Goal: Task Accomplishment & Management: Use online tool/utility

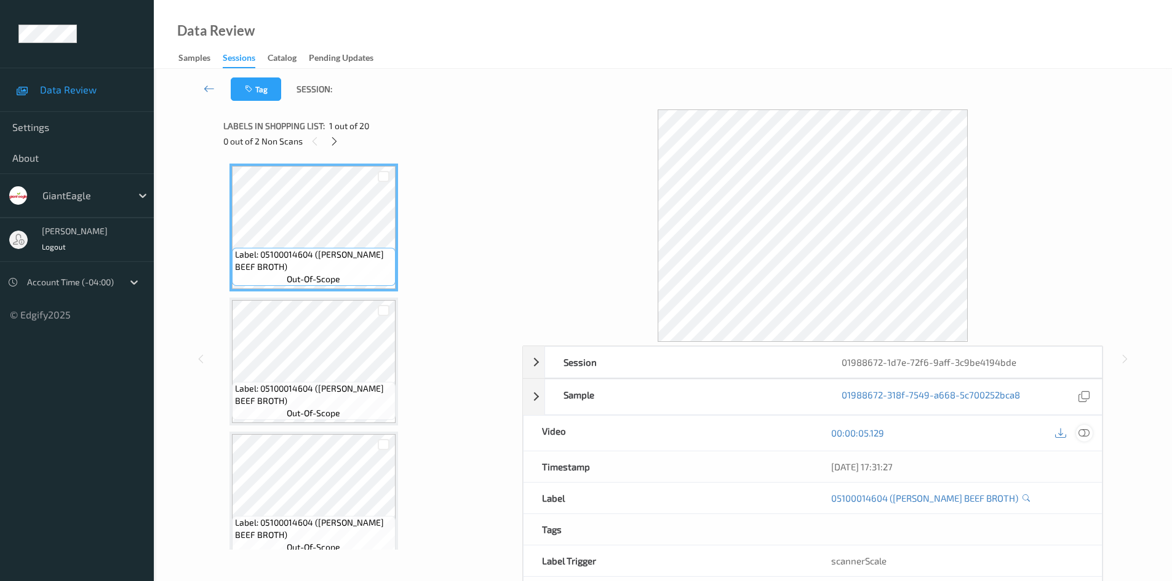
click at [1082, 437] on icon at bounding box center [1084, 433] width 11 height 11
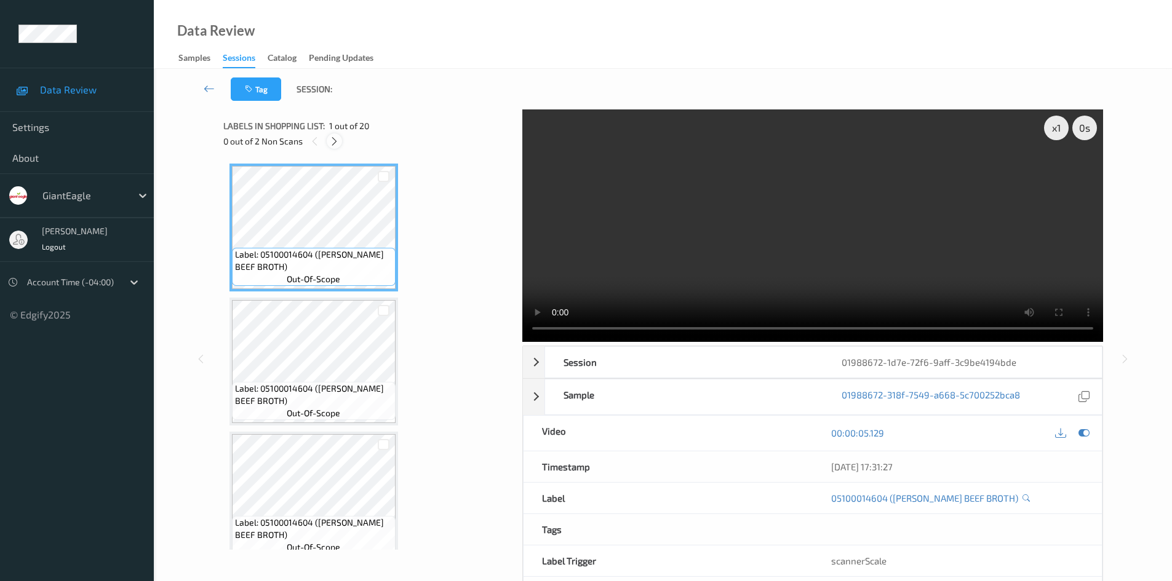
click at [335, 140] on icon at bounding box center [334, 141] width 10 height 11
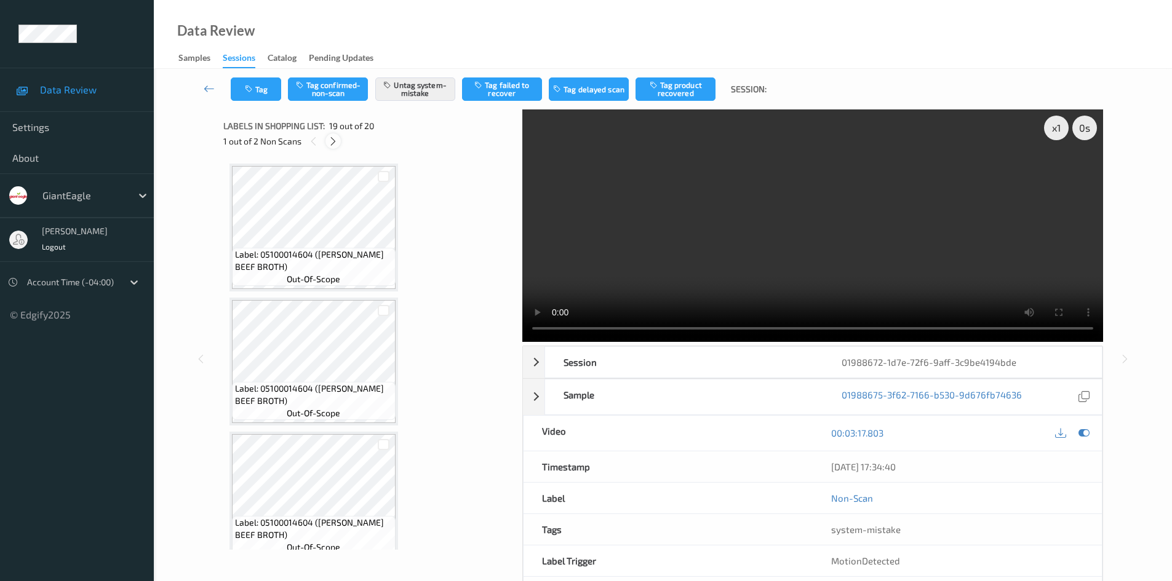
scroll to position [2286, 0]
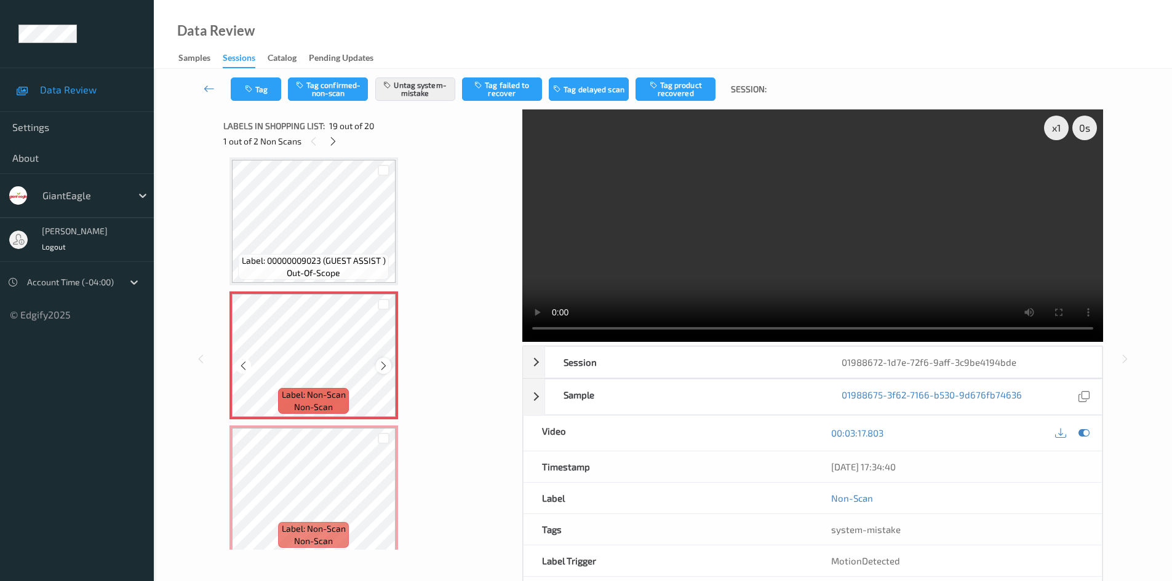
click at [384, 369] on icon at bounding box center [383, 366] width 10 height 11
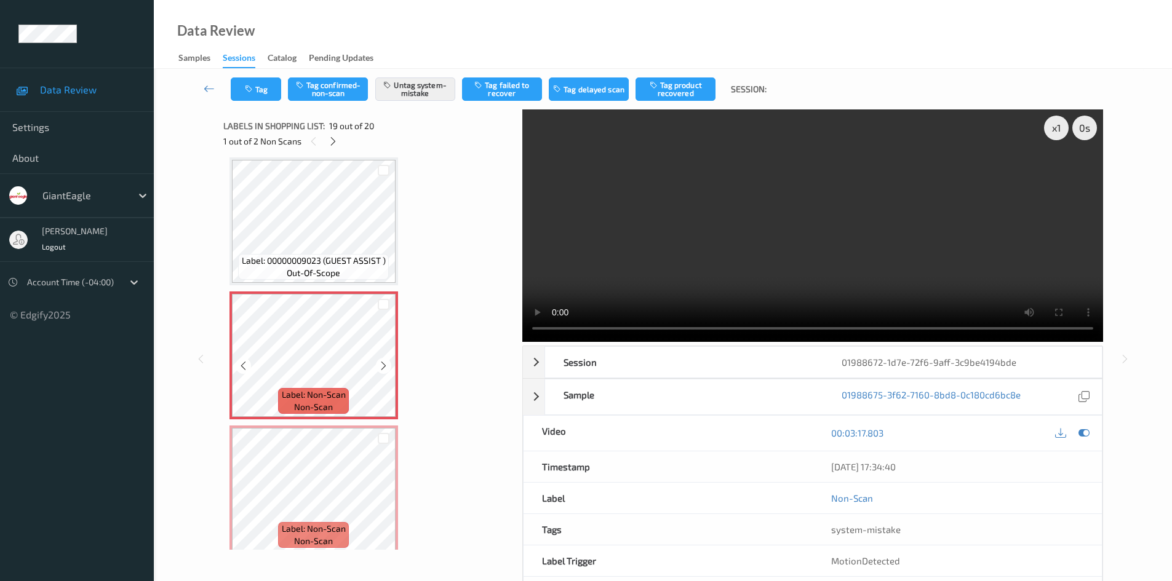
click at [384, 369] on icon at bounding box center [383, 366] width 10 height 11
click at [386, 371] on icon at bounding box center [383, 366] width 10 height 11
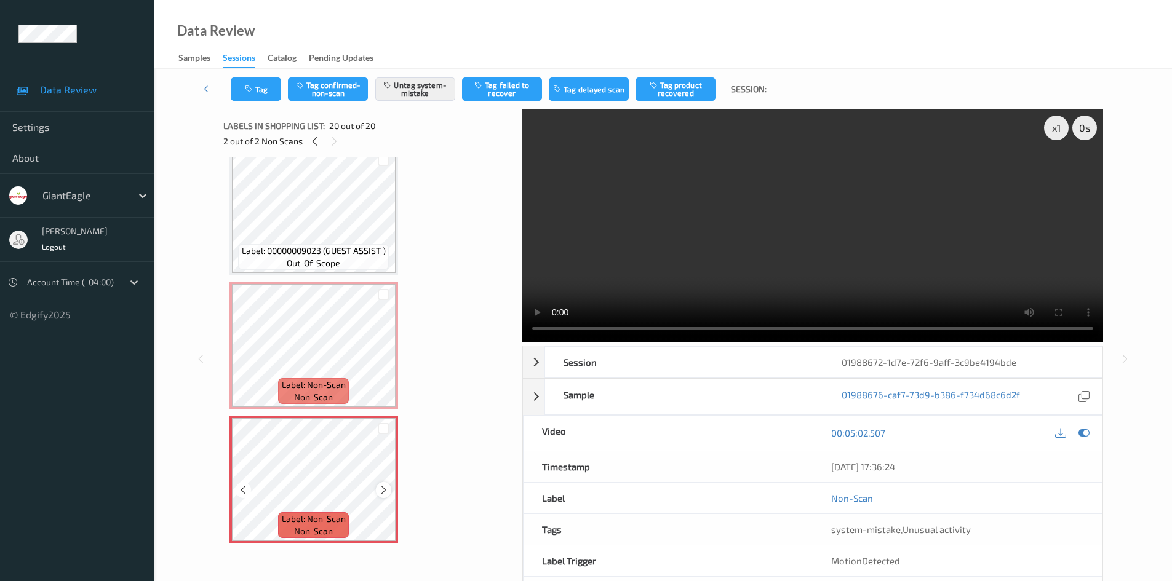
click at [387, 489] on icon at bounding box center [383, 490] width 10 height 11
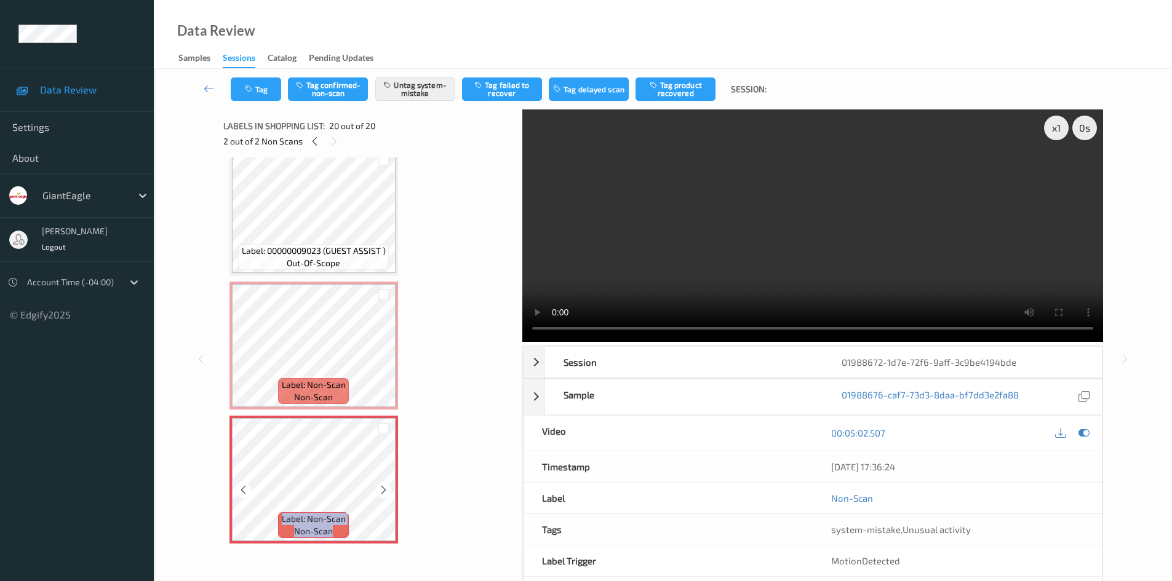
click at [387, 489] on icon at bounding box center [383, 490] width 10 height 11
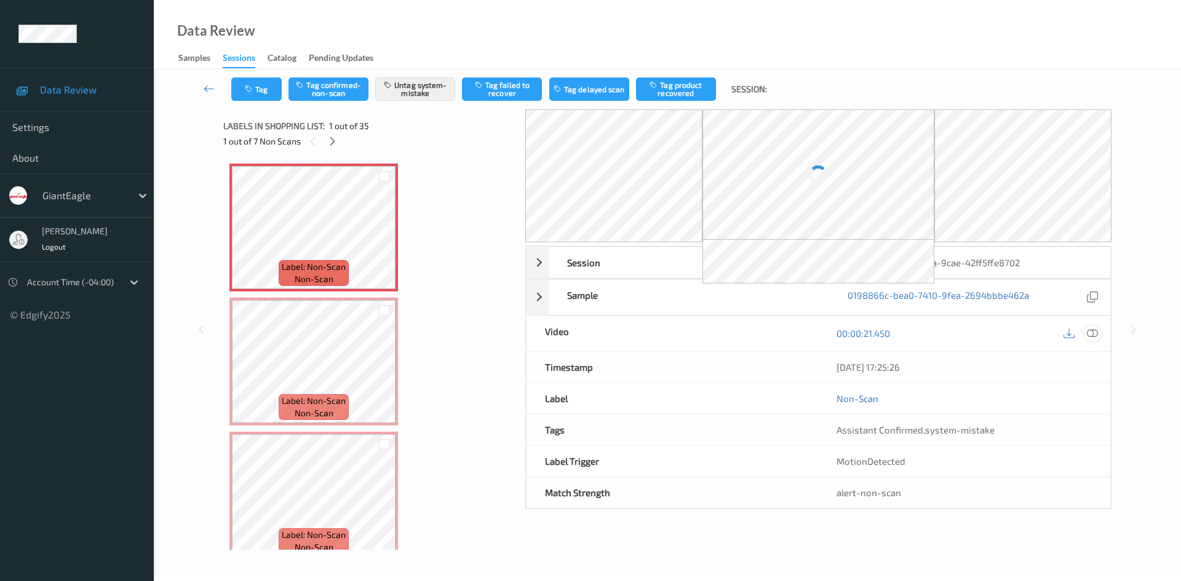
click at [1092, 332] on icon at bounding box center [1092, 333] width 11 height 11
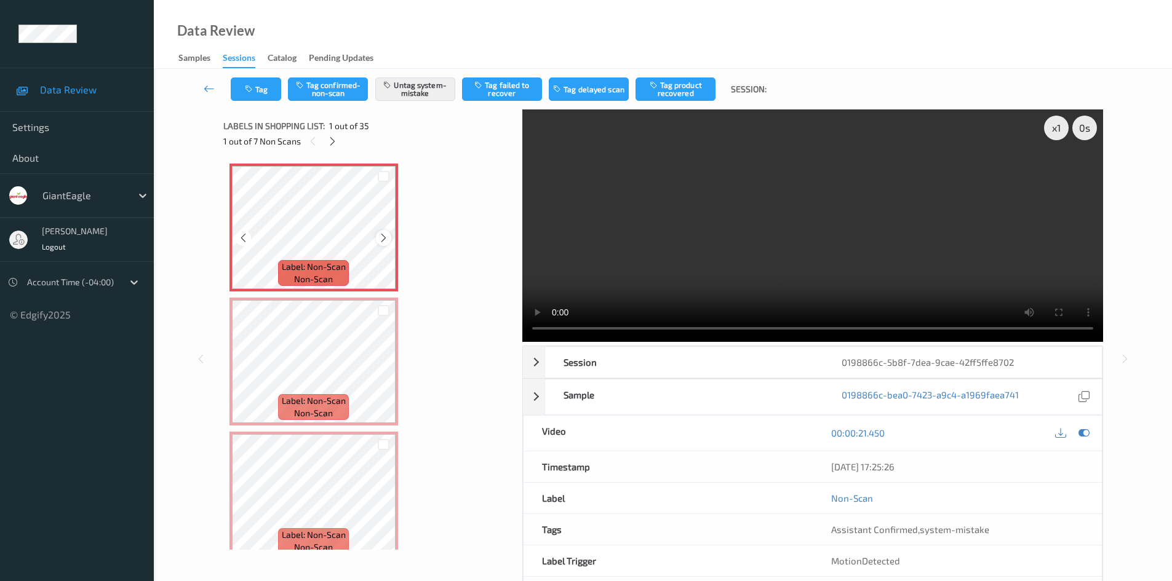
click at [385, 237] on icon at bounding box center [383, 238] width 10 height 11
click at [383, 241] on icon at bounding box center [383, 238] width 10 height 11
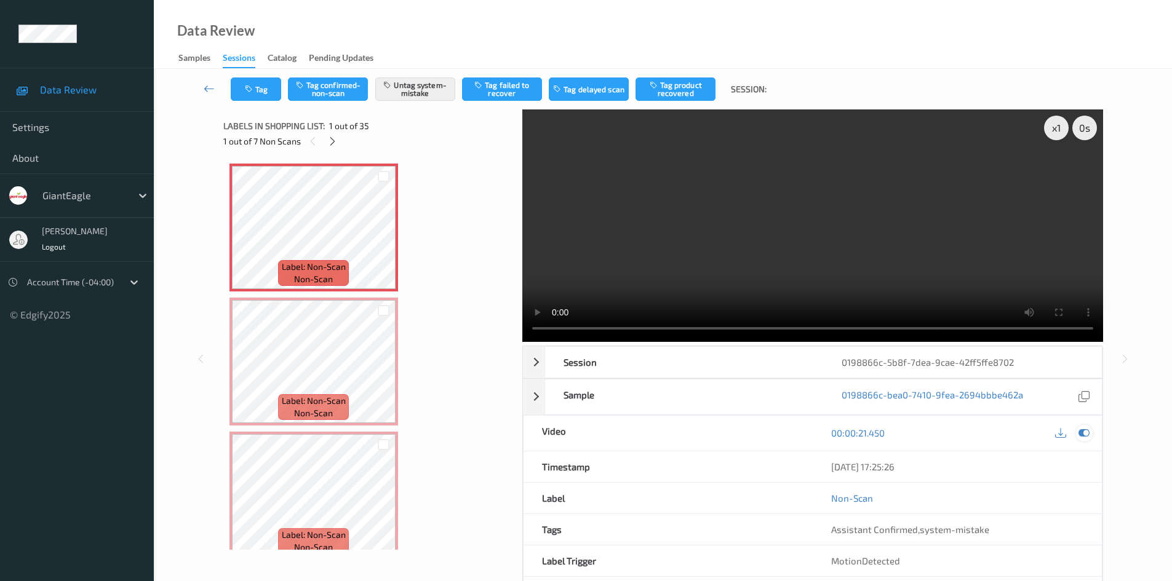
click at [1084, 433] on icon at bounding box center [1084, 433] width 11 height 11
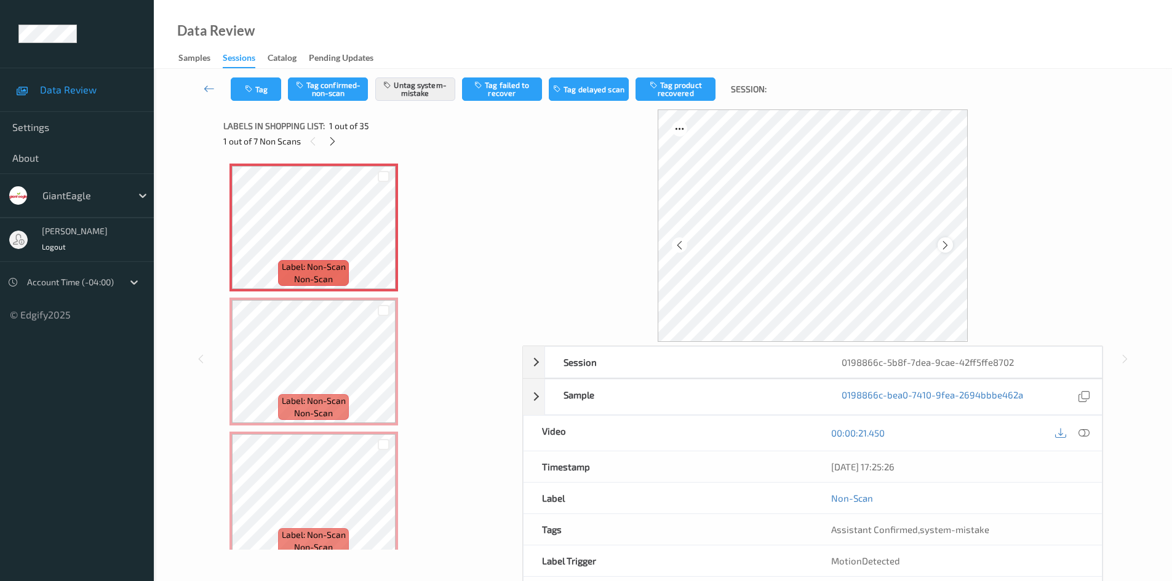
click at [948, 244] on icon at bounding box center [945, 245] width 10 height 11
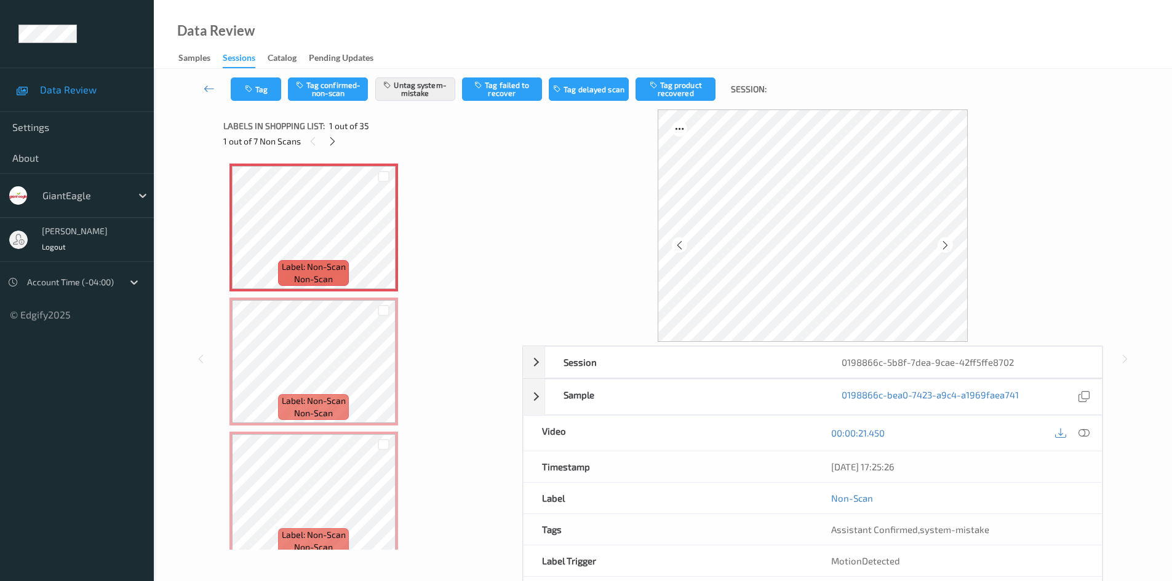
click at [948, 244] on icon at bounding box center [945, 245] width 10 height 11
click at [1087, 435] on icon at bounding box center [1084, 433] width 11 height 11
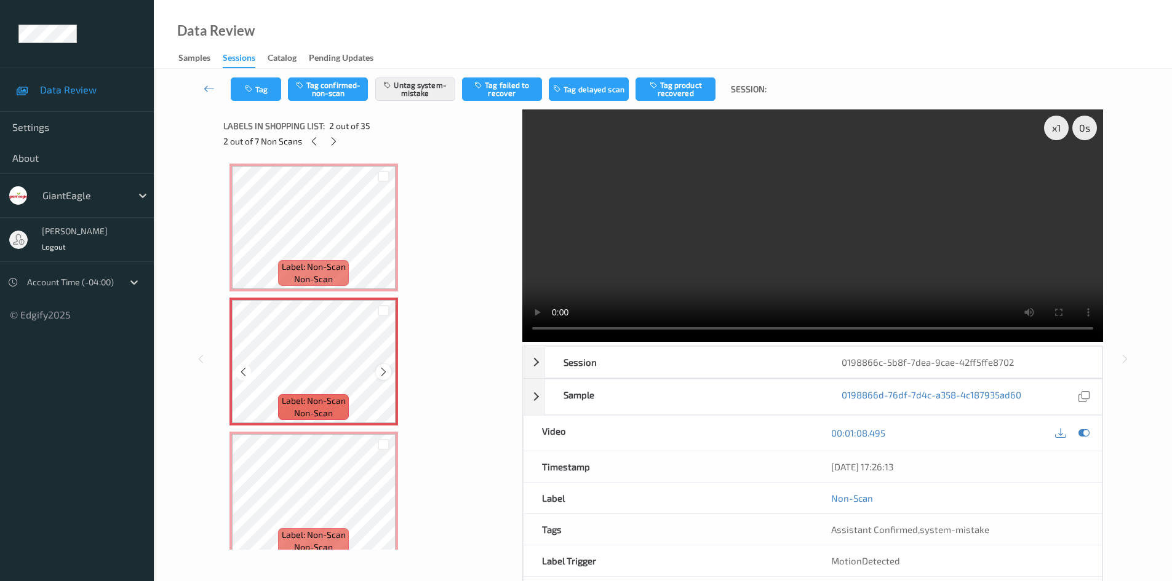
click at [386, 372] on icon at bounding box center [383, 372] width 10 height 11
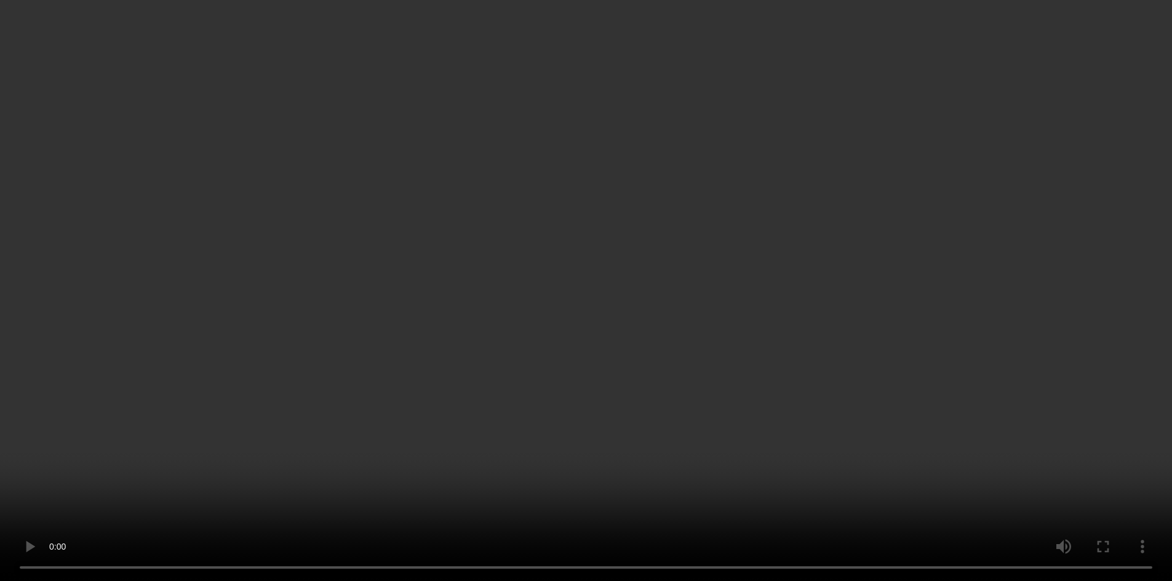
scroll to position [123, 0]
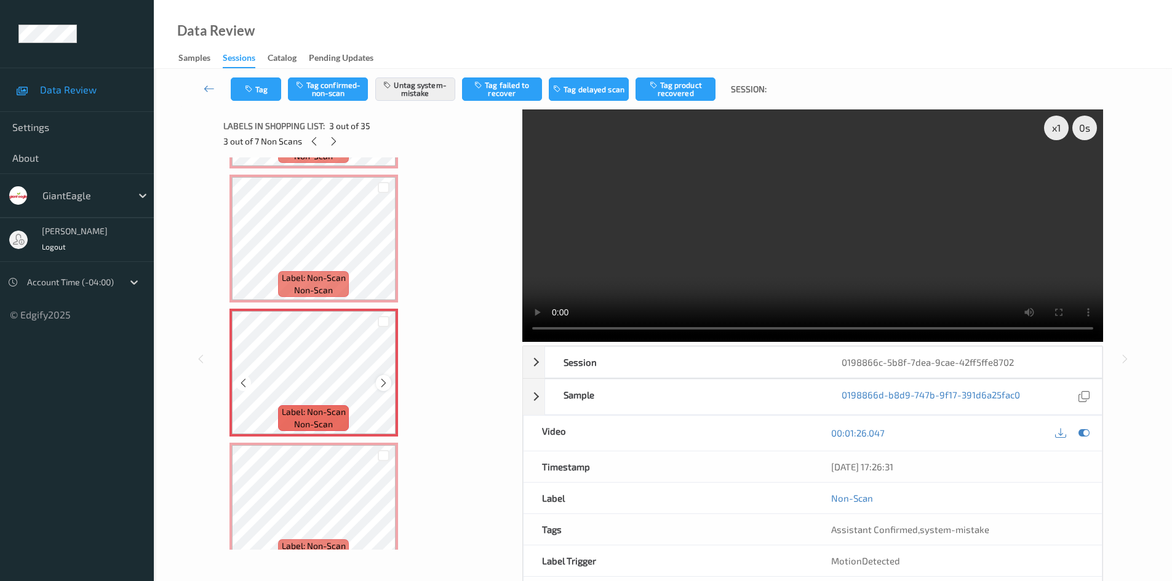
click at [391, 381] on div at bounding box center [383, 382] width 15 height 15
click at [402, 84] on button "Untag system-mistake" at bounding box center [415, 89] width 80 height 23
click at [335, 95] on button "Tag confirmed-non-scan" at bounding box center [328, 89] width 80 height 23
click at [519, 92] on button "Tag failed to recover" at bounding box center [502, 89] width 80 height 23
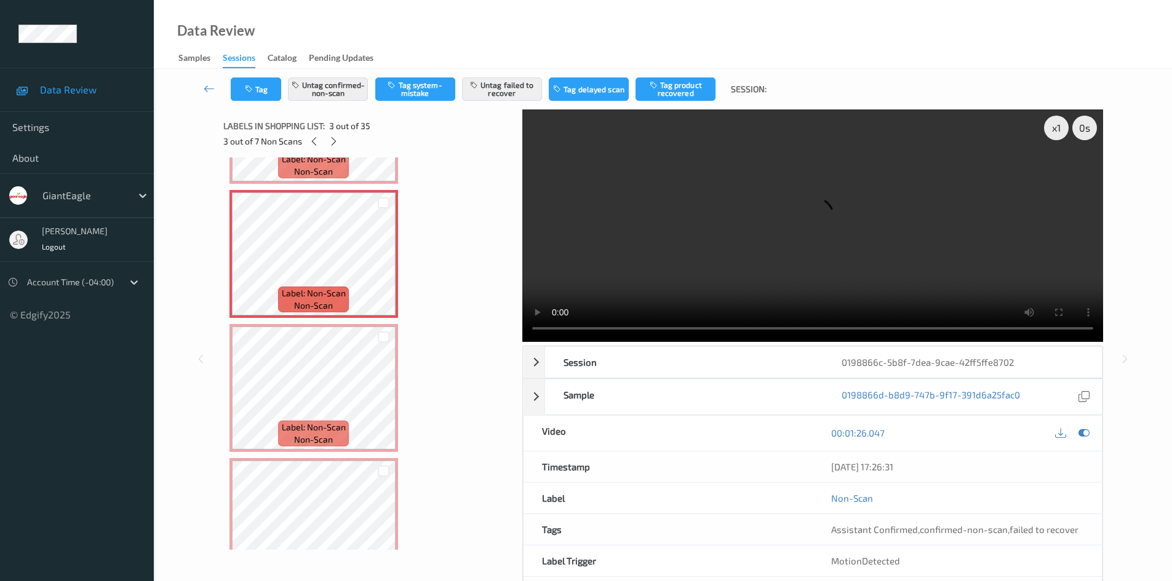
scroll to position [246, 0]
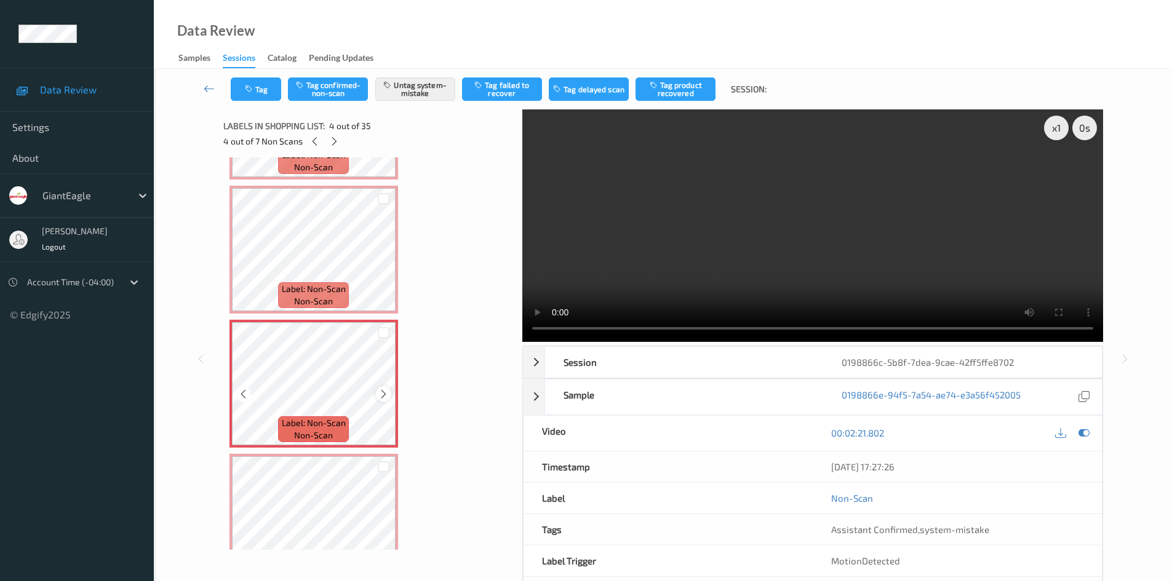
click at [382, 391] on icon at bounding box center [383, 394] width 10 height 11
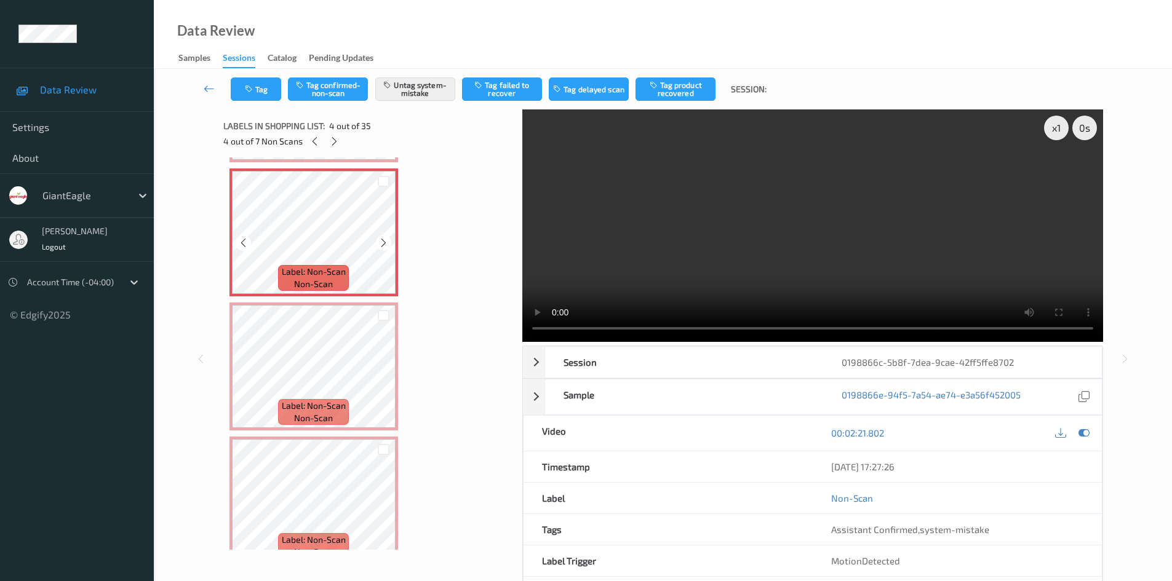
scroll to position [431, 0]
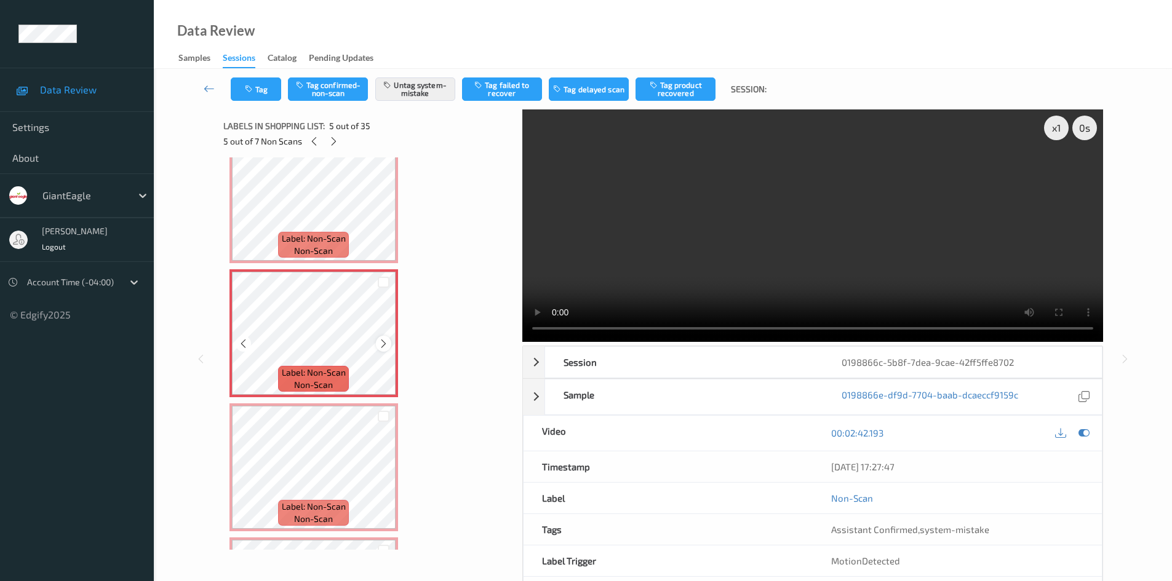
click at [384, 341] on icon at bounding box center [383, 343] width 10 height 11
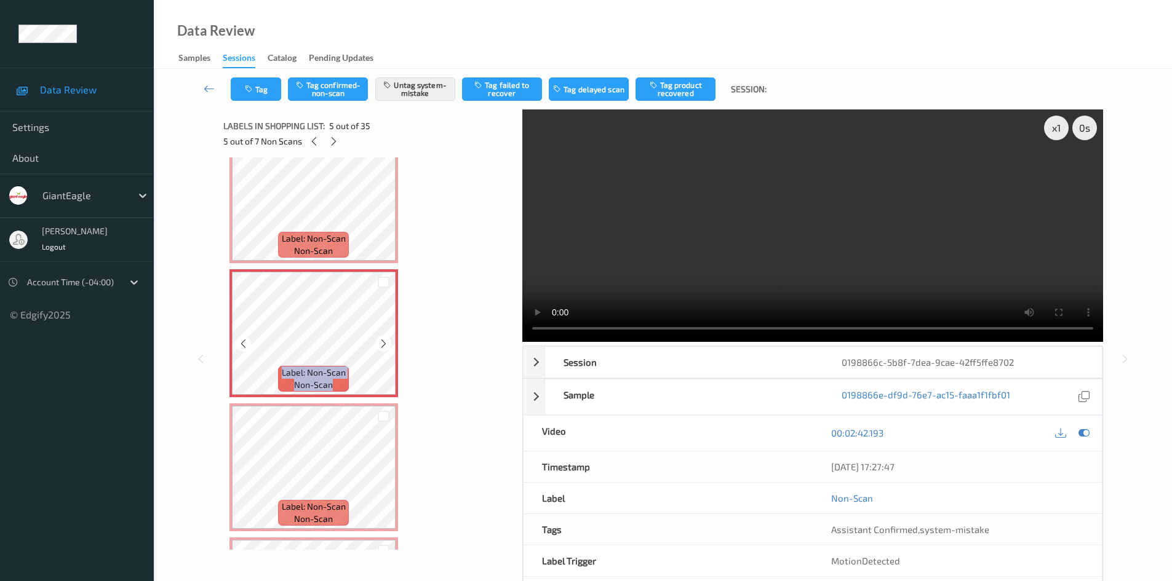
click at [384, 341] on icon at bounding box center [383, 343] width 10 height 11
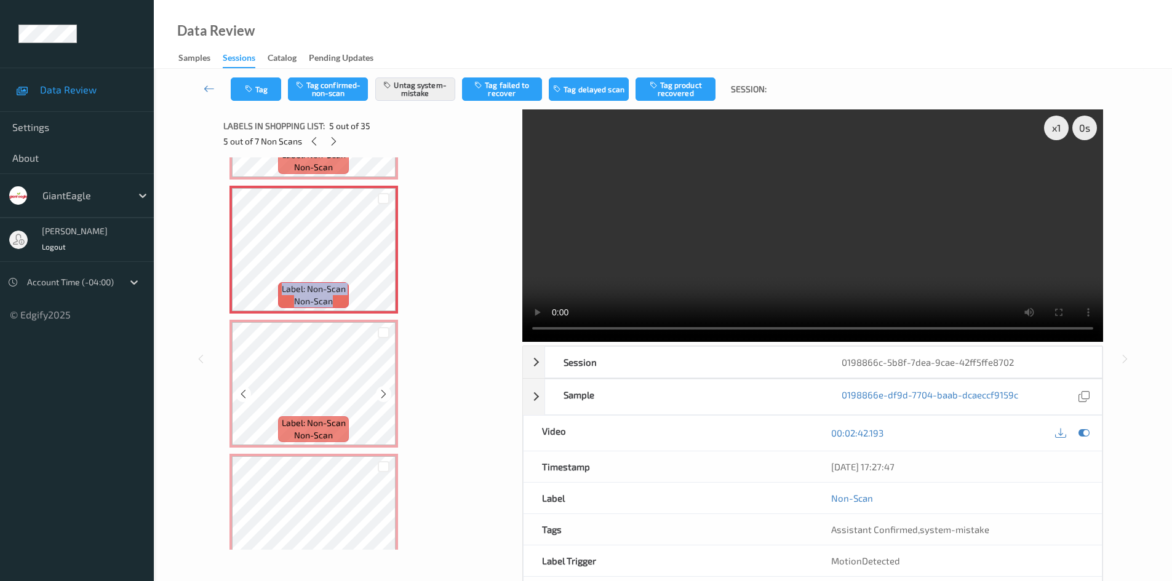
scroll to position [554, 0]
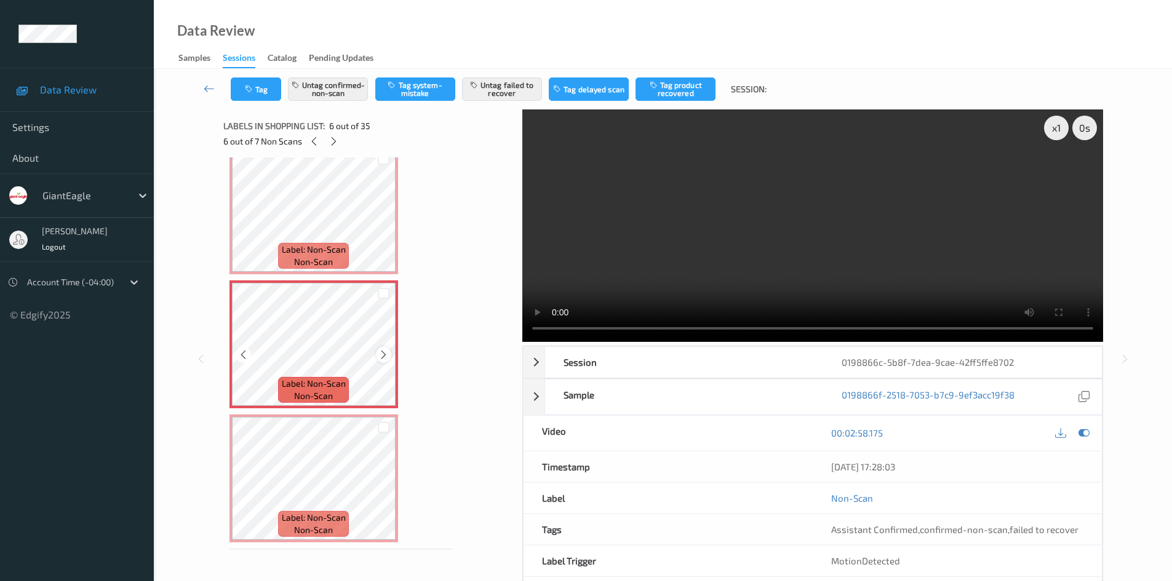
click at [386, 356] on icon at bounding box center [383, 354] width 10 height 11
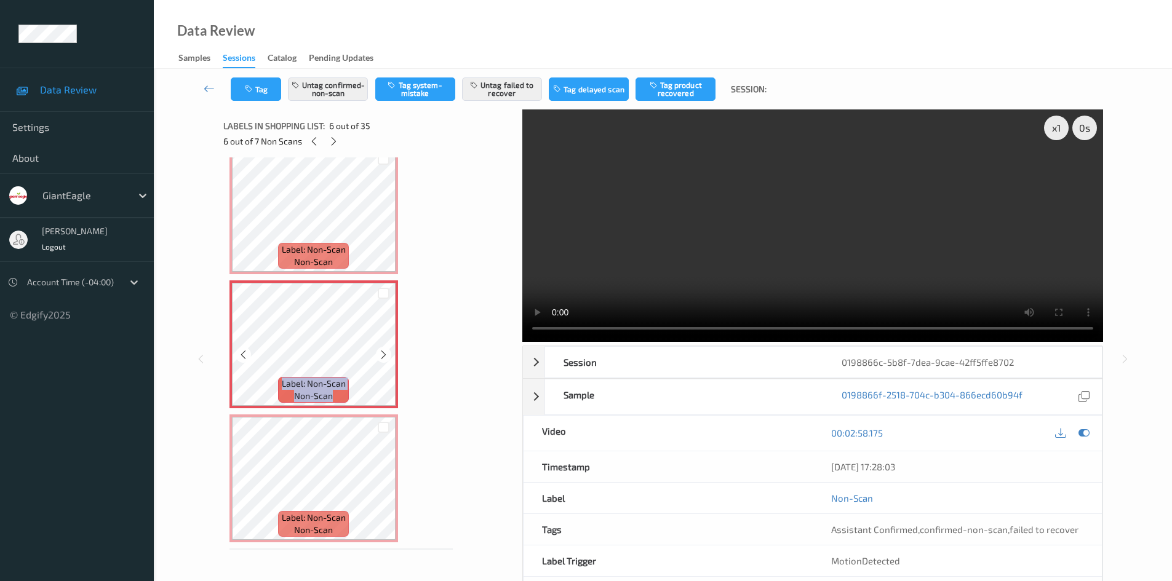
click at [386, 356] on icon at bounding box center [383, 354] width 10 height 11
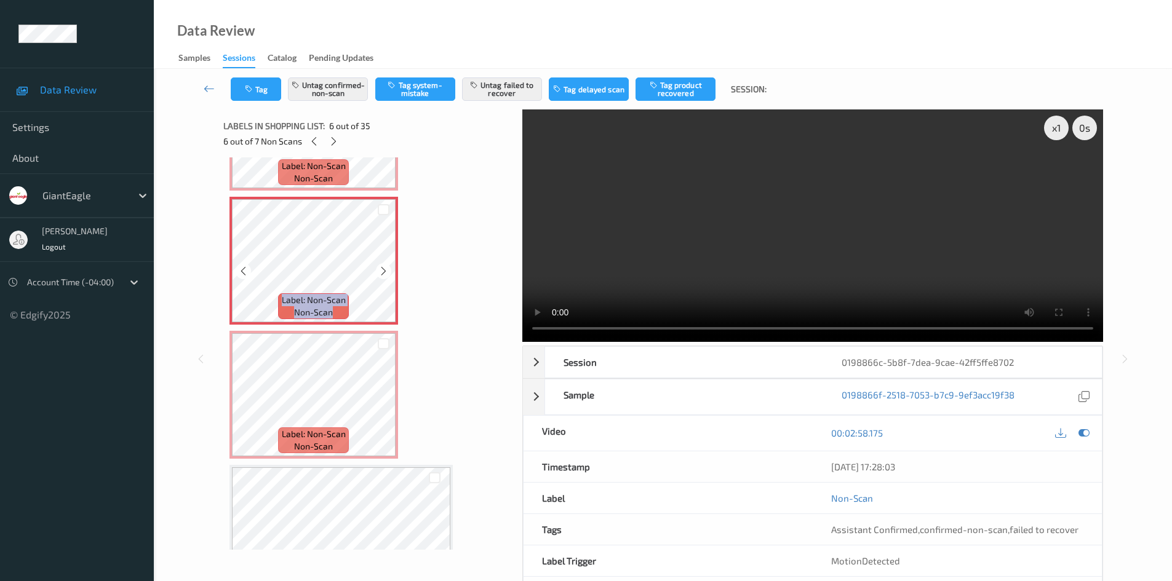
scroll to position [677, 0]
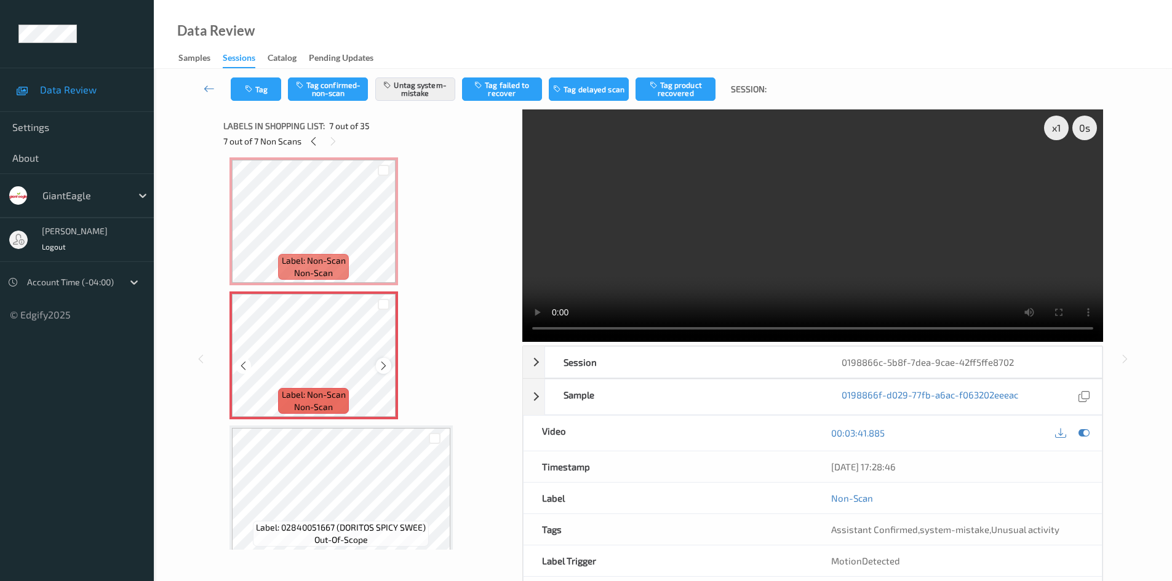
click at [383, 359] on div at bounding box center [383, 365] width 15 height 15
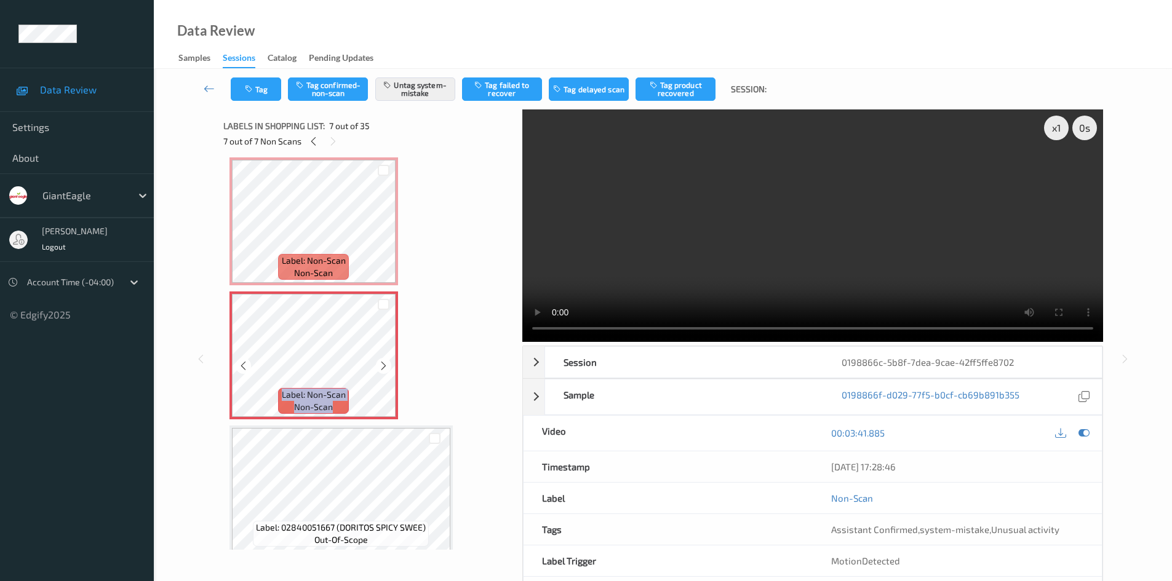
click at [383, 359] on div at bounding box center [383, 365] width 15 height 15
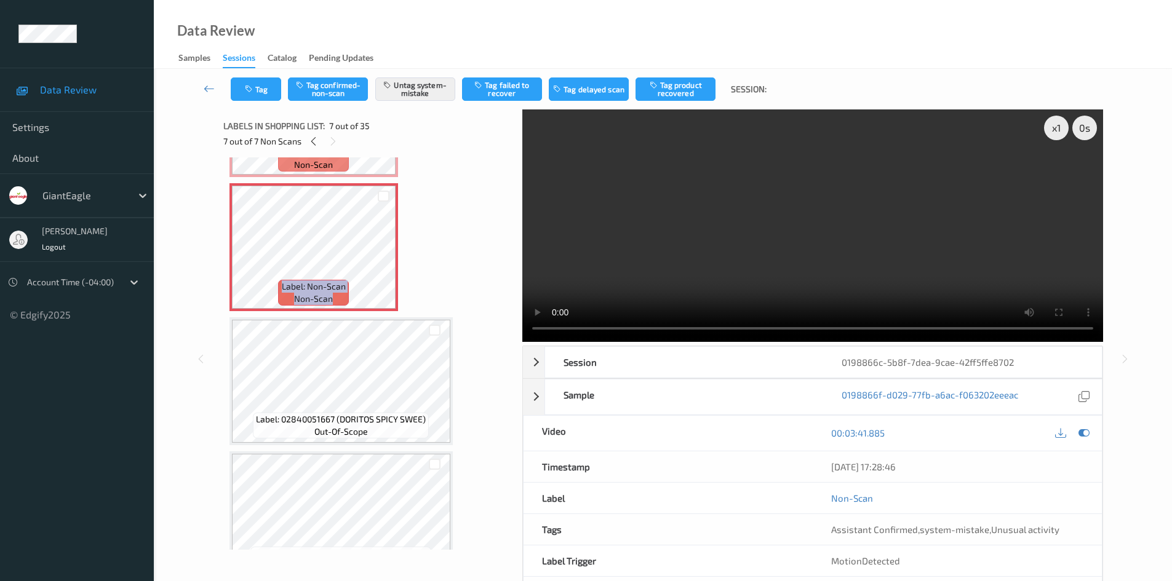
scroll to position [738, 0]
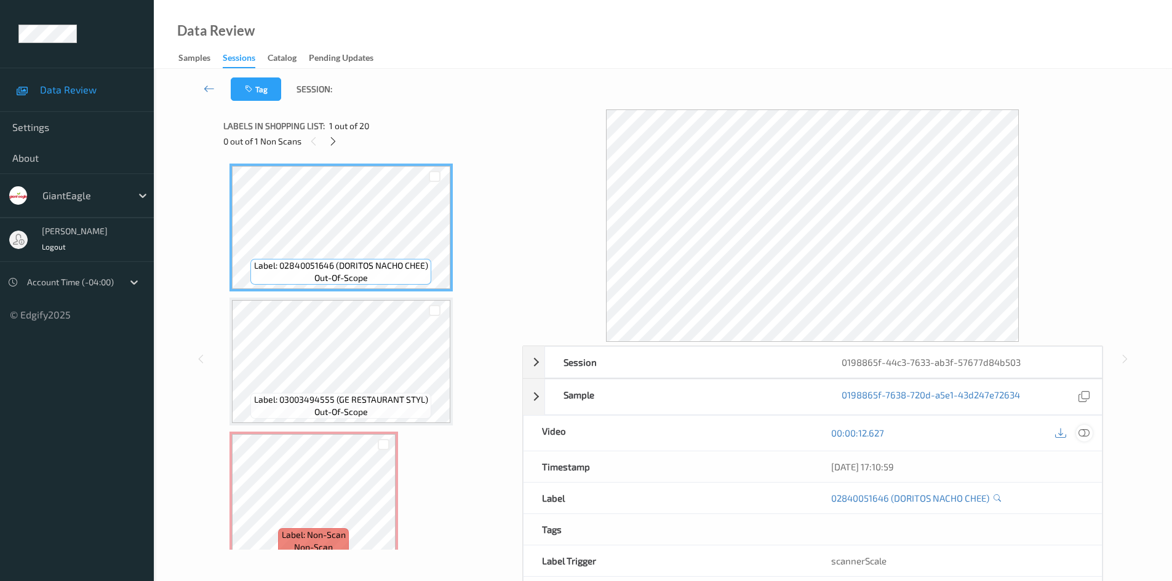
click at [1087, 434] on icon at bounding box center [1084, 433] width 11 height 11
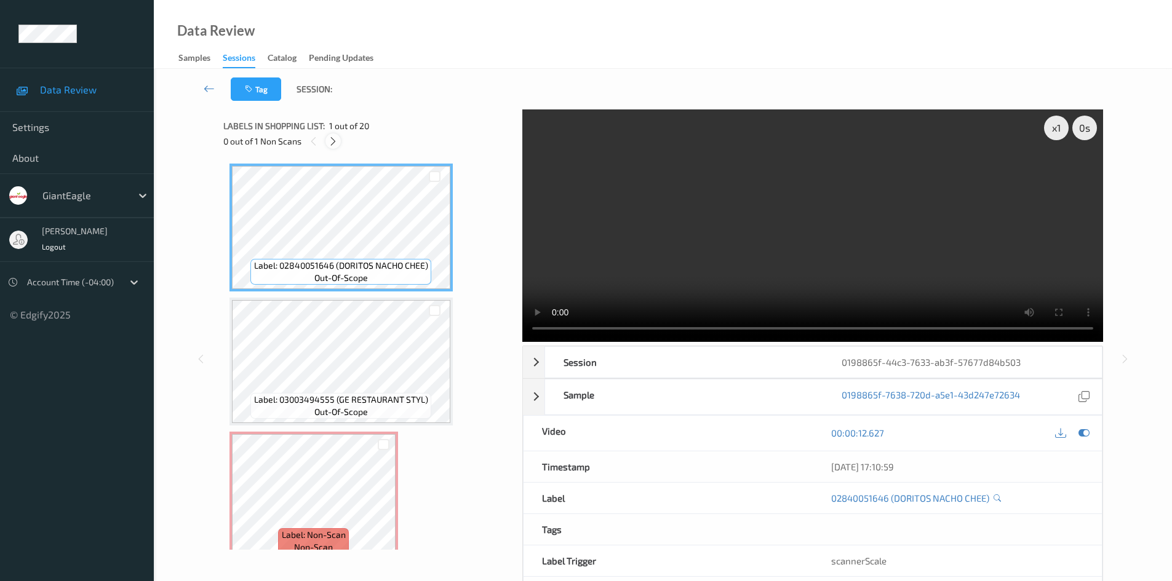
click at [335, 142] on icon at bounding box center [333, 141] width 10 height 11
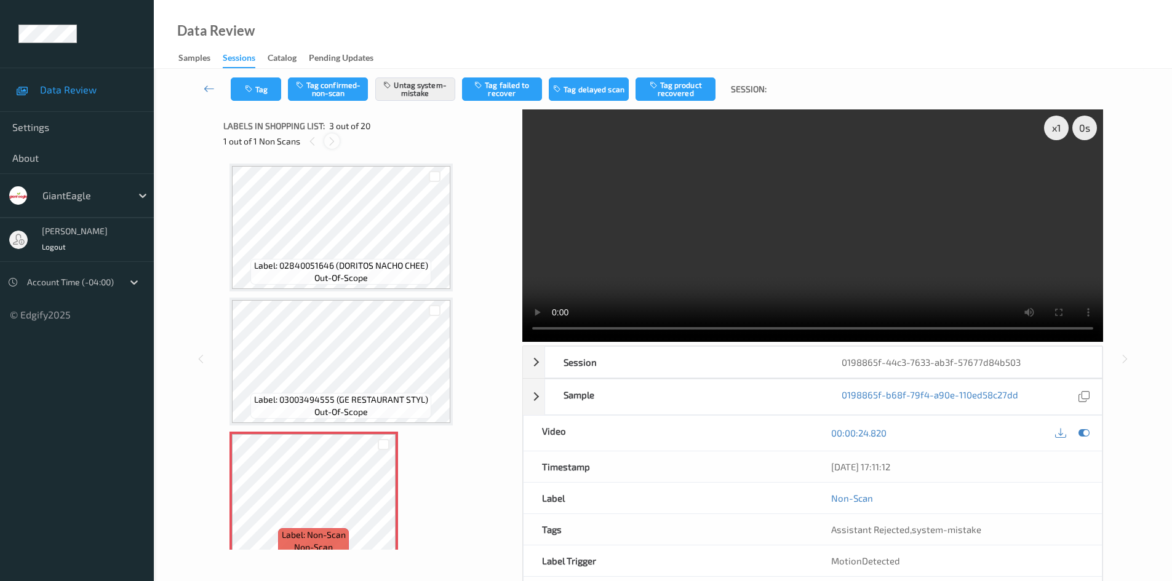
scroll to position [140, 0]
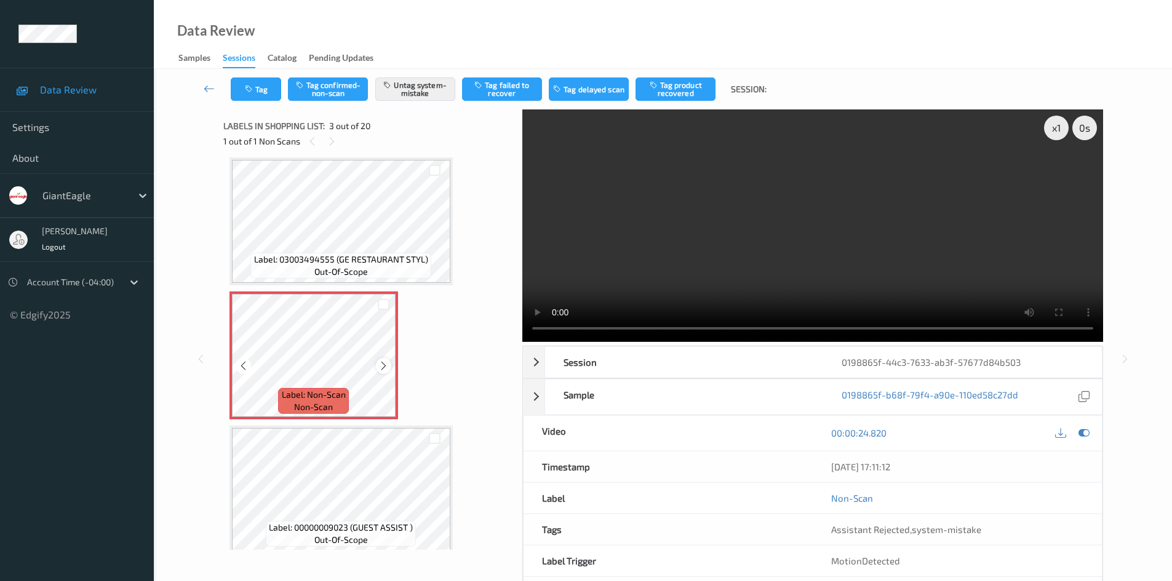
click at [383, 369] on icon at bounding box center [383, 366] width 10 height 11
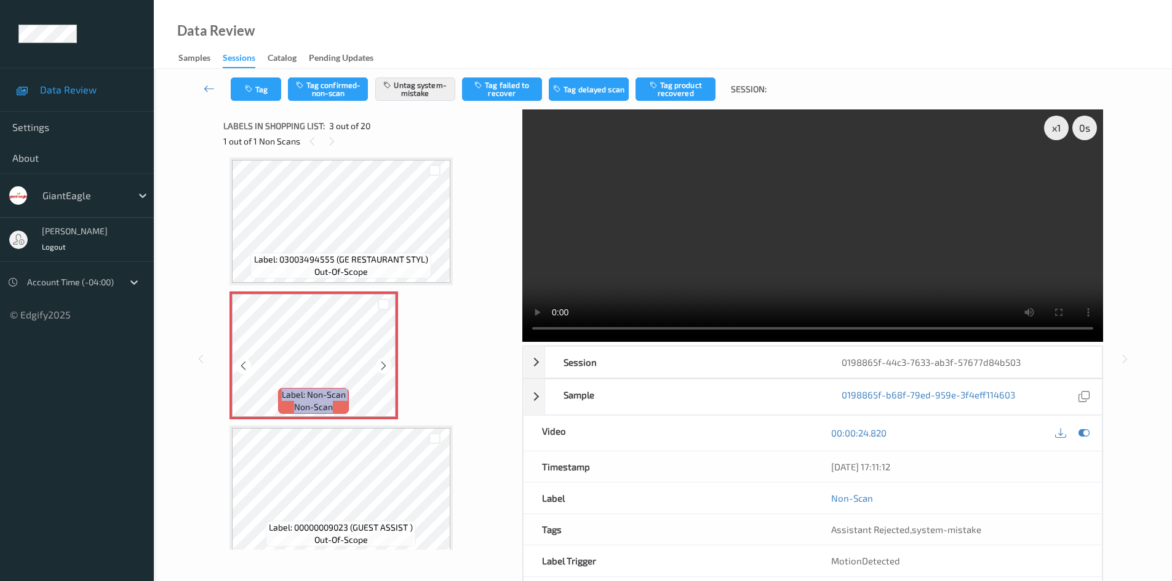
click at [383, 369] on icon at bounding box center [383, 366] width 10 height 11
click at [387, 364] on icon at bounding box center [383, 366] width 10 height 11
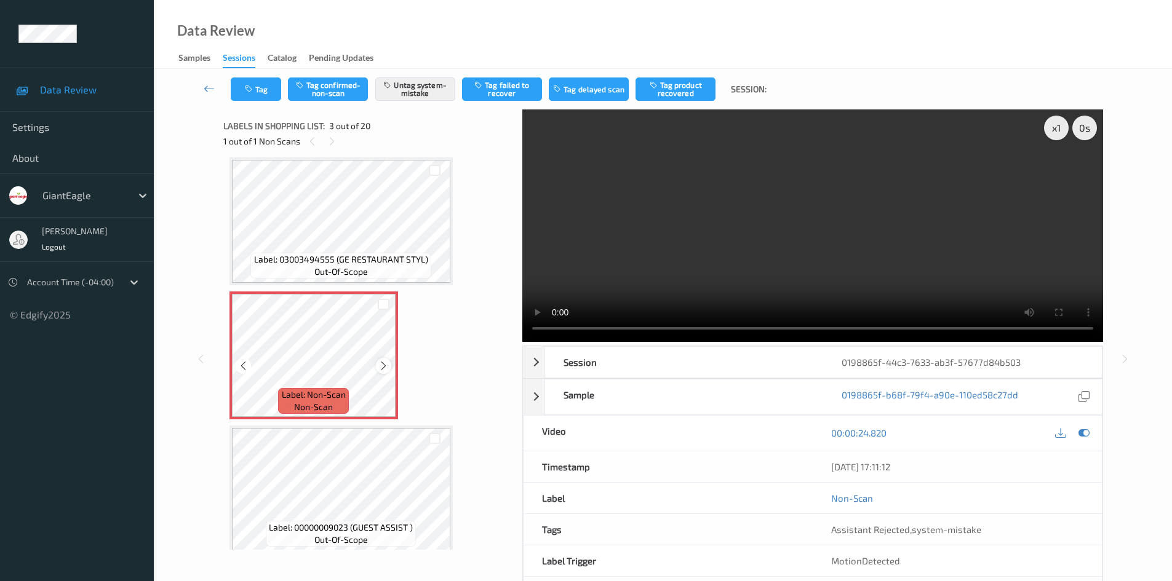
click at [385, 368] on icon at bounding box center [383, 366] width 10 height 11
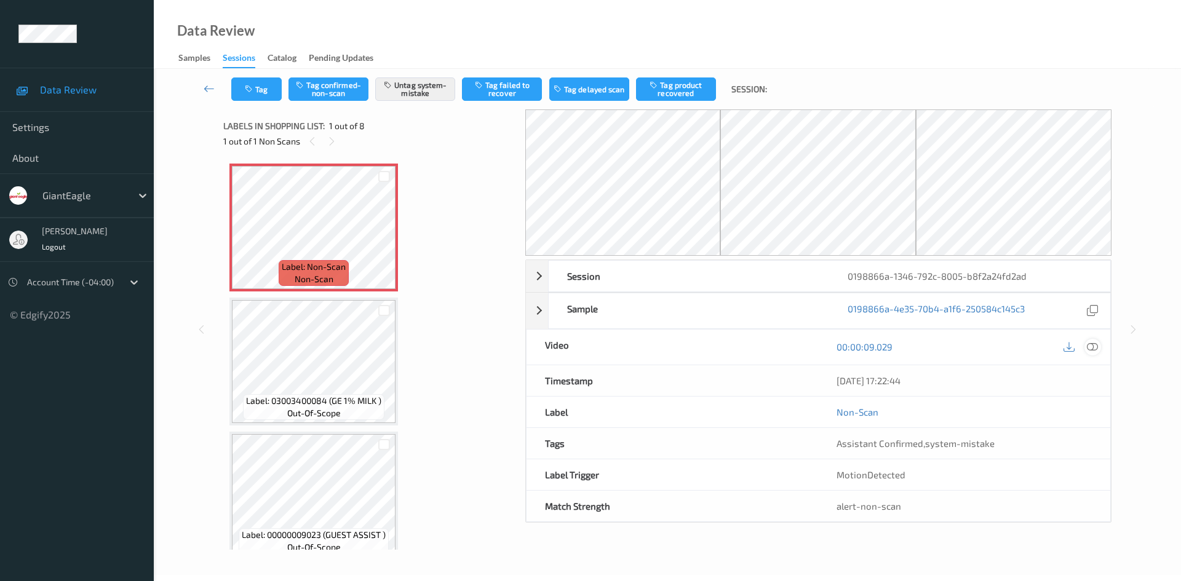
click at [1094, 343] on icon at bounding box center [1092, 346] width 11 height 11
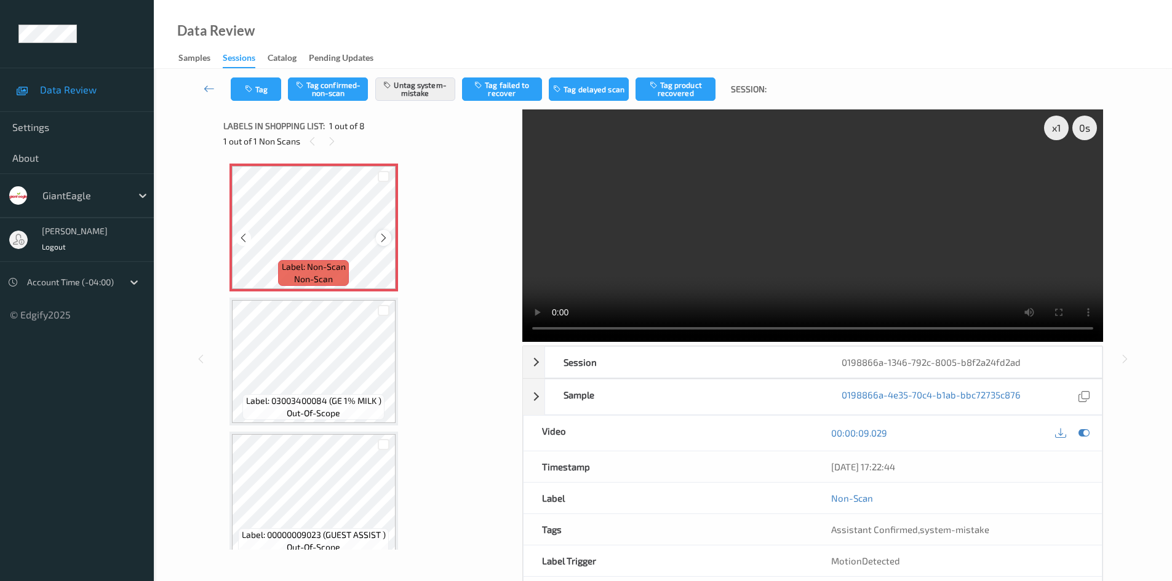
click at [383, 238] on icon at bounding box center [383, 238] width 10 height 11
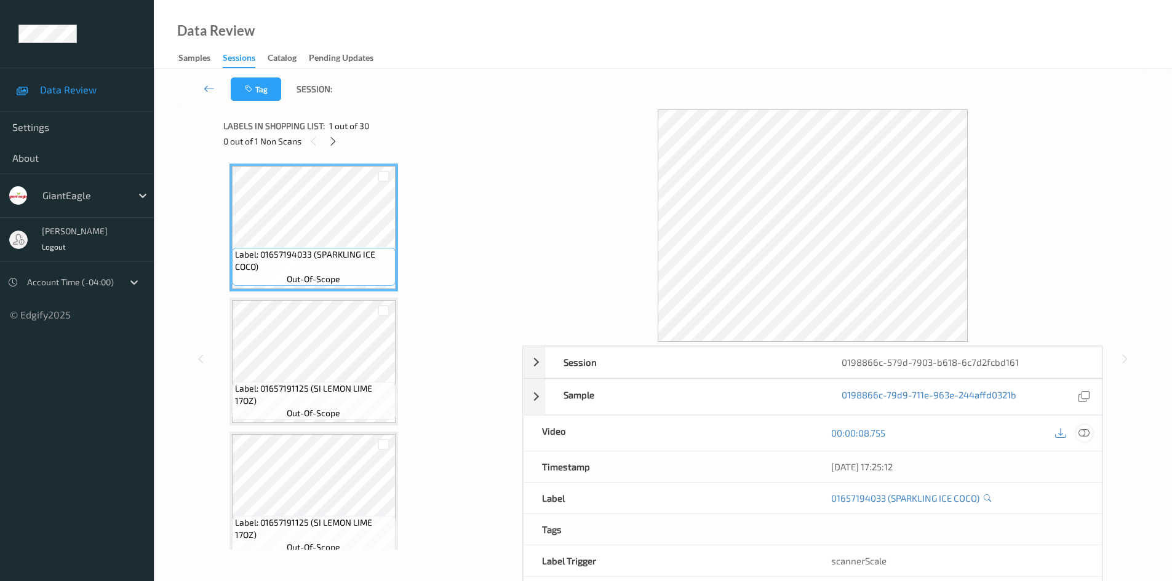
click at [1083, 433] on icon at bounding box center [1084, 433] width 11 height 11
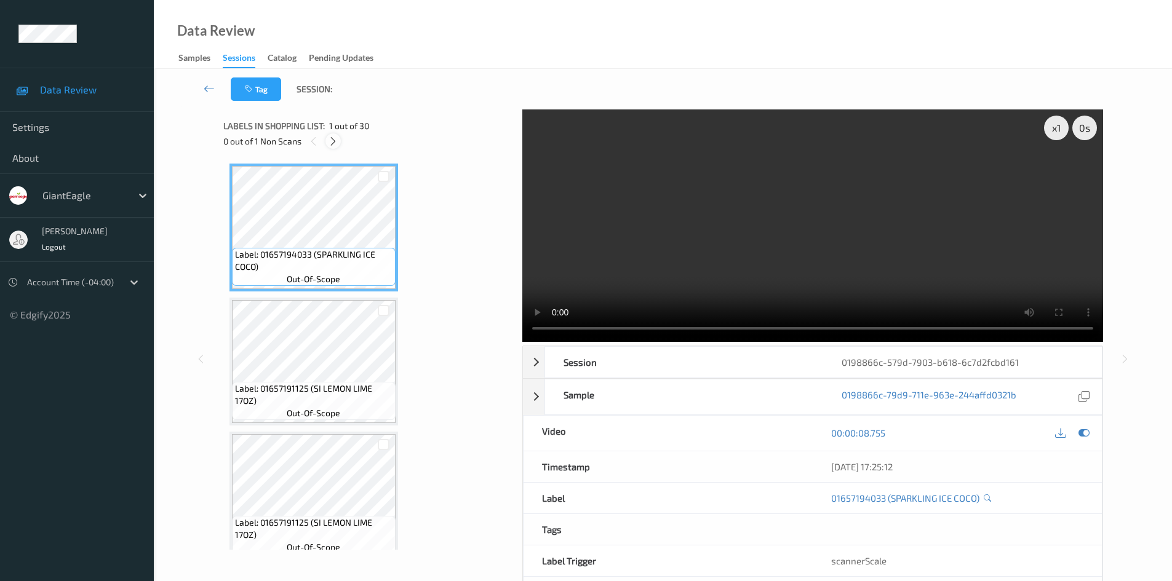
click at [328, 143] on icon at bounding box center [333, 141] width 10 height 11
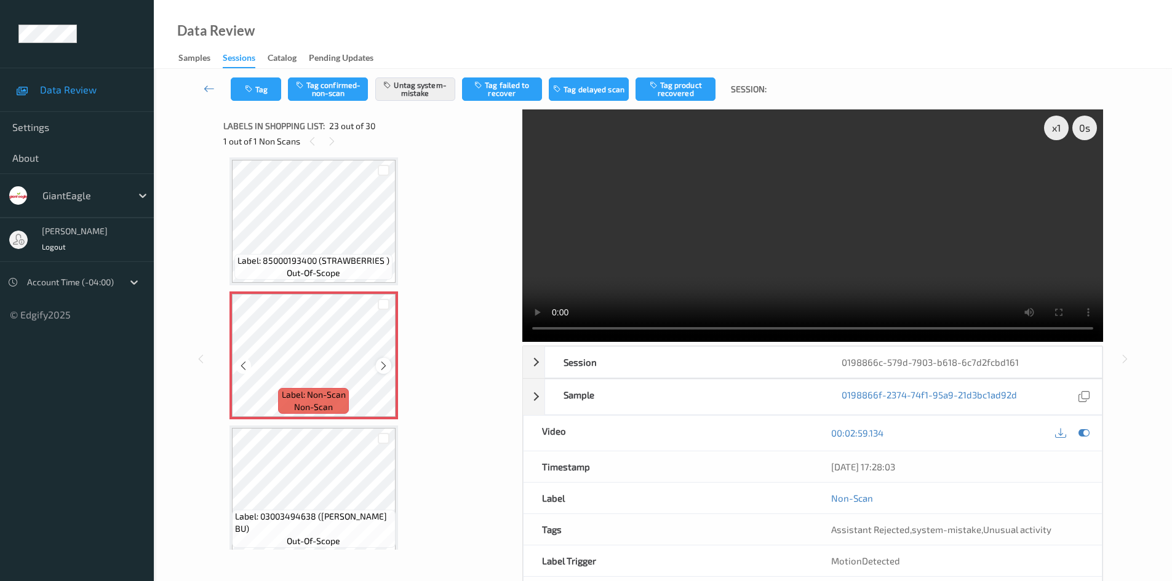
click at [386, 368] on icon at bounding box center [383, 366] width 10 height 11
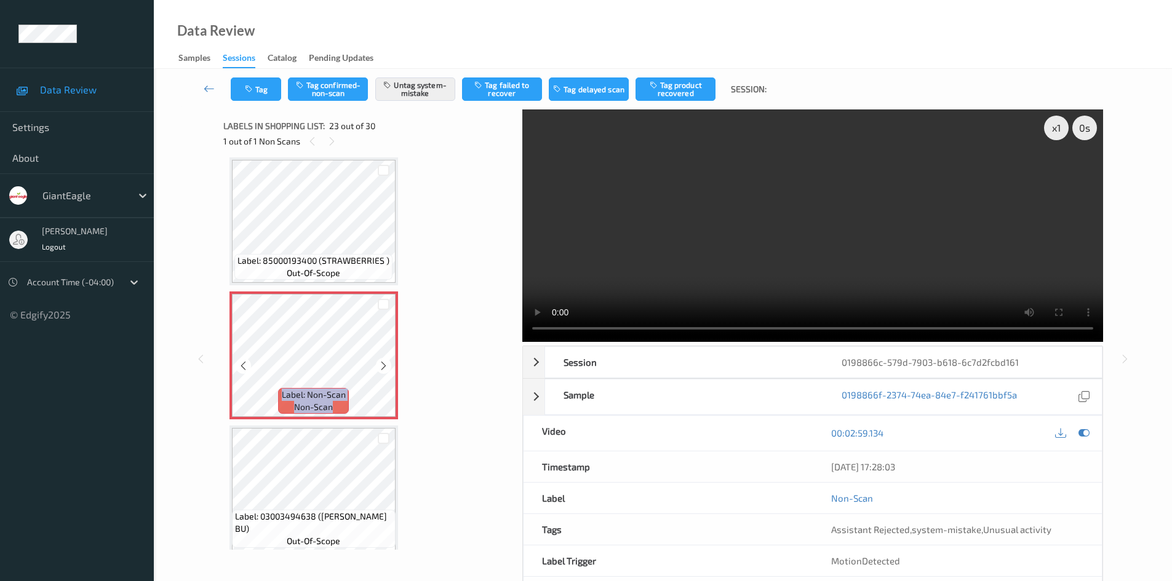
click at [386, 368] on icon at bounding box center [383, 366] width 10 height 11
click at [388, 364] on icon at bounding box center [383, 366] width 10 height 11
click at [271, 86] on button "Tag" at bounding box center [256, 89] width 50 height 23
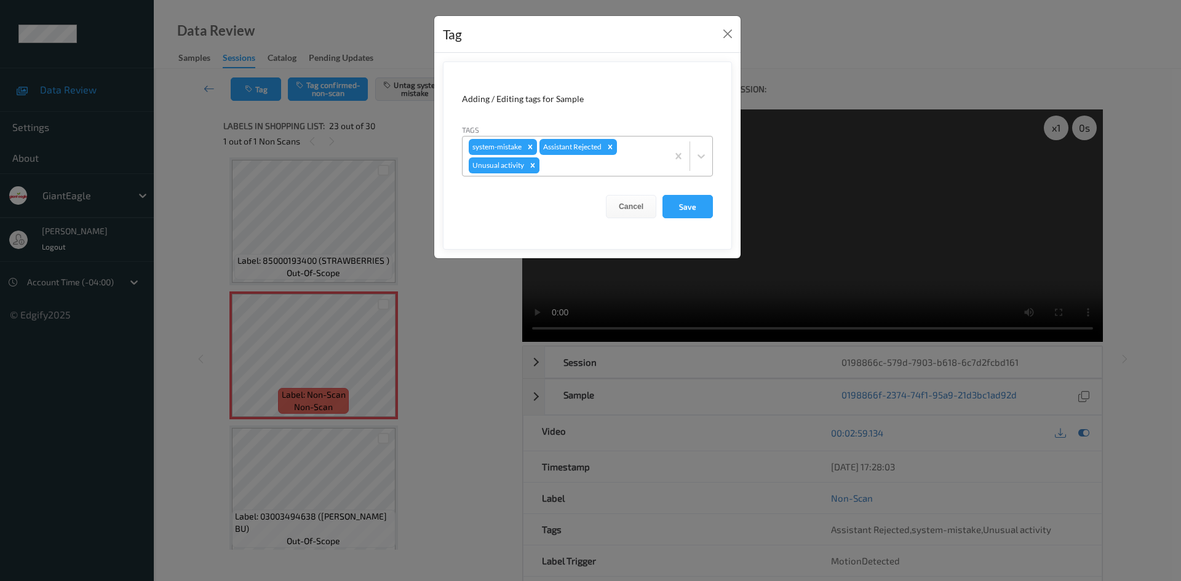
click at [538, 169] on div "Remove Unusual activity" at bounding box center [533, 166] width 14 height 16
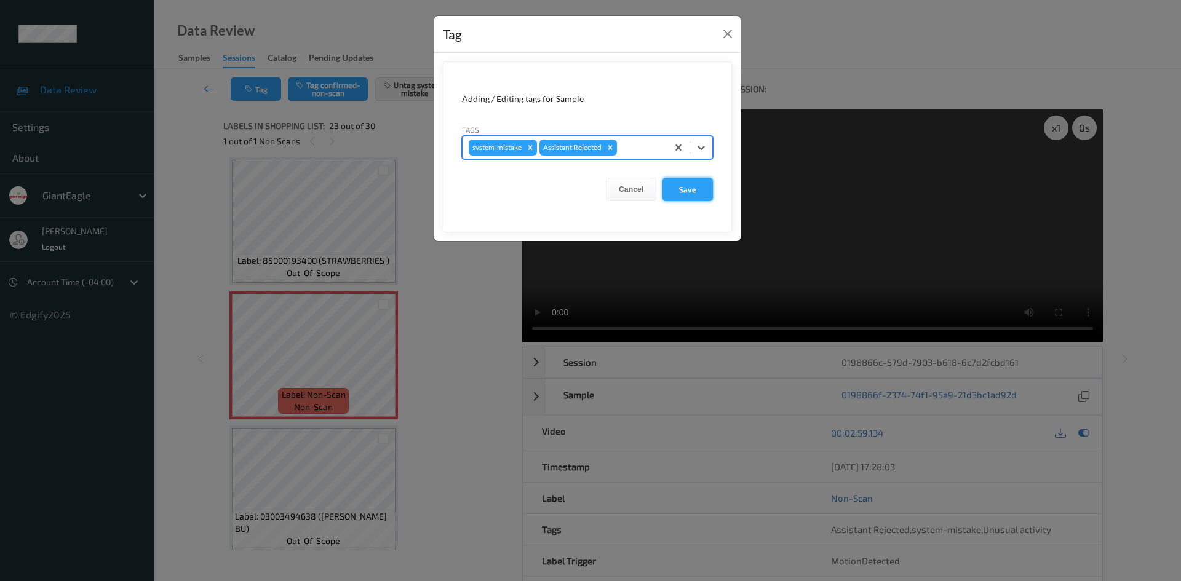
click at [680, 182] on button "Save" at bounding box center [688, 189] width 50 height 23
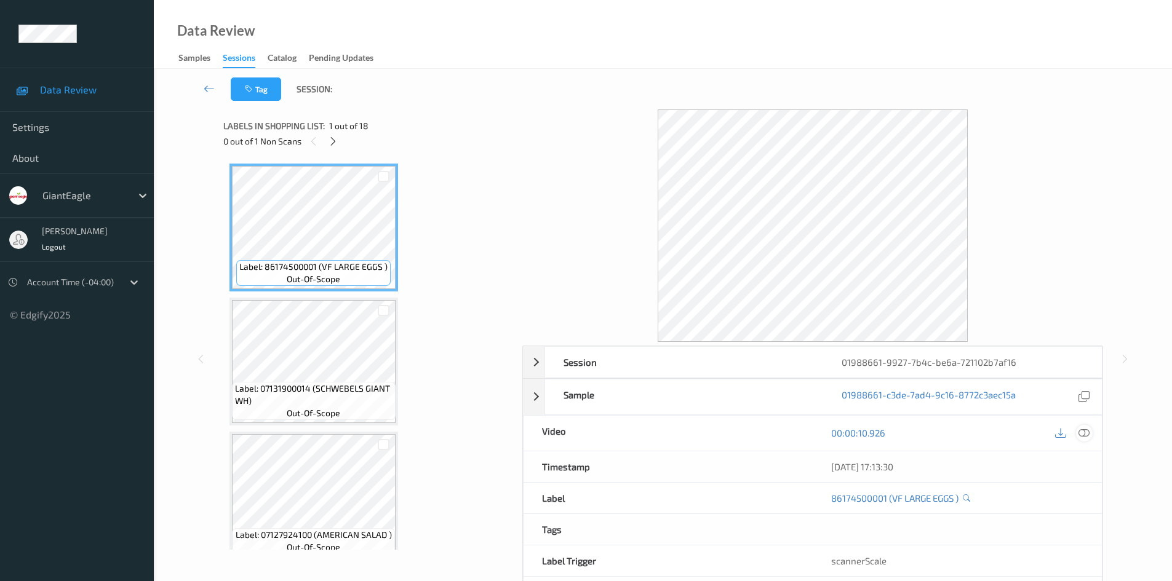
click at [1084, 436] on icon at bounding box center [1084, 433] width 11 height 11
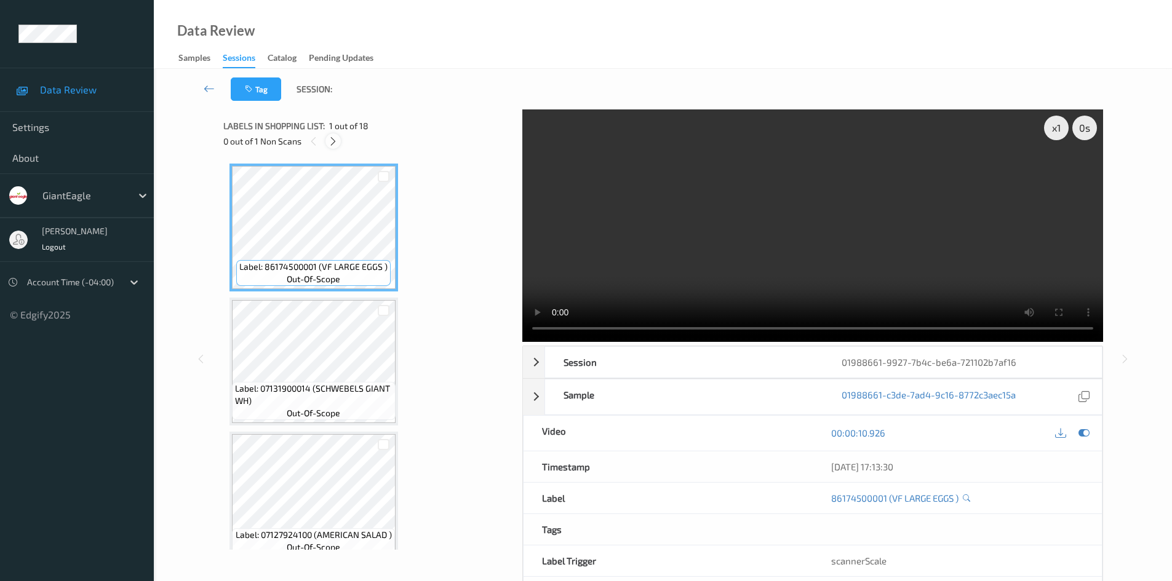
click at [332, 144] on icon at bounding box center [333, 141] width 10 height 11
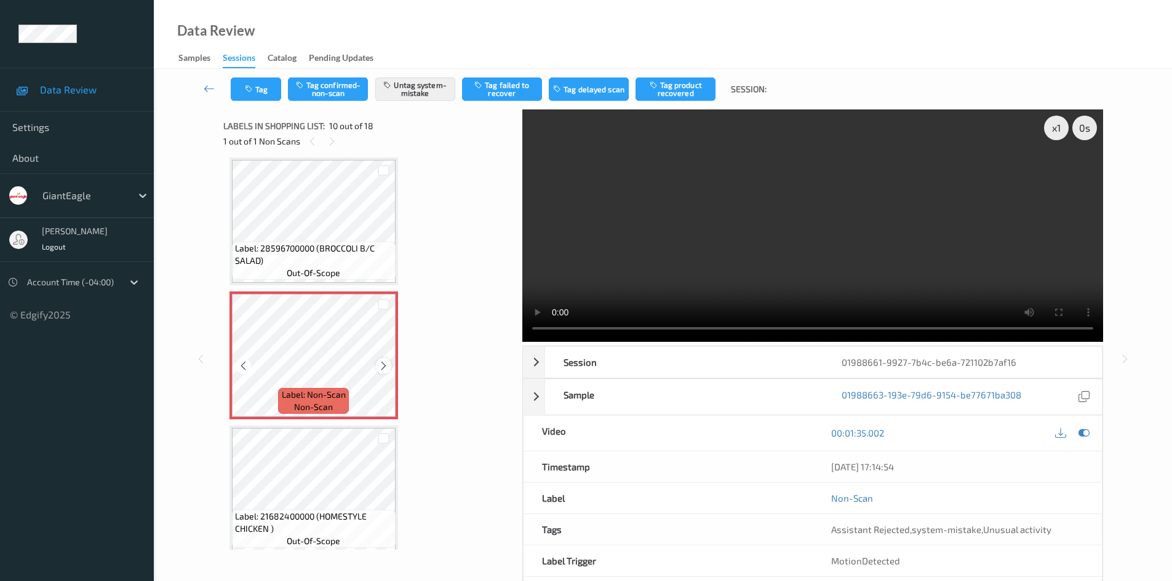
click at [388, 370] on icon at bounding box center [383, 366] width 10 height 11
click at [388, 369] on icon at bounding box center [383, 366] width 10 height 11
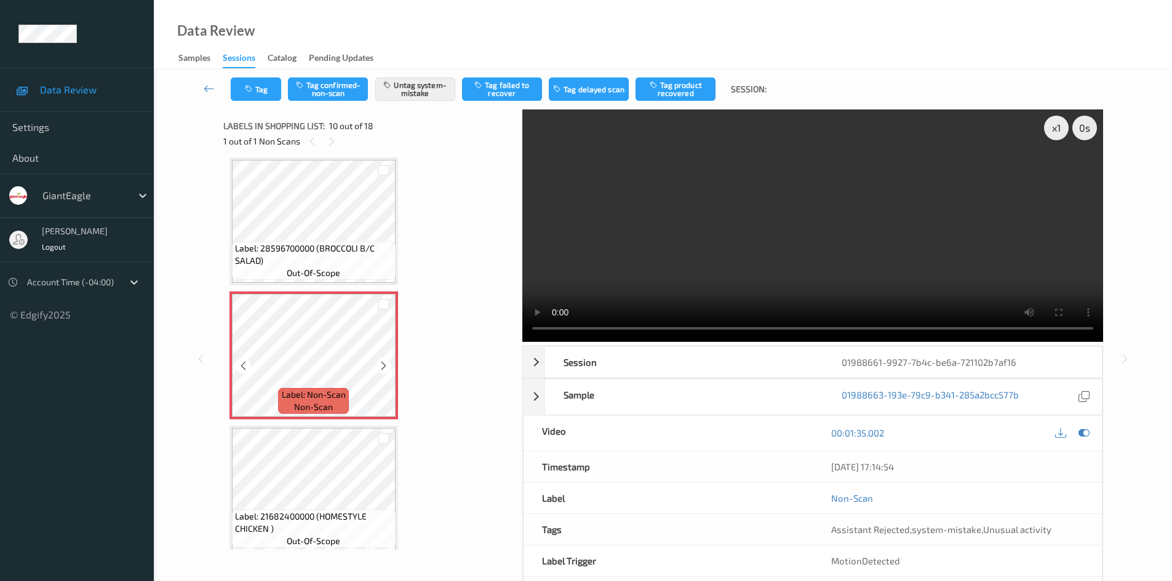
click at [388, 369] on icon at bounding box center [383, 366] width 10 height 11
click at [383, 369] on icon at bounding box center [383, 366] width 10 height 11
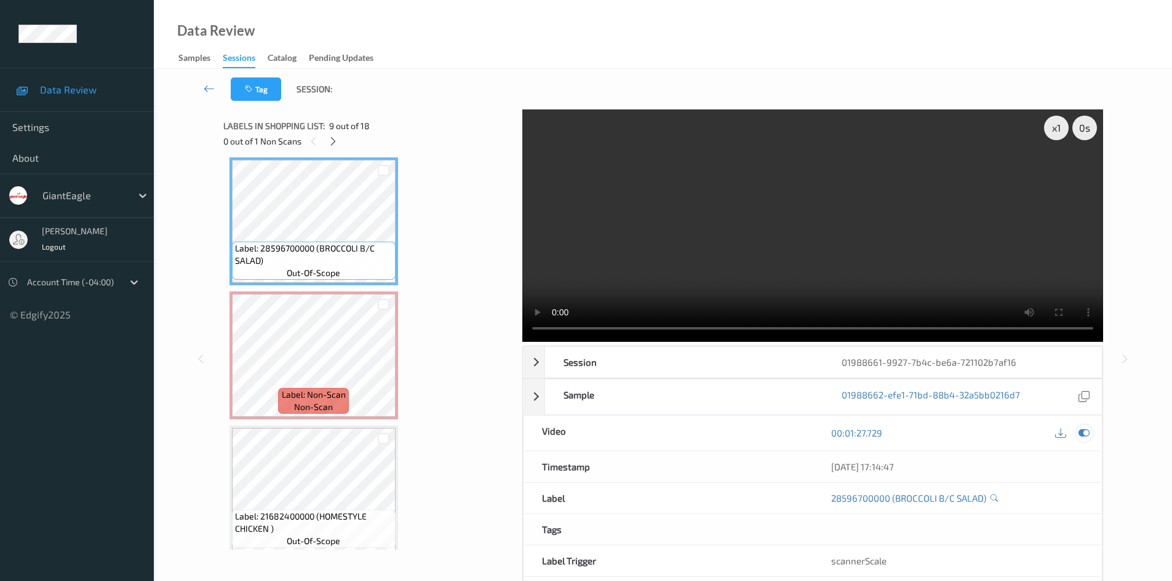
click at [1082, 434] on icon at bounding box center [1084, 433] width 11 height 11
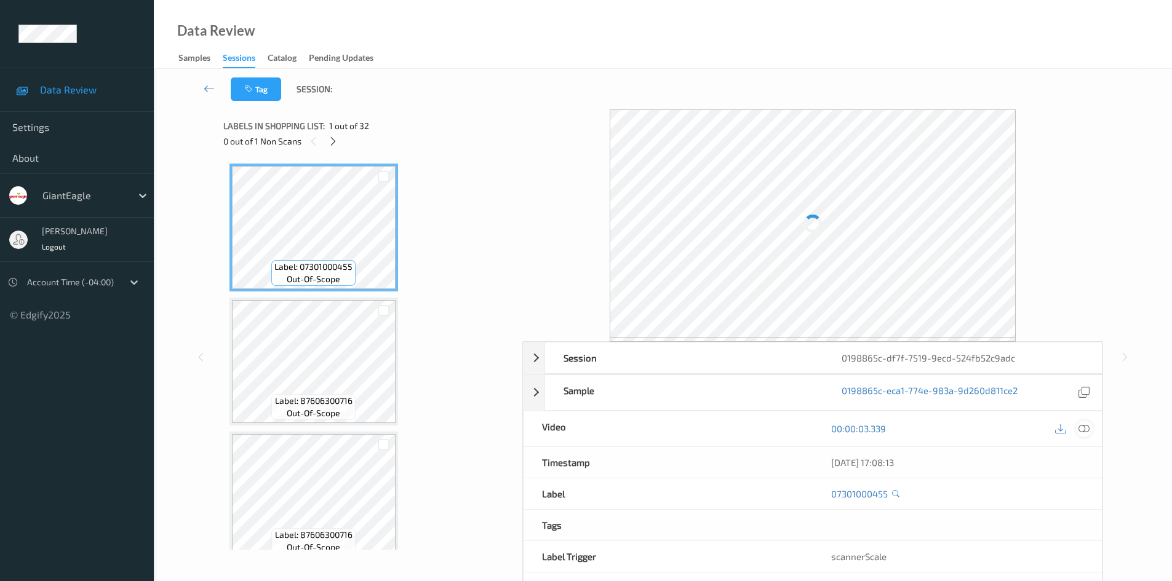
click at [1085, 428] on icon at bounding box center [1084, 428] width 11 height 11
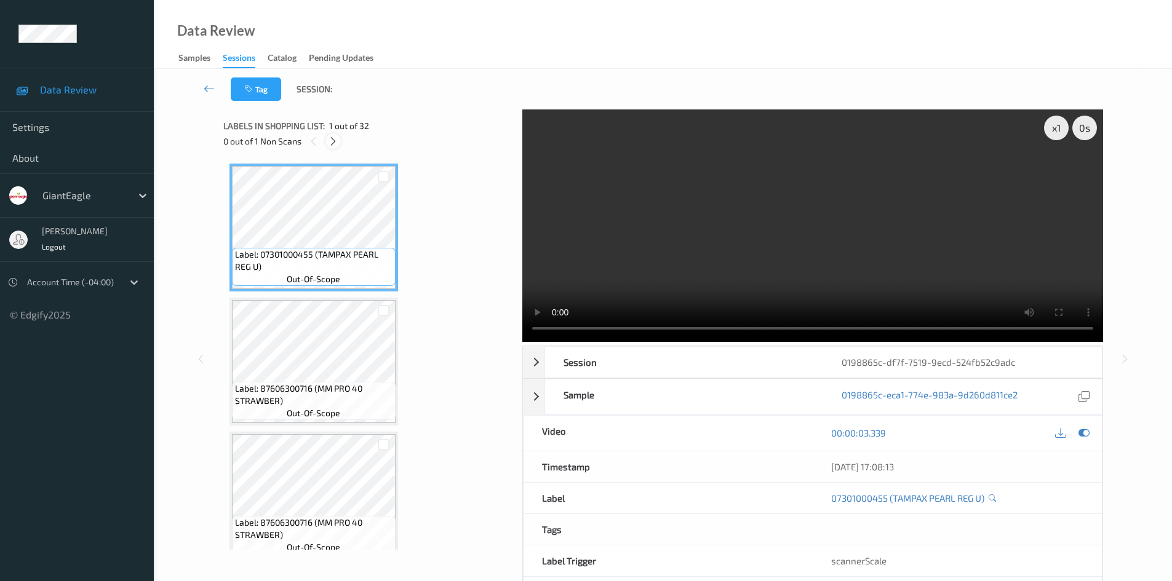
click at [330, 143] on icon at bounding box center [333, 141] width 10 height 11
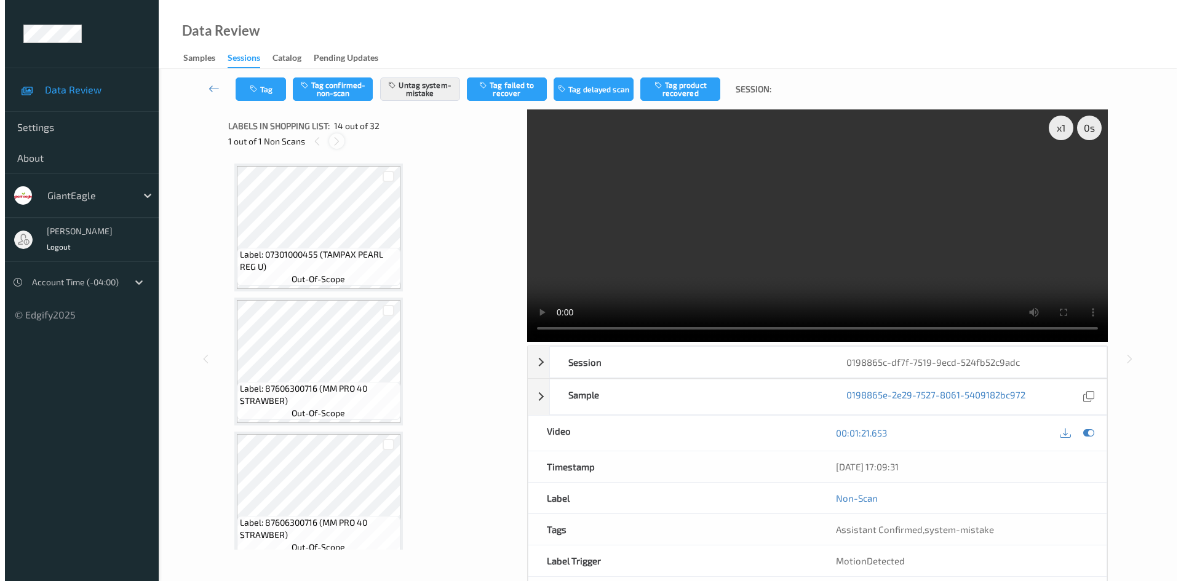
scroll to position [1616, 0]
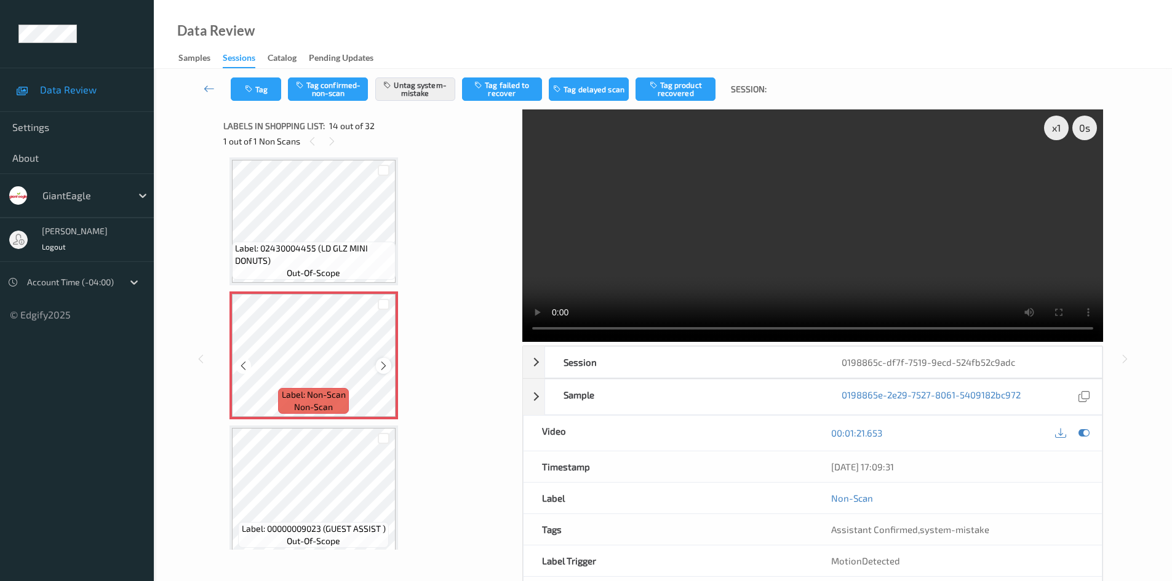
click at [381, 362] on icon at bounding box center [383, 366] width 10 height 11
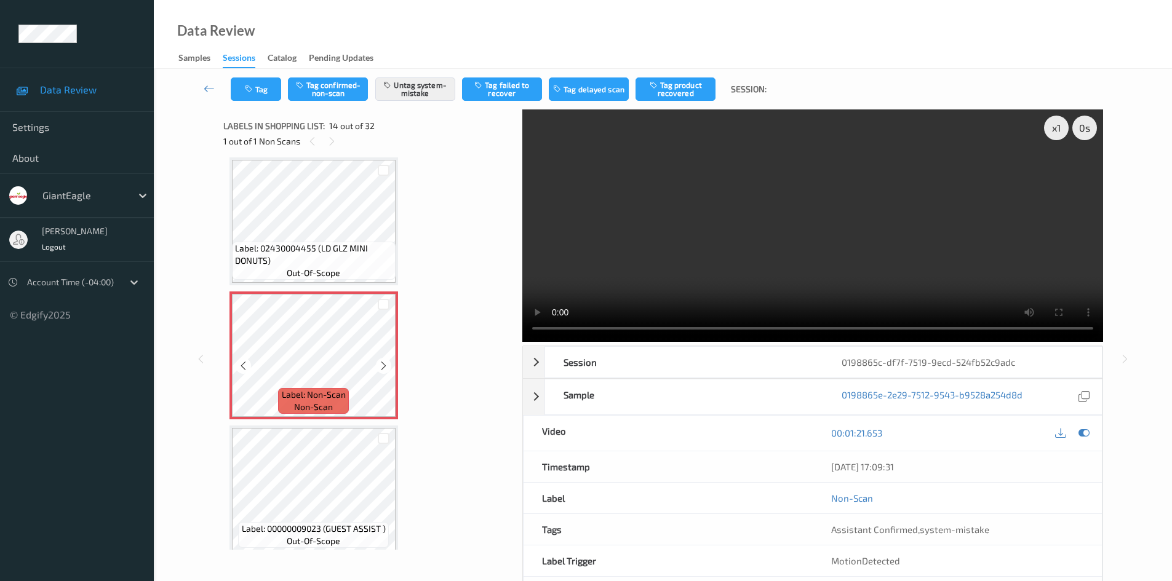
click at [381, 362] on icon at bounding box center [383, 366] width 10 height 11
click at [281, 90] on button "Tag" at bounding box center [256, 89] width 50 height 23
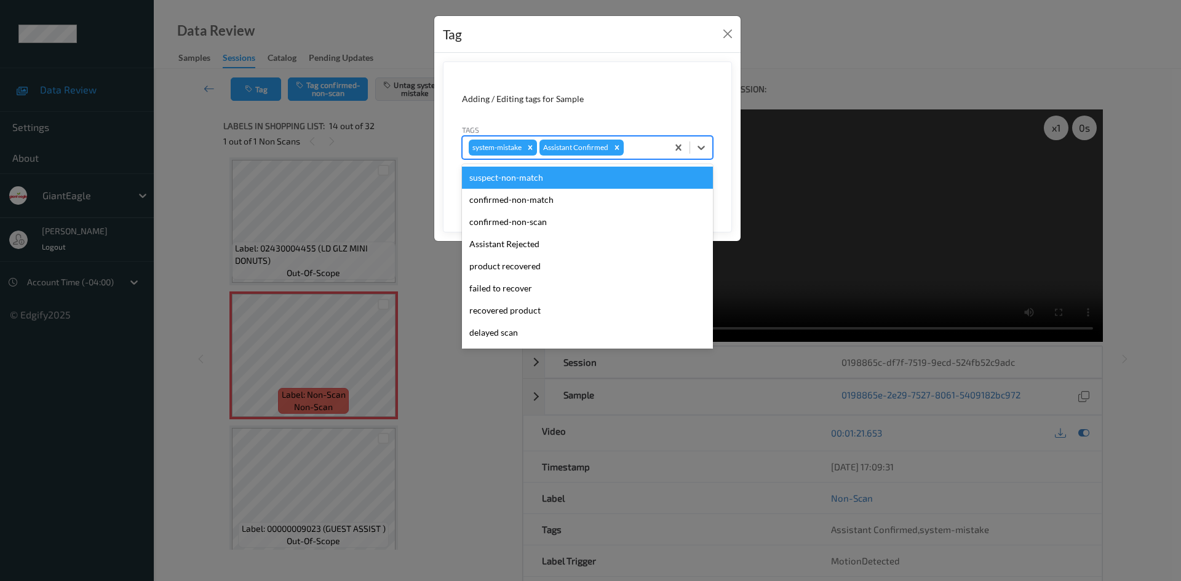
click at [639, 143] on div at bounding box center [643, 147] width 35 height 15
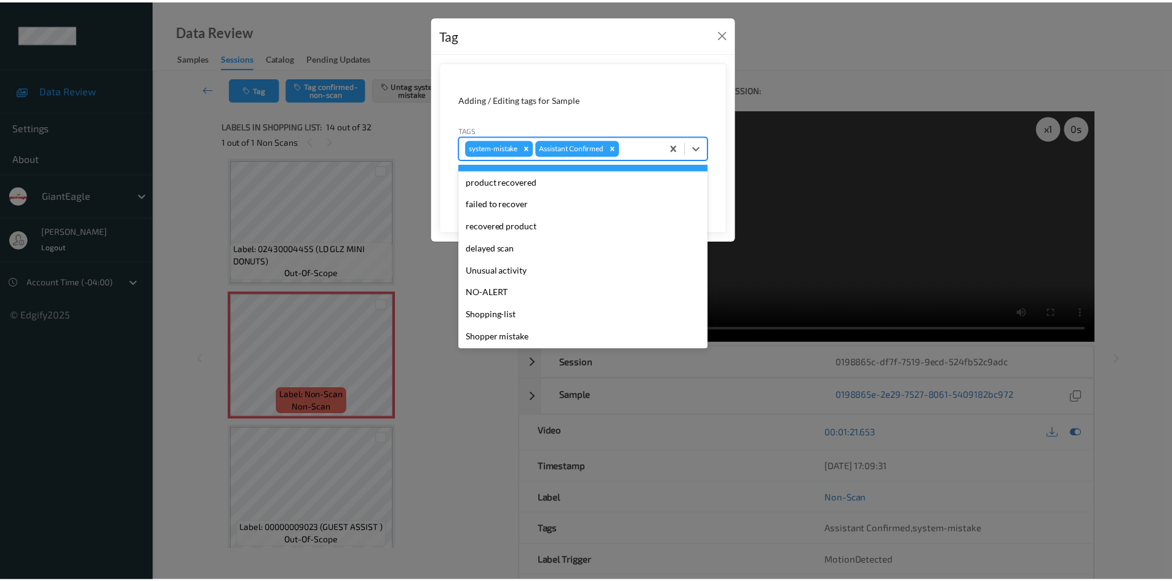
scroll to position [86, 0]
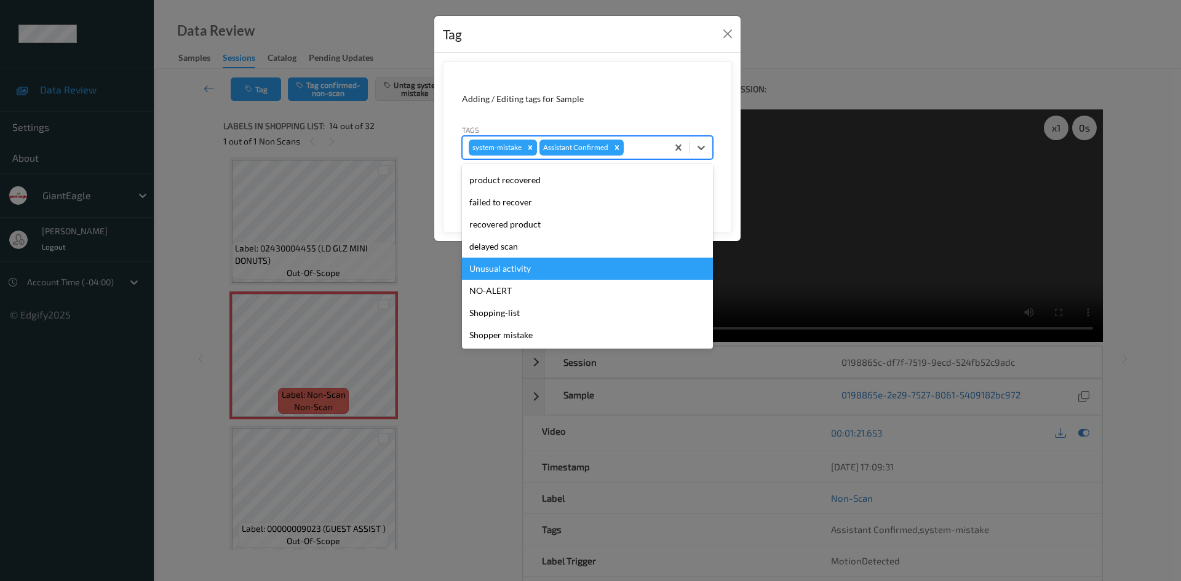
click at [576, 269] on div "Unusual activity" at bounding box center [587, 269] width 251 height 22
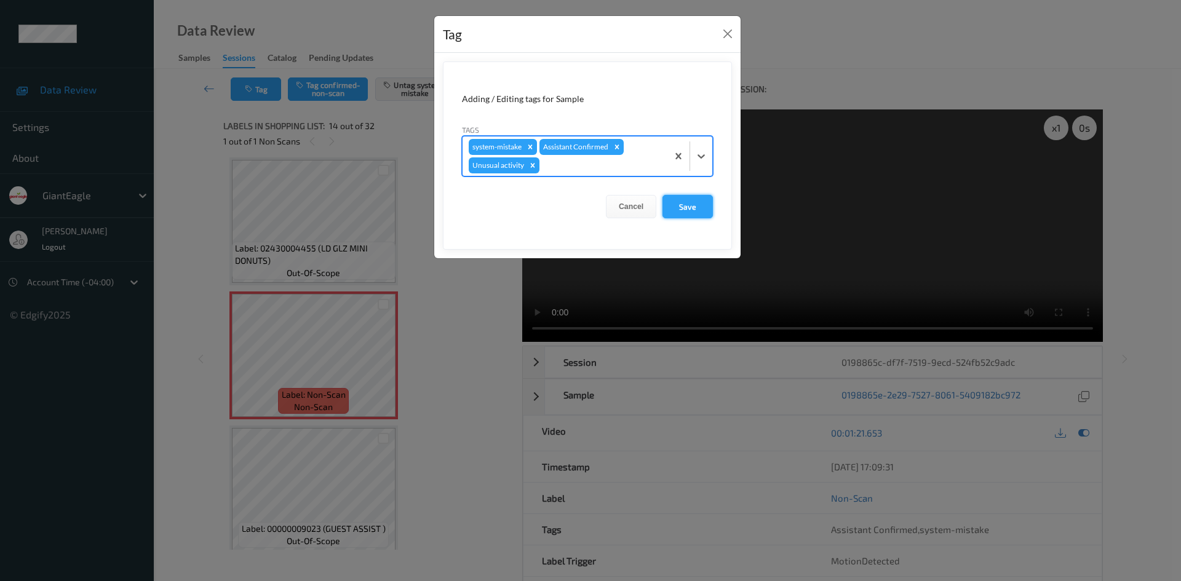
click at [694, 207] on button "Save" at bounding box center [688, 206] width 50 height 23
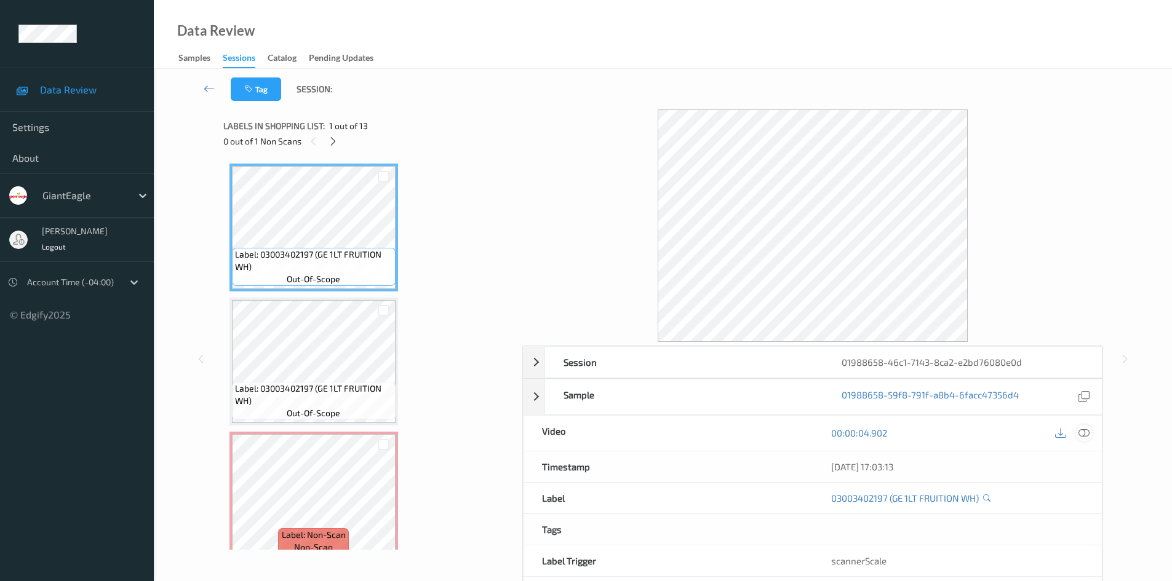
click at [1088, 436] on icon at bounding box center [1084, 433] width 11 height 11
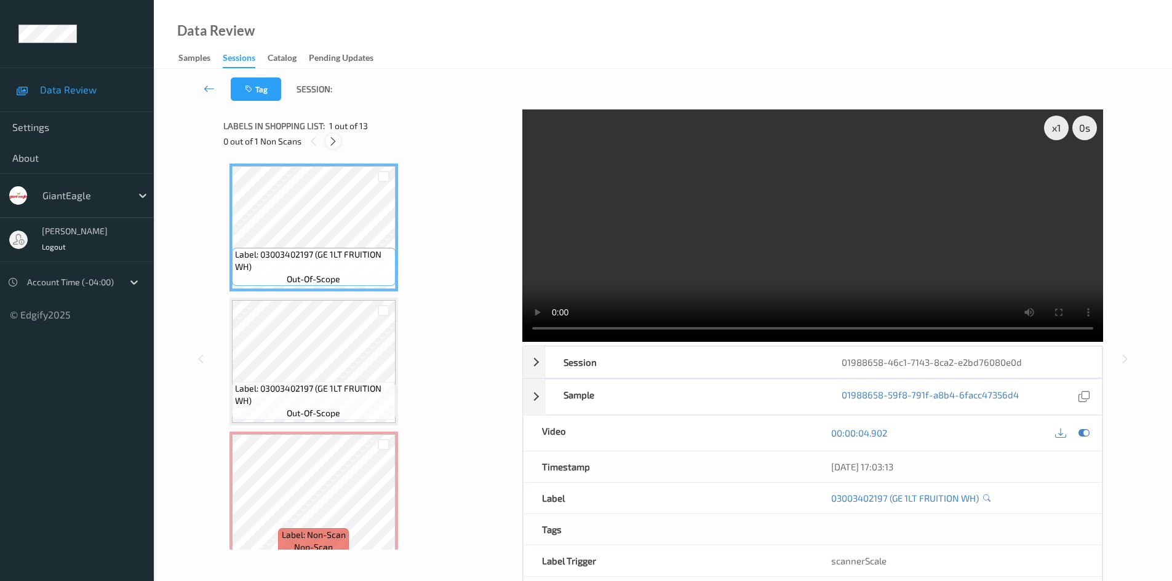
click at [333, 143] on icon at bounding box center [333, 141] width 10 height 11
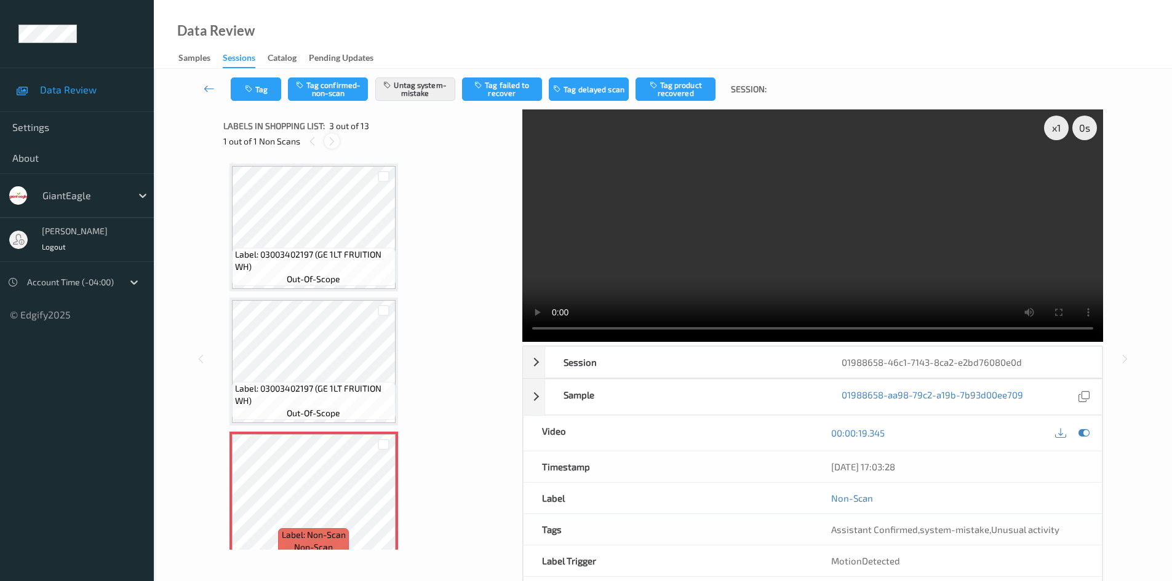
scroll to position [140, 0]
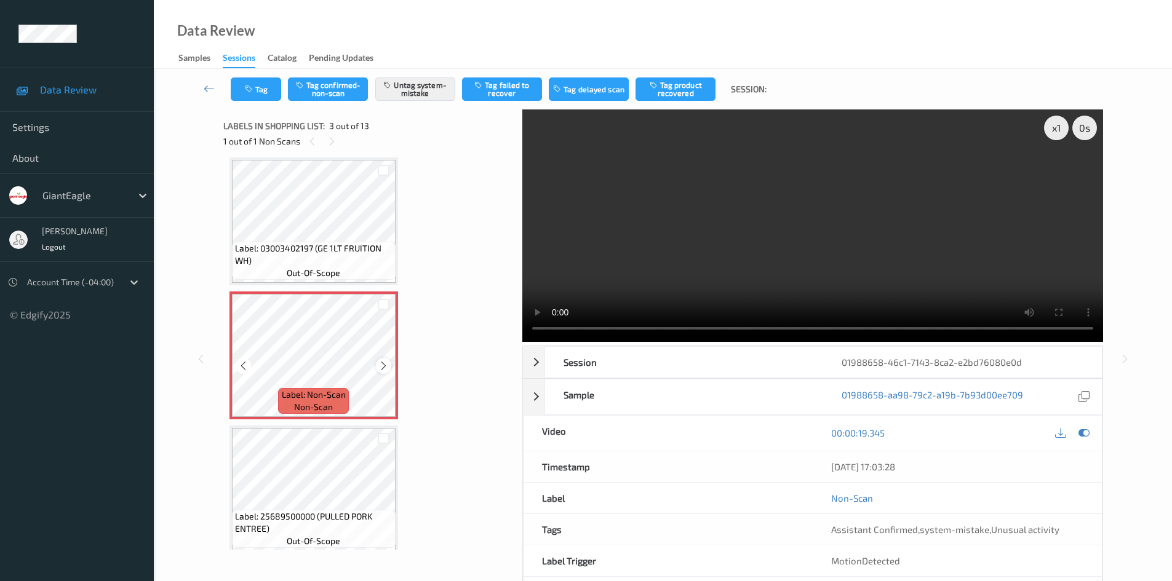
click at [385, 367] on icon at bounding box center [383, 366] width 10 height 11
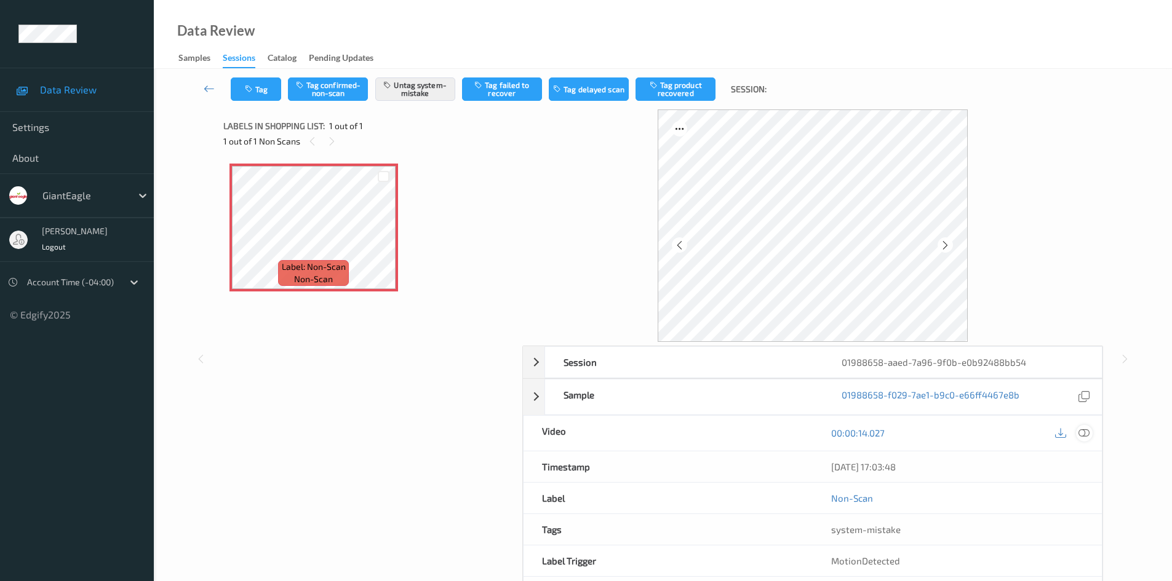
click at [1085, 439] on icon at bounding box center [1084, 433] width 11 height 11
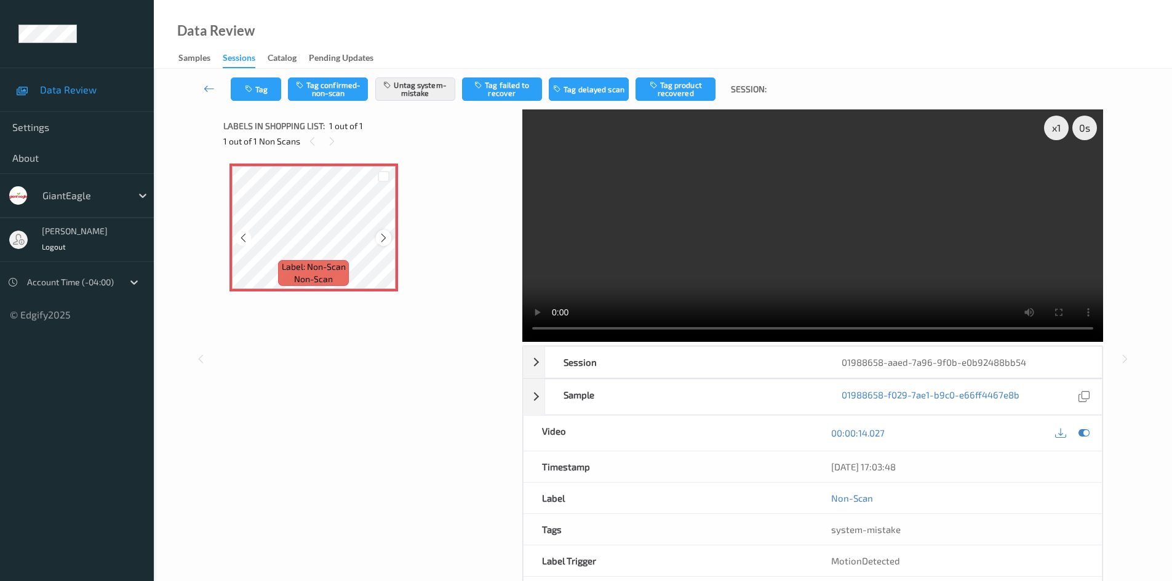
click at [386, 235] on icon at bounding box center [383, 238] width 10 height 11
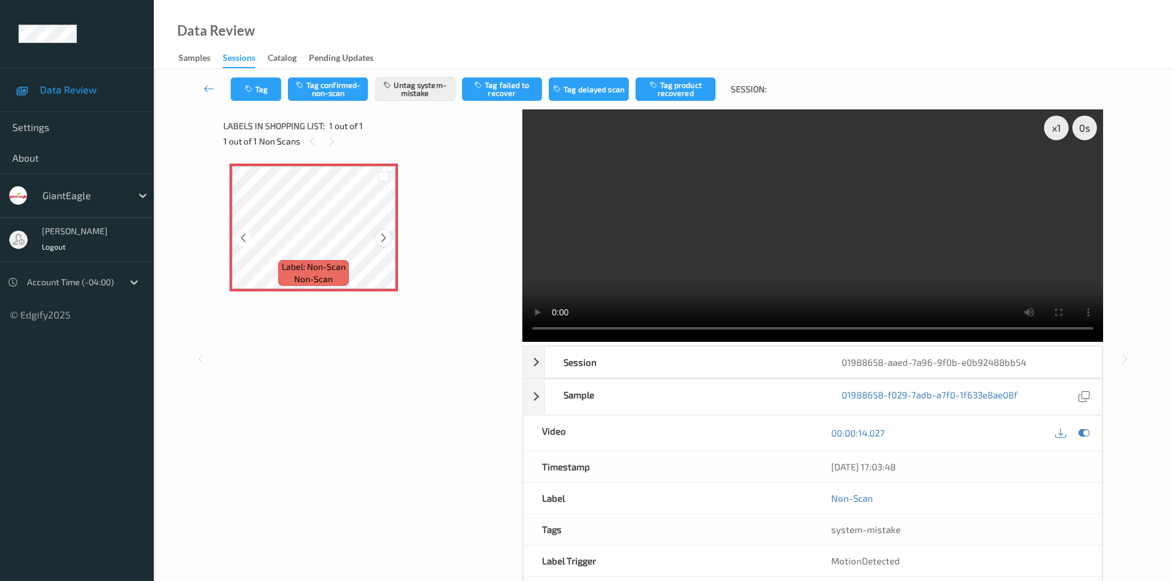
click at [385, 235] on icon at bounding box center [383, 238] width 10 height 11
click at [386, 238] on icon at bounding box center [383, 238] width 10 height 11
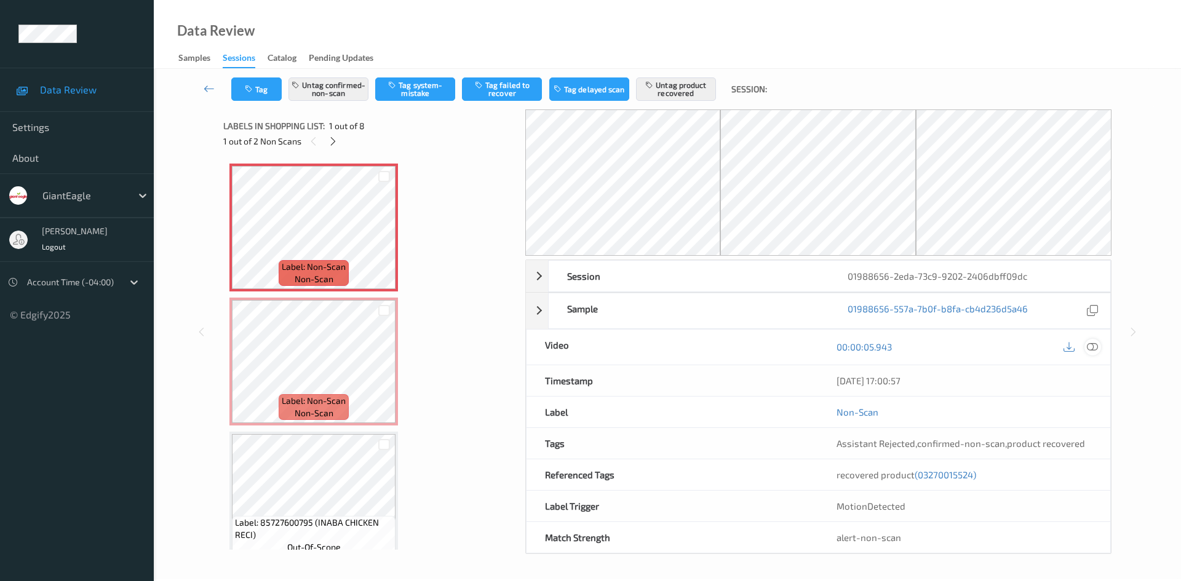
click at [1093, 346] on icon at bounding box center [1092, 346] width 11 height 11
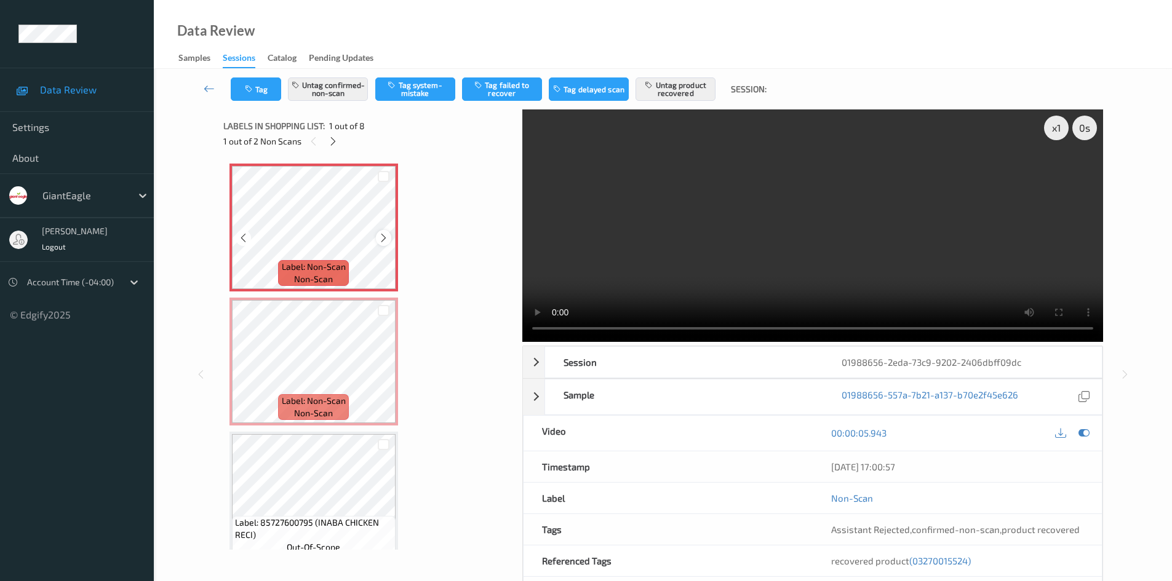
click at [388, 233] on icon at bounding box center [383, 238] width 10 height 11
click at [381, 374] on icon at bounding box center [383, 372] width 10 height 11
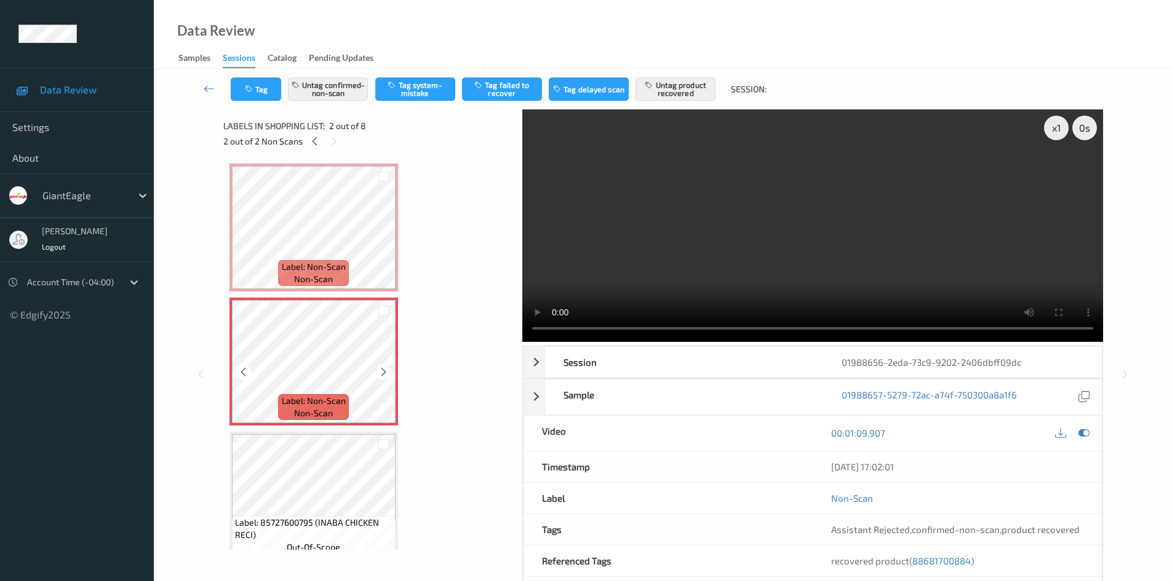
click at [381, 374] on icon at bounding box center [383, 372] width 10 height 11
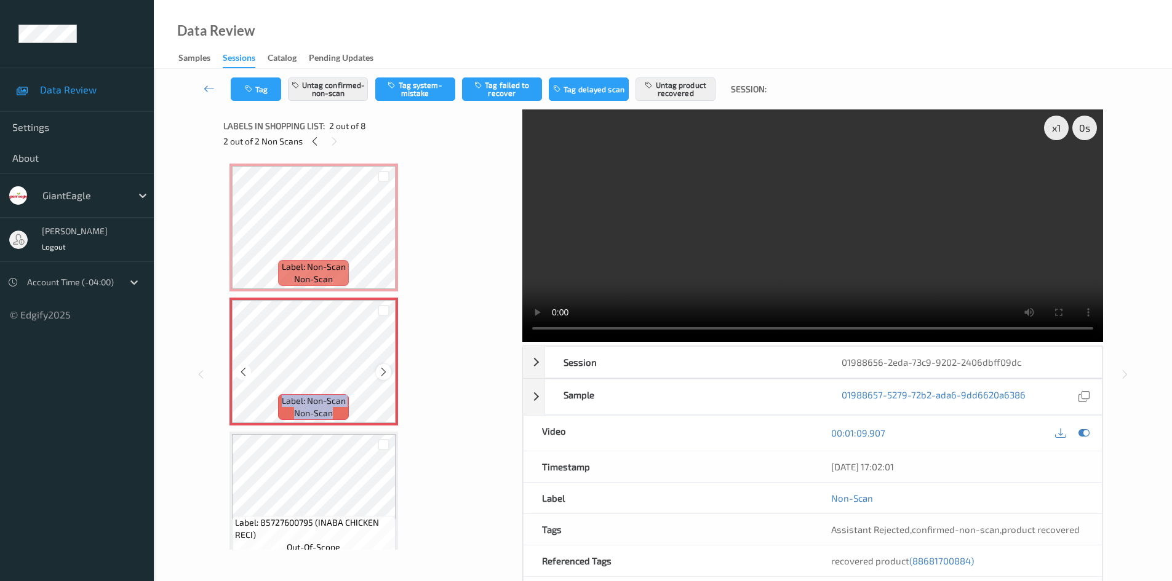
click at [381, 371] on icon at bounding box center [383, 372] width 10 height 11
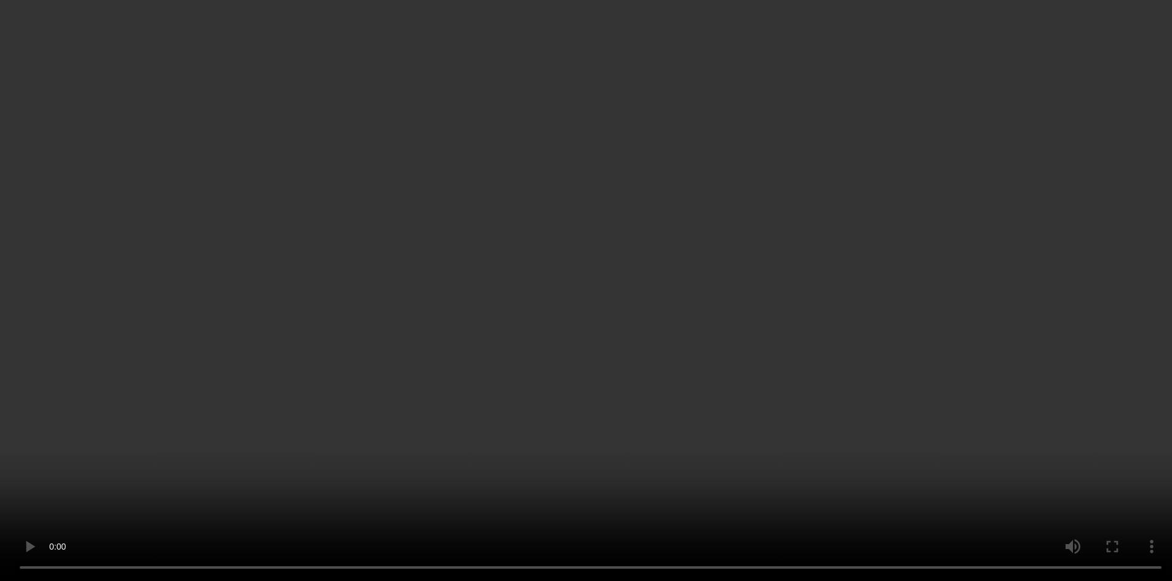
scroll to position [123, 0]
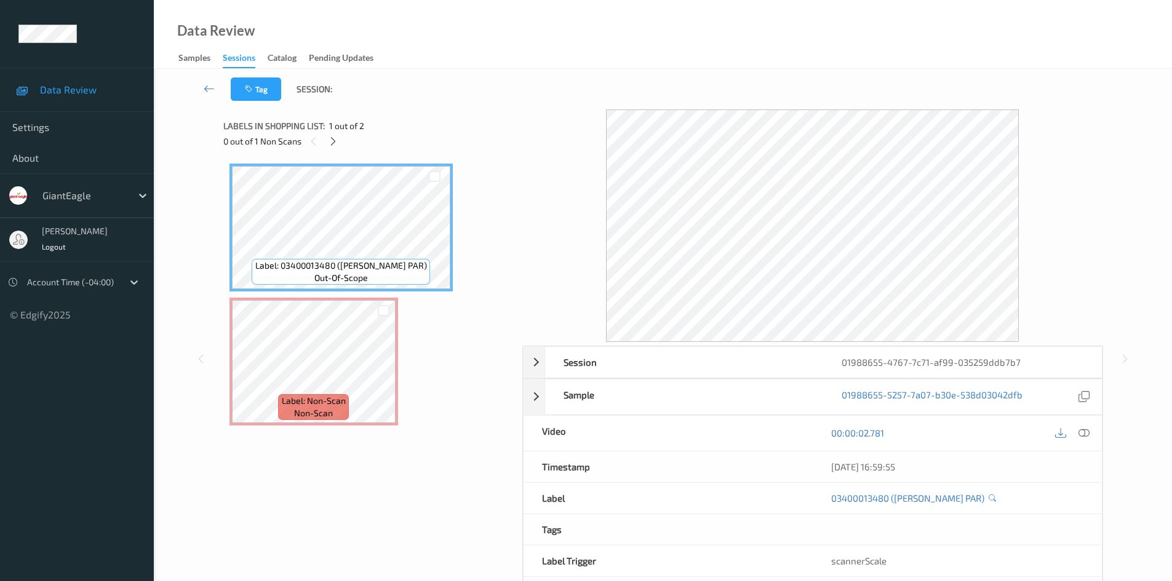
drag, startPoint x: 1084, startPoint y: 429, endPoint x: 1095, endPoint y: 435, distance: 11.8
click at [1085, 429] on icon at bounding box center [1084, 433] width 11 height 11
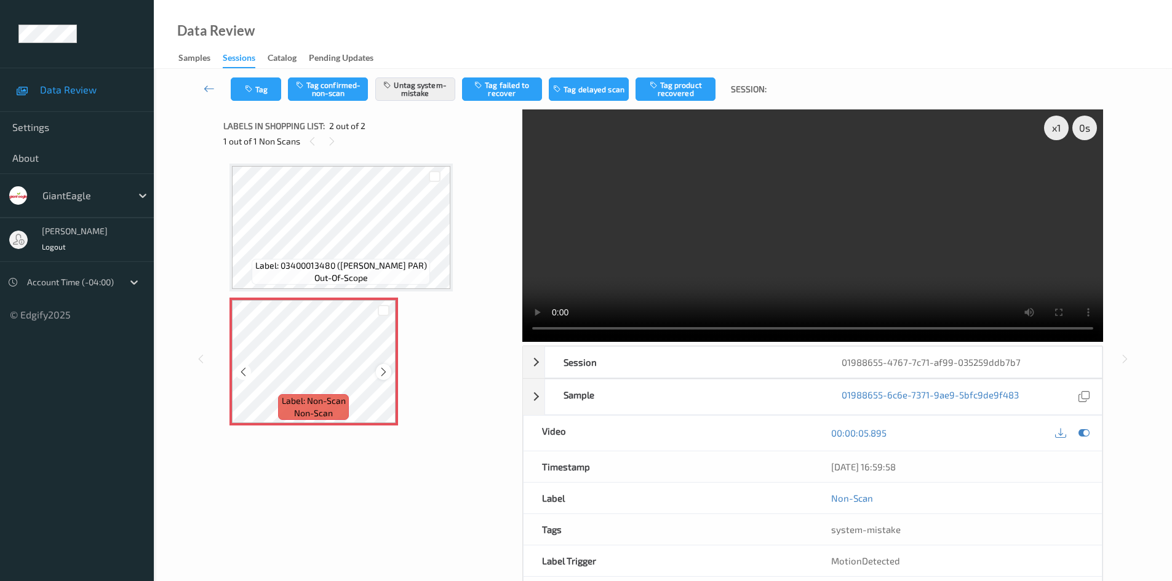
click at [377, 370] on div at bounding box center [383, 371] width 15 height 15
click at [274, 86] on button "Tag" at bounding box center [256, 89] width 50 height 23
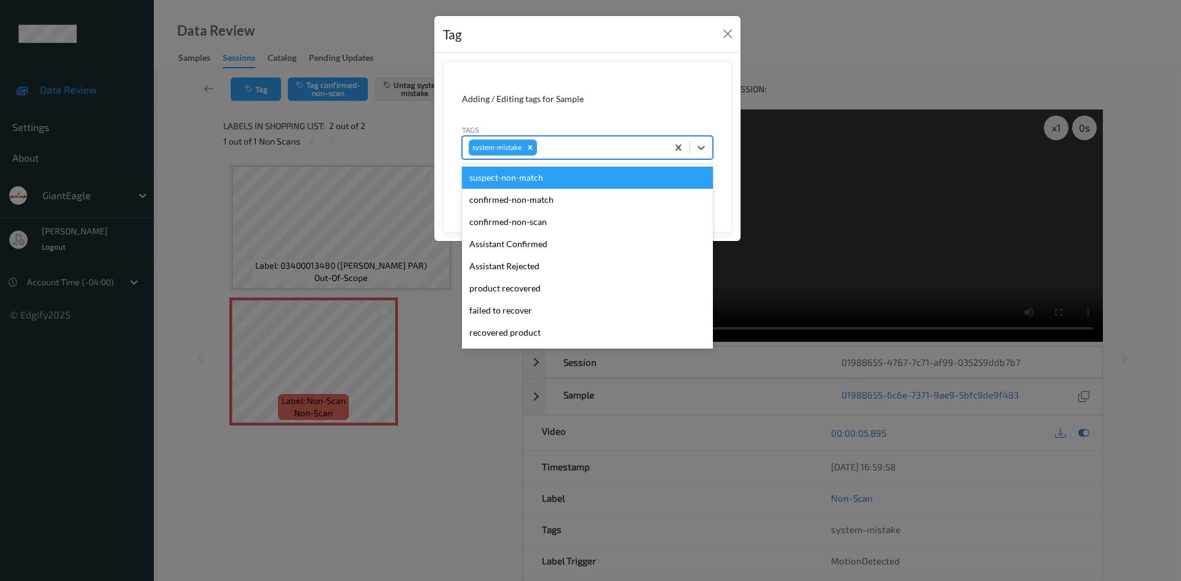
click at [568, 142] on div at bounding box center [601, 147] width 122 height 15
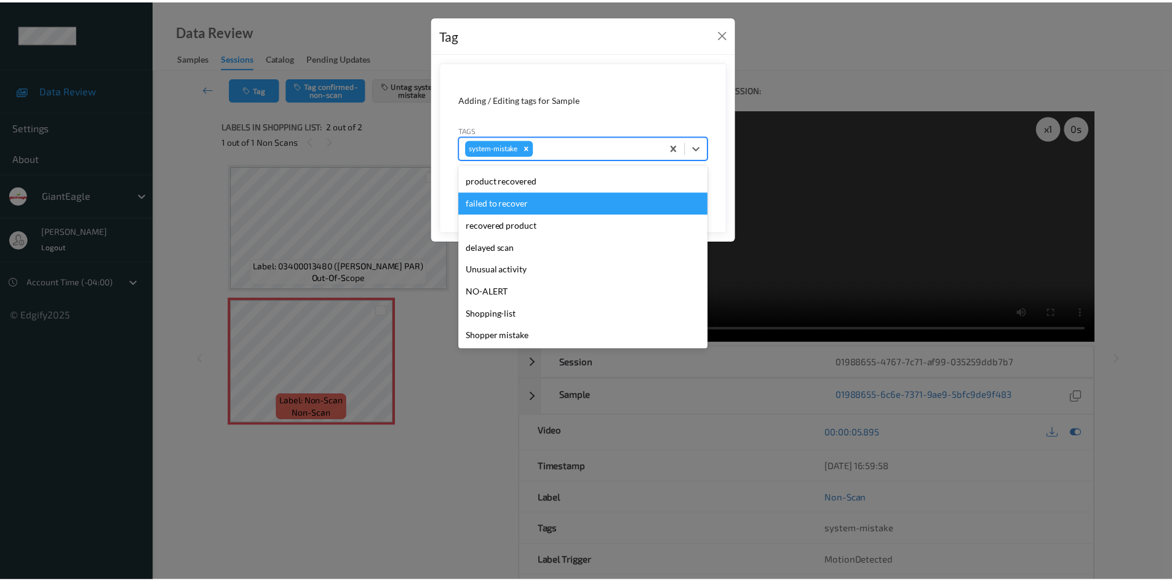
scroll to position [108, 0]
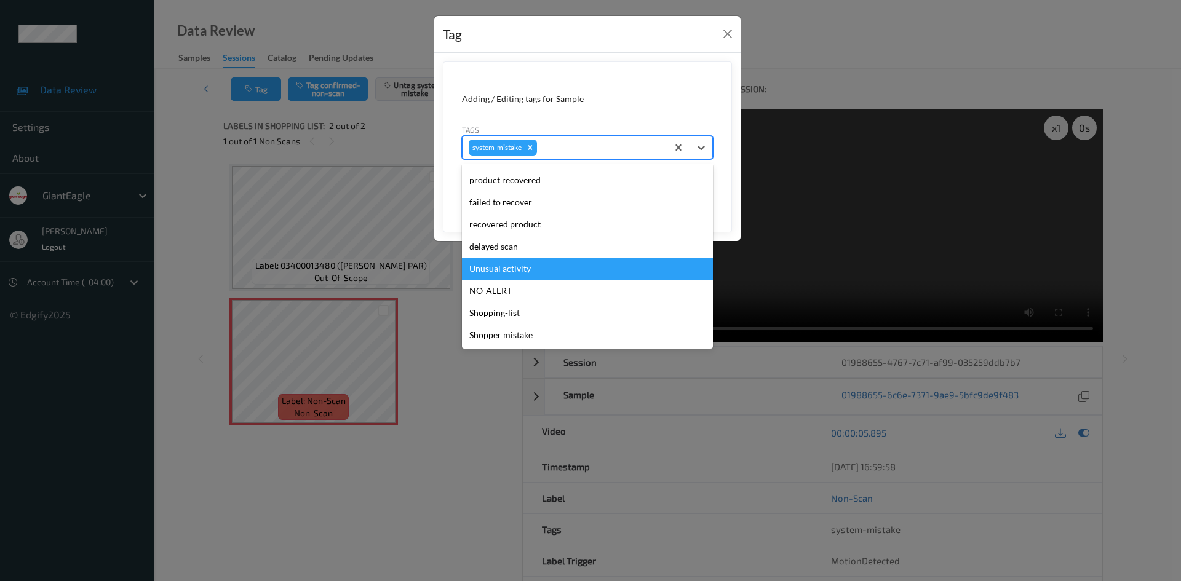
click at [541, 271] on div "Unusual activity" at bounding box center [587, 269] width 251 height 22
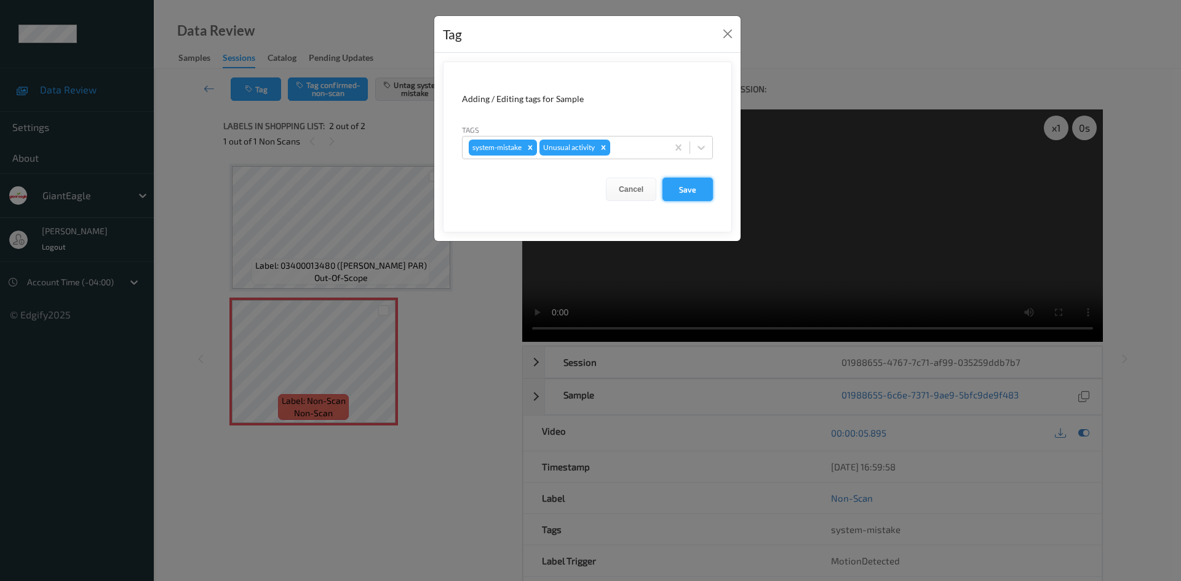
click at [685, 193] on button "Save" at bounding box center [688, 189] width 50 height 23
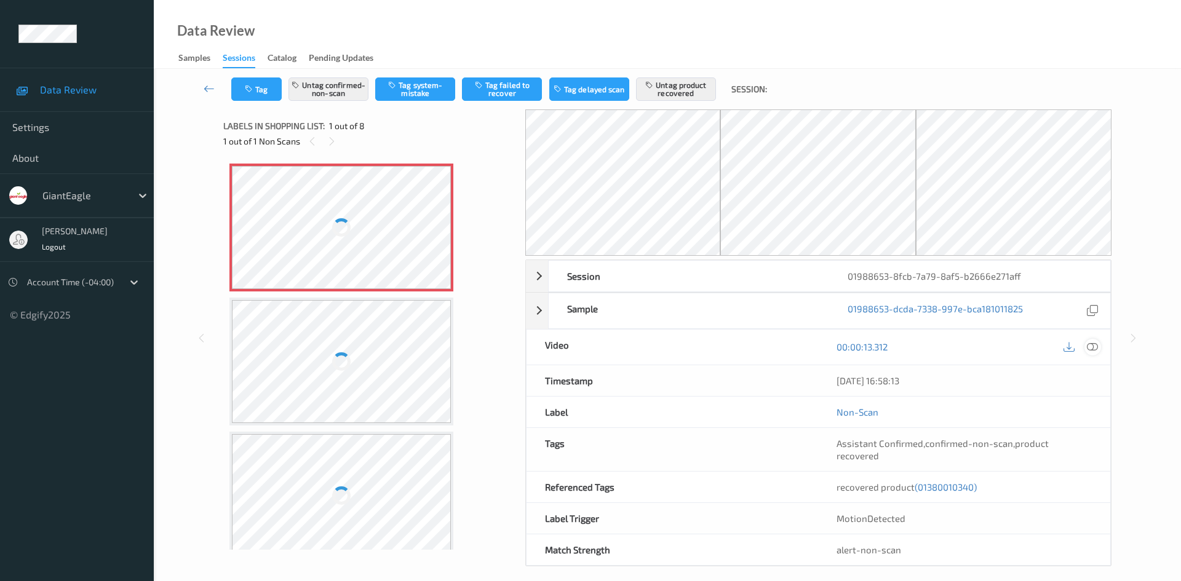
click at [1095, 345] on icon at bounding box center [1092, 346] width 11 height 11
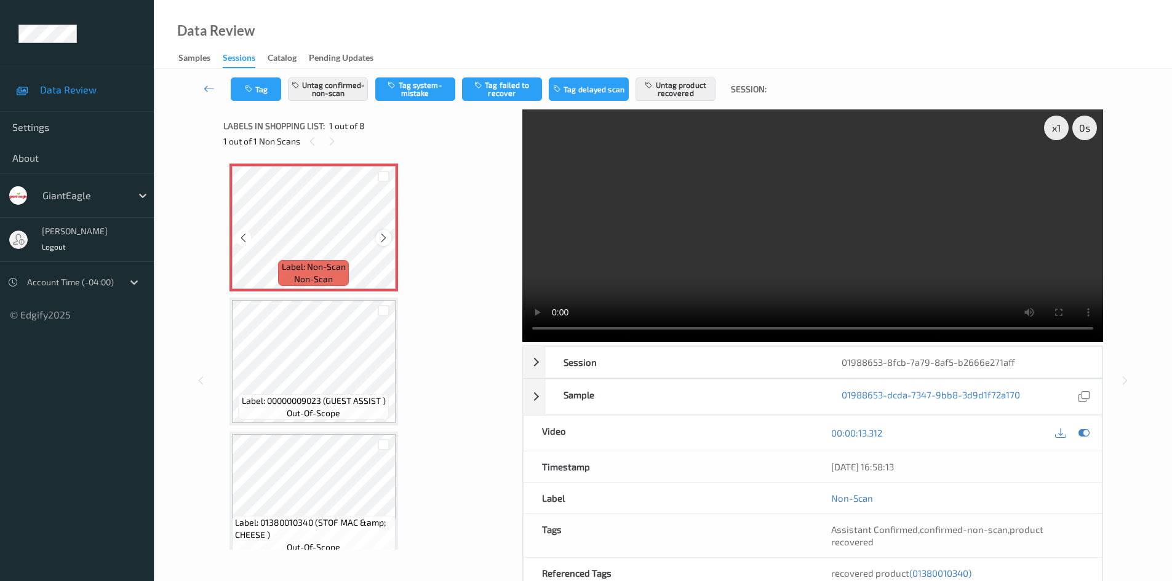
click at [383, 236] on icon at bounding box center [383, 238] width 10 height 11
click at [1059, 436] on icon at bounding box center [1060, 433] width 11 height 11
click at [1079, 434] on icon at bounding box center [1084, 433] width 11 height 11
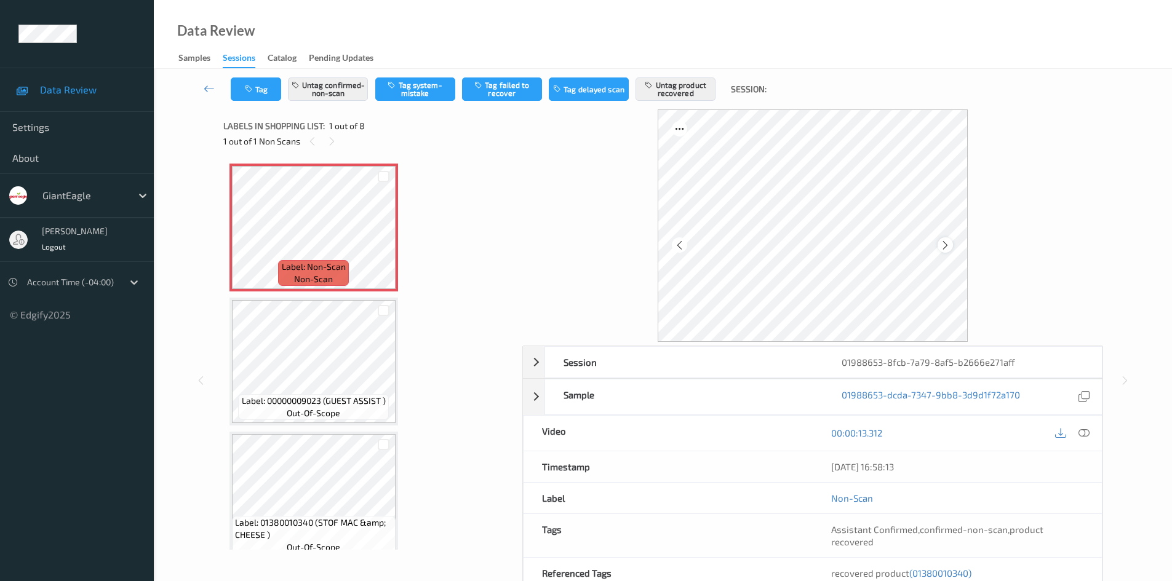
click at [947, 247] on icon at bounding box center [945, 245] width 10 height 11
click at [1077, 433] on div at bounding box center [1084, 433] width 17 height 17
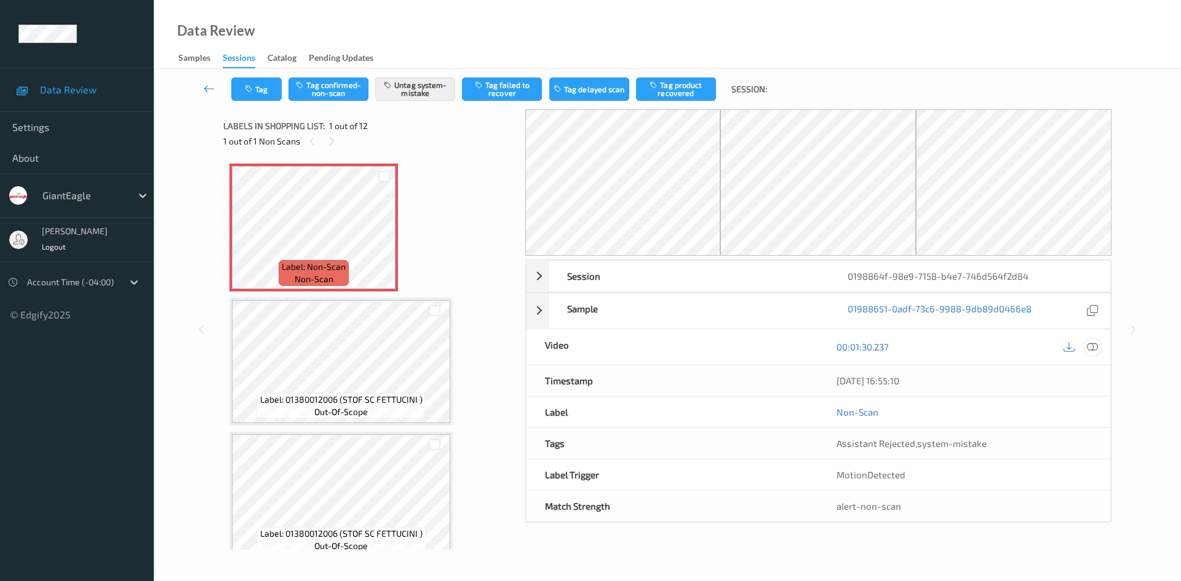
click at [1094, 348] on icon at bounding box center [1092, 346] width 11 height 11
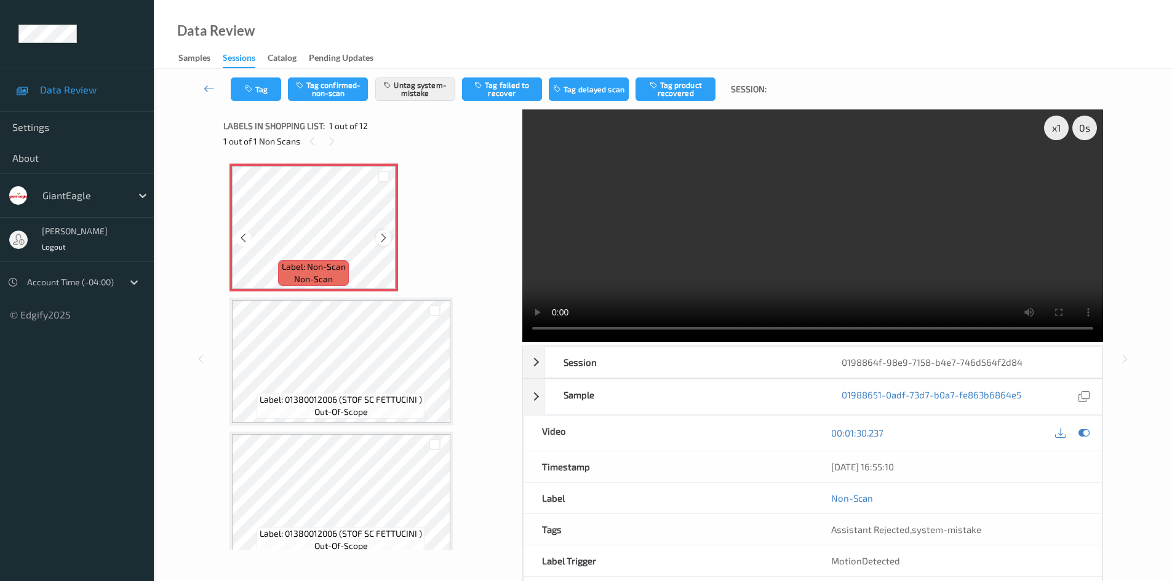
click at [381, 237] on icon at bounding box center [383, 238] width 10 height 11
click at [1064, 436] on icon at bounding box center [1060, 433] width 11 height 11
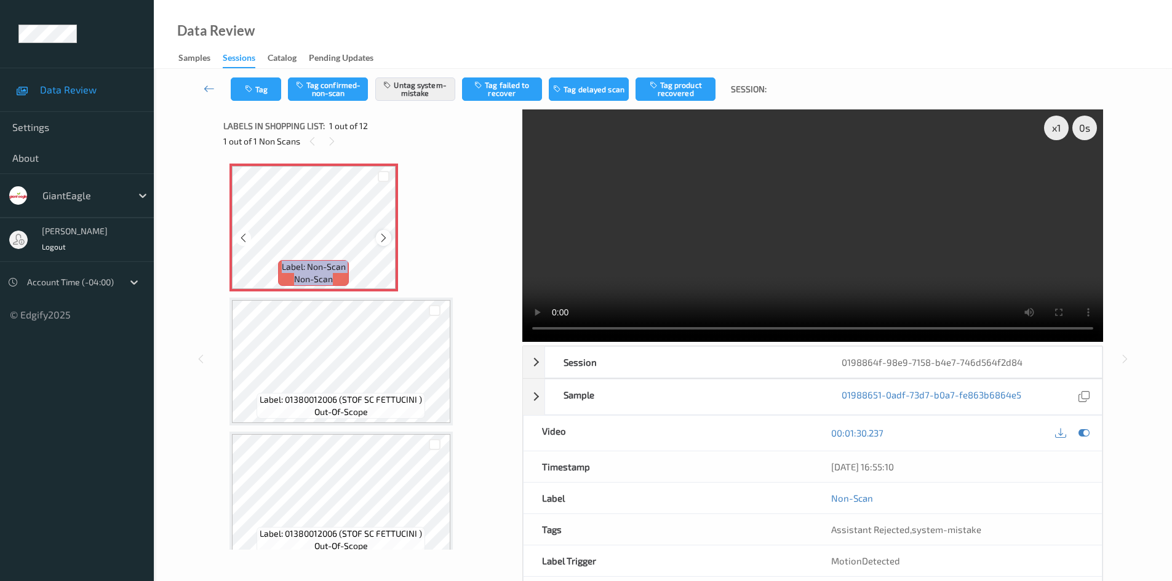
click at [385, 237] on icon at bounding box center [383, 238] width 10 height 11
click at [379, 236] on icon at bounding box center [383, 238] width 10 height 11
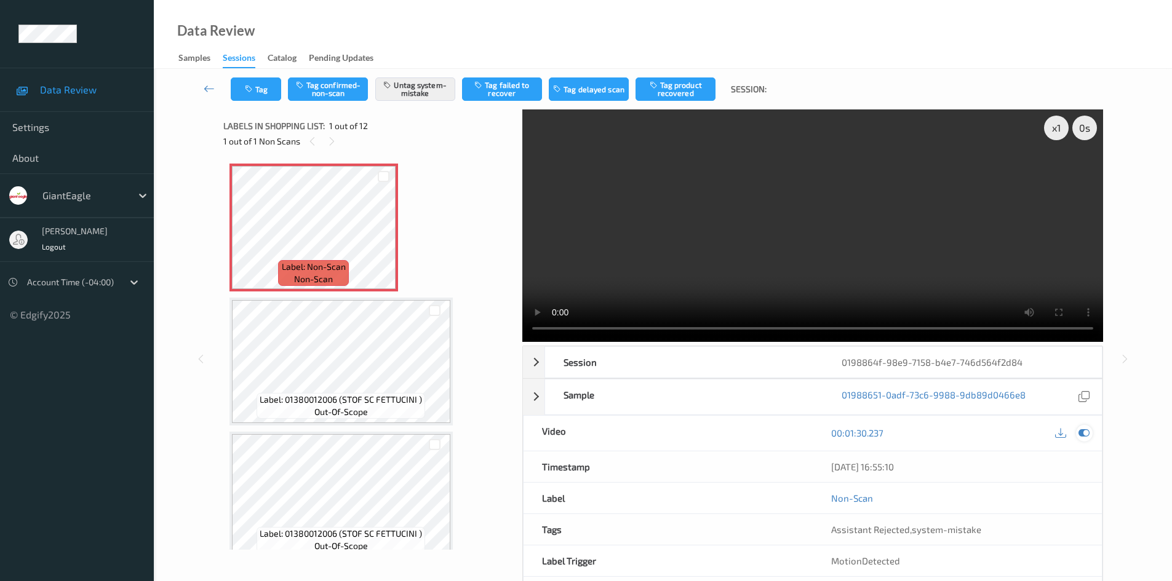
click at [1079, 431] on icon at bounding box center [1084, 433] width 11 height 11
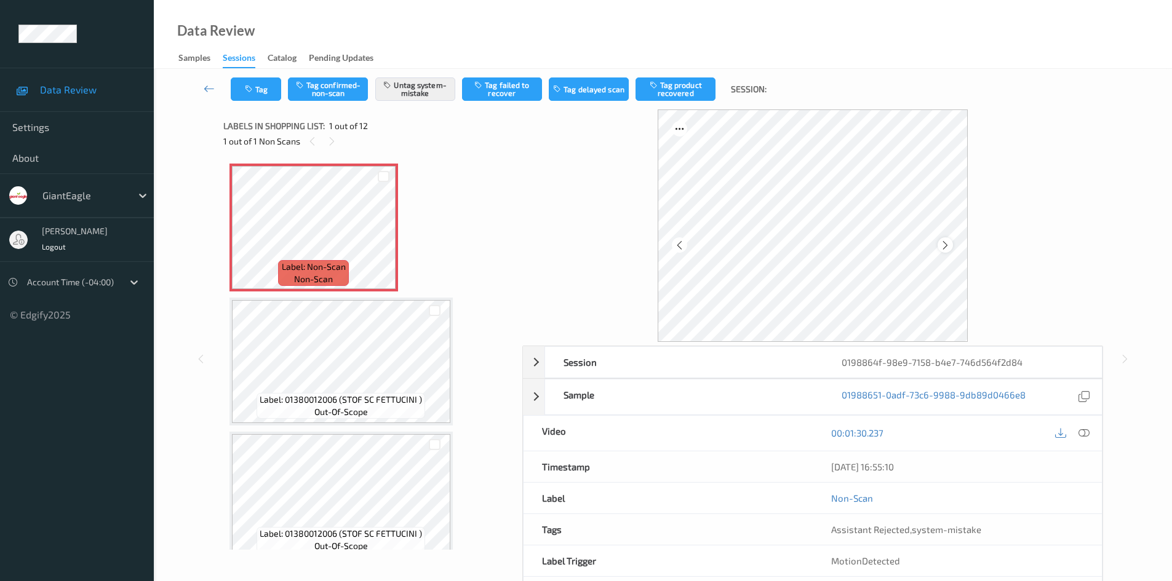
click at [943, 242] on icon at bounding box center [945, 245] width 10 height 11
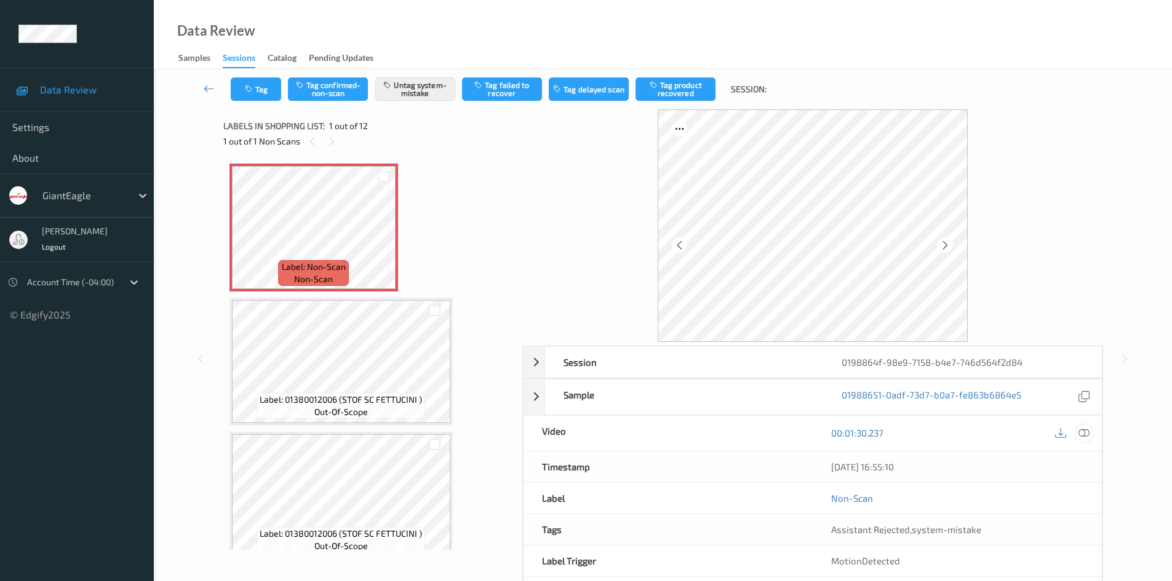
click at [1083, 434] on icon at bounding box center [1084, 433] width 11 height 11
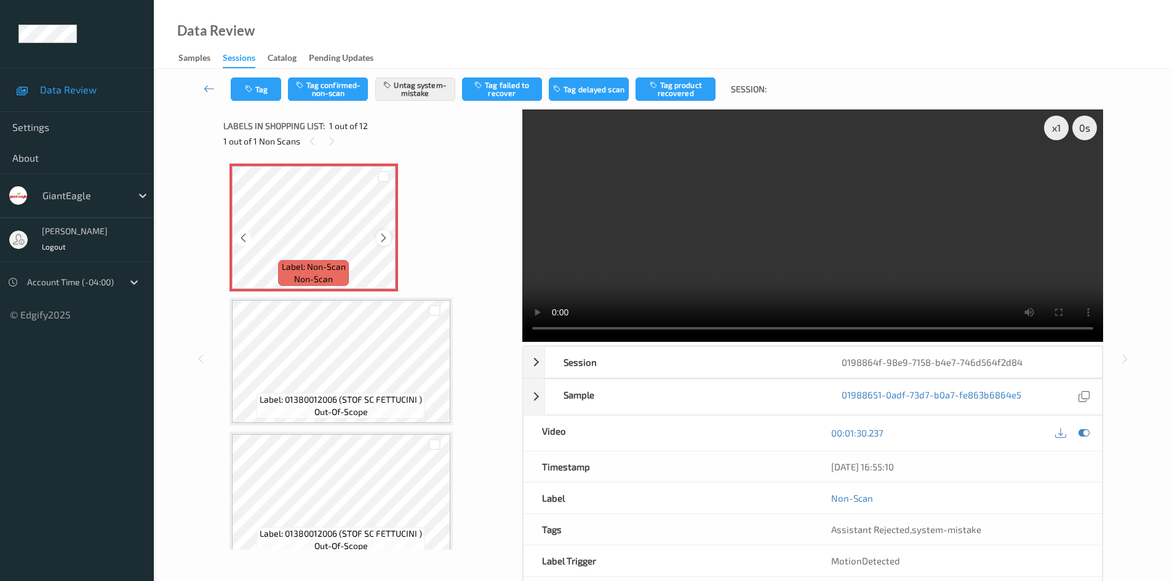
click at [385, 236] on icon at bounding box center [383, 238] width 10 height 11
click at [385, 234] on icon at bounding box center [383, 238] width 10 height 11
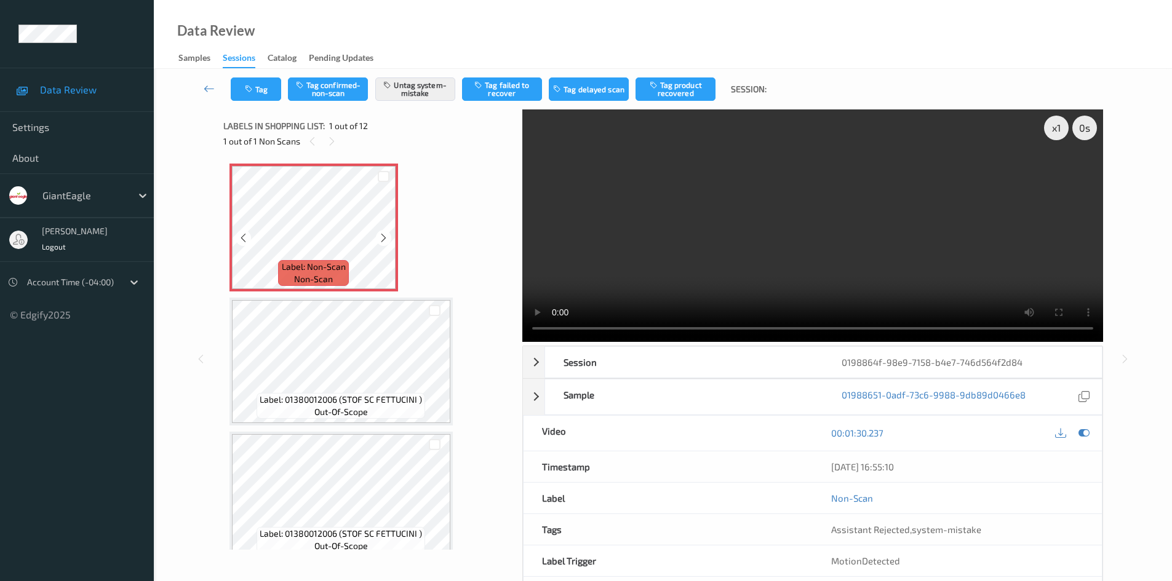
click at [385, 234] on icon at bounding box center [383, 238] width 10 height 11
click at [1087, 436] on icon at bounding box center [1084, 433] width 11 height 11
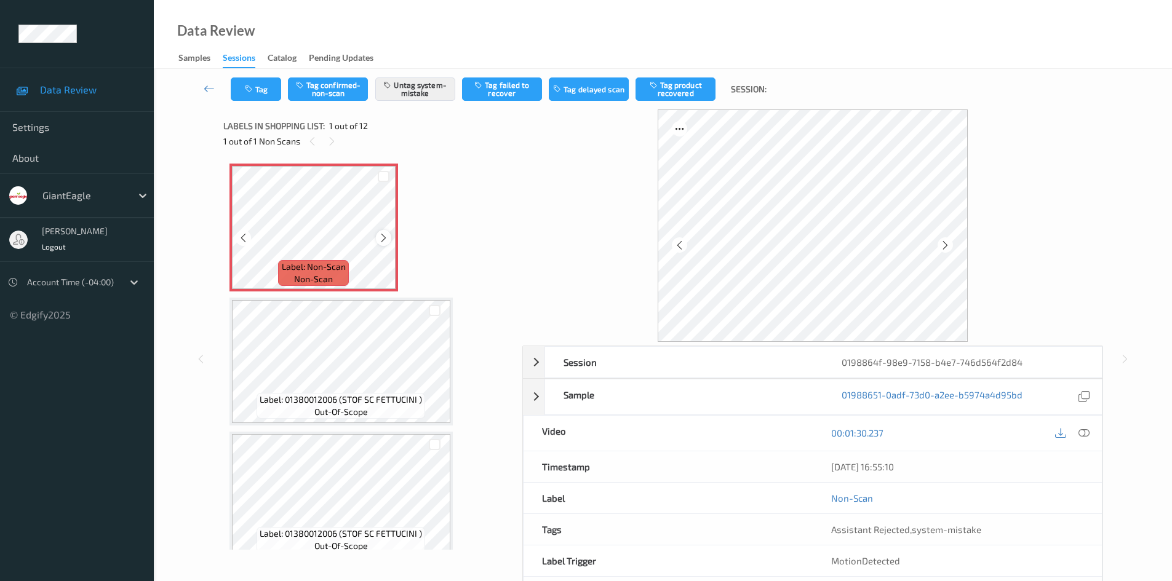
click at [385, 235] on icon at bounding box center [383, 238] width 10 height 11
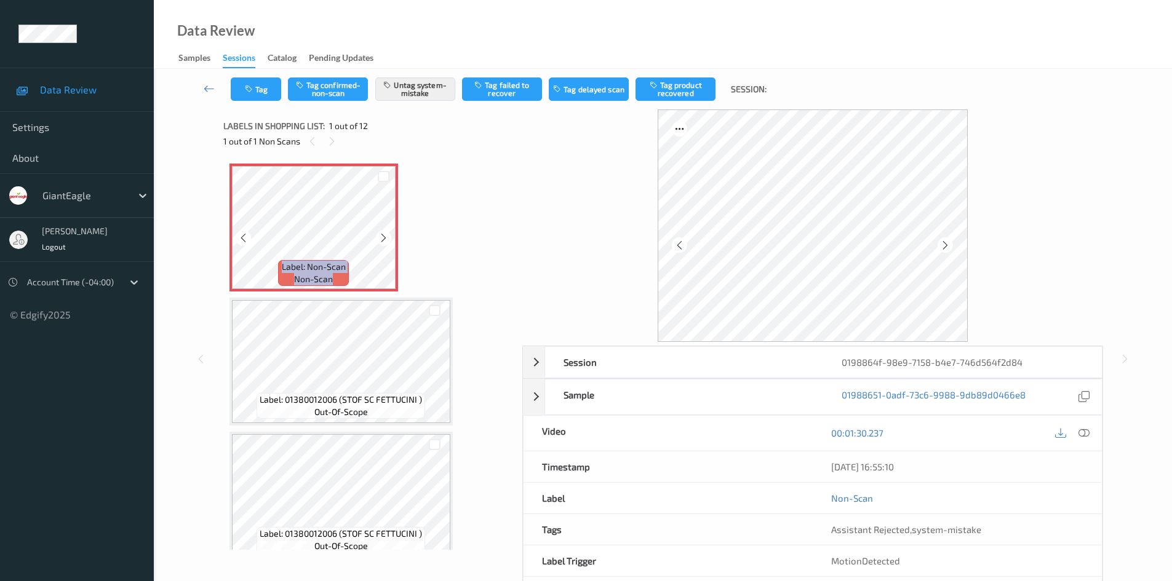
click at [385, 235] on icon at bounding box center [383, 238] width 10 height 11
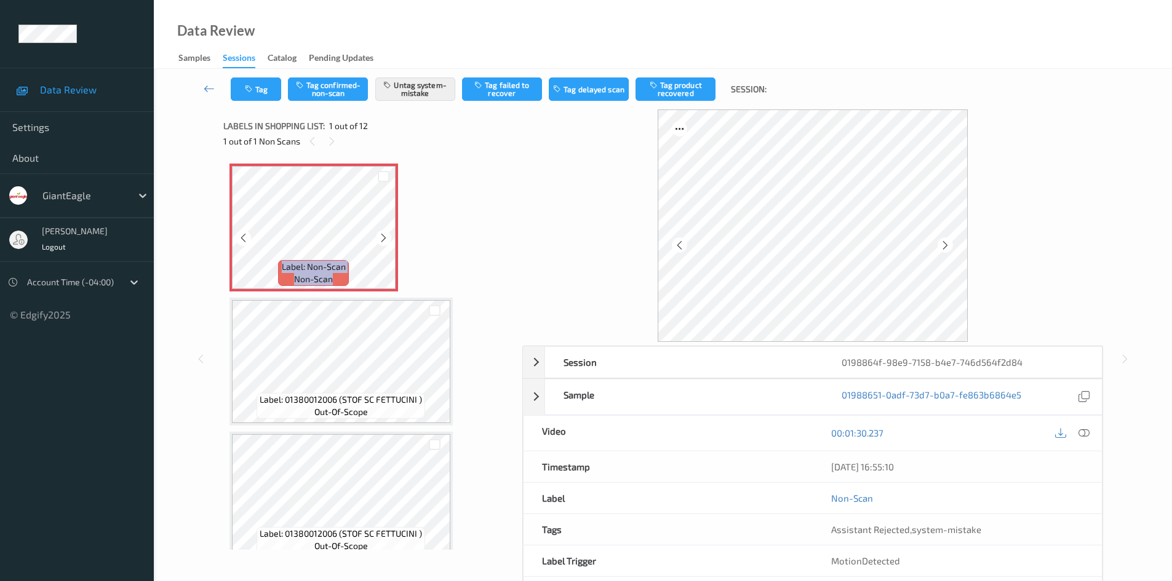
click at [385, 235] on icon at bounding box center [383, 238] width 10 height 11
click at [1062, 434] on icon at bounding box center [1060, 433] width 11 height 11
click at [1083, 436] on icon at bounding box center [1084, 433] width 11 height 11
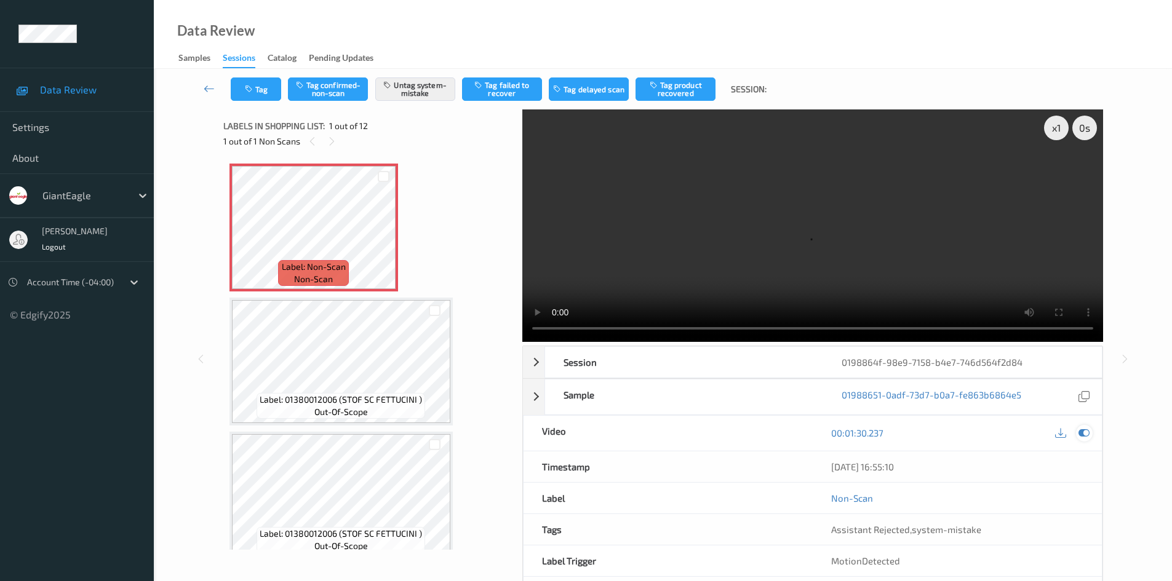
click at [1081, 436] on icon at bounding box center [1084, 433] width 11 height 11
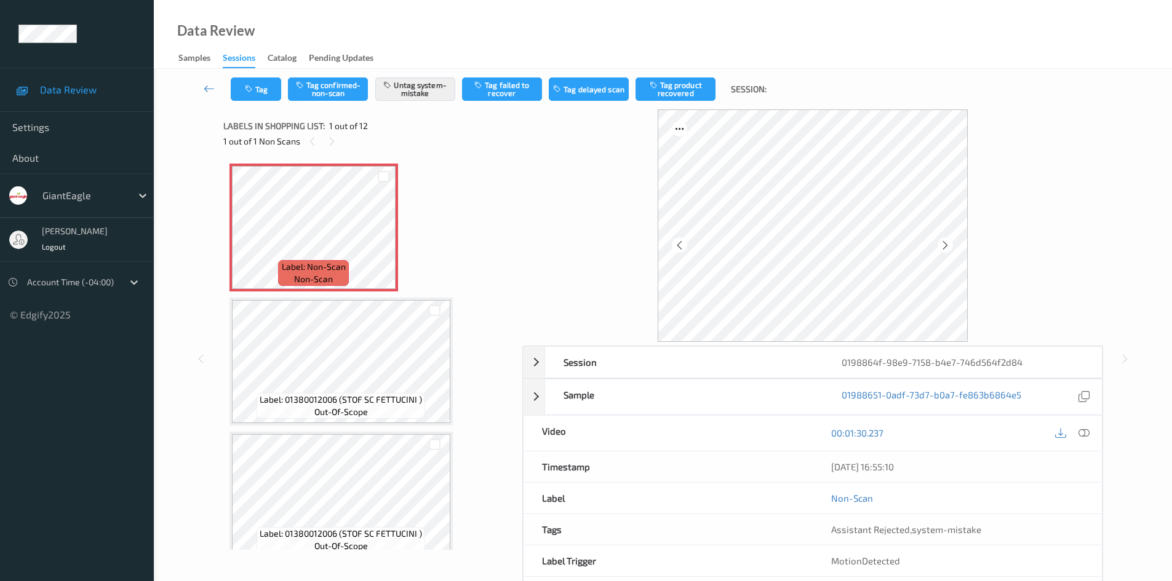
click at [578, 189] on div at bounding box center [812, 226] width 581 height 233
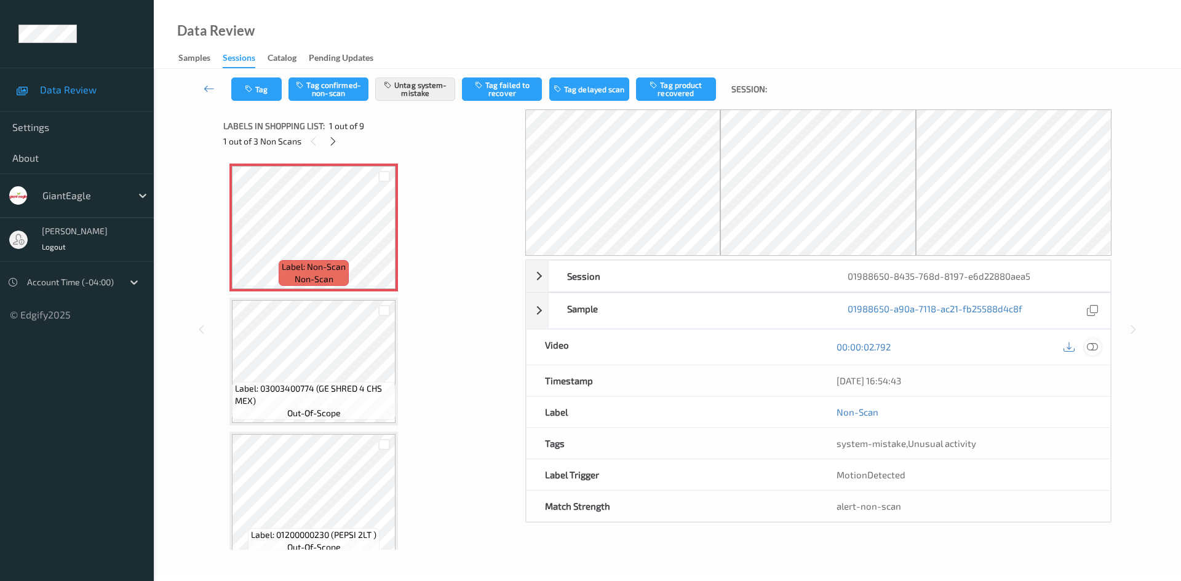
click at [1096, 351] on icon at bounding box center [1092, 346] width 11 height 11
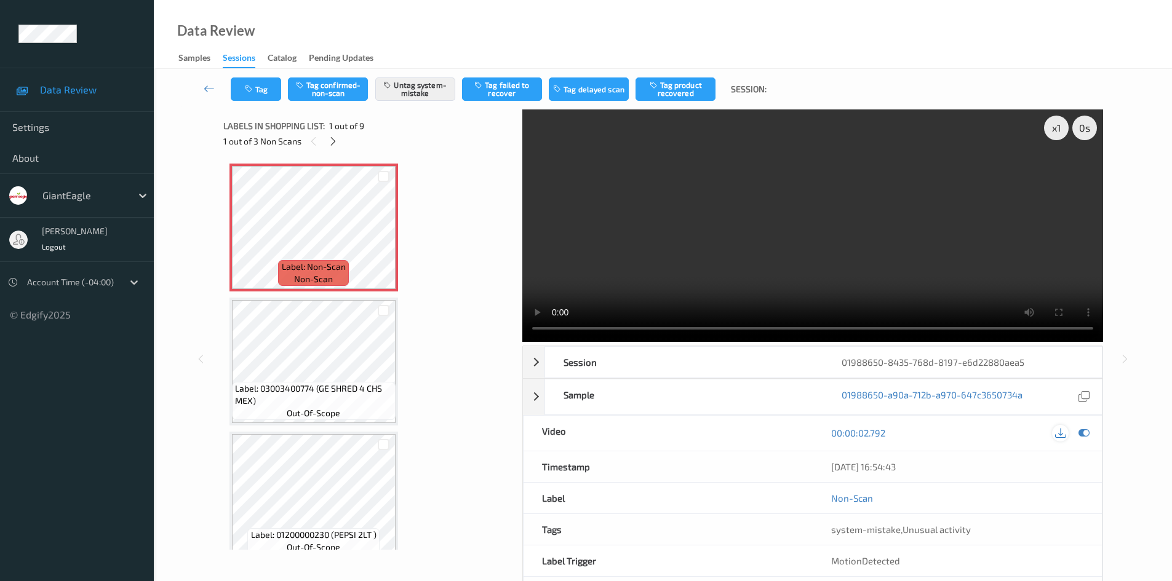
click at [1062, 437] on icon at bounding box center [1060, 433] width 11 height 11
click at [387, 240] on icon at bounding box center [383, 238] width 10 height 11
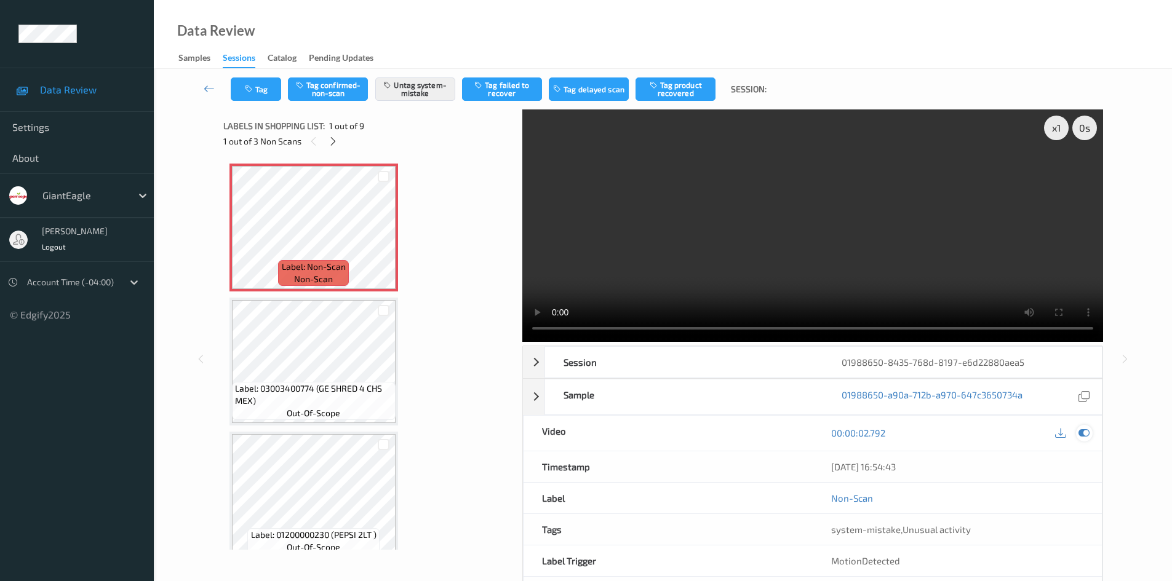
click at [1079, 431] on icon at bounding box center [1084, 433] width 11 height 11
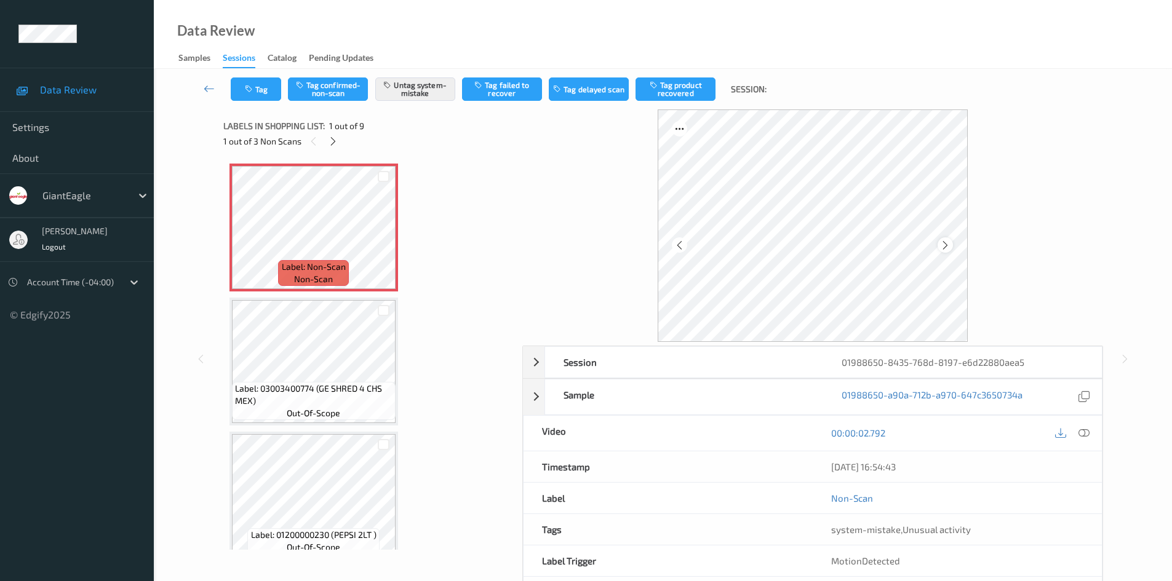
click at [946, 243] on icon at bounding box center [945, 245] width 10 height 11
click at [1061, 434] on icon at bounding box center [1060, 433] width 11 height 11
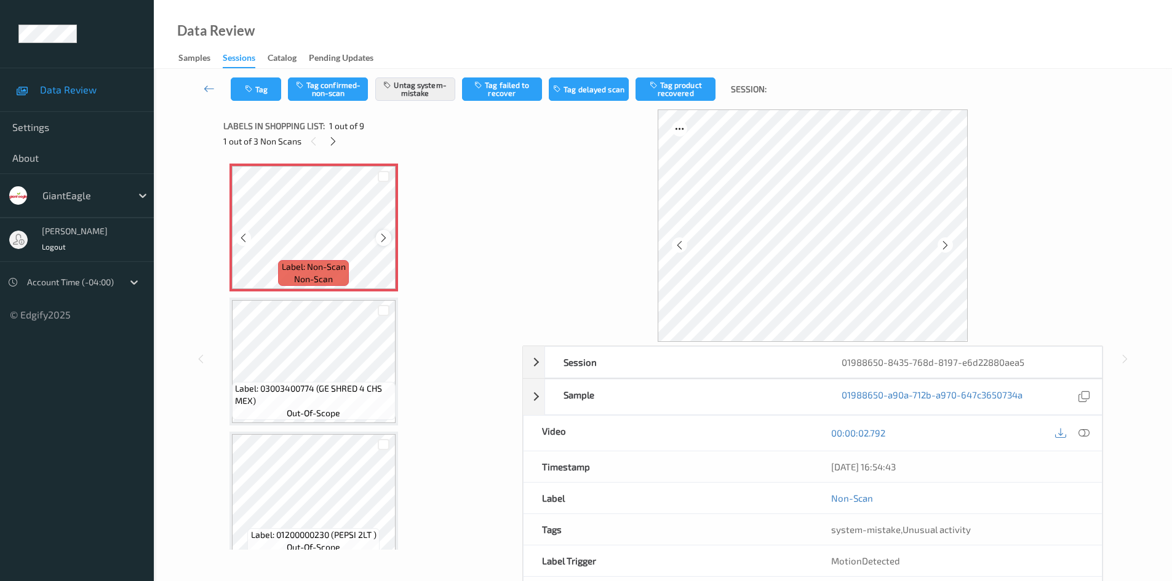
click at [380, 238] on icon at bounding box center [383, 238] width 10 height 11
click at [332, 135] on div at bounding box center [332, 141] width 15 height 15
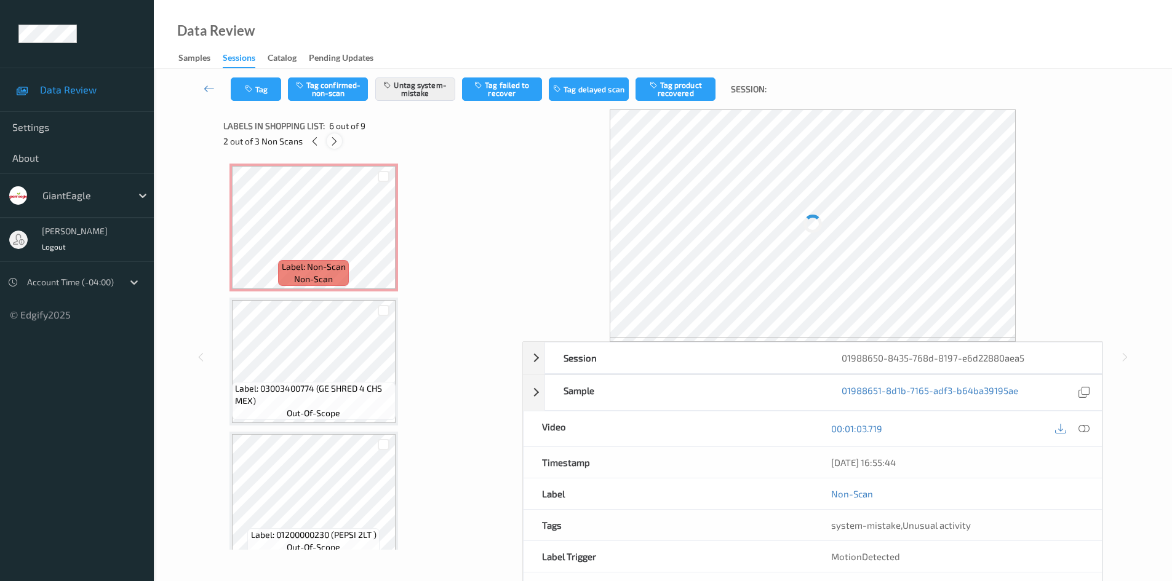
scroll to position [543, 0]
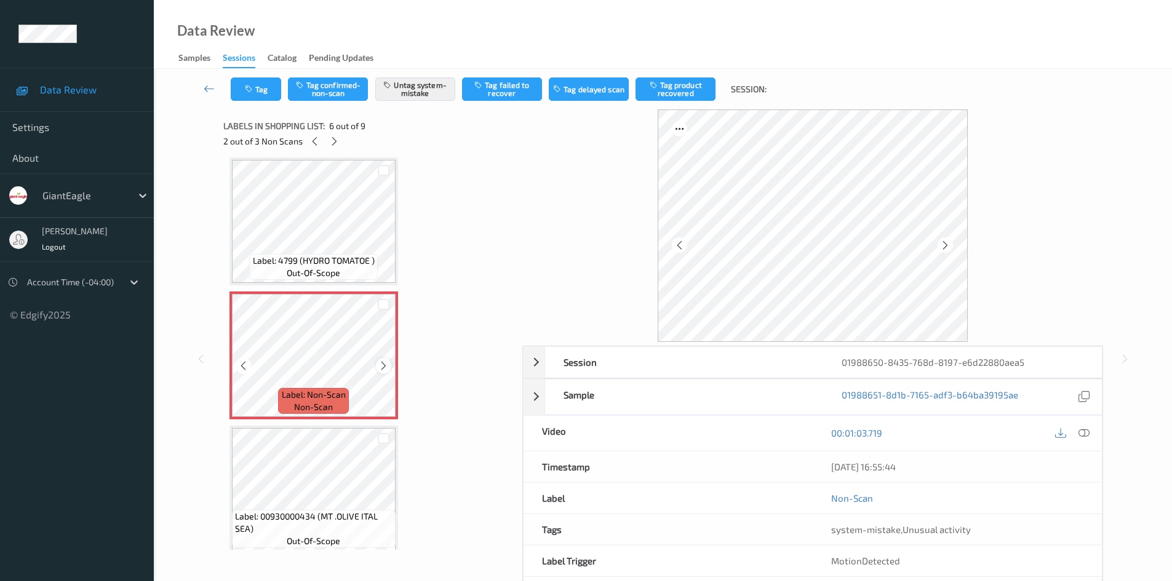
click at [379, 362] on icon at bounding box center [383, 366] width 10 height 11
click at [334, 139] on icon at bounding box center [334, 141] width 10 height 11
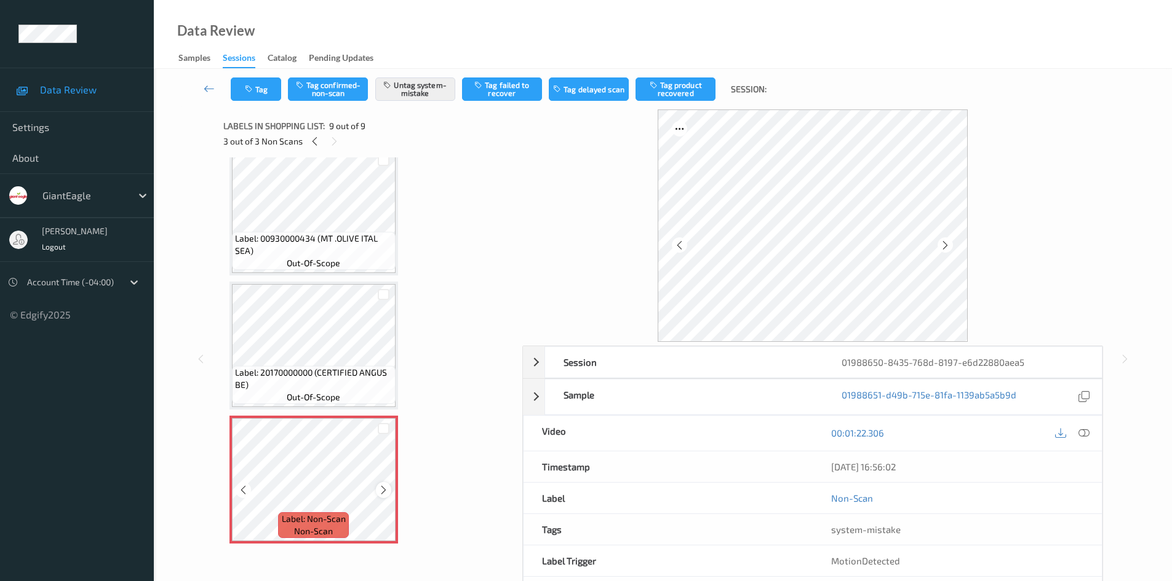
click at [384, 490] on icon at bounding box center [383, 490] width 10 height 11
click at [385, 489] on icon at bounding box center [383, 490] width 10 height 11
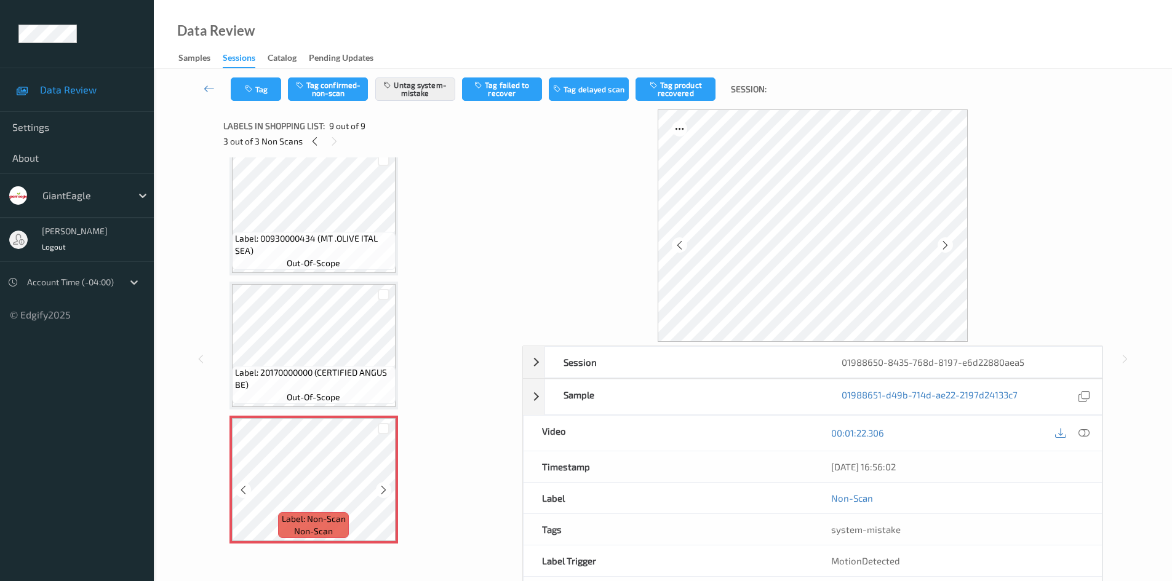
click at [385, 489] on icon at bounding box center [383, 490] width 10 height 11
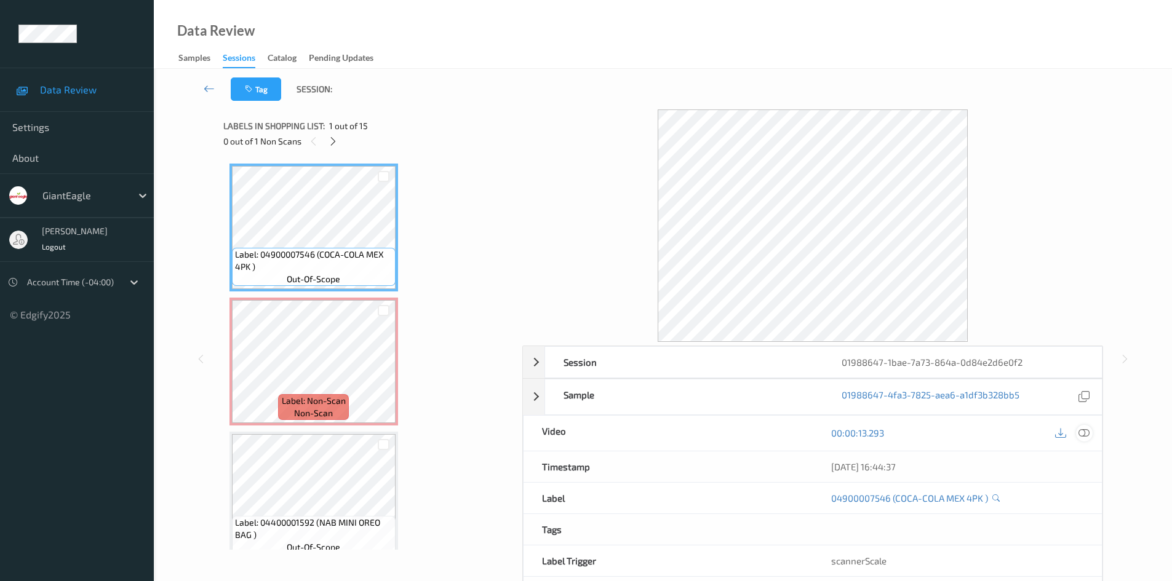
click at [1082, 434] on icon at bounding box center [1084, 433] width 11 height 11
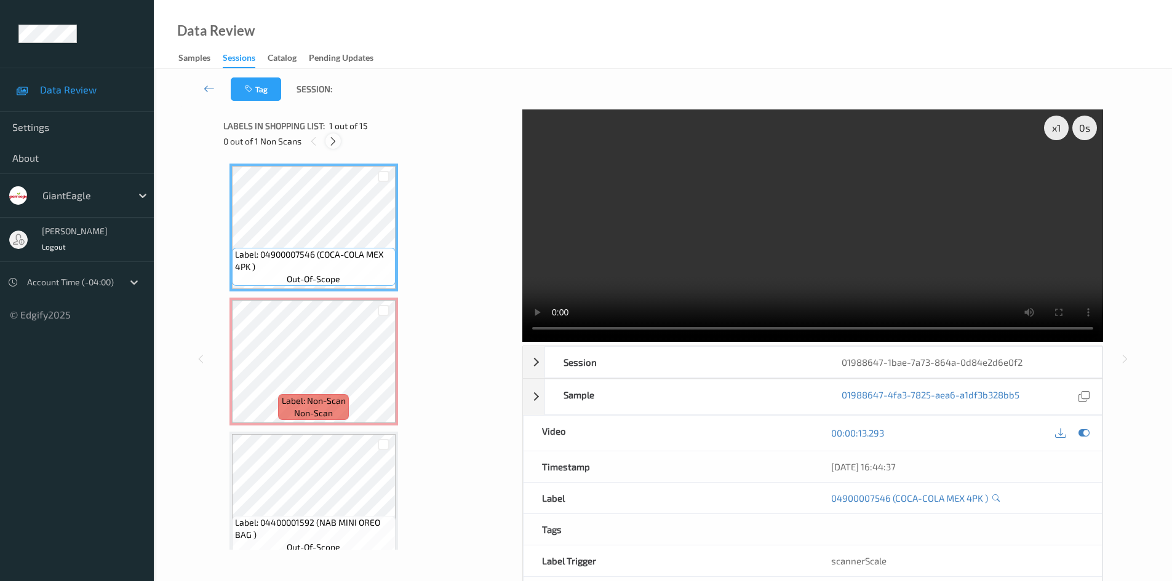
click at [330, 141] on icon at bounding box center [333, 141] width 10 height 11
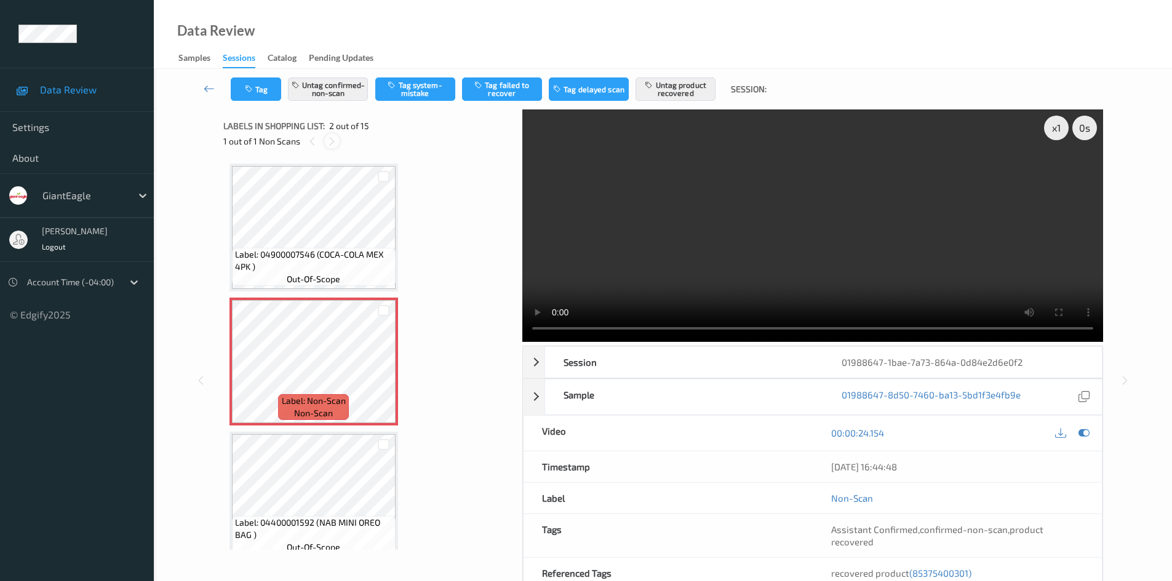
scroll to position [6, 0]
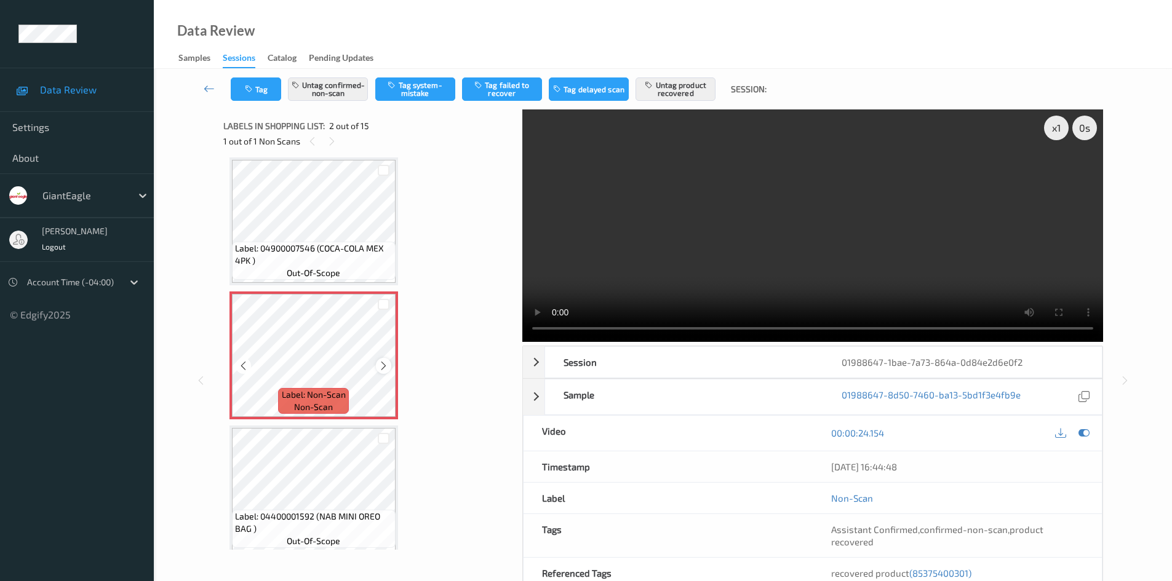
click at [383, 364] on icon at bounding box center [383, 366] width 10 height 11
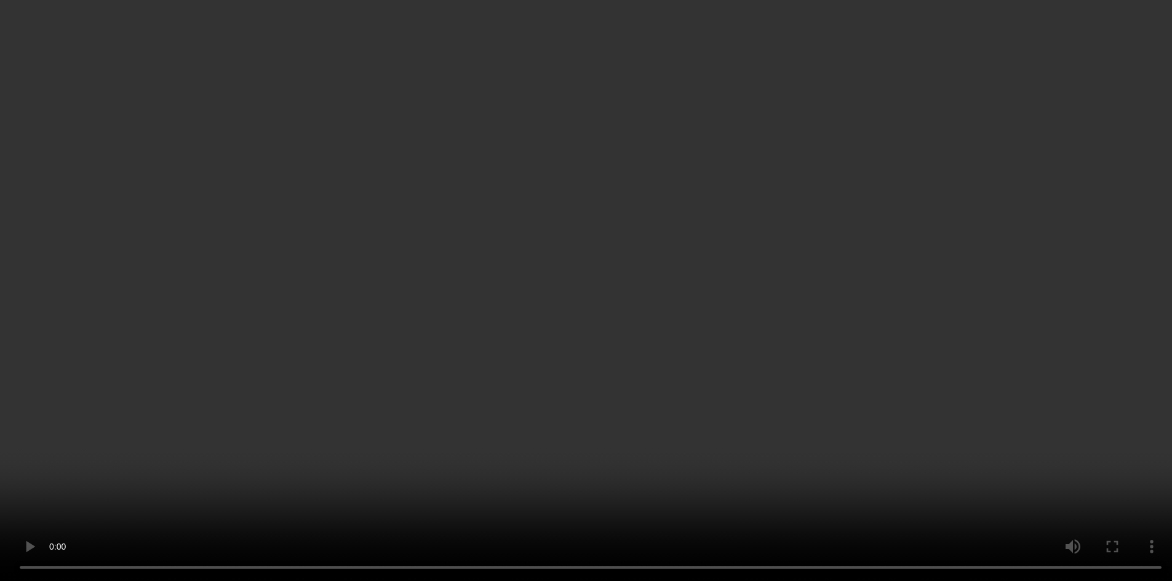
scroll to position [129, 0]
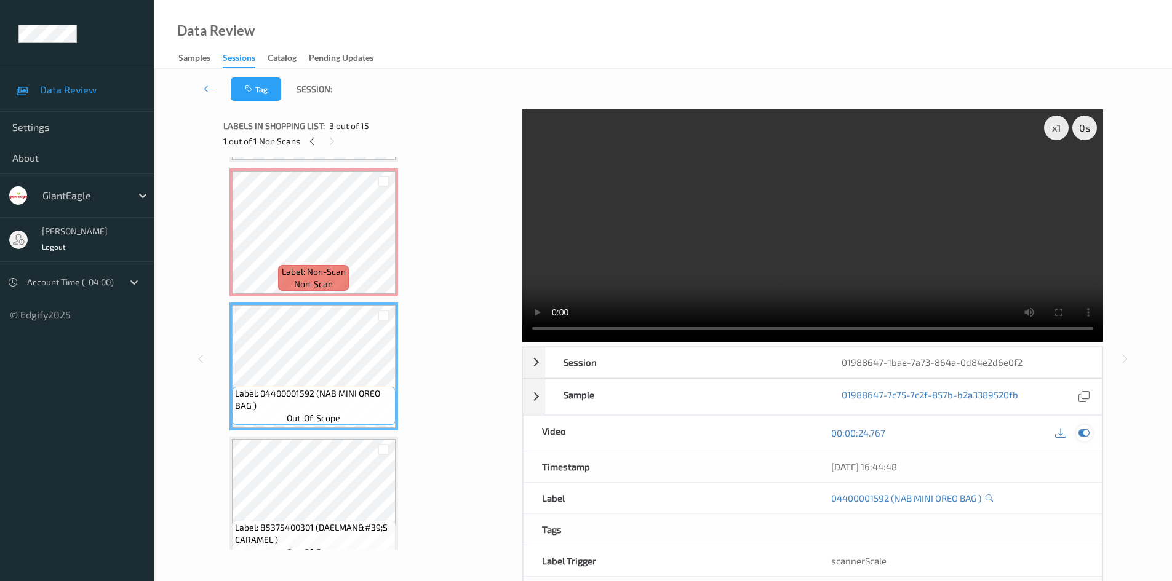
click at [1085, 433] on icon at bounding box center [1084, 433] width 11 height 11
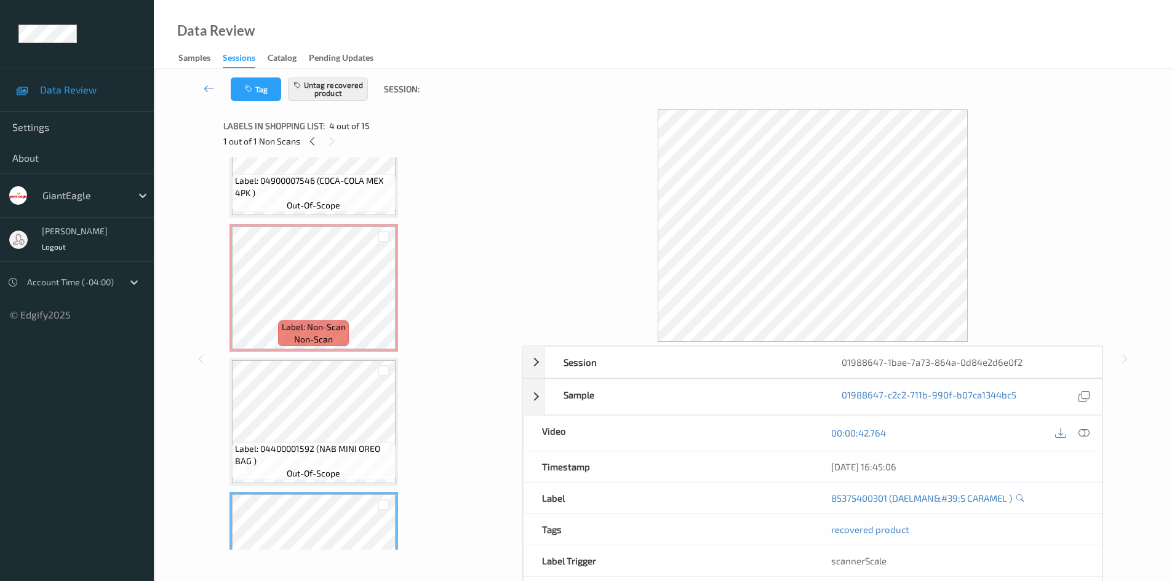
scroll to position [6, 0]
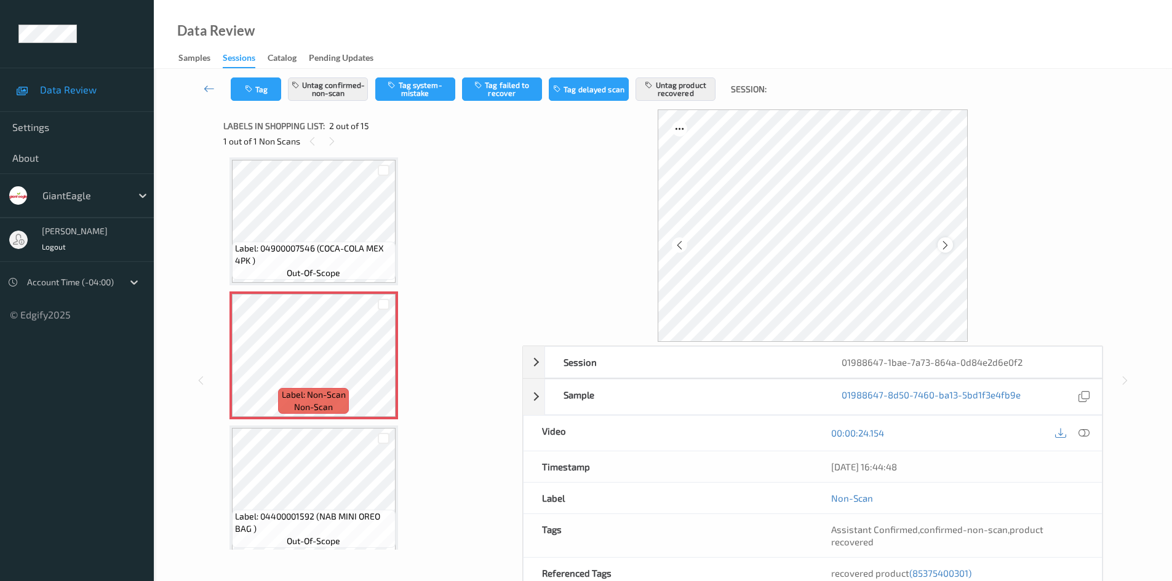
click at [943, 242] on icon at bounding box center [945, 245] width 10 height 11
click at [1059, 435] on icon at bounding box center [1060, 433] width 11 height 11
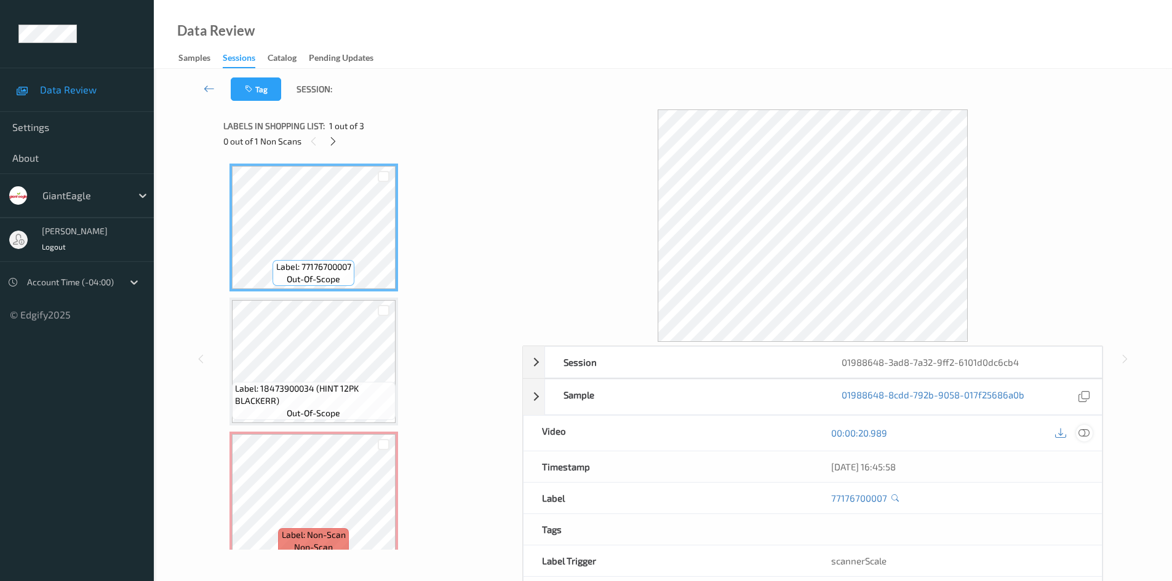
click at [1090, 434] on div at bounding box center [1084, 433] width 17 height 17
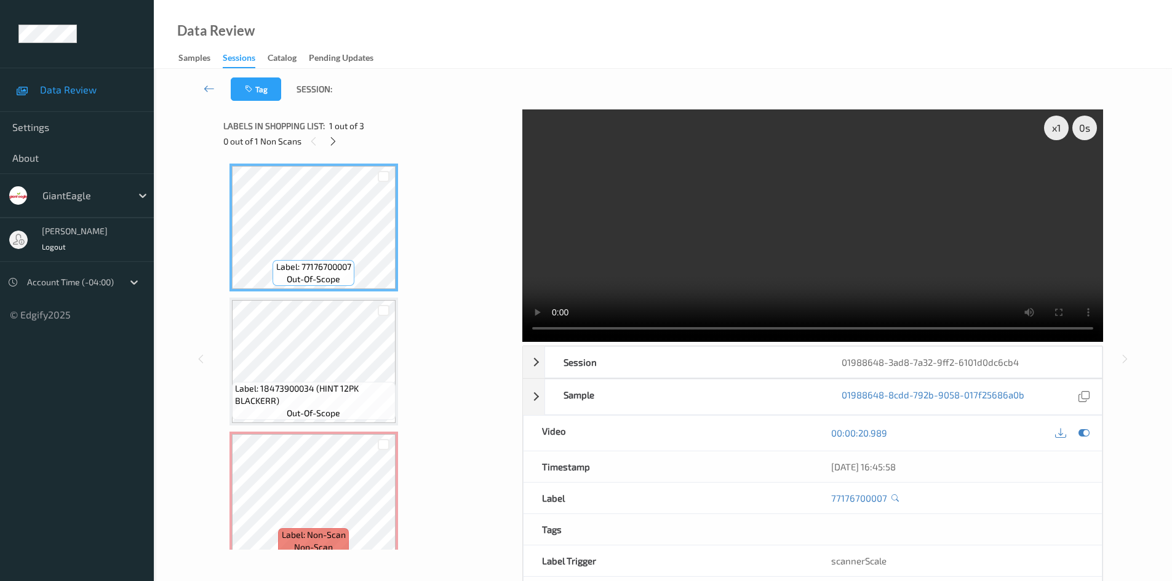
click at [335, 141] on icon at bounding box center [333, 141] width 10 height 11
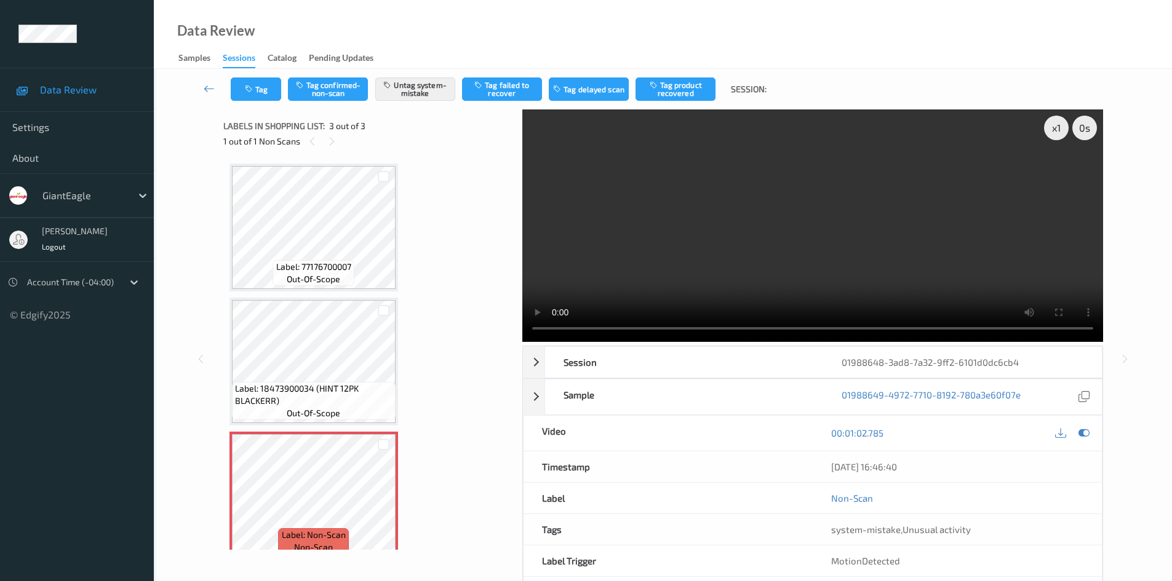
scroll to position [16, 0]
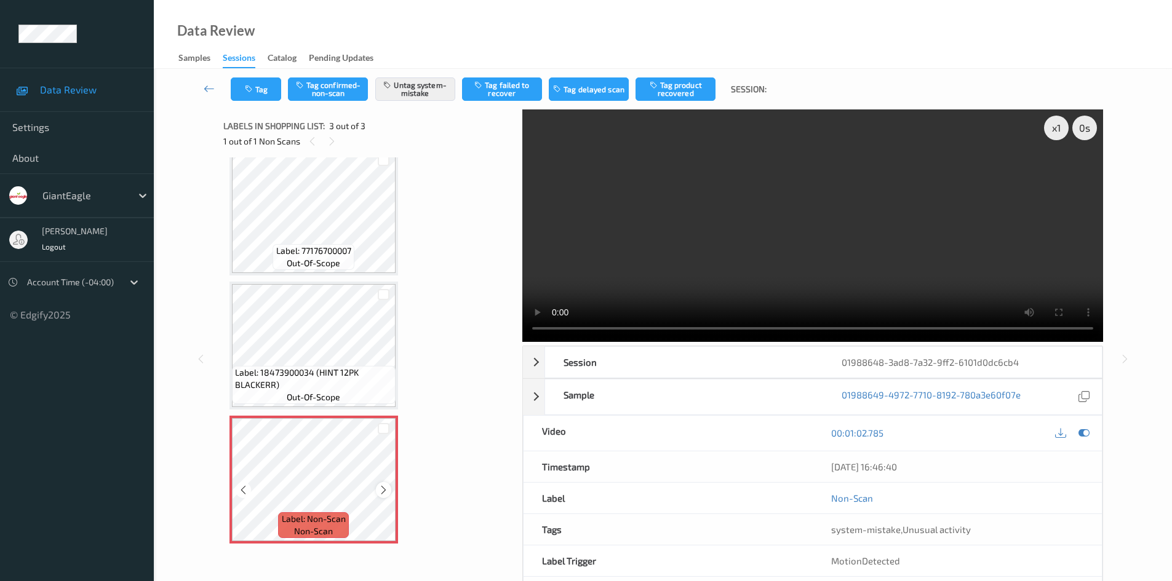
click at [381, 492] on icon at bounding box center [383, 490] width 10 height 11
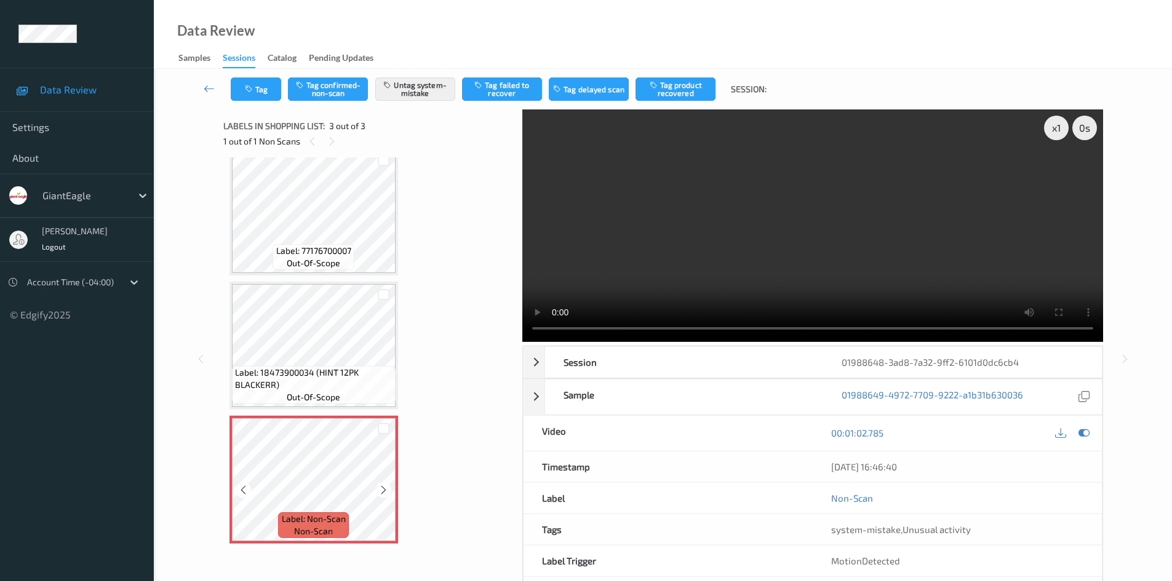
click at [381, 492] on icon at bounding box center [383, 490] width 10 height 11
click at [1059, 434] on icon at bounding box center [1060, 433] width 11 height 11
click at [1084, 433] on icon at bounding box center [1084, 433] width 11 height 11
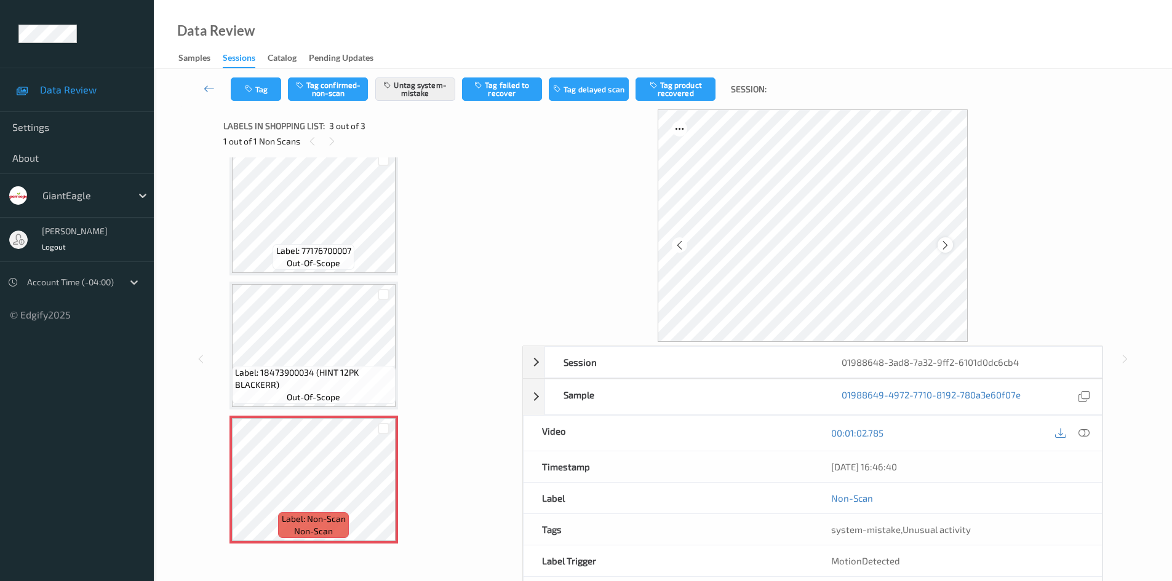
click at [944, 241] on icon at bounding box center [945, 245] width 10 height 11
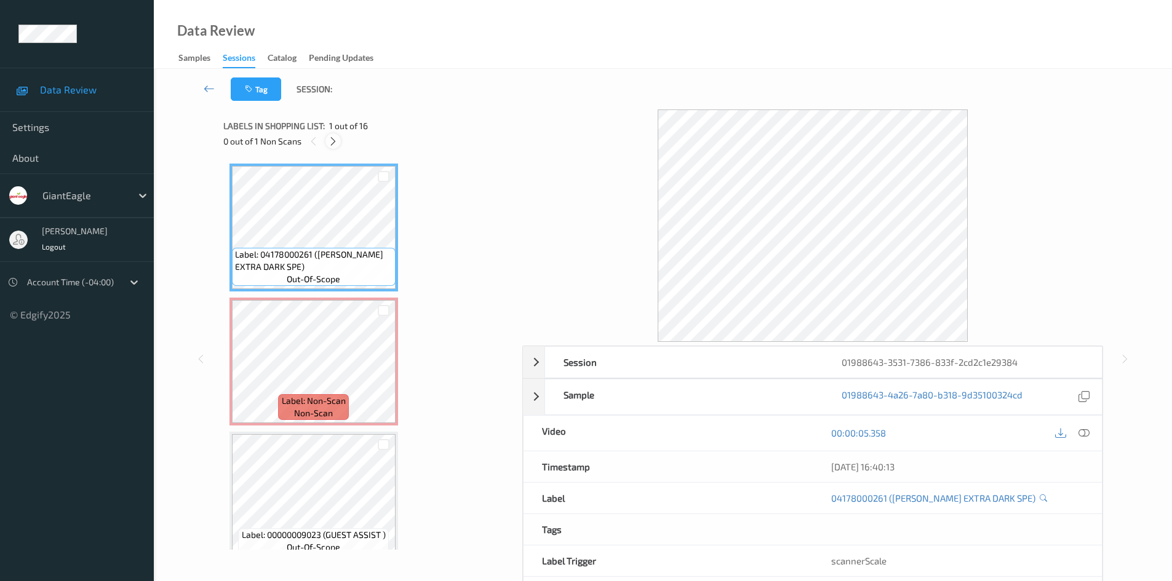
click at [334, 143] on icon at bounding box center [333, 141] width 10 height 11
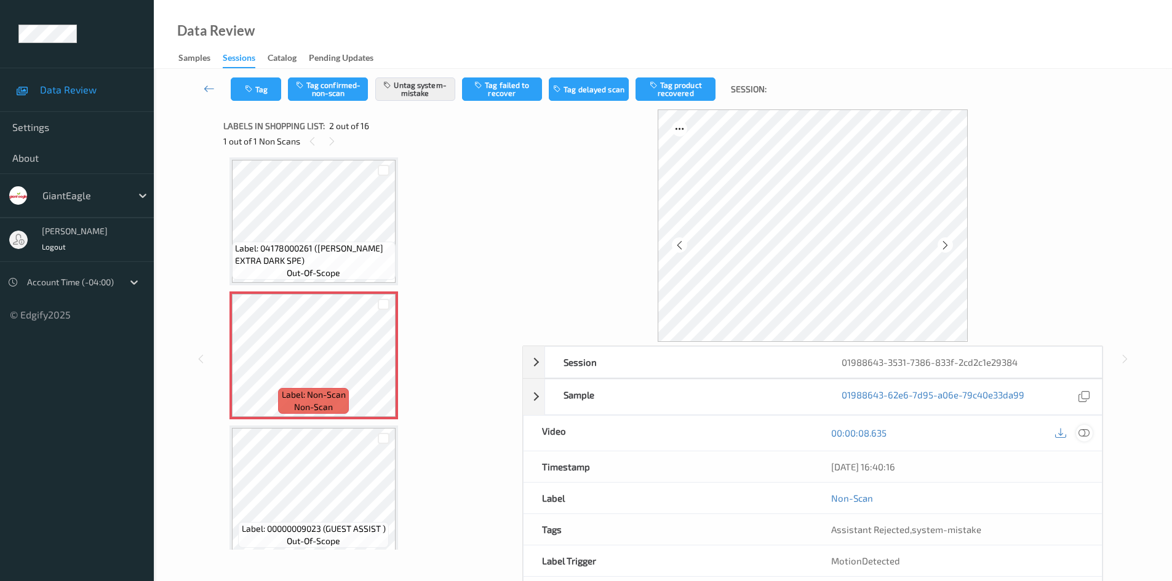
click at [1078, 433] on div at bounding box center [1084, 433] width 17 height 17
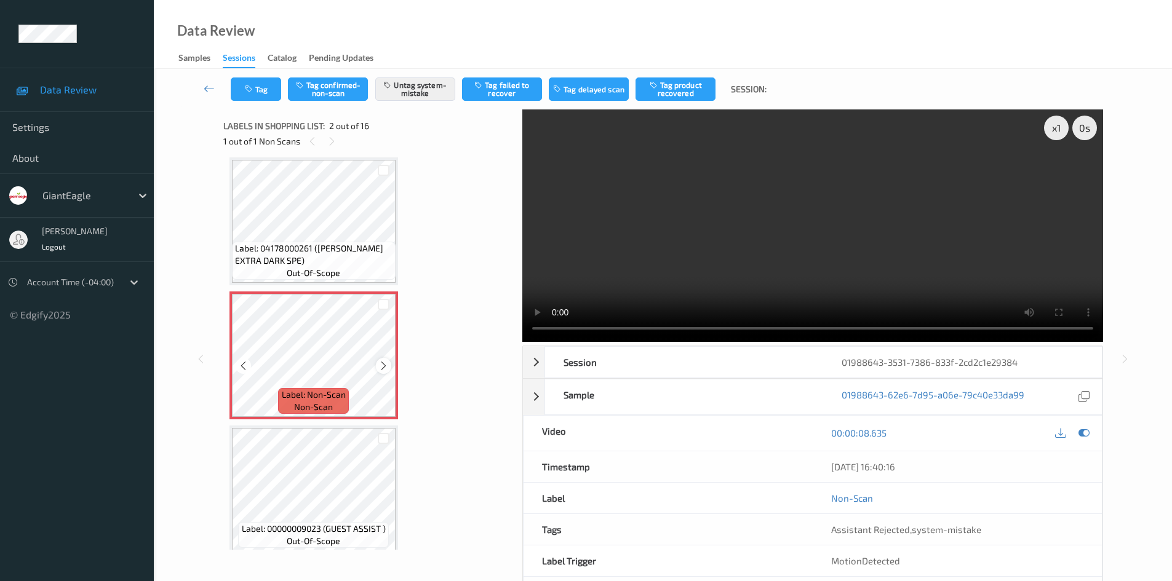
click at [385, 370] on icon at bounding box center [383, 366] width 10 height 11
click at [381, 369] on icon at bounding box center [383, 366] width 10 height 11
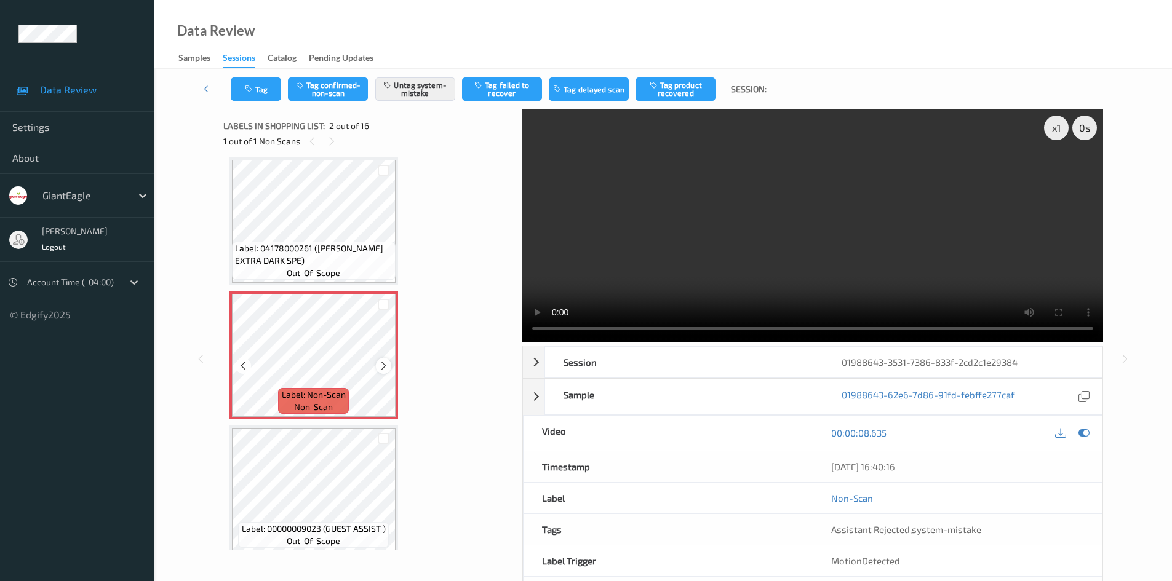
click at [382, 369] on icon at bounding box center [383, 366] width 10 height 11
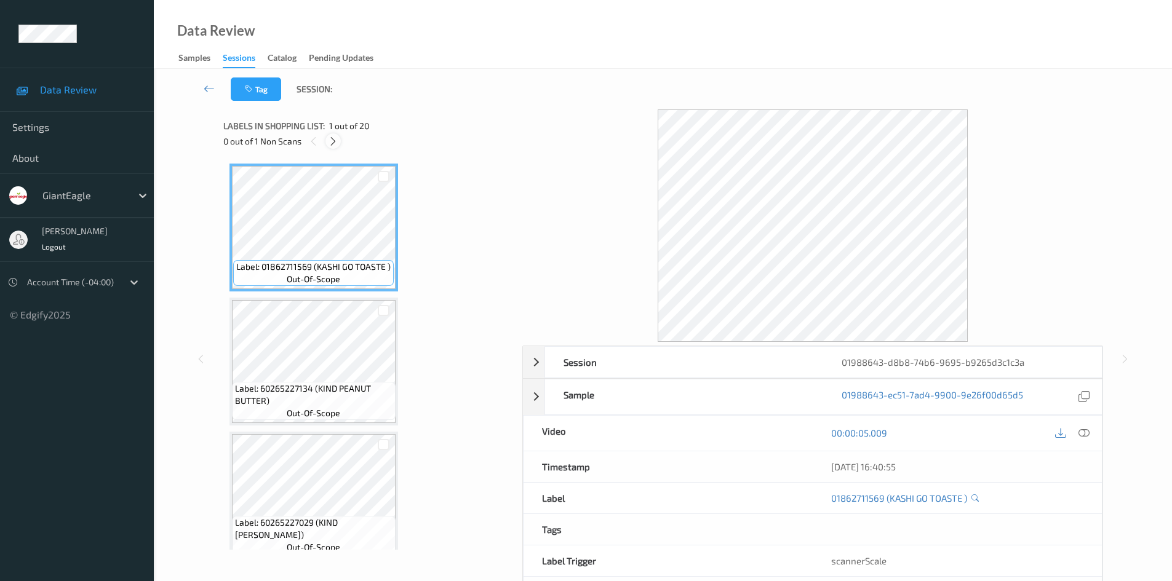
click at [334, 146] on icon at bounding box center [333, 141] width 10 height 11
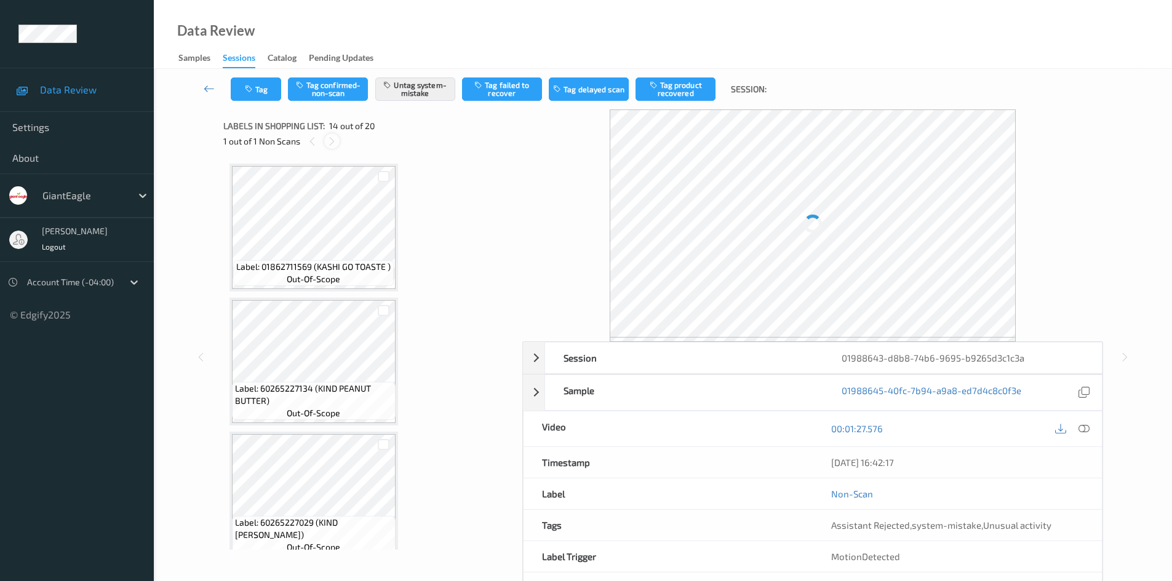
scroll to position [1616, 0]
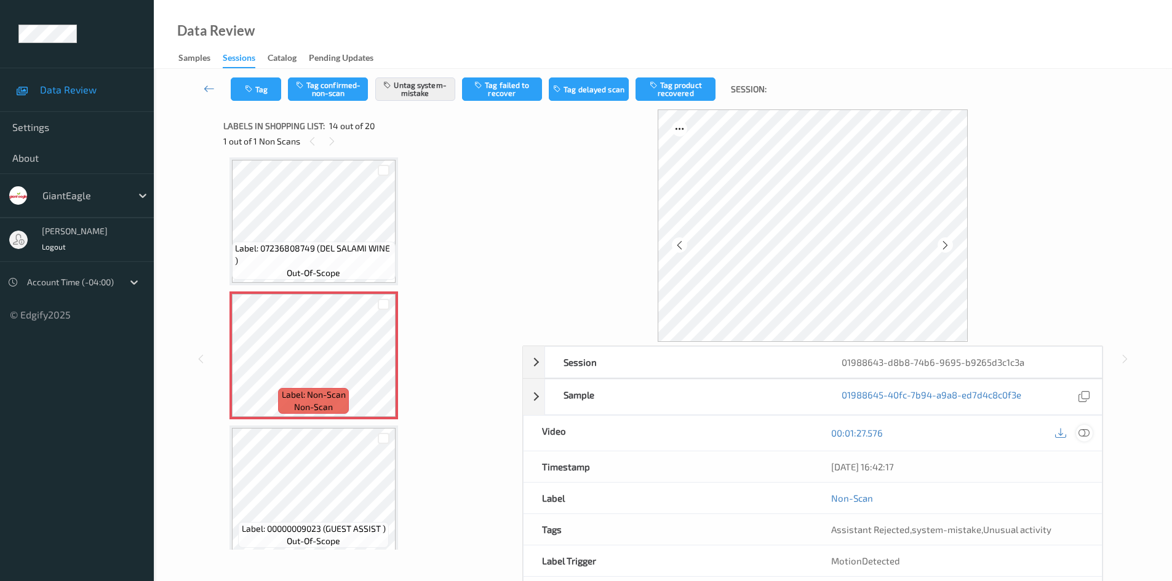
click at [1085, 433] on icon at bounding box center [1084, 433] width 11 height 11
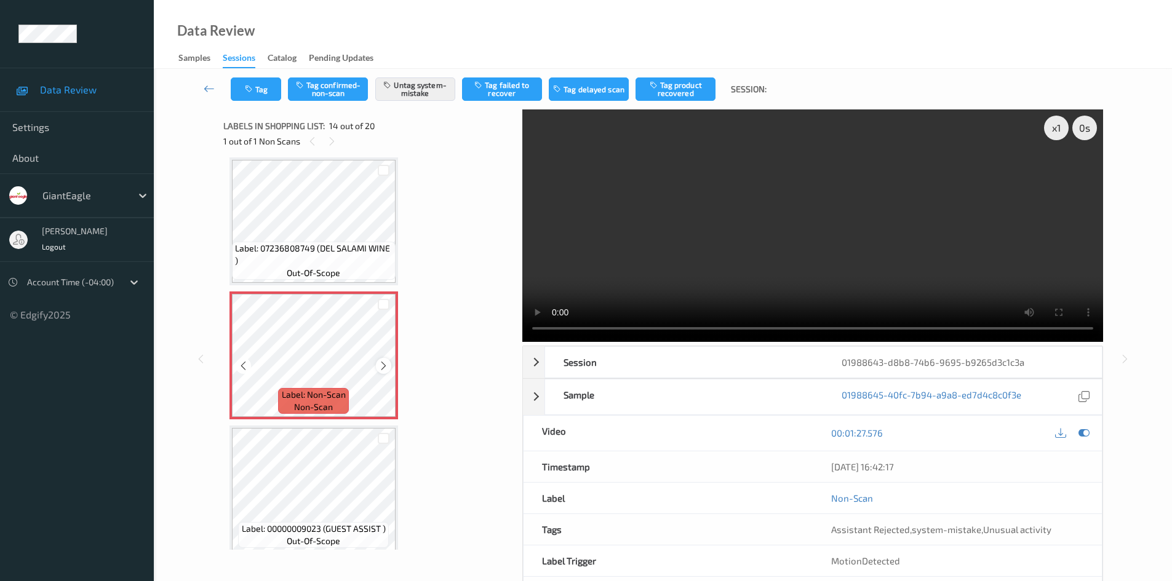
click at [386, 364] on icon at bounding box center [383, 366] width 10 height 11
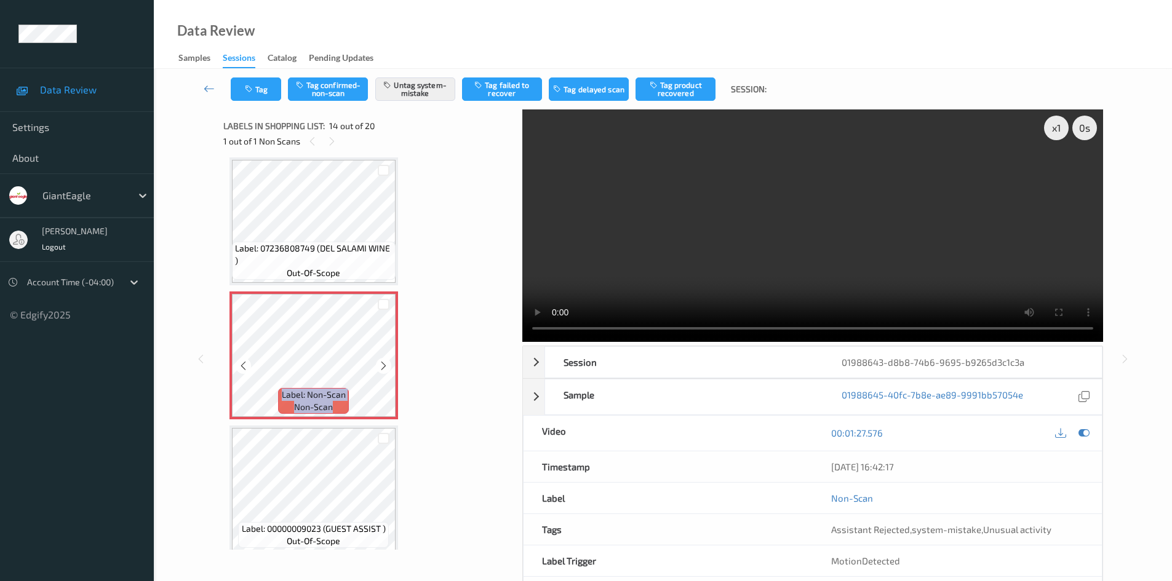
click at [386, 364] on icon at bounding box center [383, 366] width 10 height 11
click at [384, 366] on icon at bounding box center [383, 366] width 10 height 11
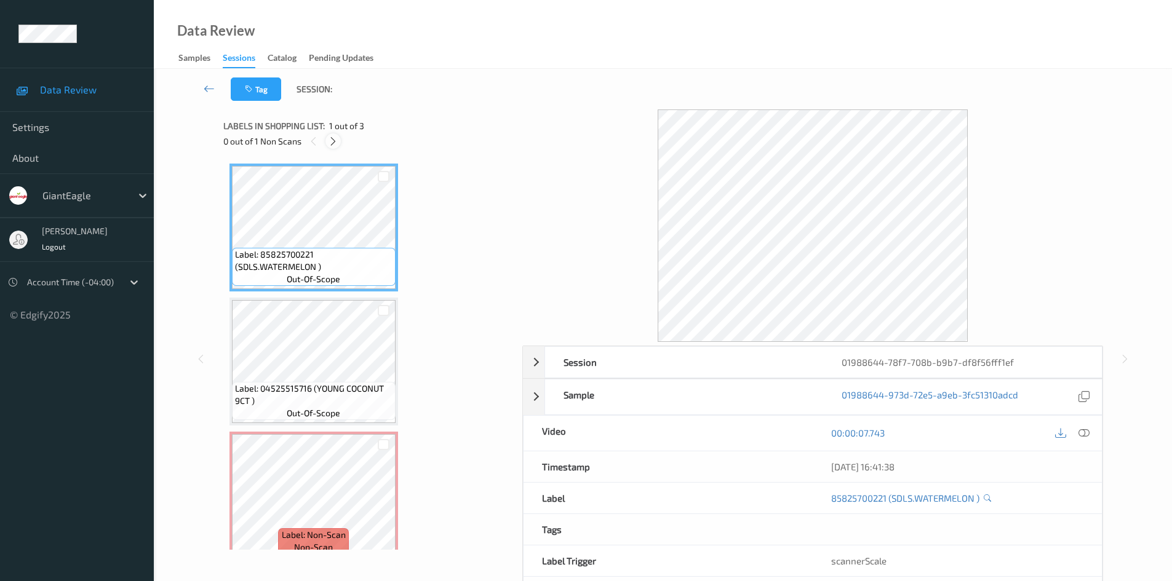
click at [333, 143] on icon at bounding box center [333, 141] width 10 height 11
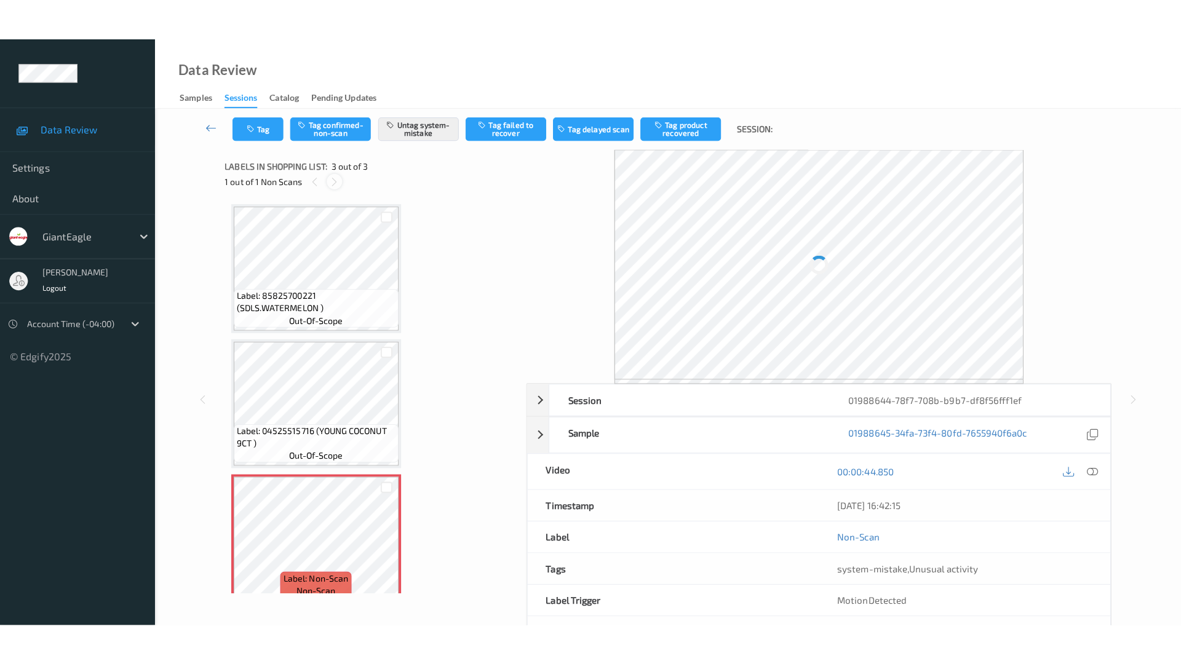
scroll to position [16, 0]
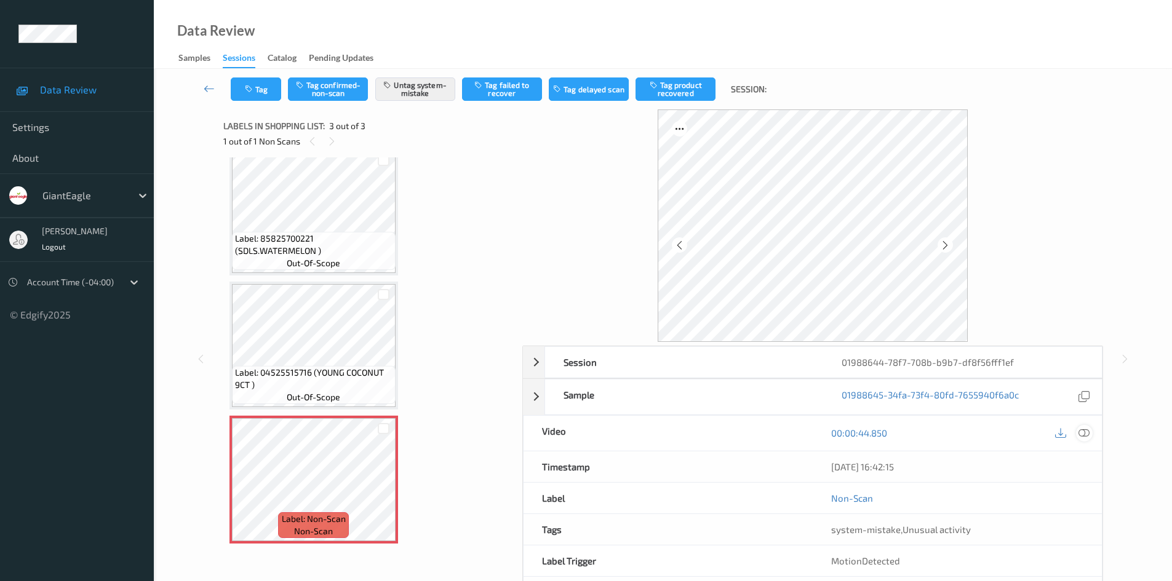
click at [1088, 436] on icon at bounding box center [1084, 433] width 11 height 11
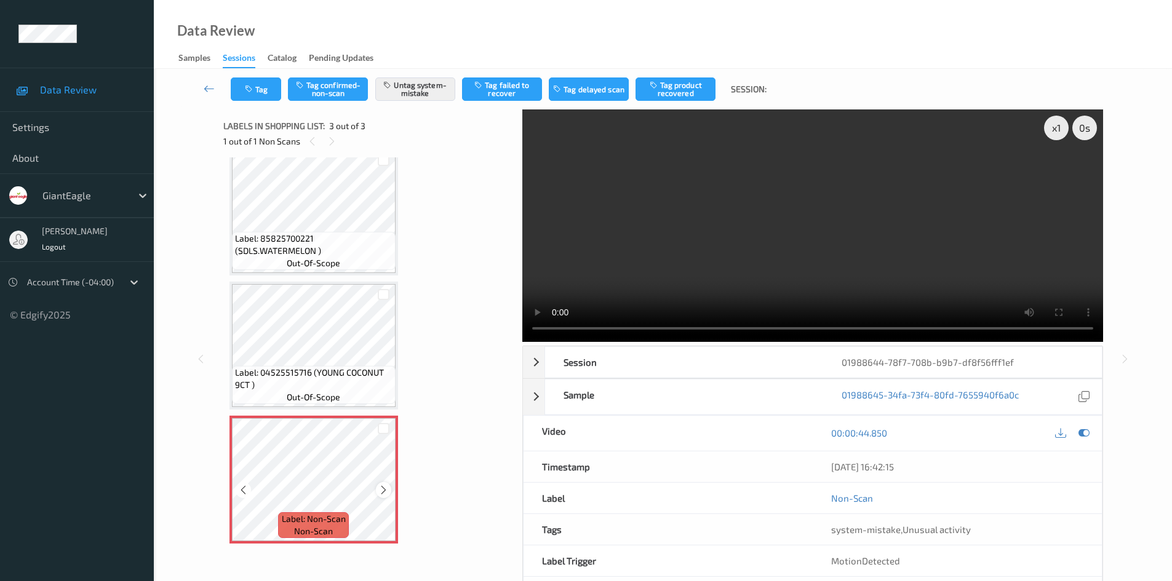
click at [381, 489] on icon at bounding box center [383, 490] width 10 height 11
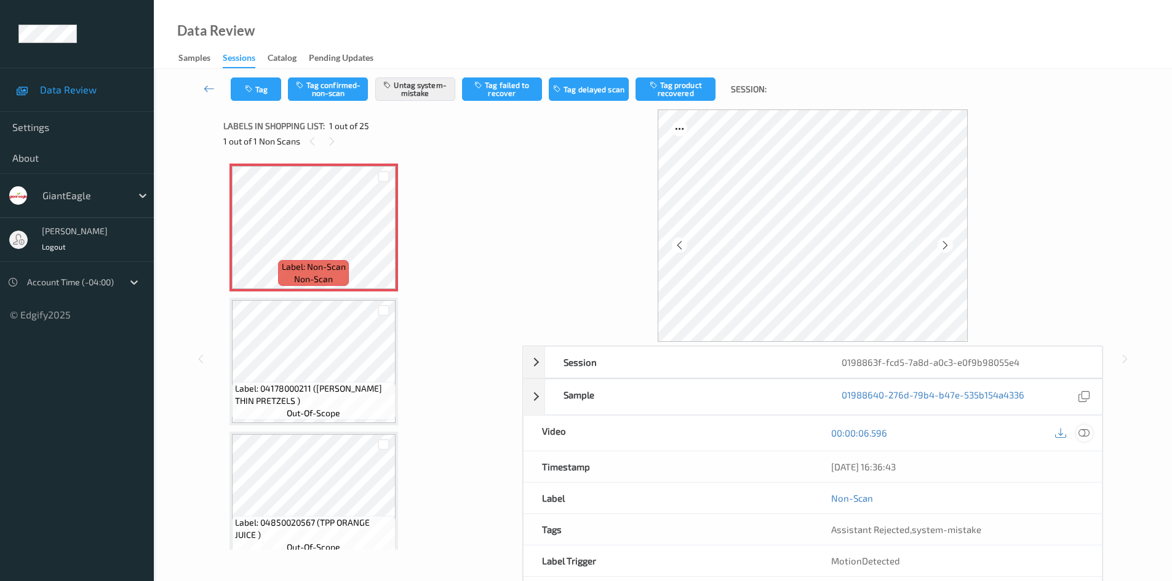
click at [1081, 434] on icon at bounding box center [1084, 433] width 11 height 11
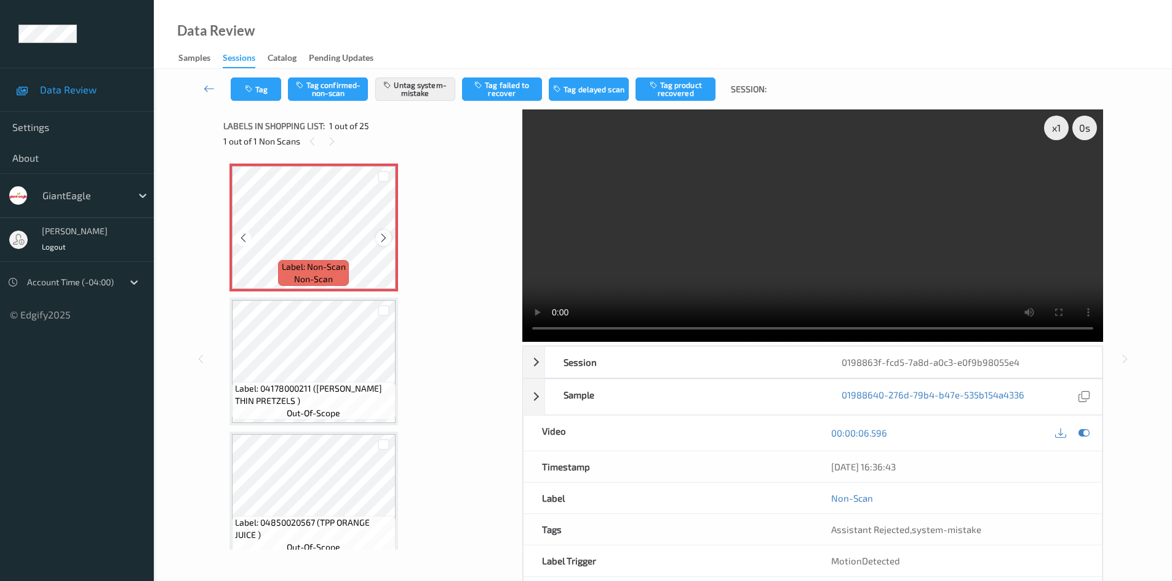
click at [383, 238] on icon at bounding box center [383, 238] width 10 height 11
click at [1064, 437] on icon at bounding box center [1060, 433] width 11 height 11
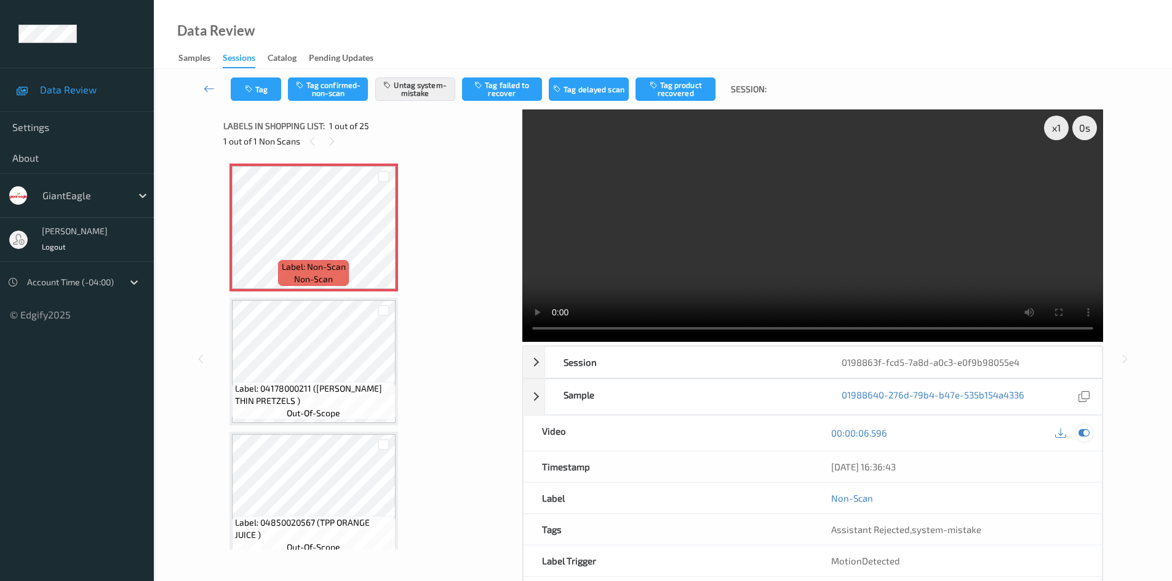
click at [1079, 432] on icon at bounding box center [1084, 433] width 11 height 11
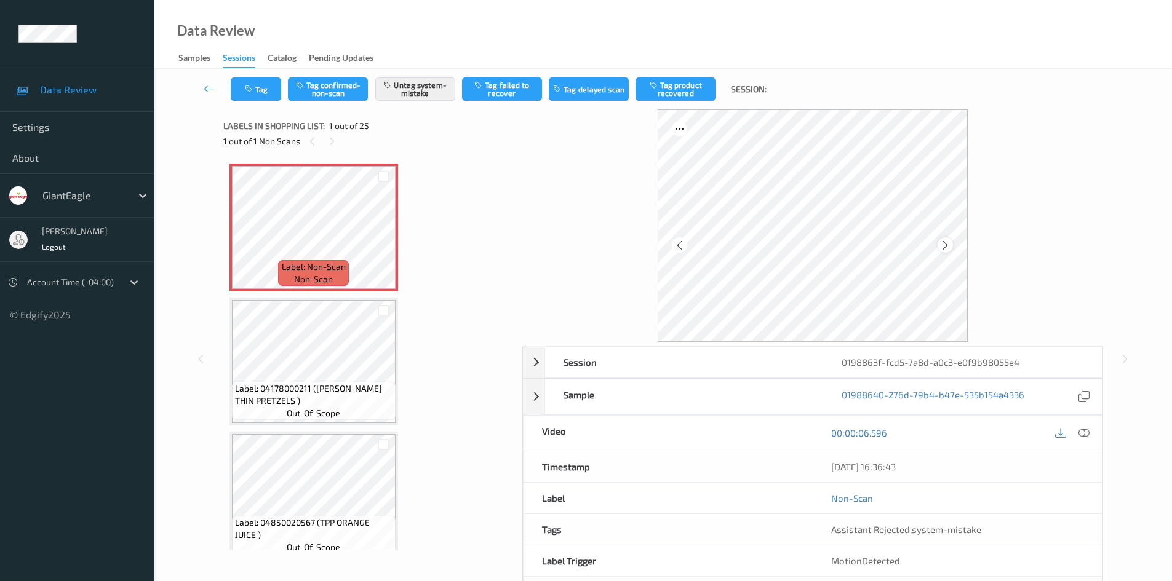
click at [946, 241] on icon at bounding box center [945, 245] width 10 height 11
click at [837, 30] on div "Data Review Samples Sessions Catalog Pending Updates" at bounding box center [663, 34] width 1018 height 69
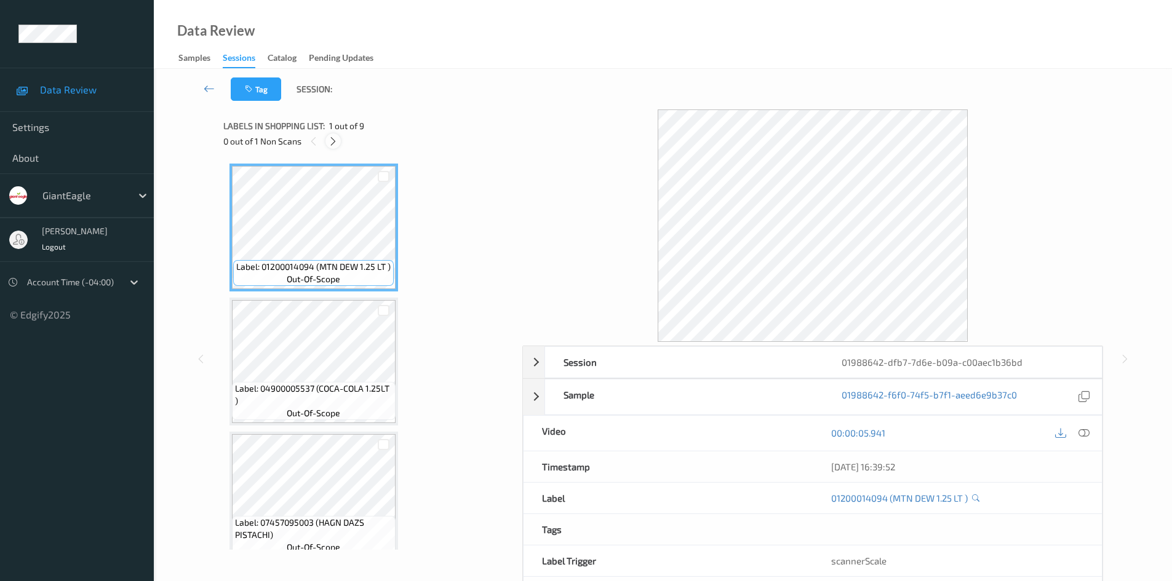
click at [330, 142] on icon at bounding box center [333, 141] width 10 height 11
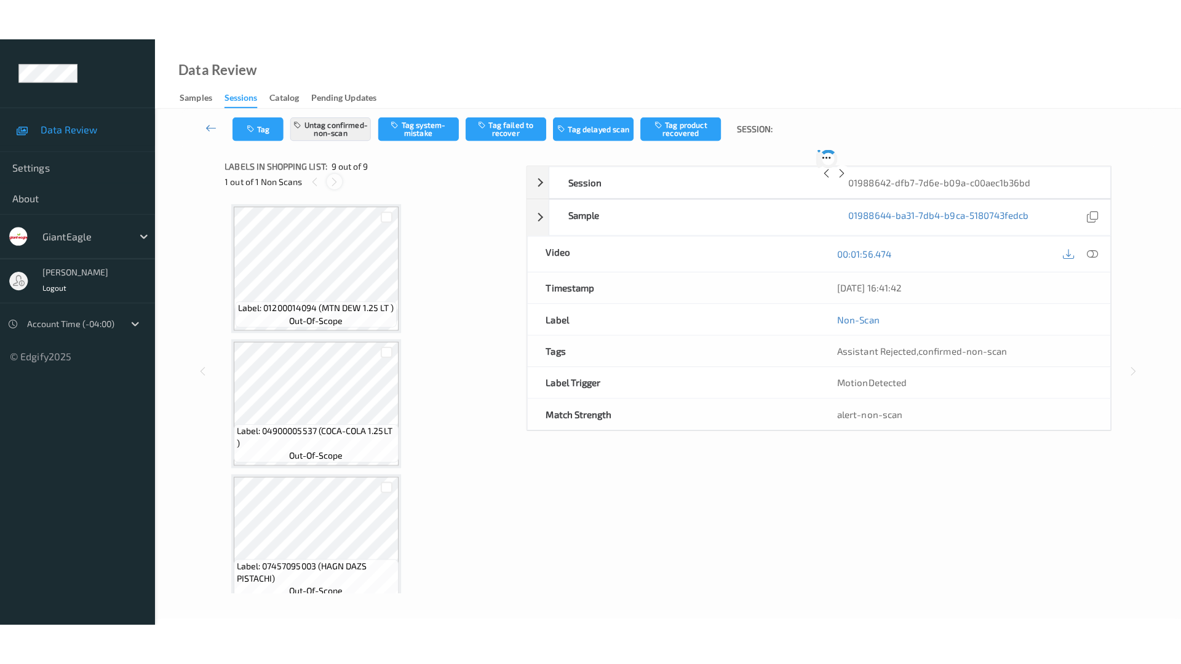
scroll to position [821, 0]
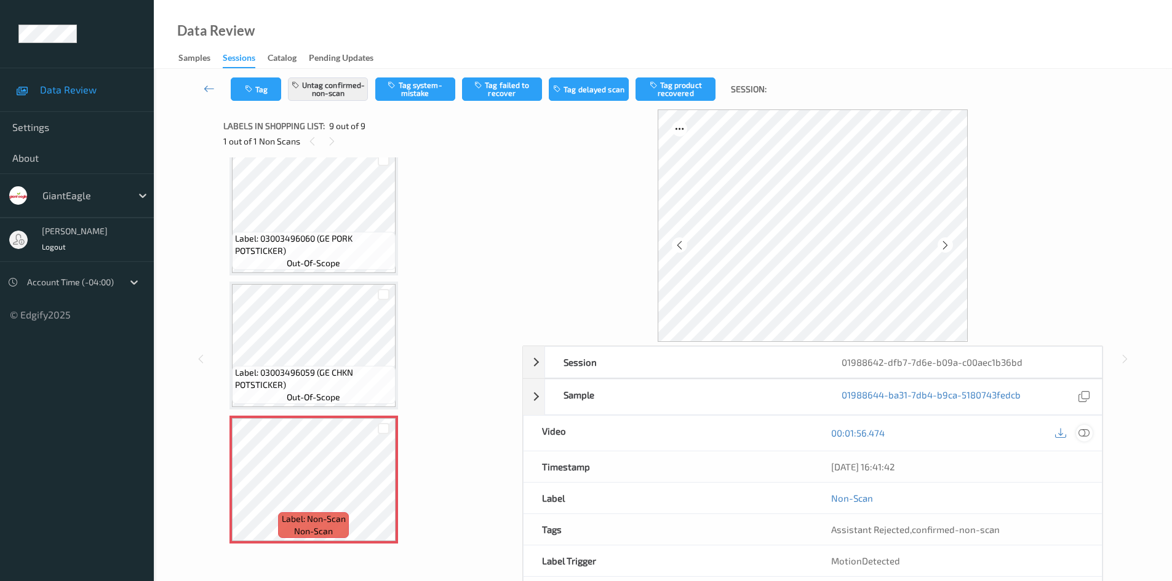
click at [1081, 428] on icon at bounding box center [1084, 433] width 11 height 11
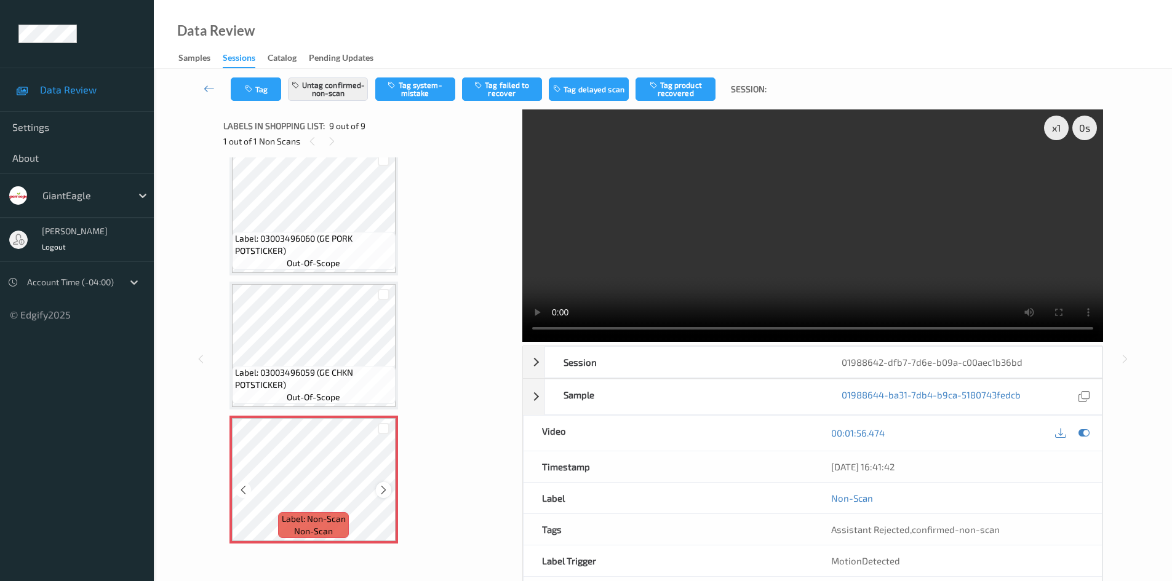
click at [385, 493] on icon at bounding box center [383, 490] width 10 height 11
click at [386, 493] on icon at bounding box center [383, 490] width 10 height 11
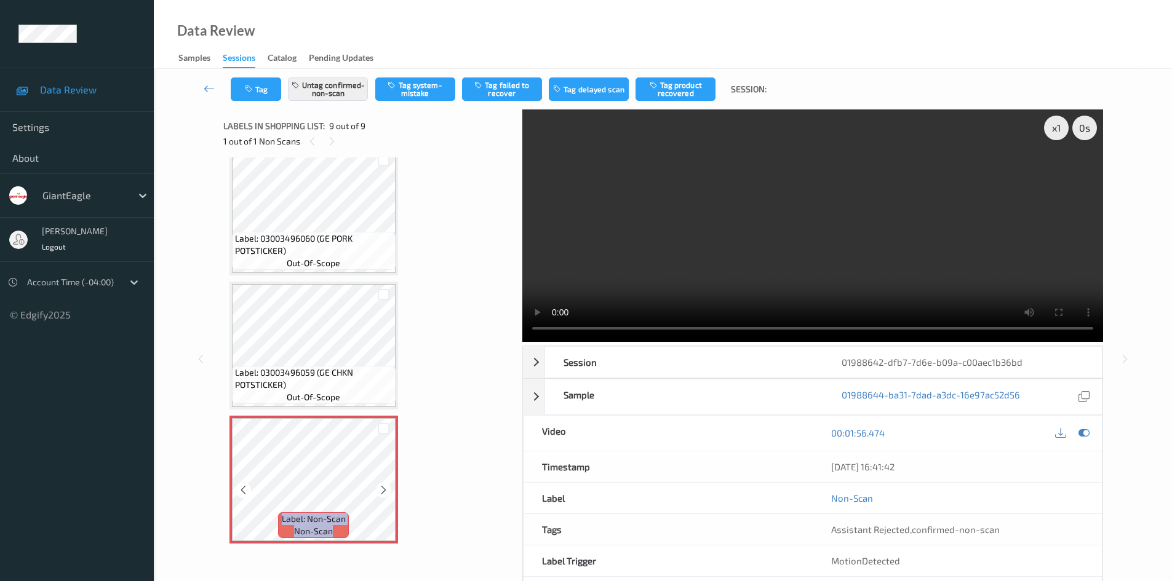
click at [386, 493] on icon at bounding box center [383, 490] width 10 height 11
click at [342, 97] on button "Untag confirmed-non-scan" at bounding box center [328, 89] width 80 height 23
click at [434, 95] on button "Tag system-mistake" at bounding box center [415, 89] width 80 height 23
click at [272, 86] on button "Tag" at bounding box center [256, 89] width 50 height 23
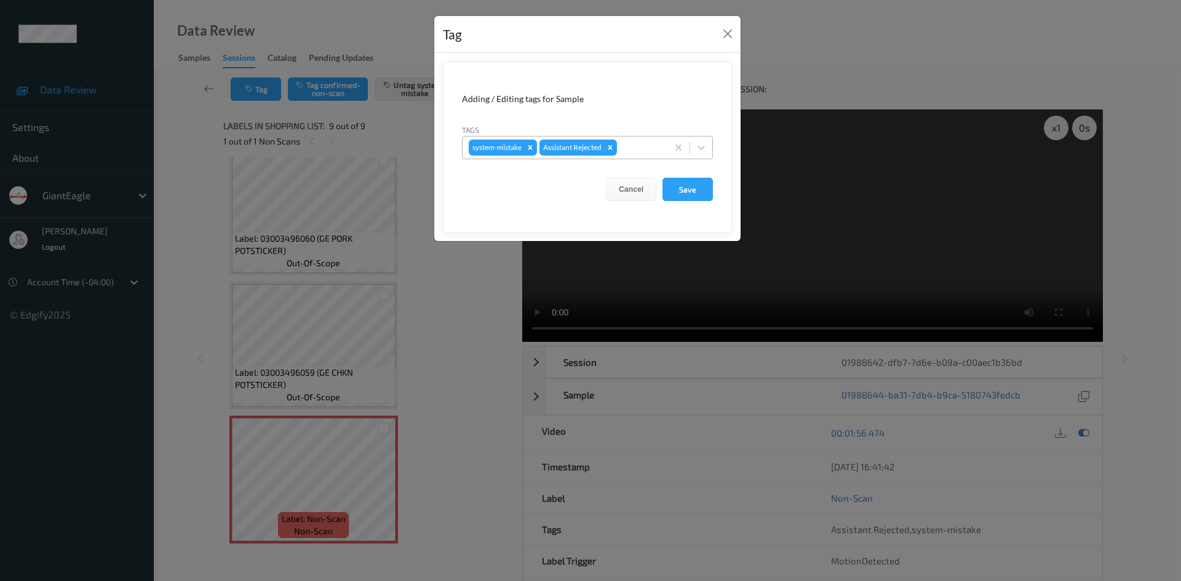
click at [656, 145] on div at bounding box center [641, 147] width 42 height 15
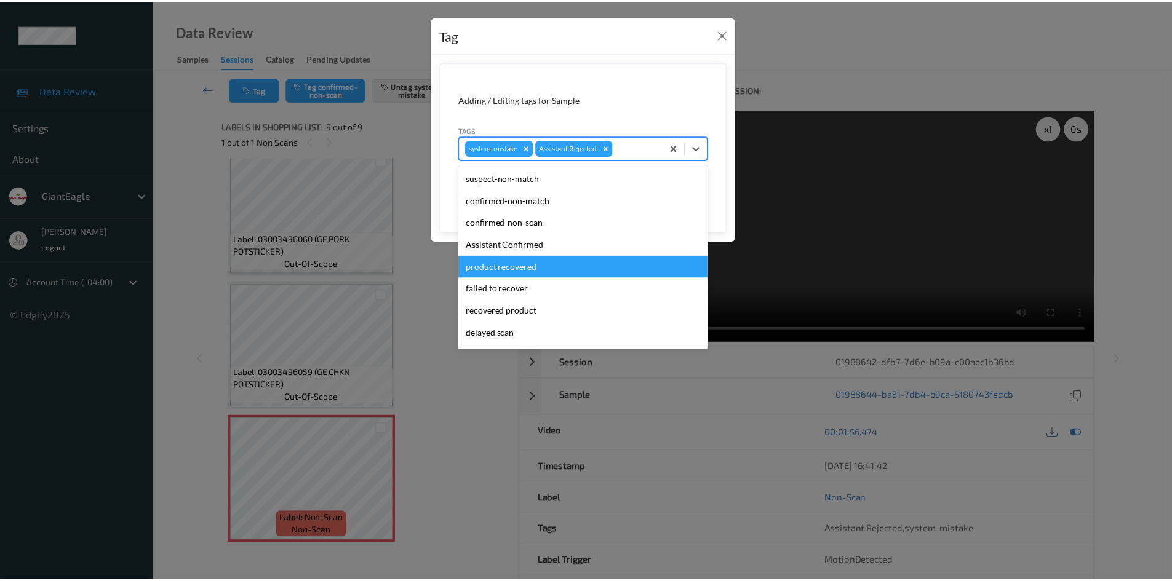
scroll to position [86, 0]
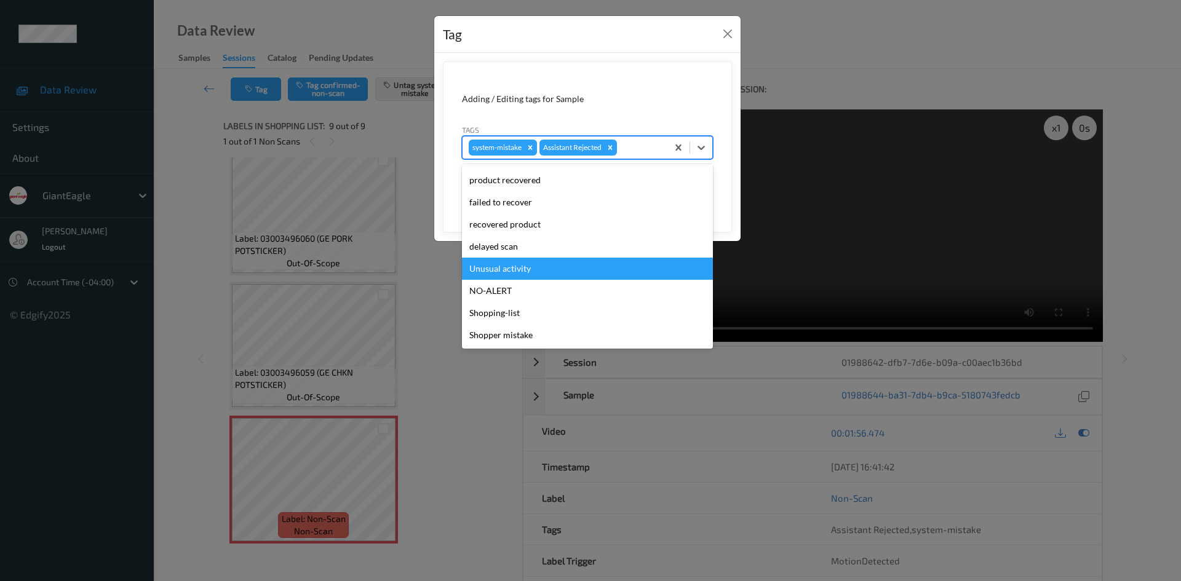
click at [594, 275] on div "Unusual activity" at bounding box center [587, 269] width 251 height 22
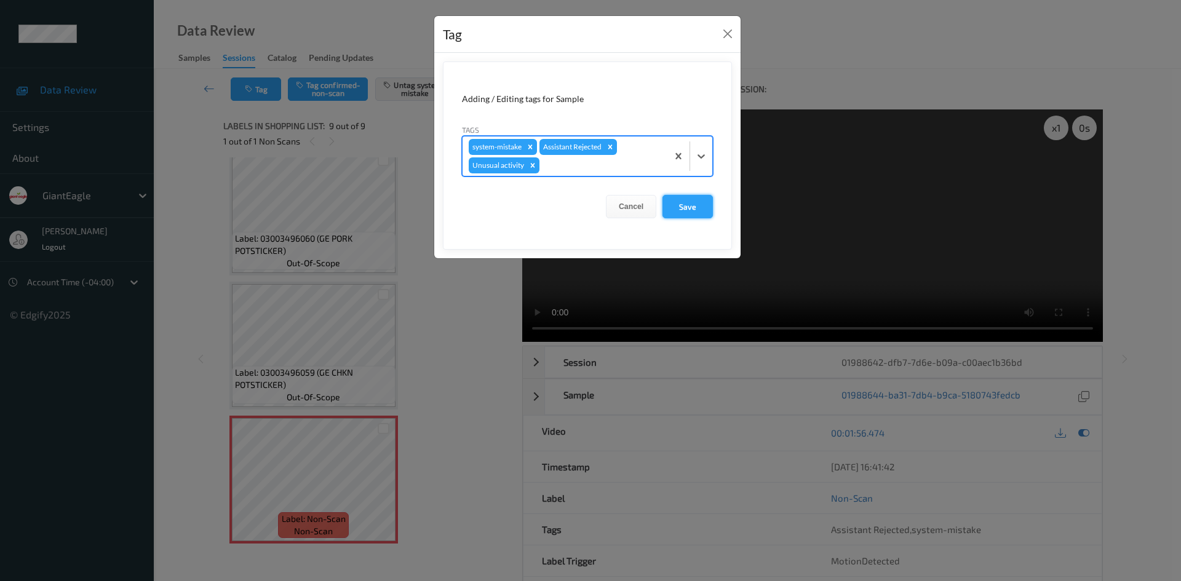
click at [680, 207] on button "Save" at bounding box center [688, 206] width 50 height 23
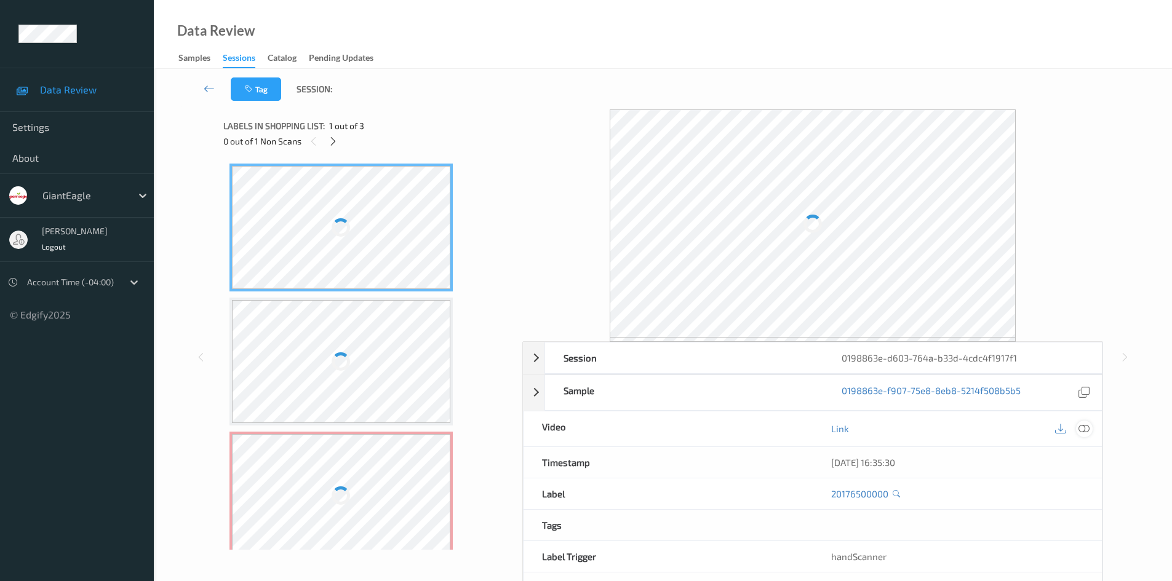
click at [1087, 426] on icon at bounding box center [1084, 428] width 11 height 11
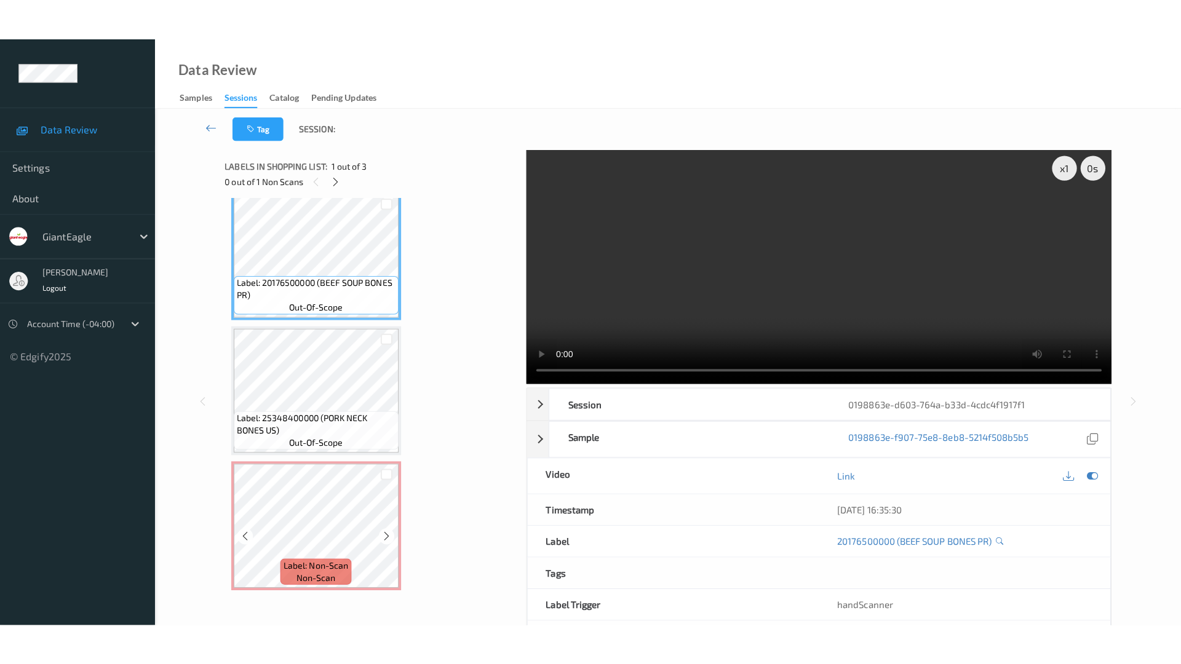
scroll to position [16, 0]
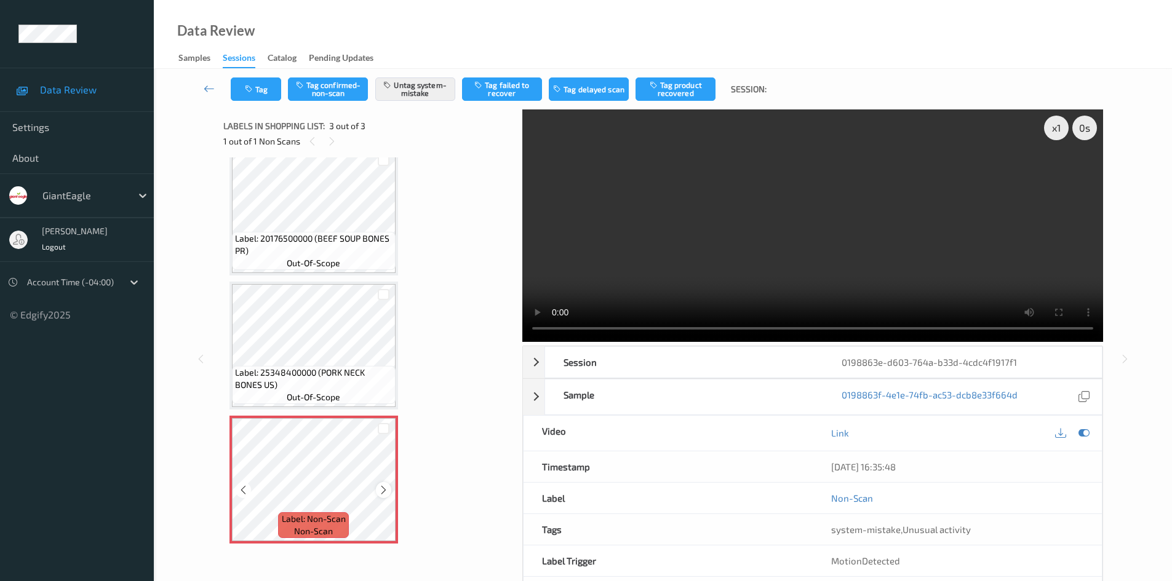
click at [385, 495] on icon at bounding box center [383, 490] width 10 height 11
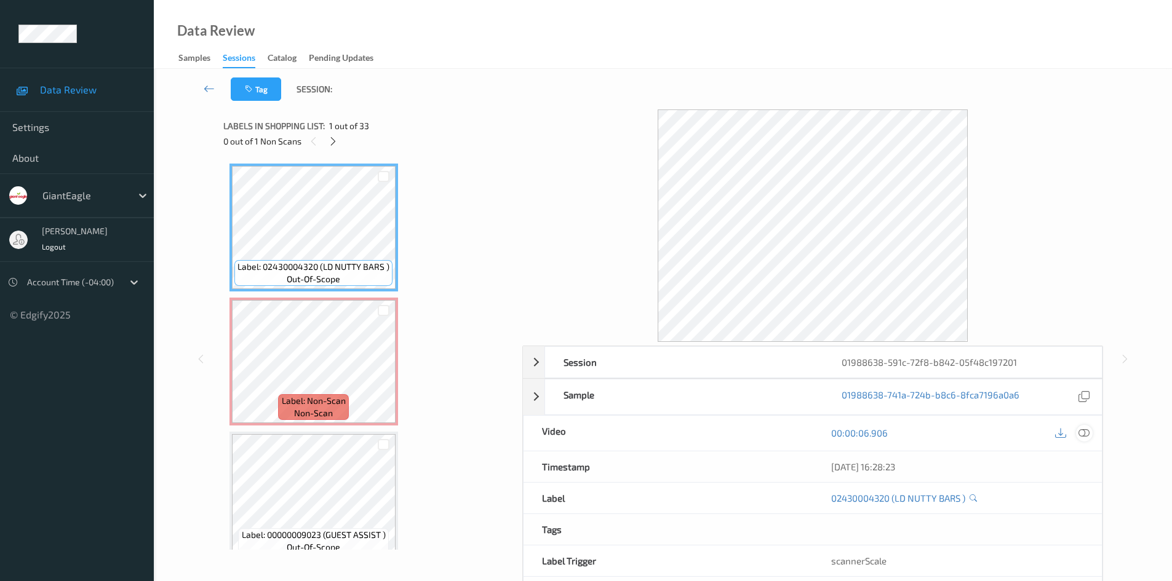
click at [1088, 429] on icon at bounding box center [1084, 433] width 11 height 11
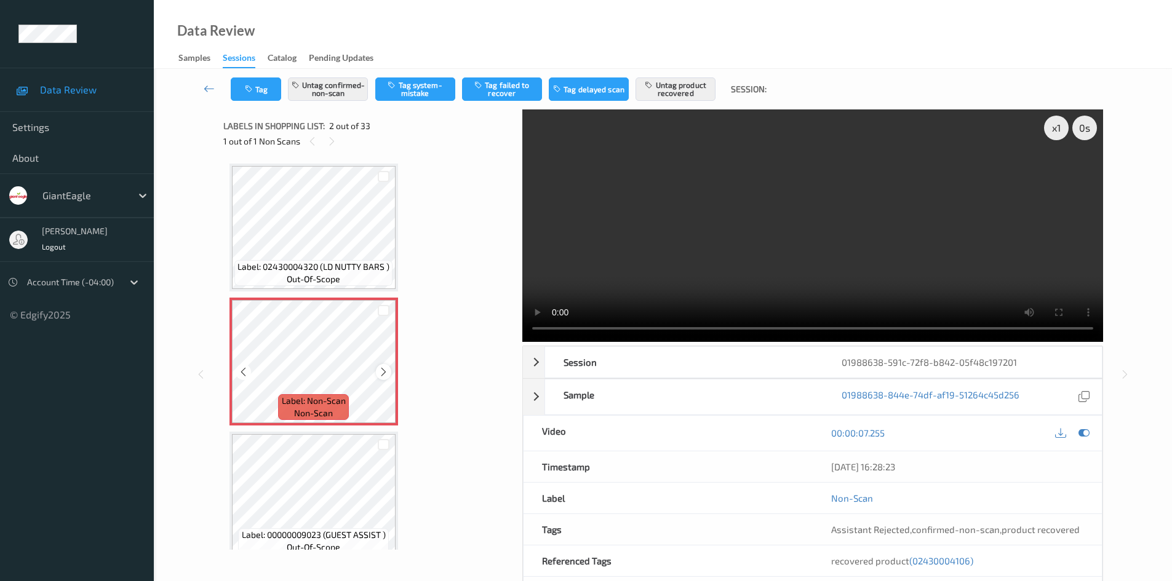
click at [380, 368] on icon at bounding box center [383, 372] width 10 height 11
click at [381, 368] on icon at bounding box center [383, 372] width 10 height 11
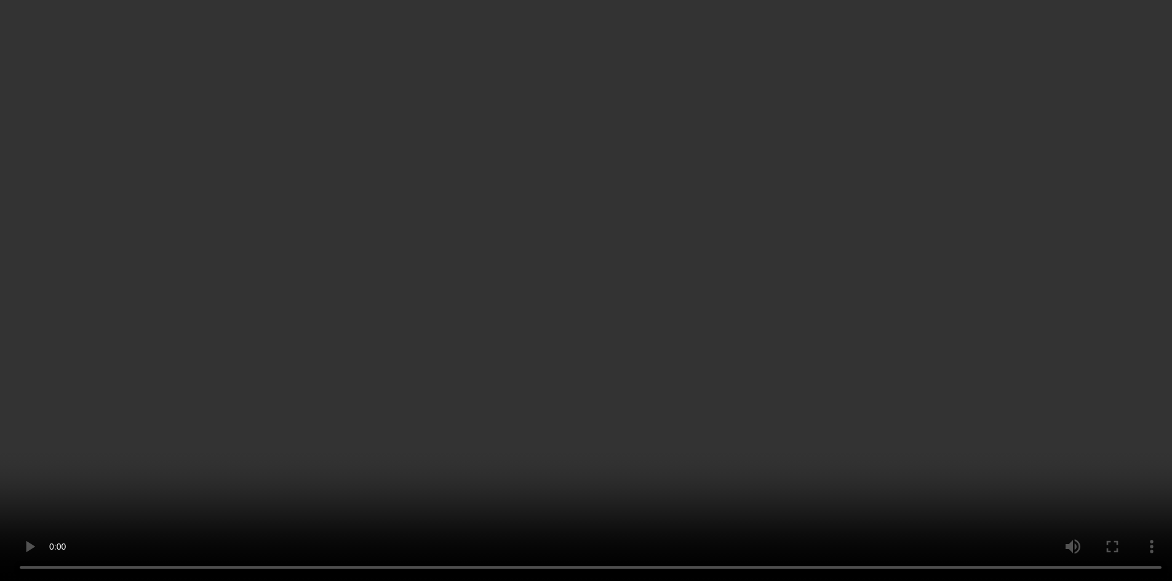
scroll to position [185, 0]
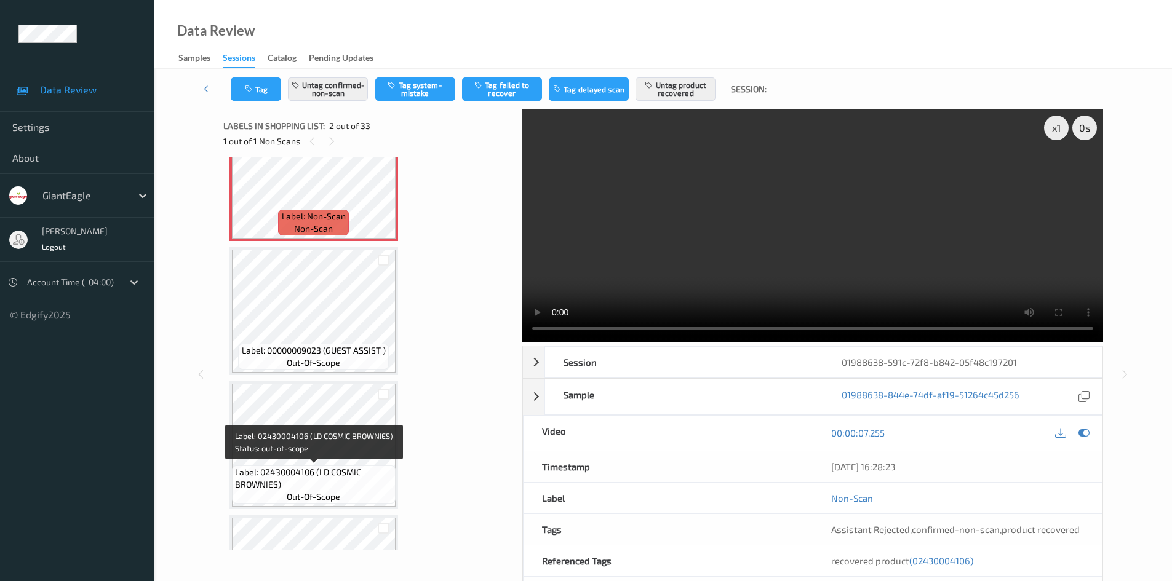
click at [348, 467] on span "Label: 02430004106 (LD COSMIC BROWNIES)" at bounding box center [314, 478] width 158 height 25
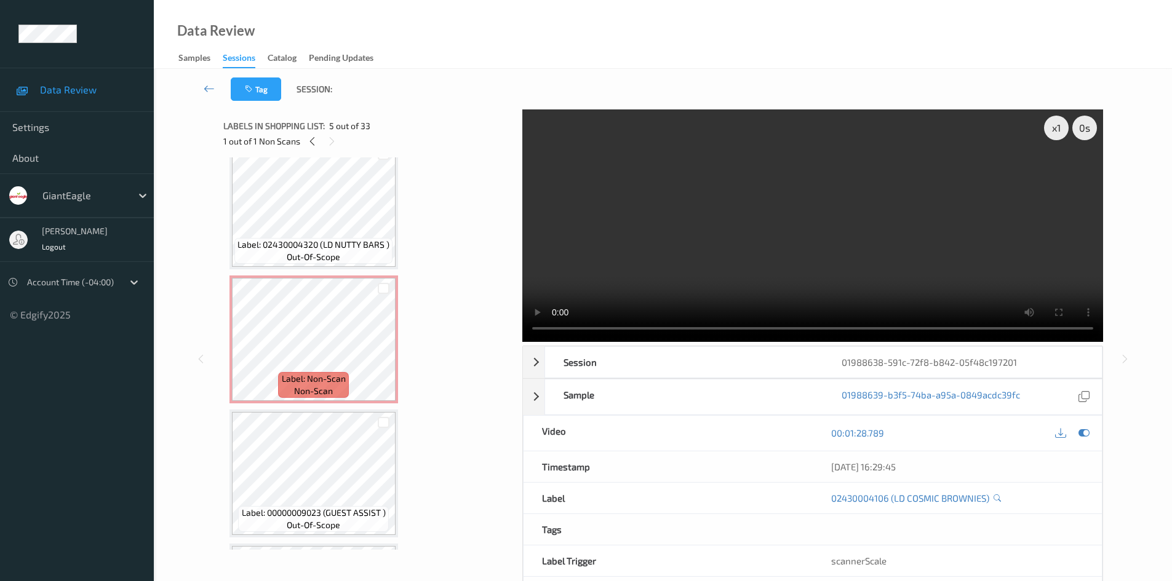
scroll to position [0, 0]
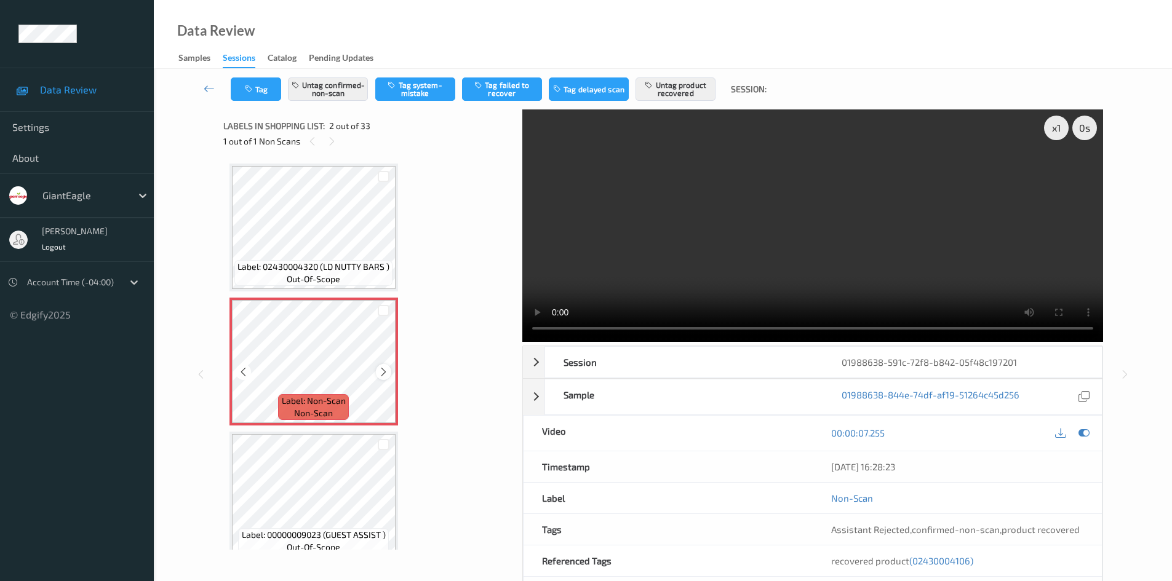
click at [380, 371] on icon at bounding box center [383, 372] width 10 height 11
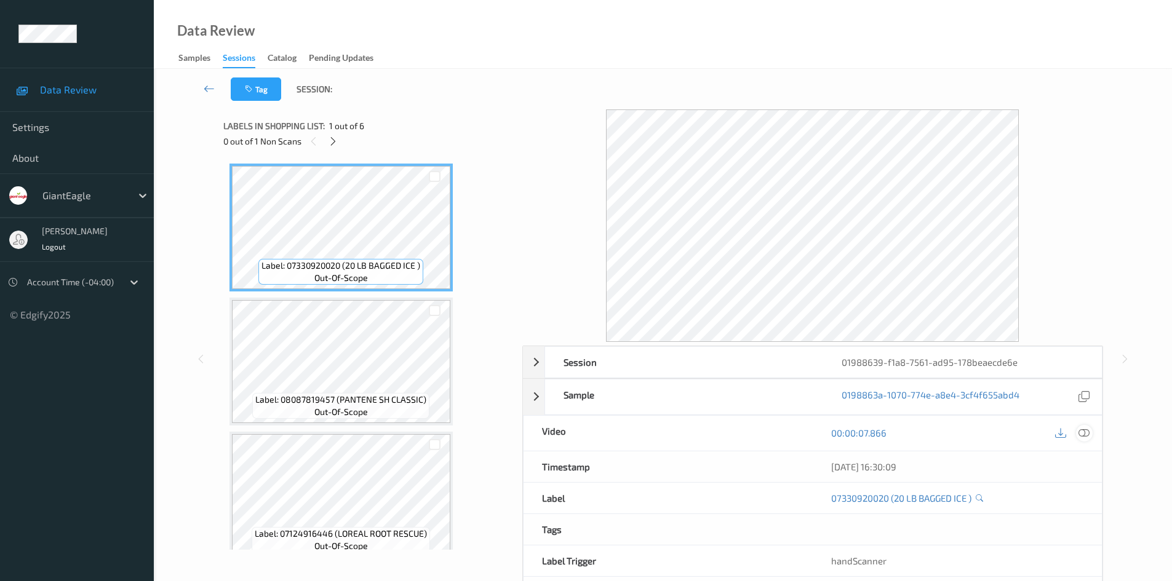
click at [1082, 432] on icon at bounding box center [1084, 433] width 11 height 11
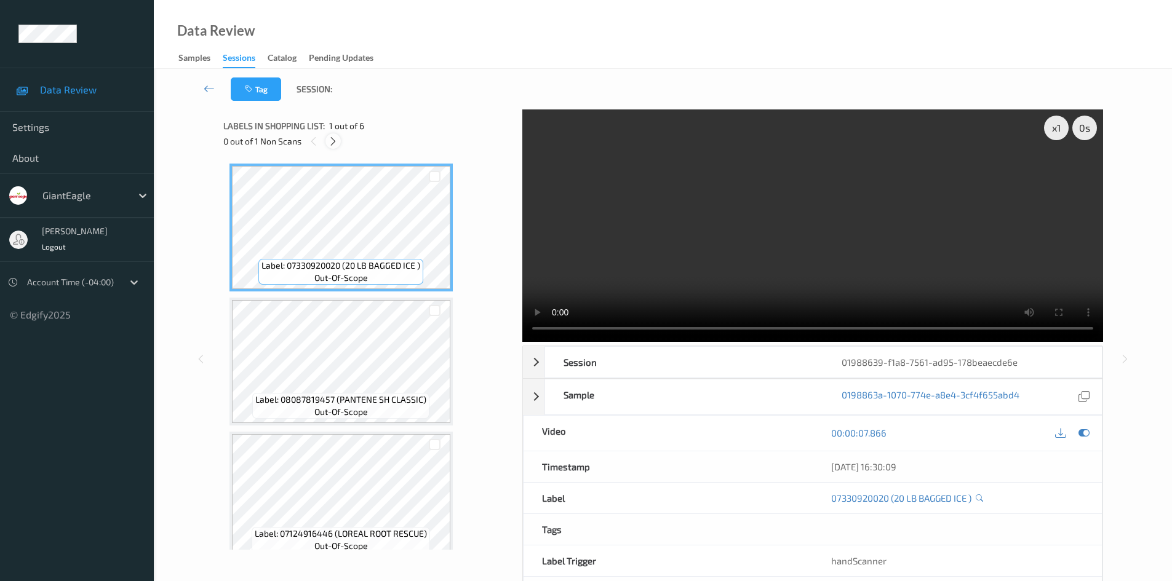
click at [333, 138] on icon at bounding box center [333, 141] width 10 height 11
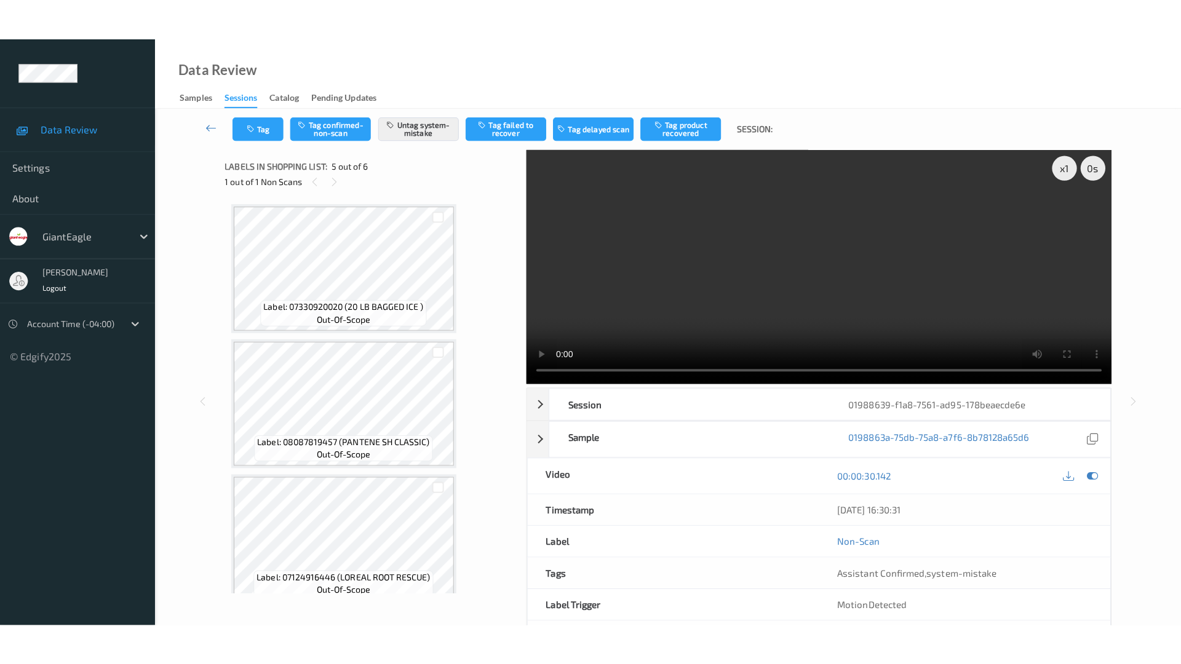
scroll to position [409, 0]
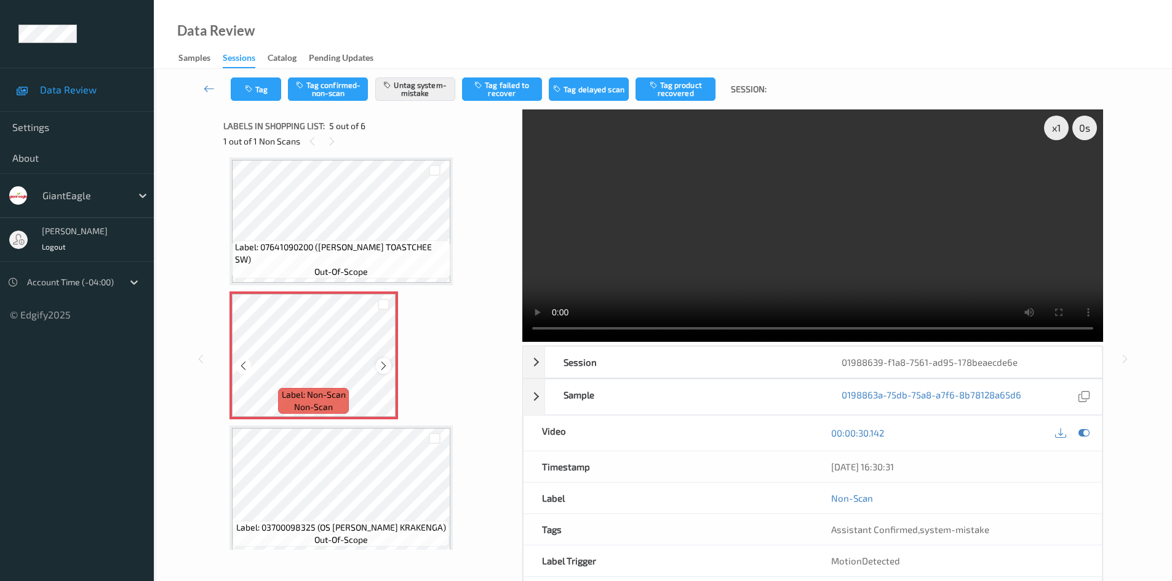
click at [382, 361] on icon at bounding box center [383, 366] width 10 height 11
click at [383, 362] on icon at bounding box center [383, 366] width 10 height 11
click at [382, 364] on icon at bounding box center [383, 366] width 10 height 11
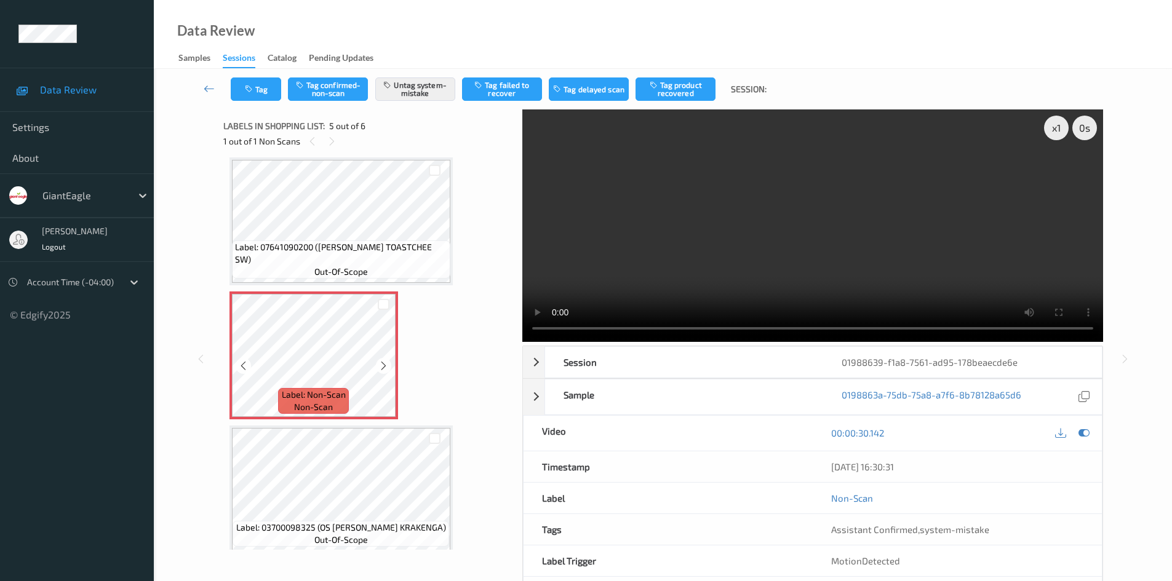
click at [382, 364] on icon at bounding box center [383, 366] width 10 height 11
click at [1085, 436] on icon at bounding box center [1084, 433] width 11 height 11
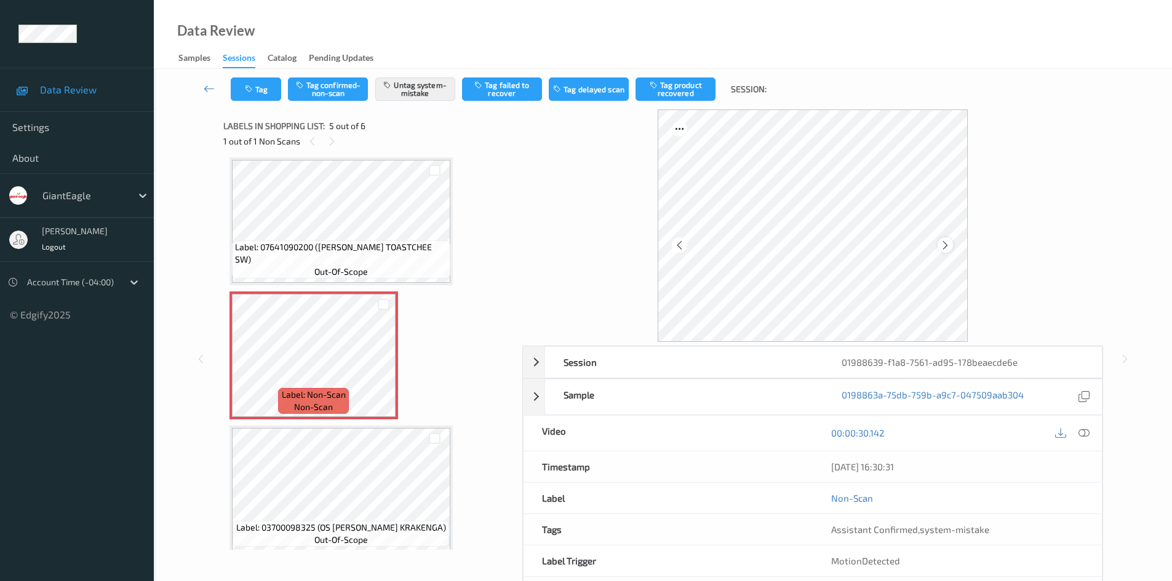
click at [949, 249] on icon at bounding box center [945, 245] width 10 height 11
click at [1082, 434] on icon at bounding box center [1084, 433] width 11 height 11
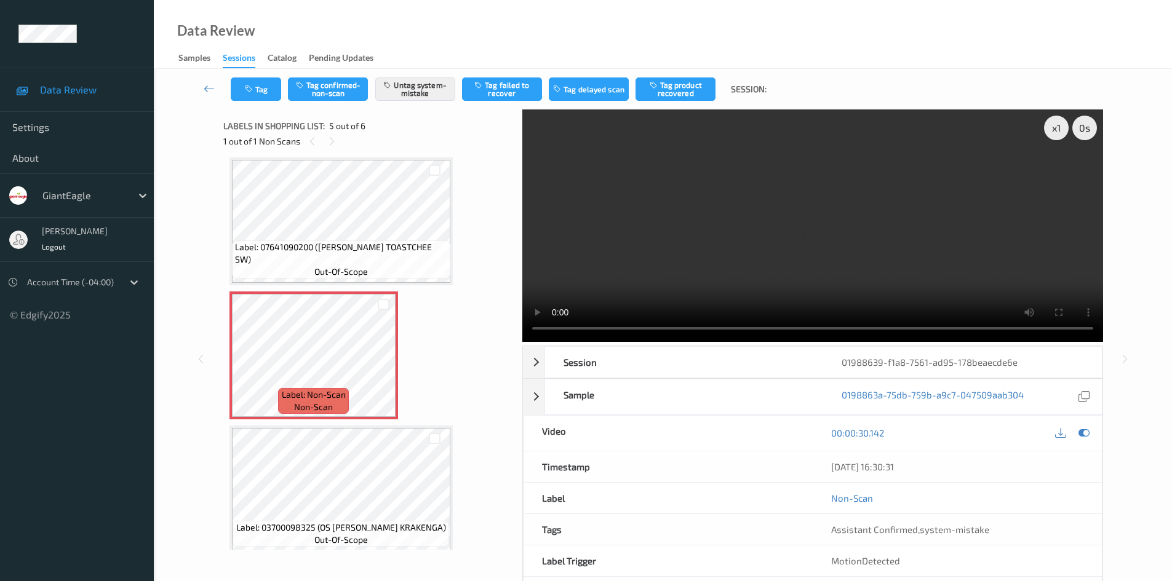
scroll to position [335, 0]
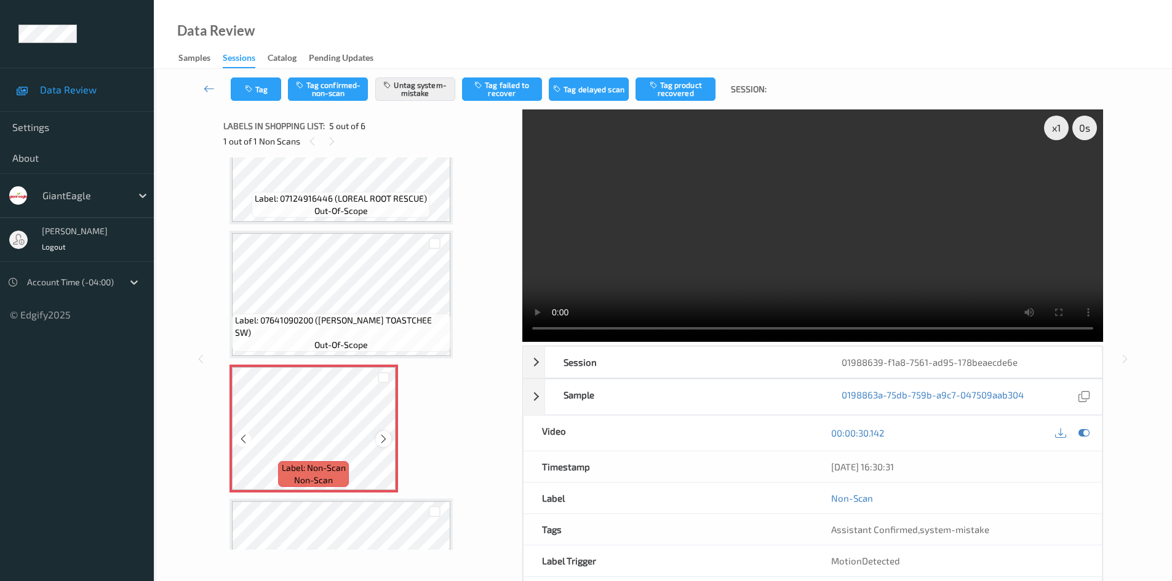
click at [377, 436] on div at bounding box center [383, 438] width 15 height 15
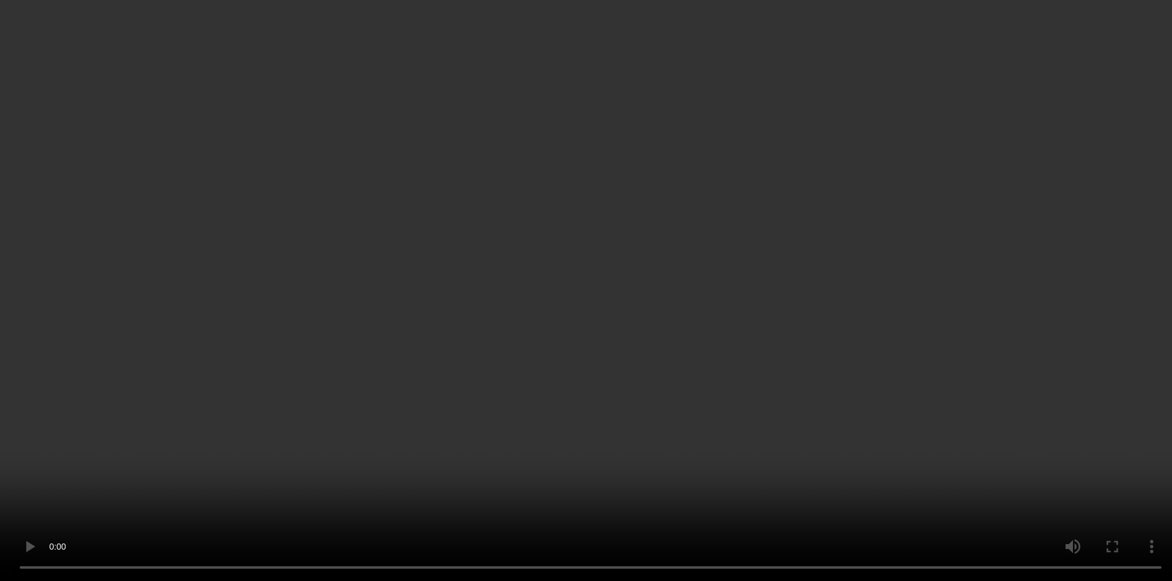
scroll to position [397, 0]
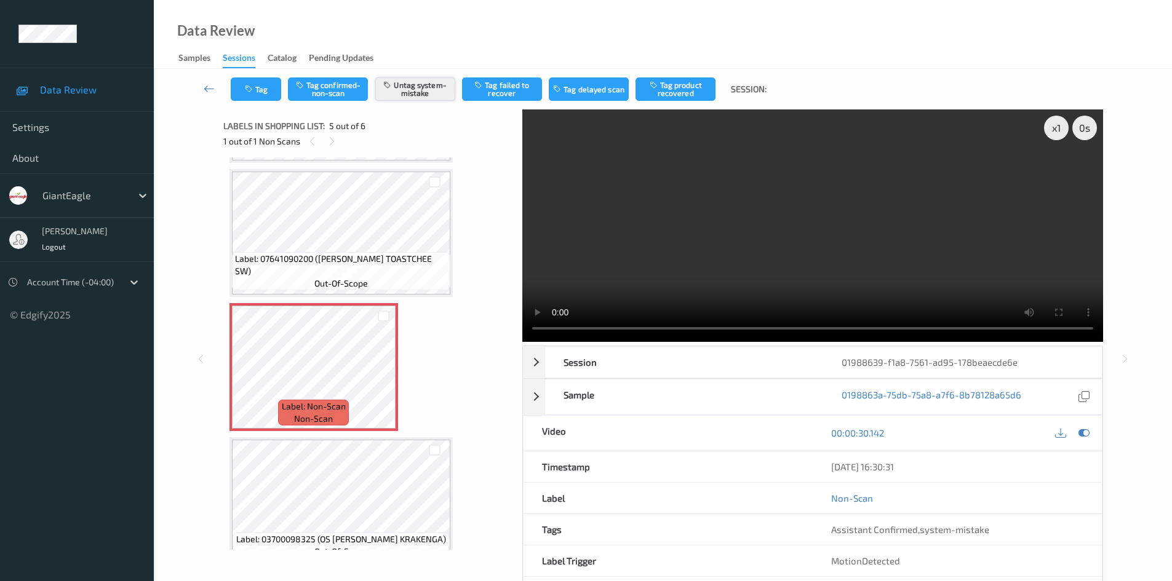
click at [428, 95] on button "Untag system-mistake" at bounding box center [415, 89] width 80 height 23
click at [311, 86] on button "Tag confirmed-non-scan" at bounding box center [328, 89] width 80 height 23
click at [681, 82] on button "Tag product recovered" at bounding box center [676, 89] width 80 height 23
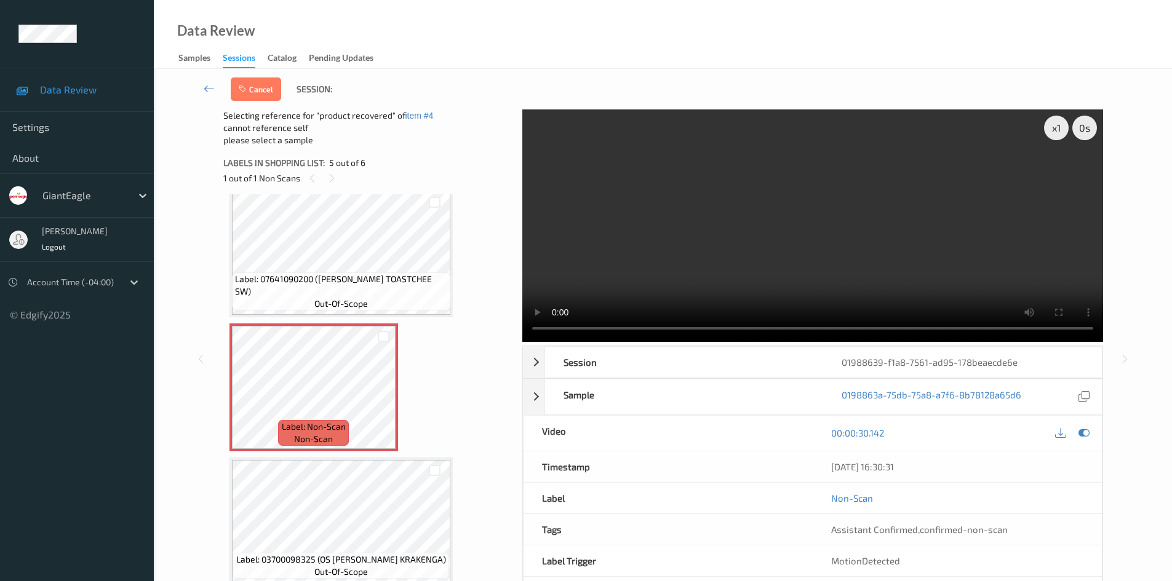
scroll to position [418, 0]
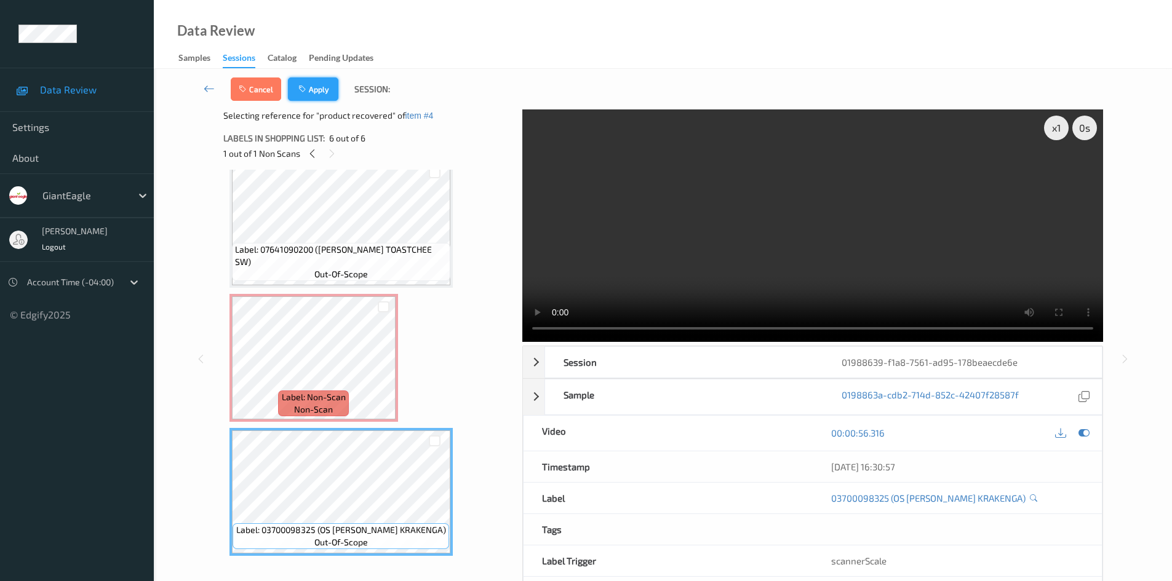
click at [325, 95] on button "Apply" at bounding box center [313, 89] width 50 height 23
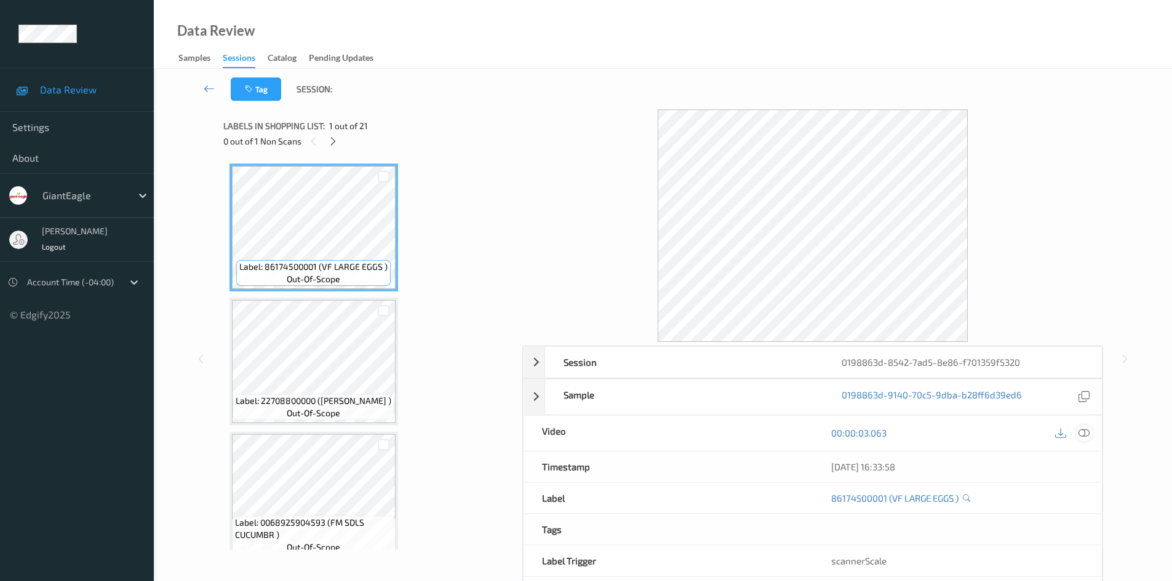
click at [1086, 436] on icon at bounding box center [1084, 433] width 11 height 11
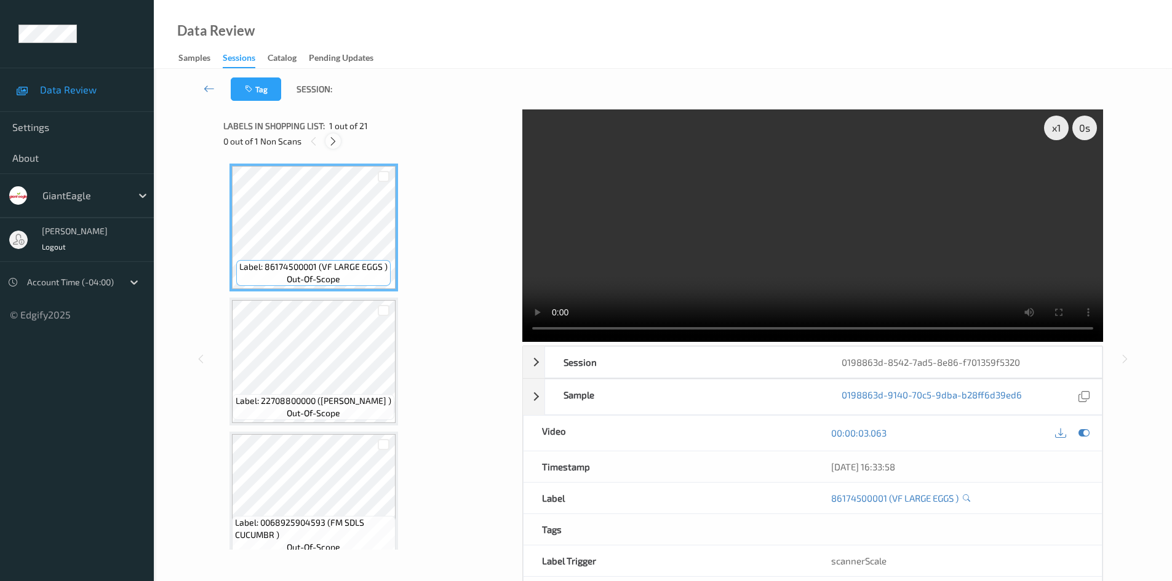
click at [333, 140] on icon at bounding box center [333, 141] width 10 height 11
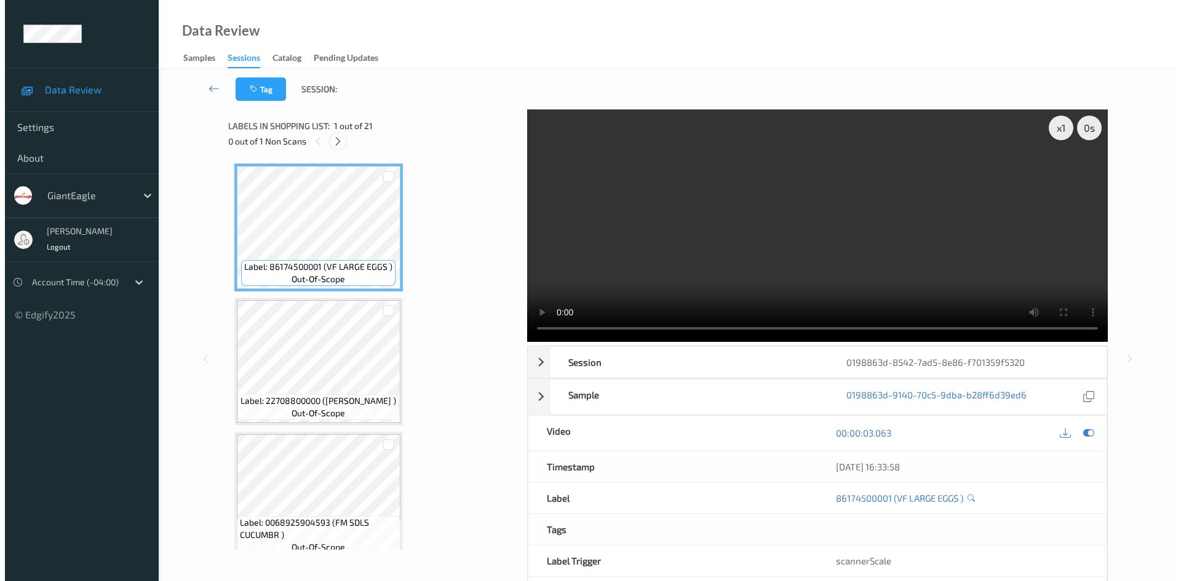
scroll to position [274, 0]
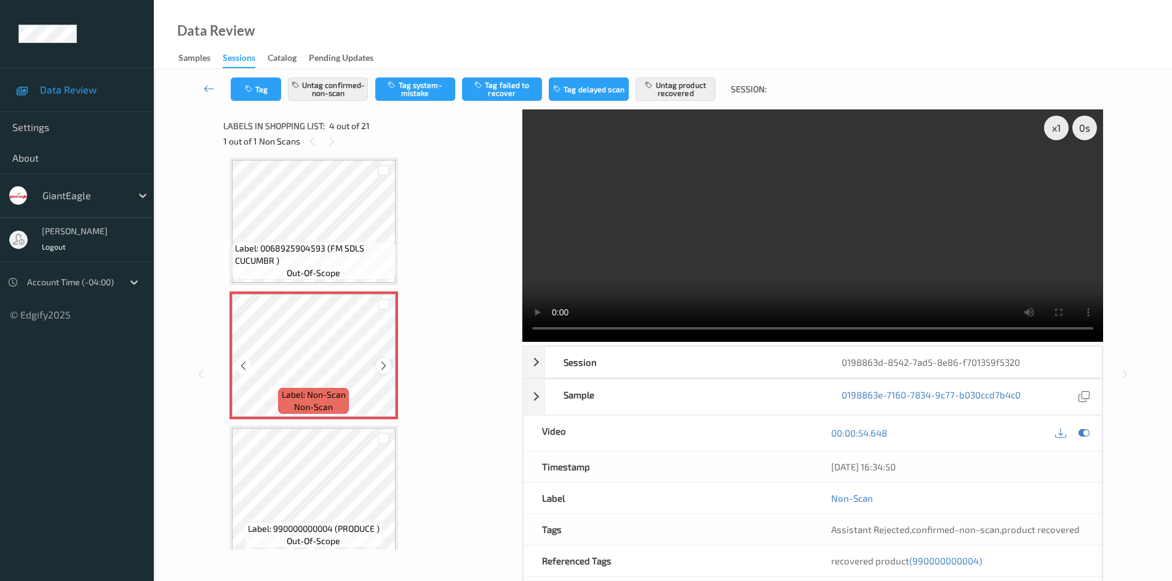
click at [383, 364] on icon at bounding box center [383, 366] width 10 height 11
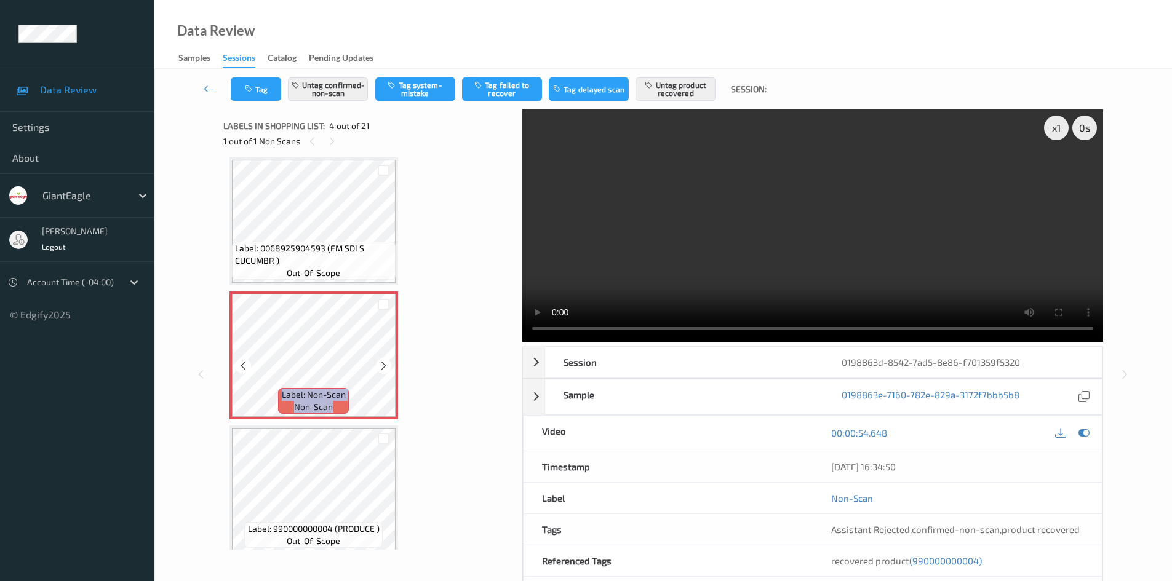
click at [383, 364] on icon at bounding box center [383, 366] width 10 height 11
click at [386, 364] on icon at bounding box center [383, 366] width 10 height 11
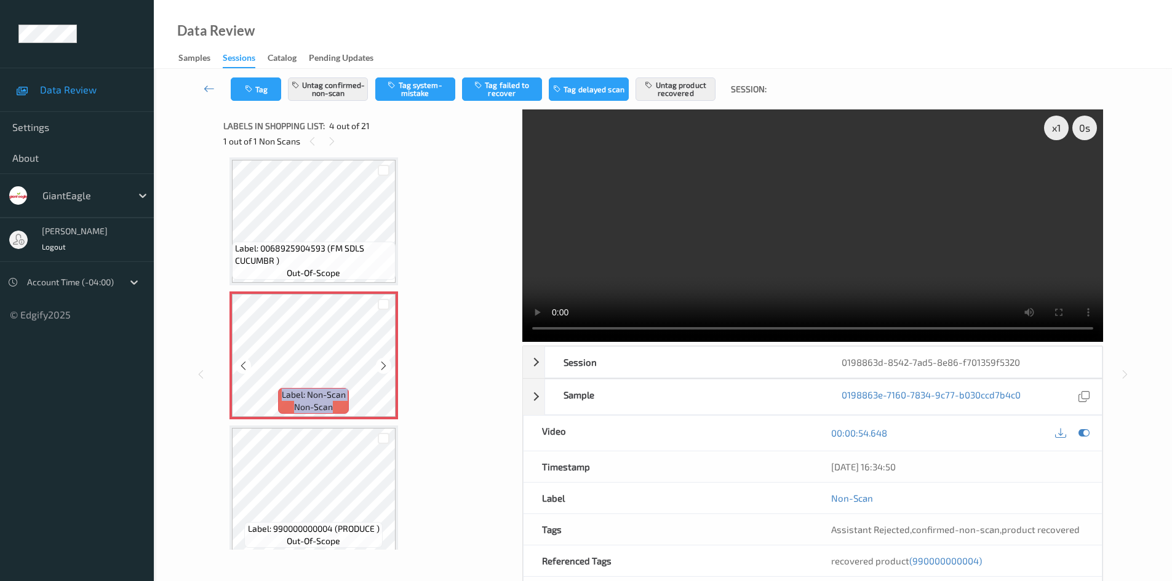
click at [386, 365] on icon at bounding box center [383, 366] width 10 height 11
click at [340, 79] on button "Untag confirmed-non-scan" at bounding box center [328, 89] width 80 height 23
click at [666, 86] on button "Untag product recovered" at bounding box center [676, 89] width 80 height 23
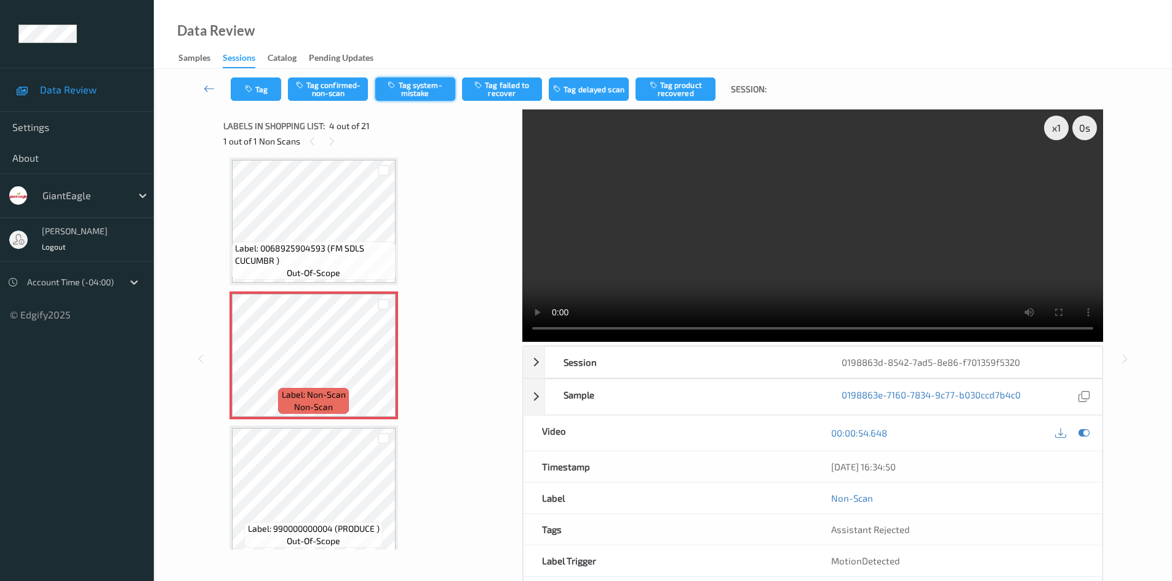
click at [415, 97] on button "Tag system-mistake" at bounding box center [415, 89] width 80 height 23
click at [265, 91] on button "Tag" at bounding box center [256, 89] width 50 height 23
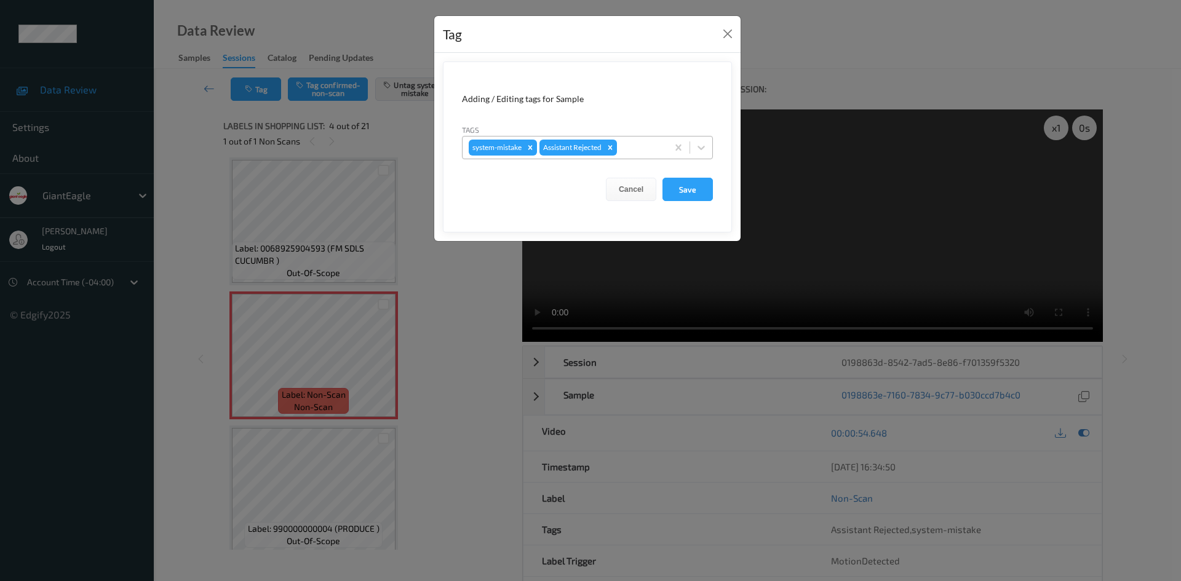
click at [640, 143] on div at bounding box center [641, 147] width 42 height 15
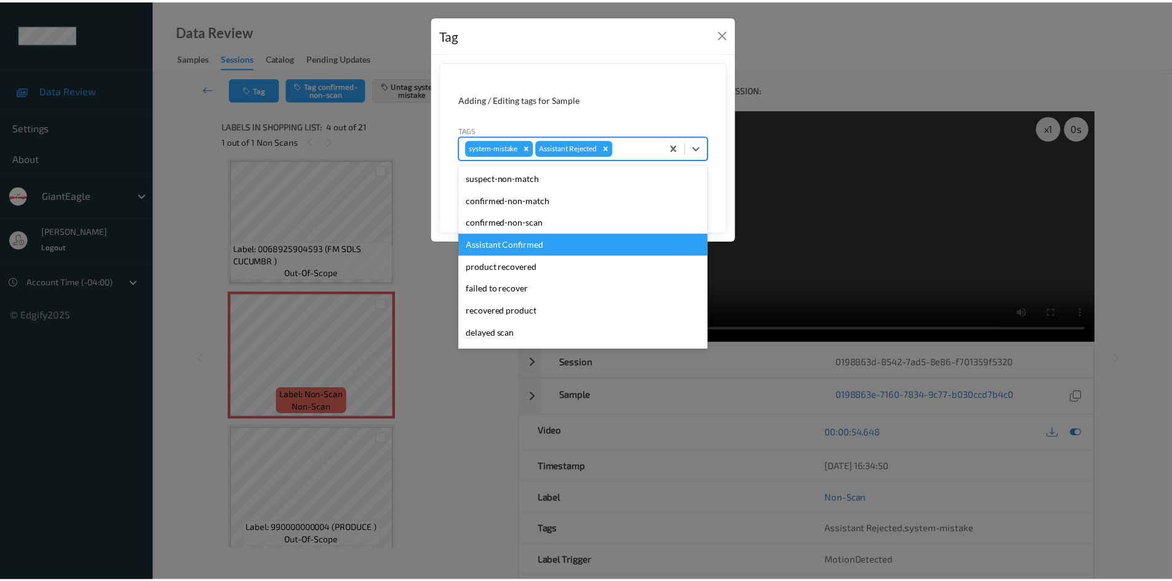
scroll to position [86, 0]
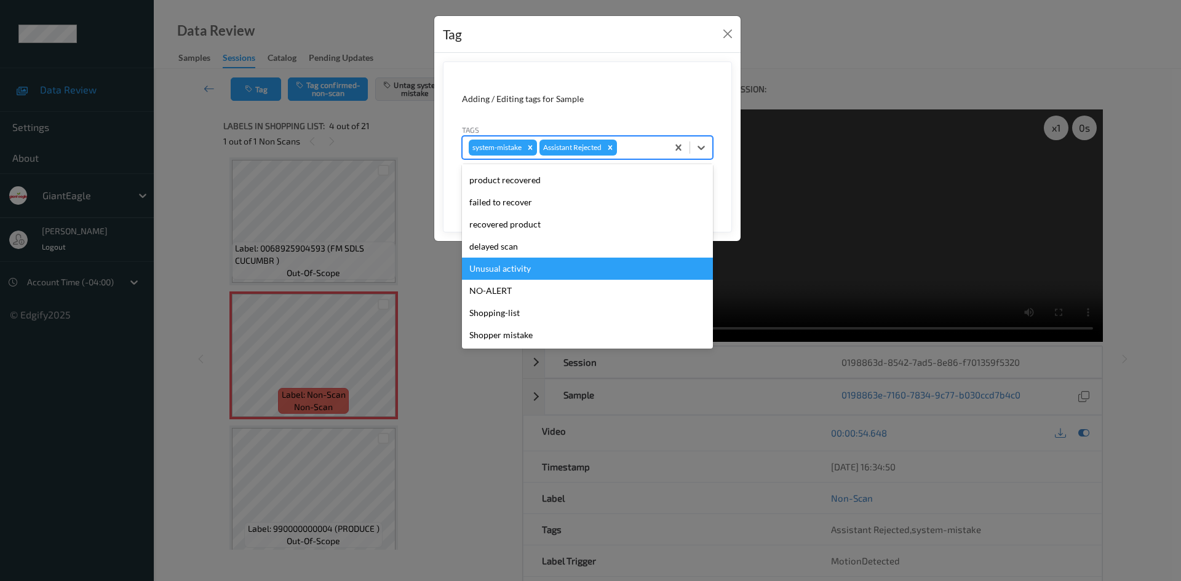
click at [598, 261] on div "Unusual activity" at bounding box center [587, 269] width 251 height 22
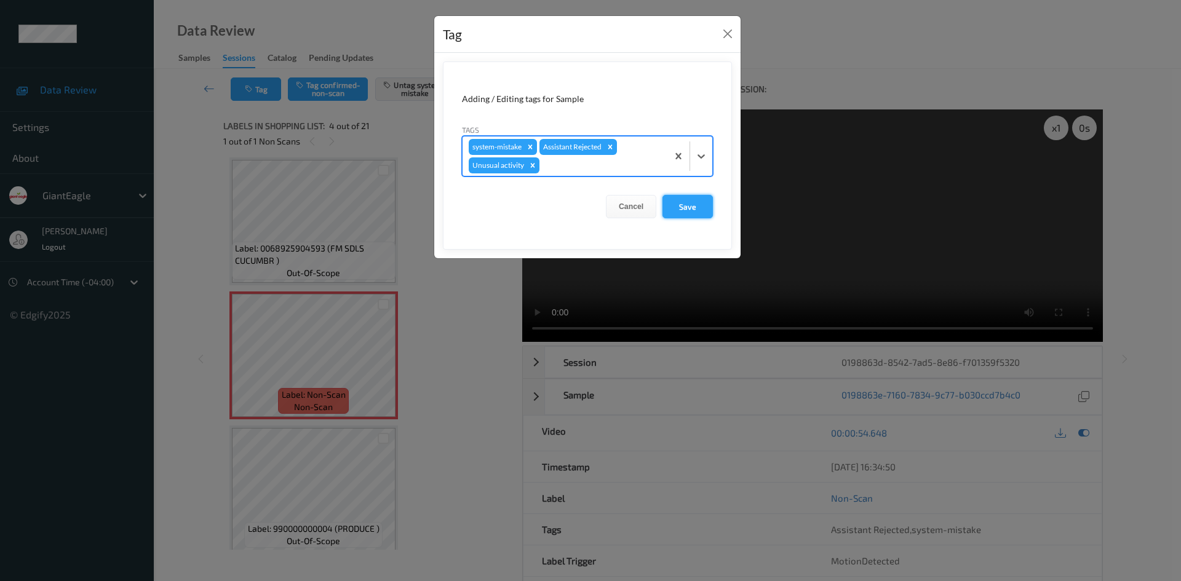
click at [675, 198] on button "Save" at bounding box center [688, 206] width 50 height 23
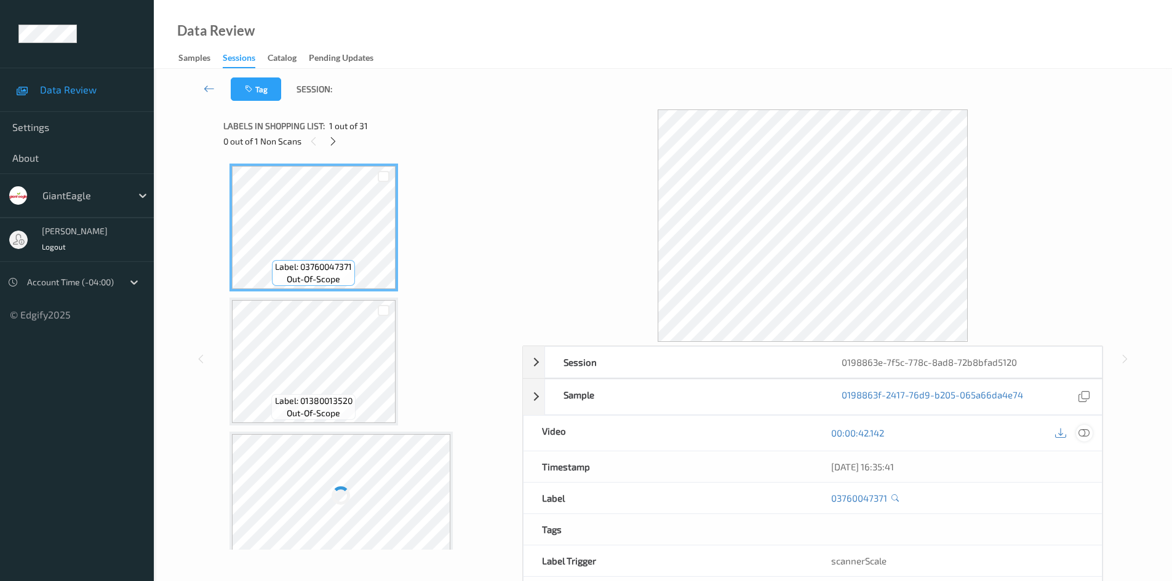
click at [1084, 434] on icon at bounding box center [1084, 433] width 11 height 11
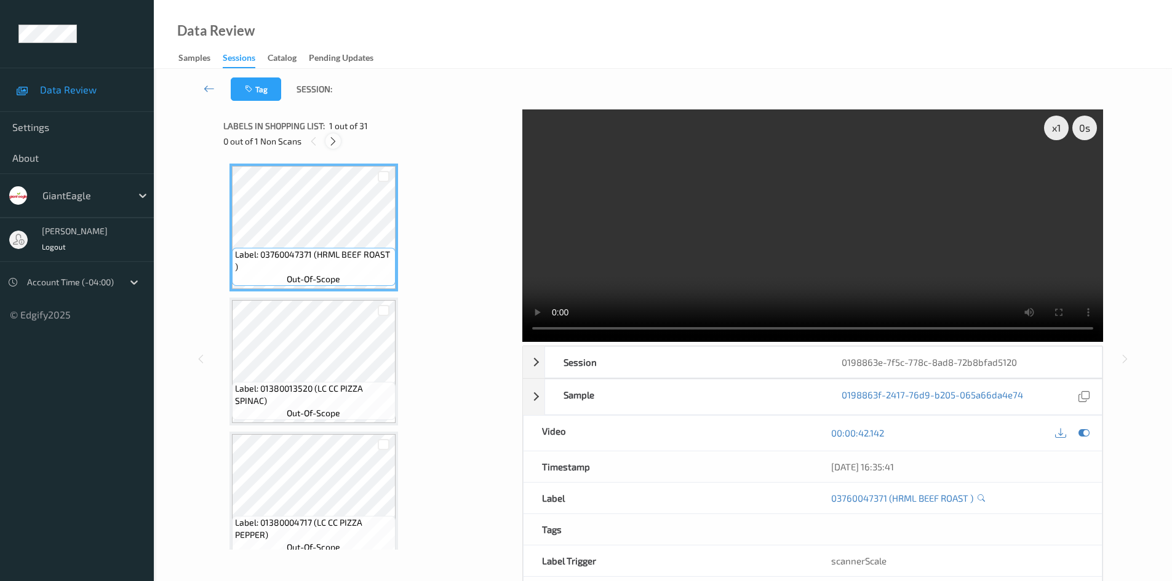
click at [330, 139] on icon at bounding box center [333, 141] width 10 height 11
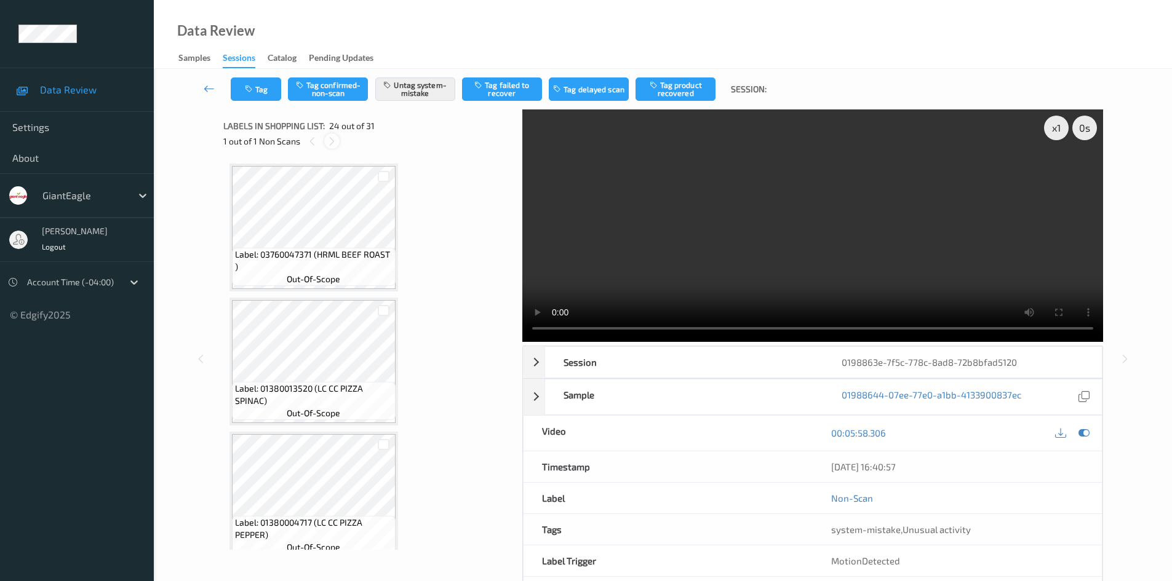
scroll to position [2957, 0]
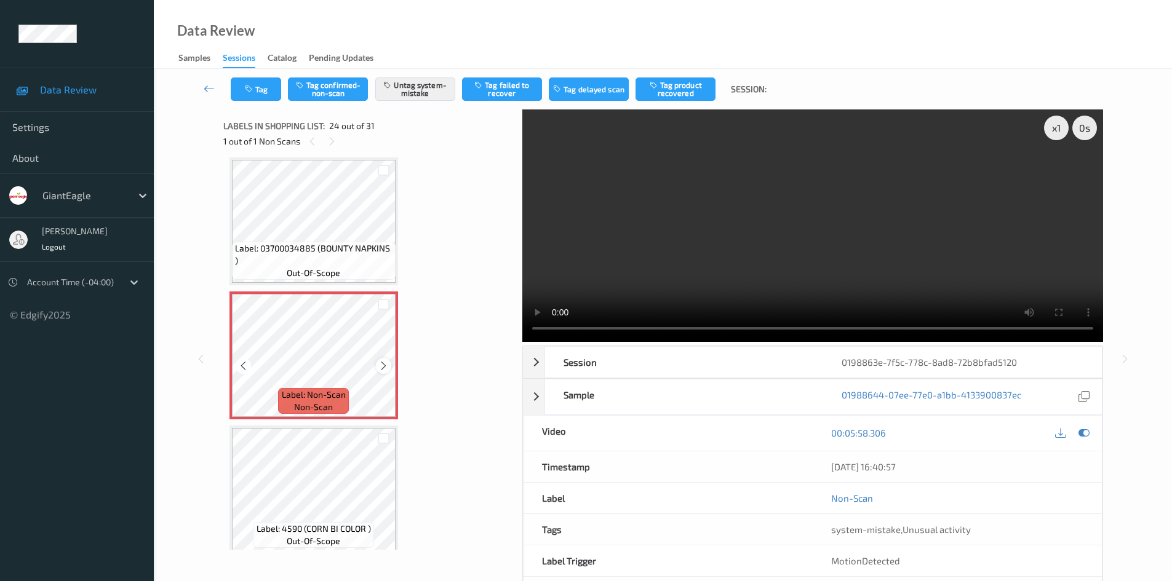
click at [383, 365] on icon at bounding box center [383, 366] width 10 height 11
click at [387, 365] on icon at bounding box center [383, 366] width 10 height 11
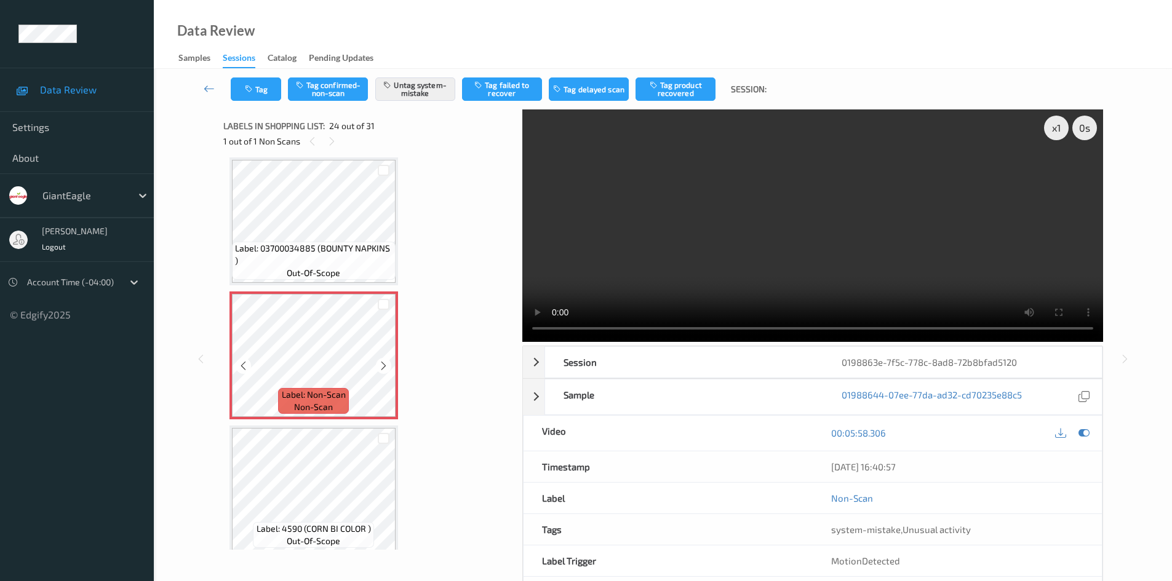
click at [387, 365] on icon at bounding box center [383, 366] width 10 height 11
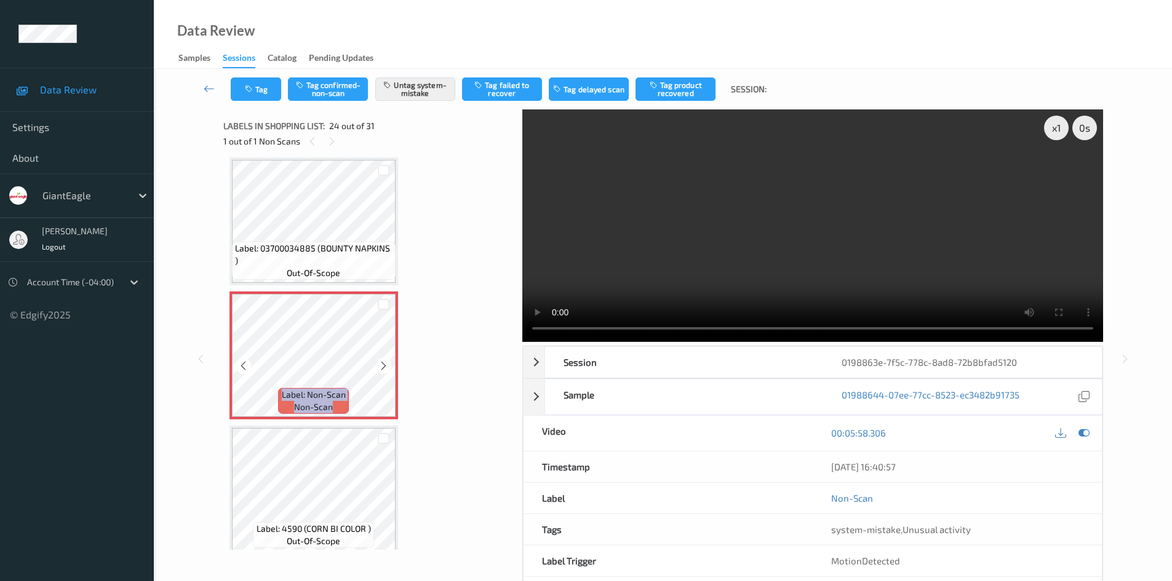
click at [387, 365] on icon at bounding box center [383, 366] width 10 height 11
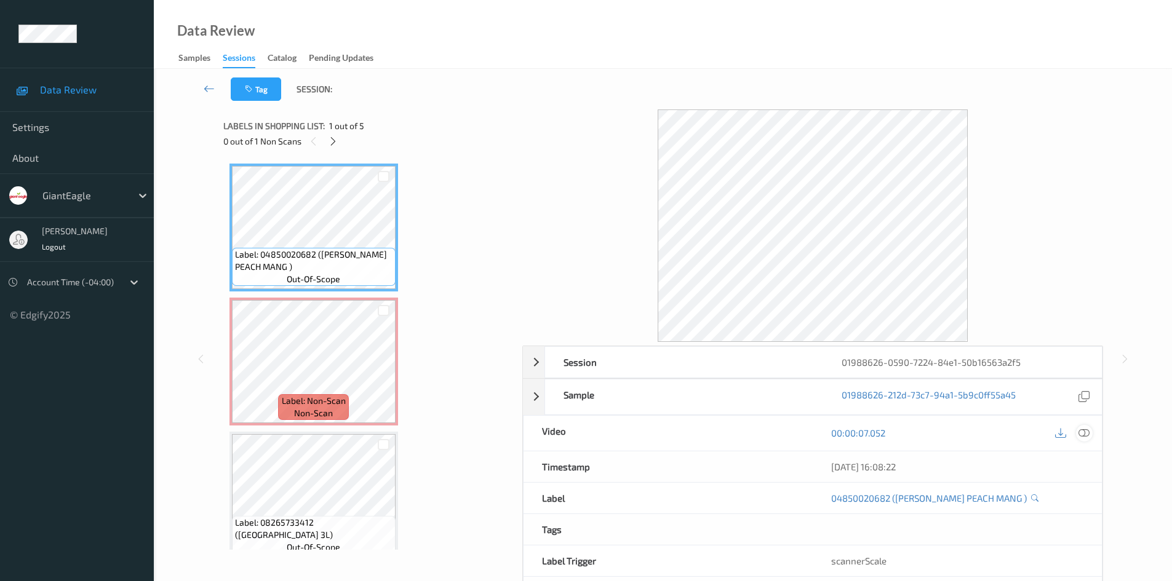
click at [1087, 434] on icon at bounding box center [1084, 433] width 11 height 11
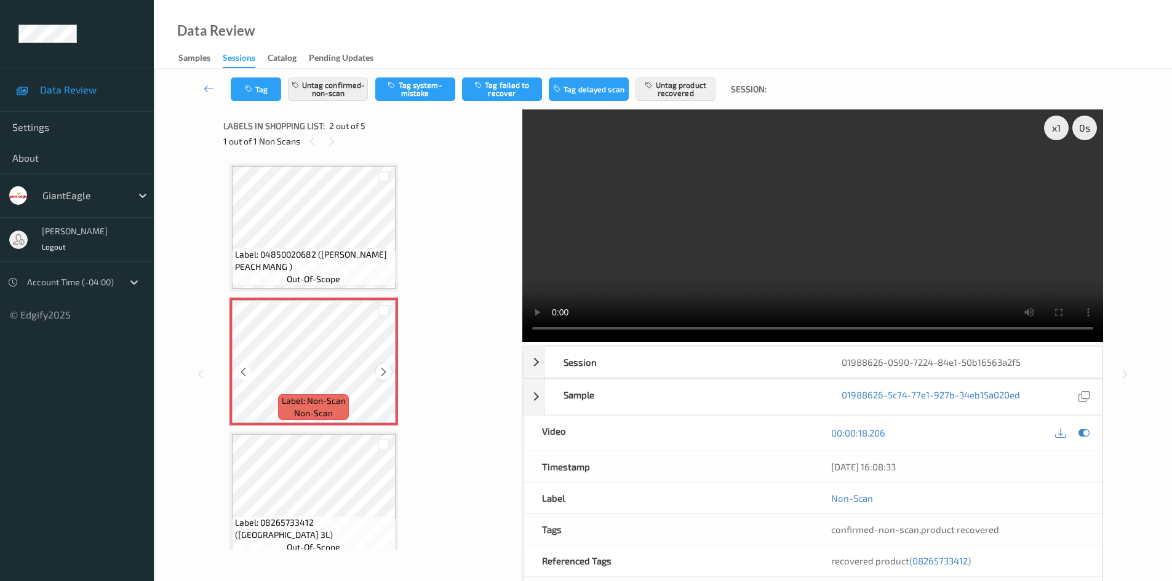
click at [383, 373] on icon at bounding box center [383, 372] width 10 height 11
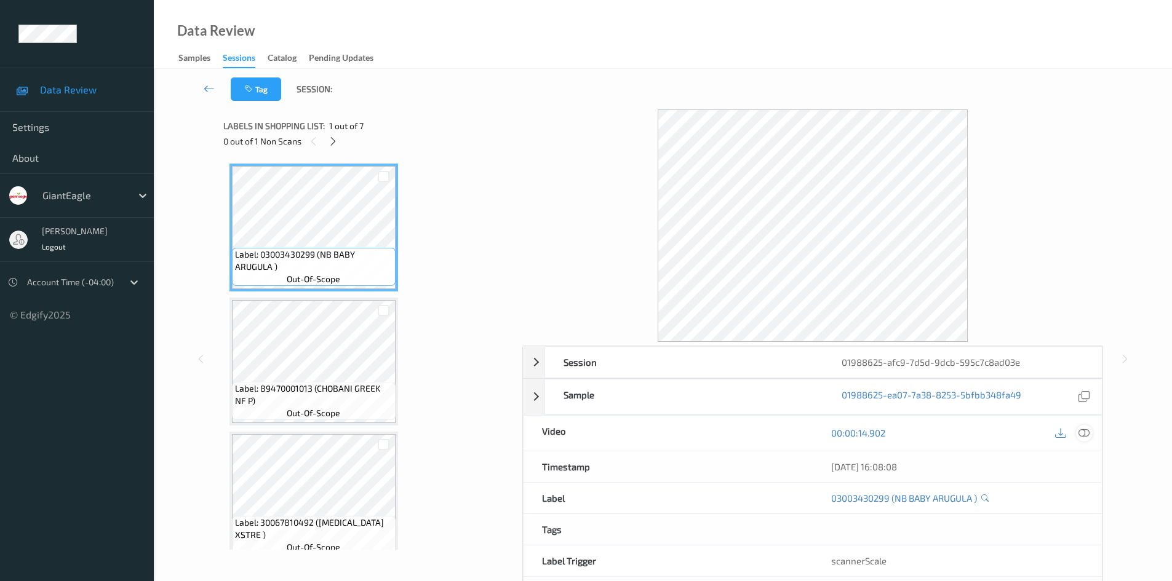
click at [1080, 433] on icon at bounding box center [1084, 433] width 11 height 11
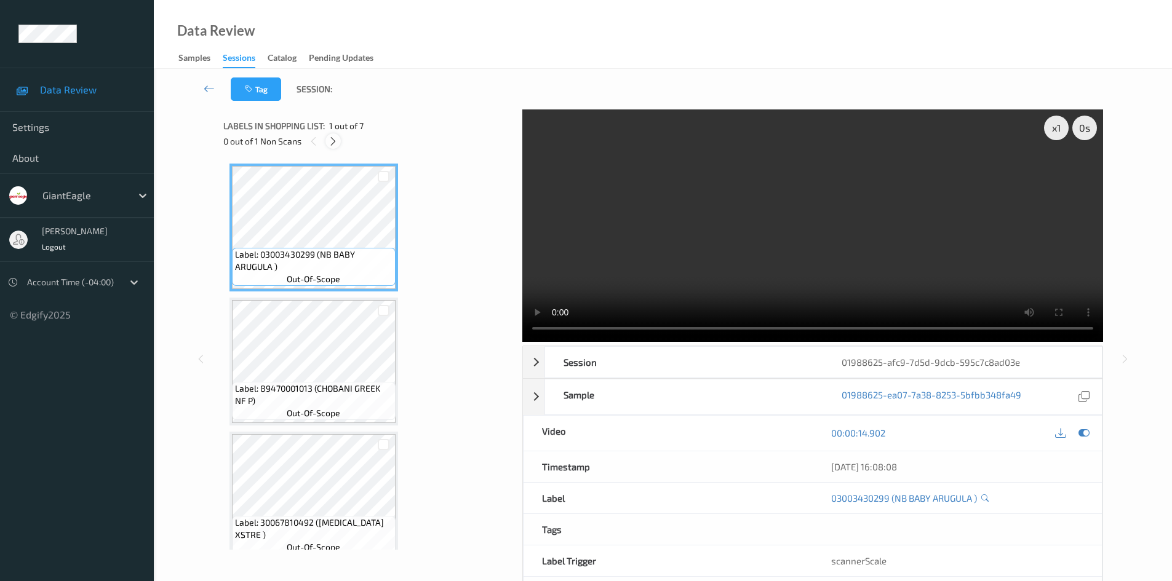
click at [335, 143] on icon at bounding box center [333, 141] width 10 height 11
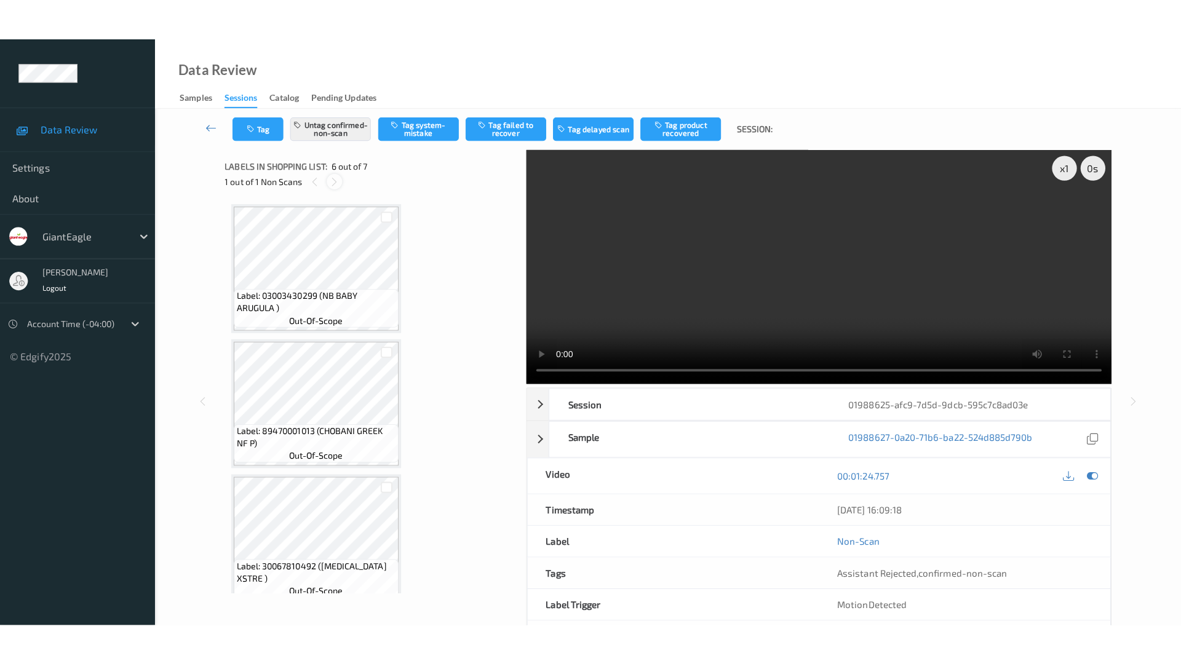
scroll to position [543, 0]
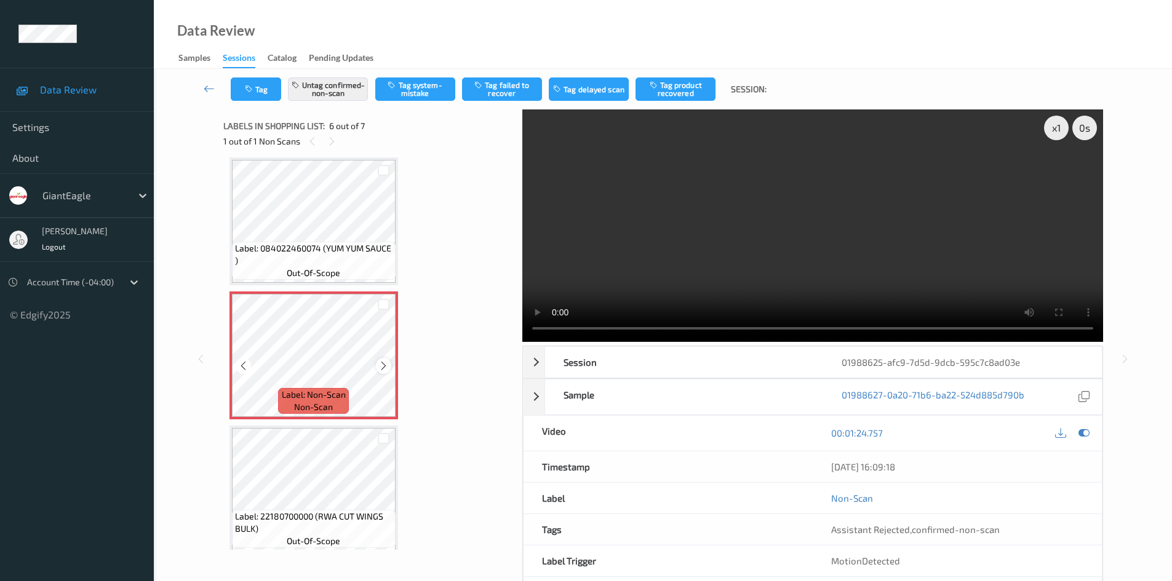
click at [385, 366] on icon at bounding box center [383, 366] width 10 height 11
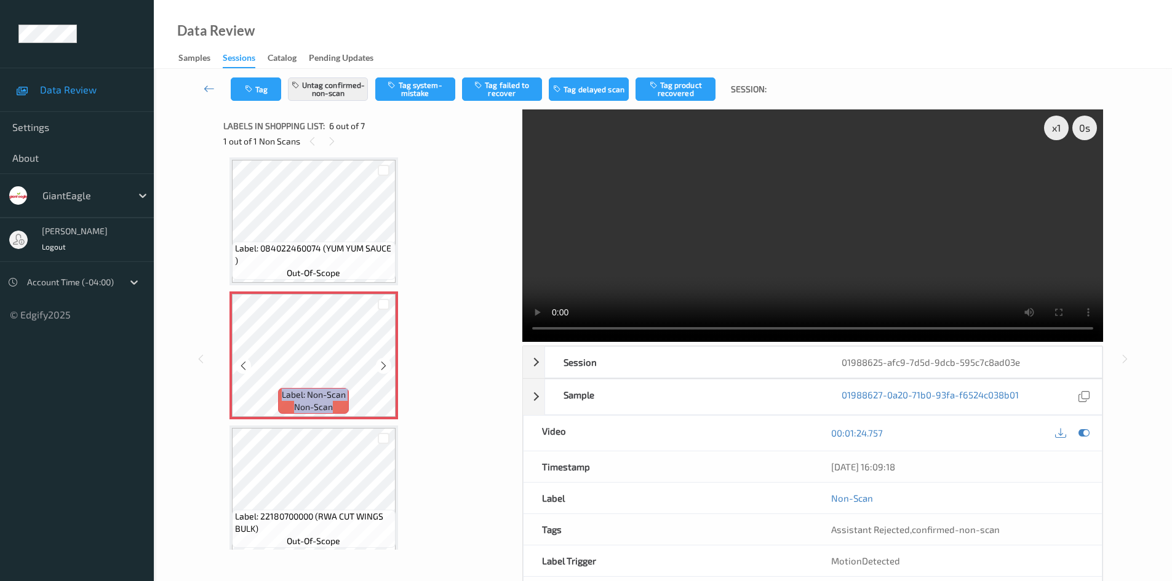
click at [385, 366] on icon at bounding box center [383, 366] width 10 height 11
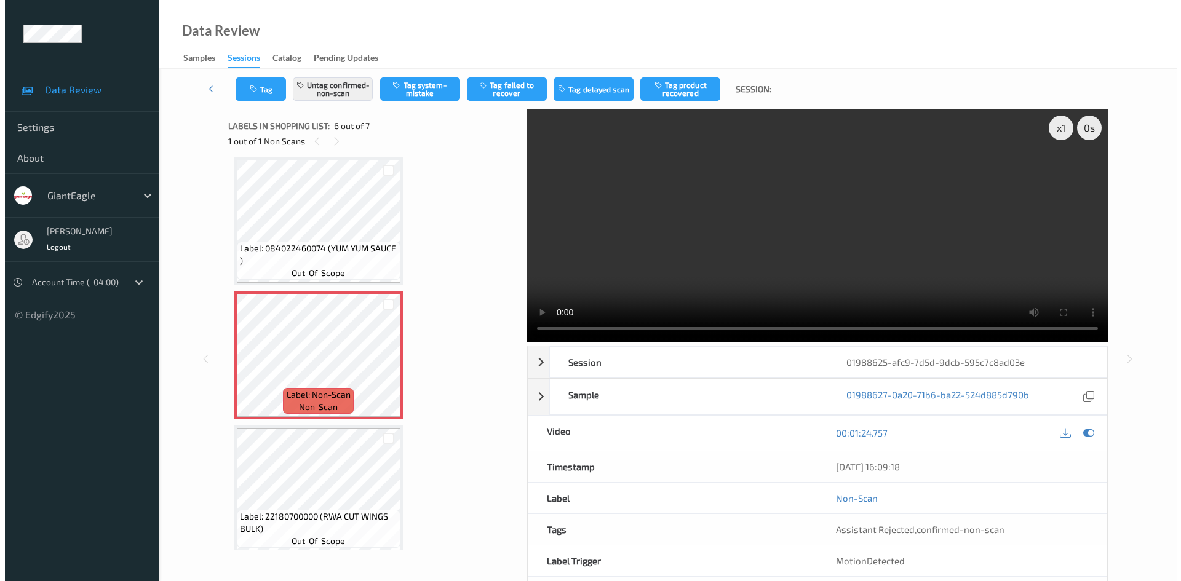
scroll to position [469, 0]
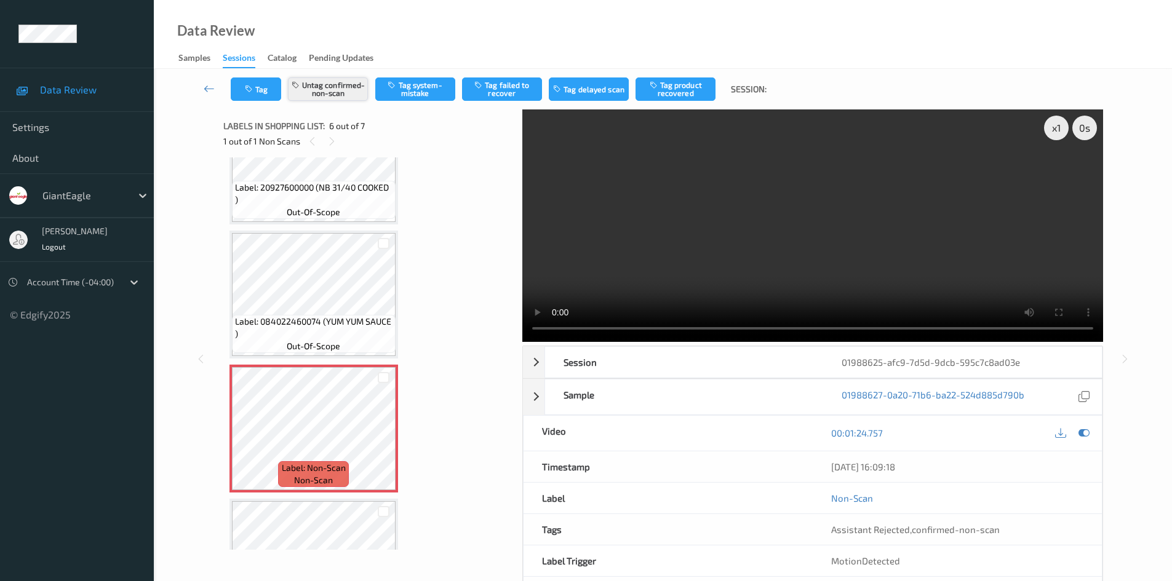
click at [359, 94] on button "Untag confirmed-non-scan" at bounding box center [328, 89] width 80 height 23
click at [406, 91] on button "Tag system-mistake" at bounding box center [415, 89] width 80 height 23
click at [257, 94] on button "Tag" at bounding box center [256, 89] width 50 height 23
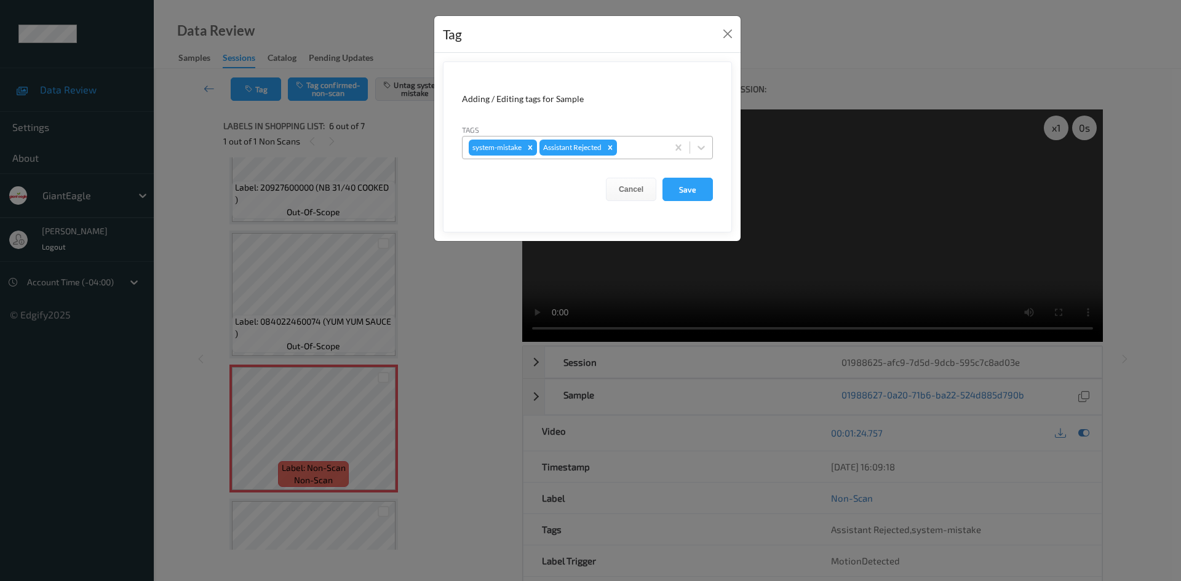
click at [647, 148] on div at bounding box center [641, 147] width 42 height 15
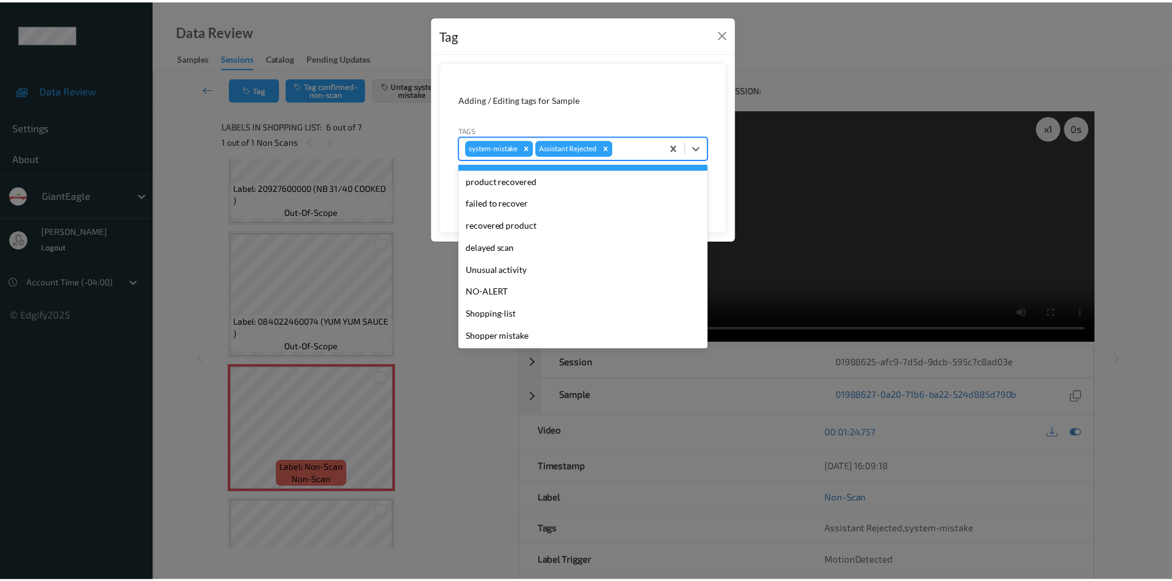
scroll to position [86, 0]
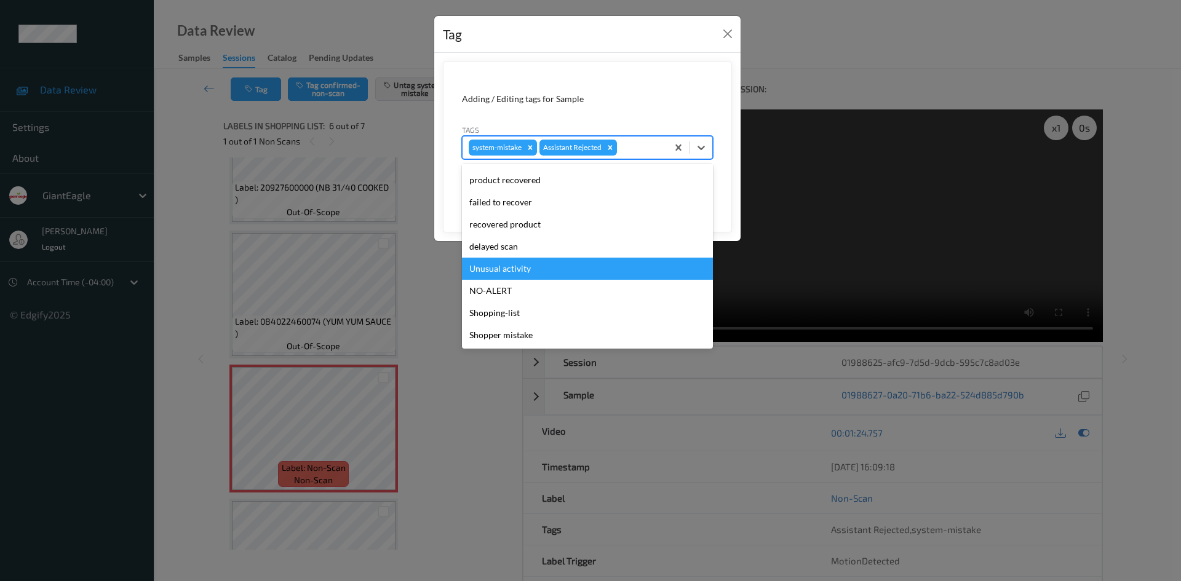
click at [593, 271] on div "Unusual activity" at bounding box center [587, 269] width 251 height 22
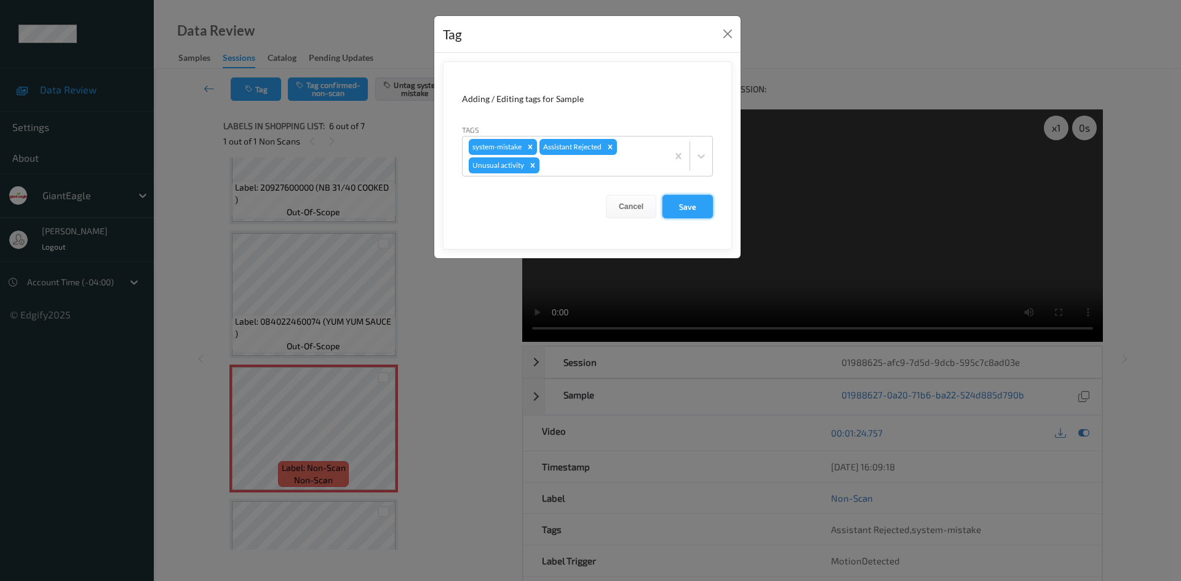
click at [693, 206] on button "Save" at bounding box center [688, 206] width 50 height 23
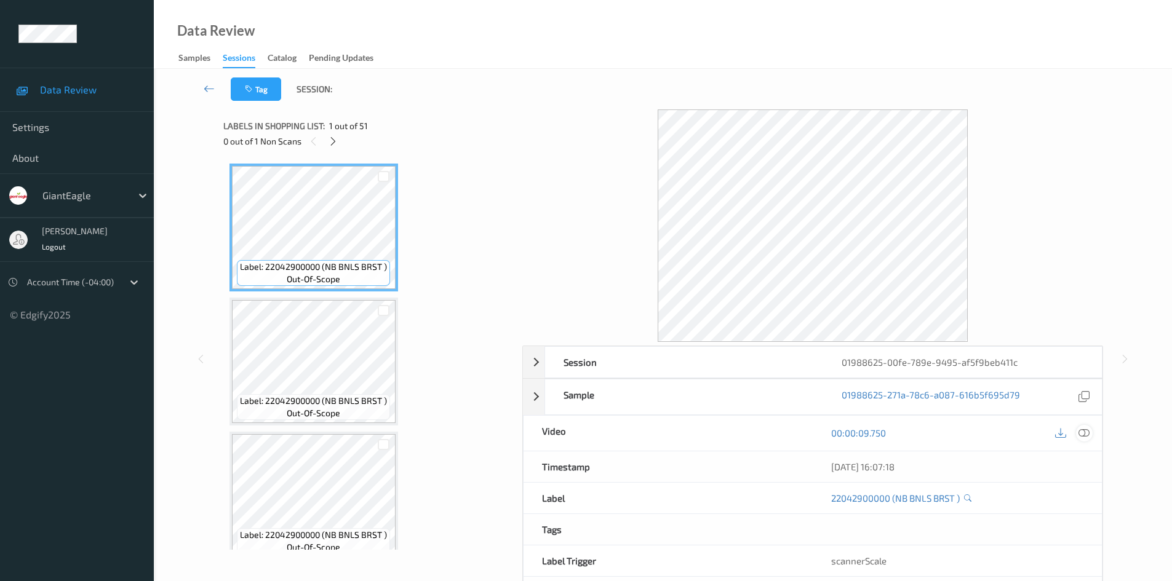
click at [1085, 434] on icon at bounding box center [1084, 433] width 11 height 11
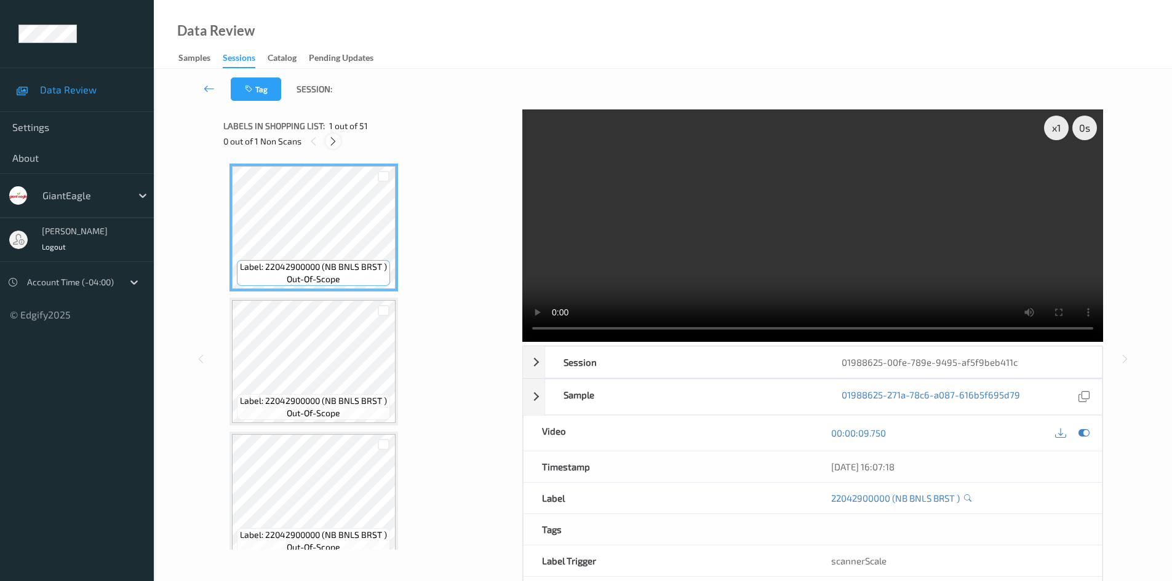
click at [327, 137] on div at bounding box center [332, 141] width 15 height 15
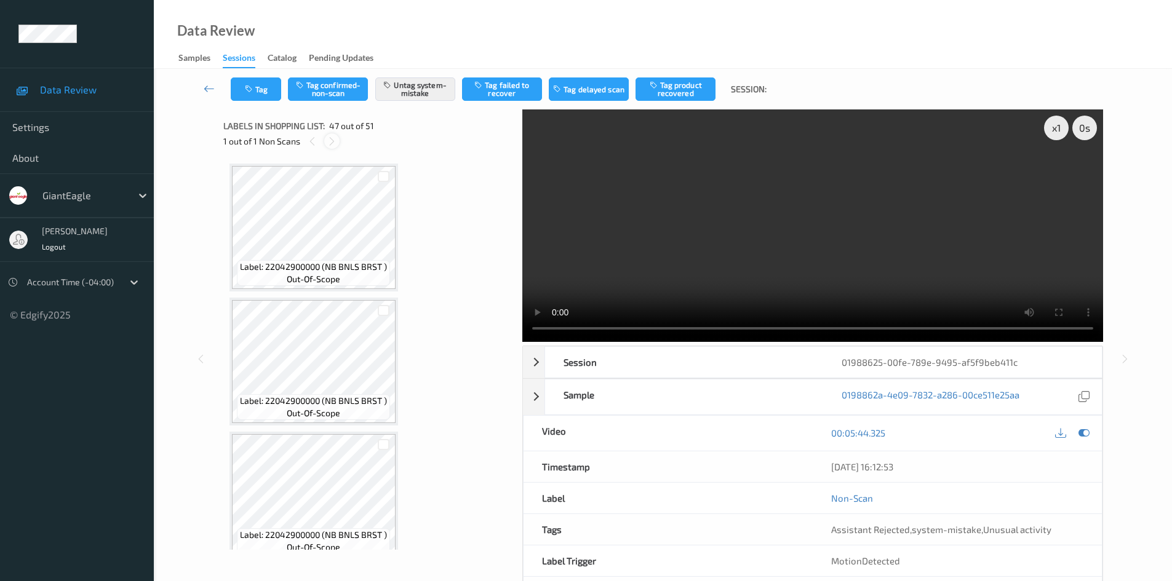
scroll to position [6042, 0]
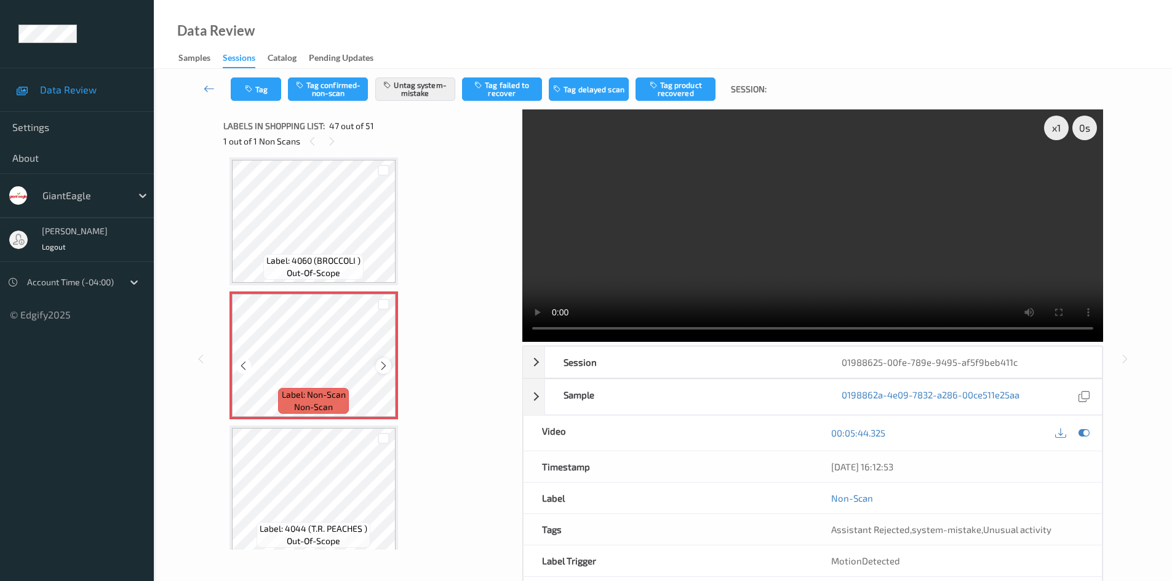
click at [381, 359] on div at bounding box center [383, 365] width 15 height 15
click at [383, 363] on icon at bounding box center [383, 366] width 10 height 11
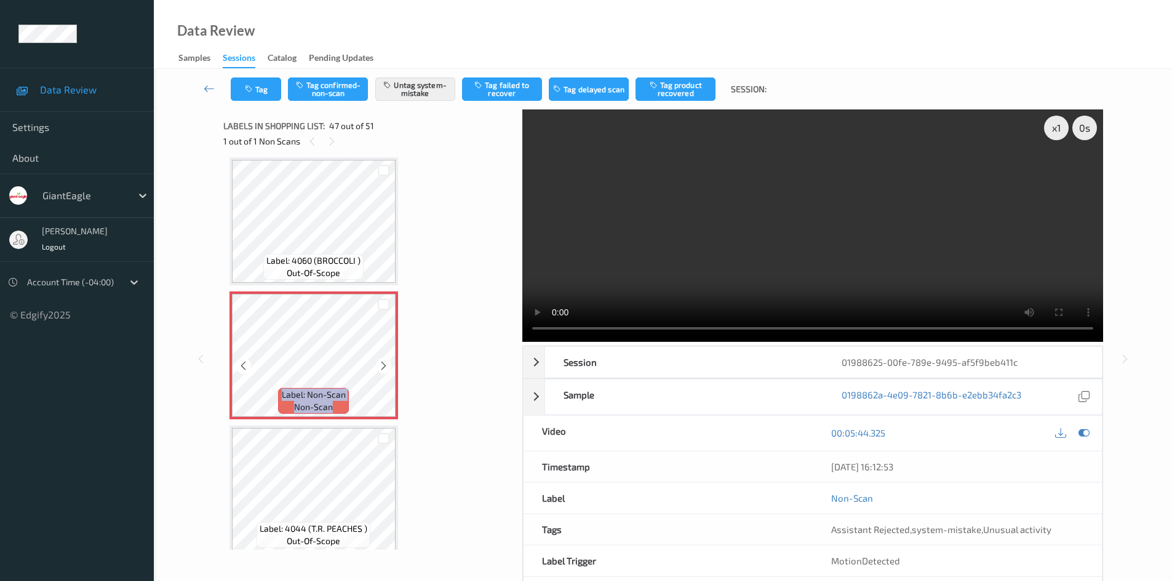
click at [383, 363] on icon at bounding box center [383, 366] width 10 height 11
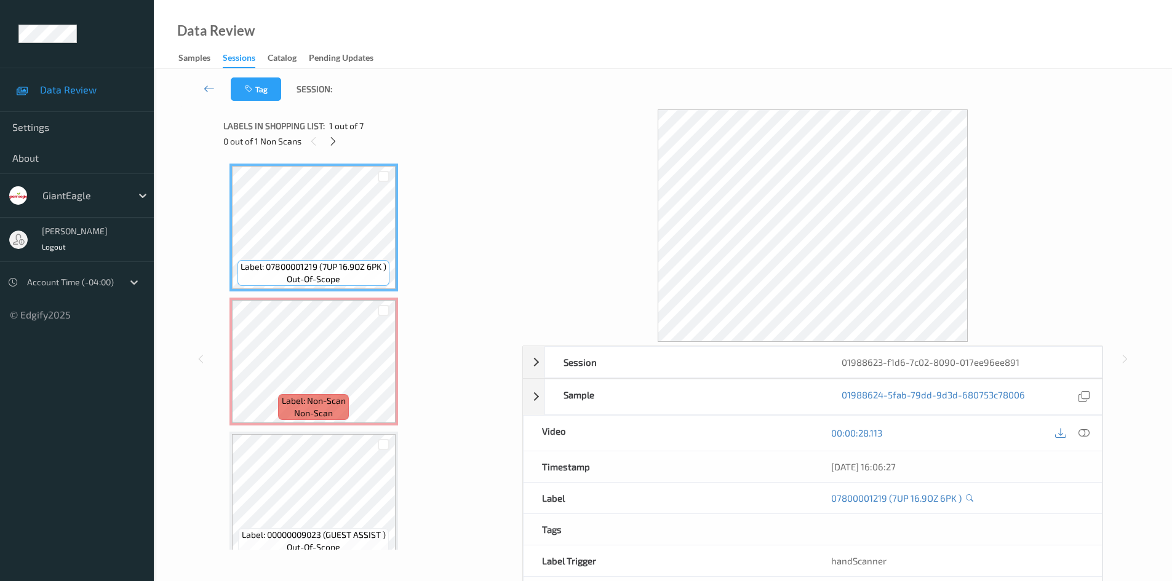
click at [1093, 434] on div "00:00:28.113" at bounding box center [957, 433] width 289 height 35
click at [1084, 434] on icon at bounding box center [1084, 433] width 11 height 11
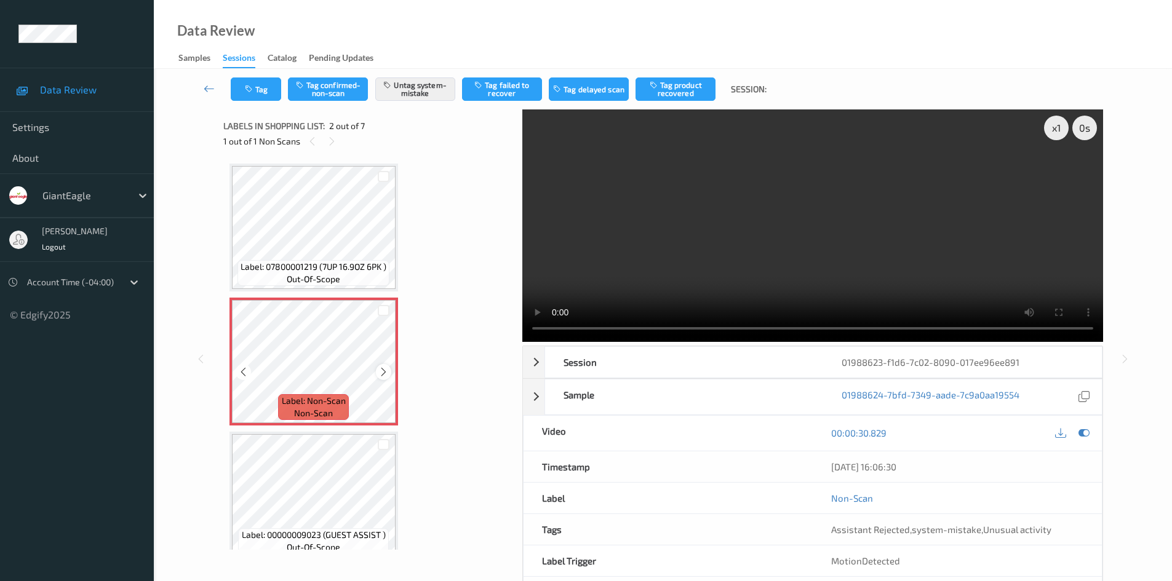
click at [383, 367] on icon at bounding box center [383, 372] width 10 height 11
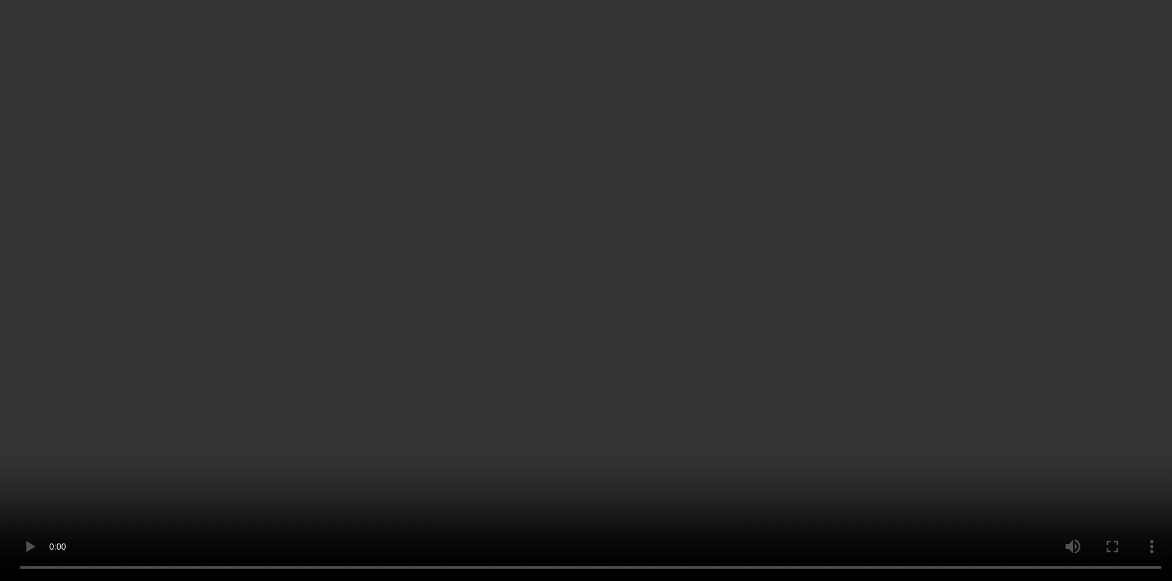
scroll to position [62, 0]
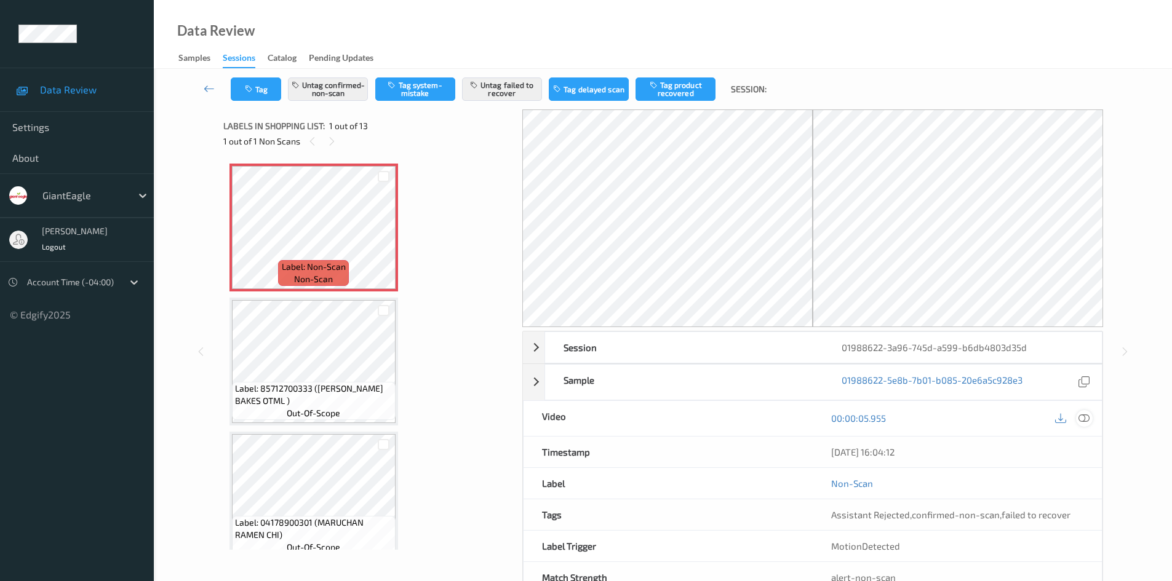
click at [1081, 419] on icon at bounding box center [1084, 418] width 11 height 11
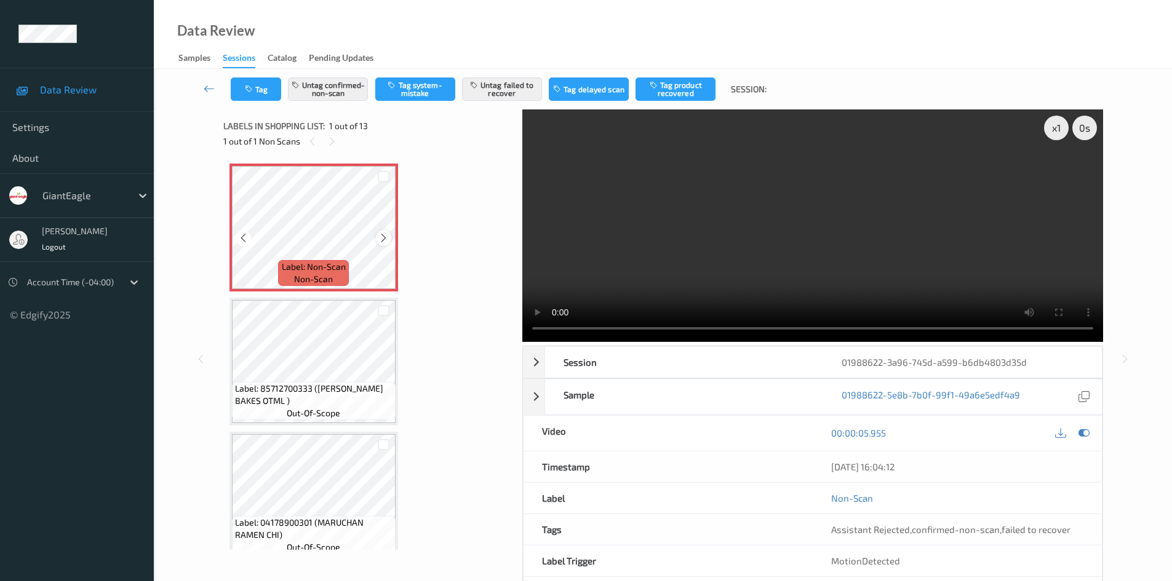
click at [382, 233] on icon at bounding box center [383, 238] width 10 height 11
click at [346, 87] on button "Untag confirmed-non-scan" at bounding box center [328, 89] width 80 height 23
click at [488, 85] on button "Untag failed to recover" at bounding box center [502, 89] width 80 height 23
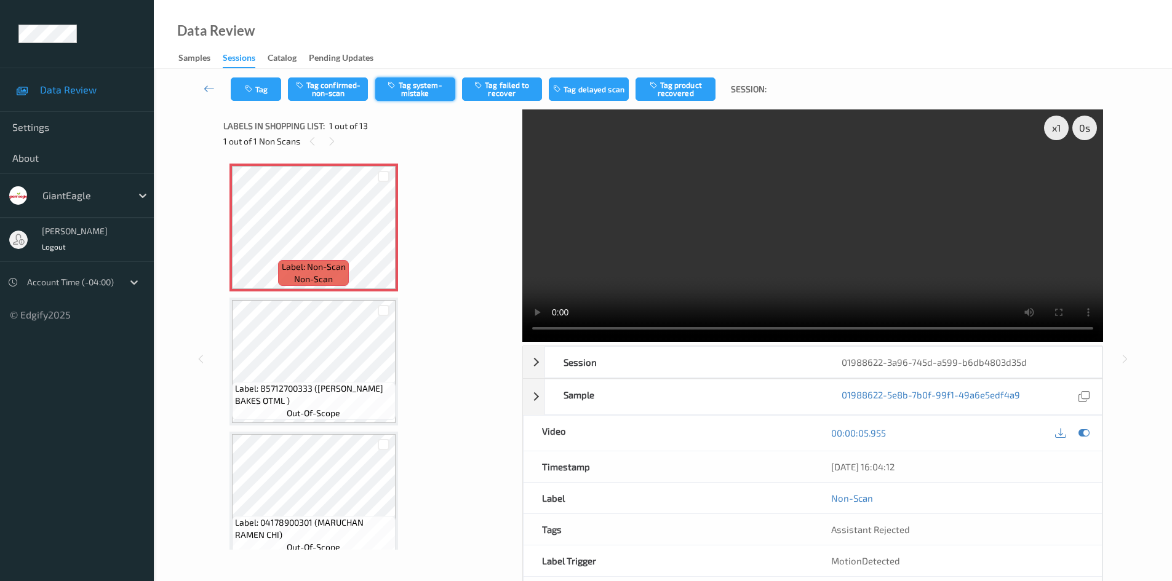
click at [418, 92] on button "Tag system-mistake" at bounding box center [415, 89] width 80 height 23
click at [274, 95] on button "Tag" at bounding box center [256, 89] width 50 height 23
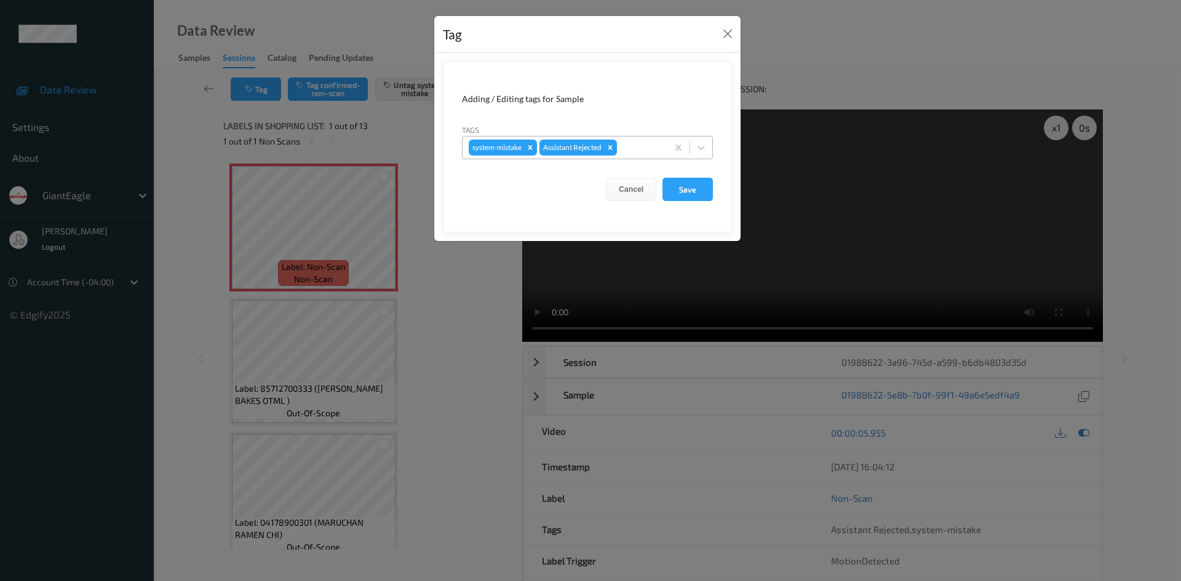
click at [657, 146] on div at bounding box center [641, 147] width 42 height 15
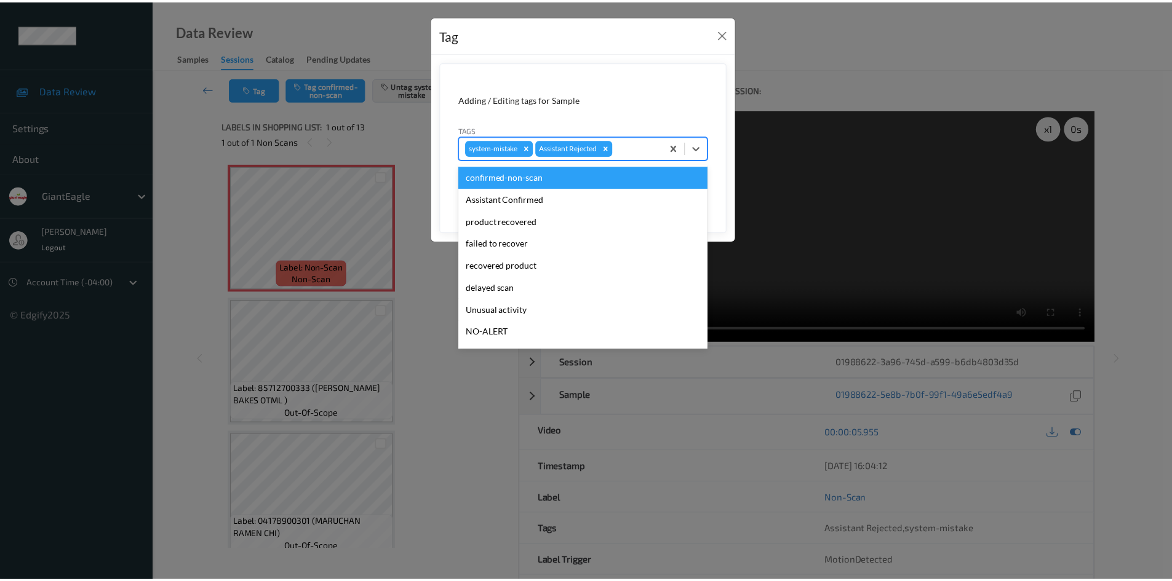
scroll to position [86, 0]
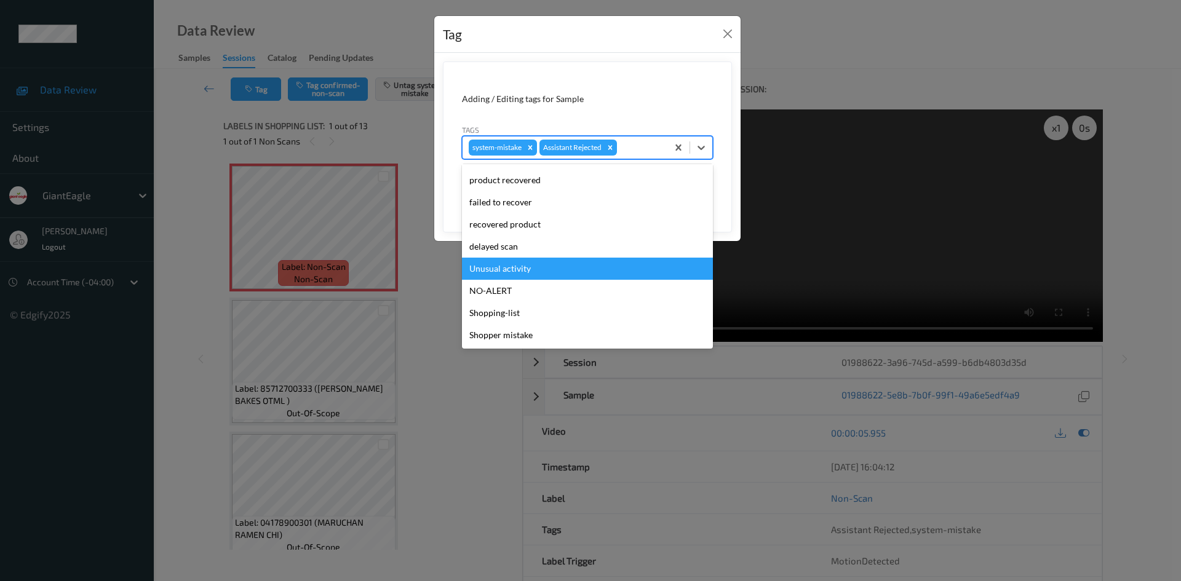
click at [583, 266] on div "Unusual activity" at bounding box center [587, 269] width 251 height 22
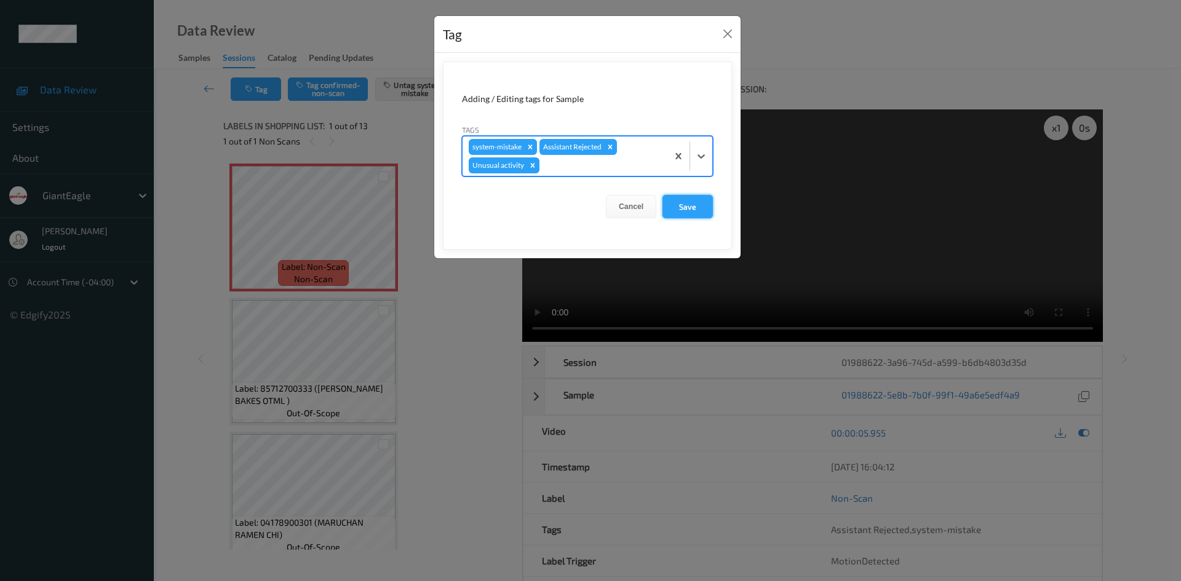
click at [682, 209] on button "Save" at bounding box center [688, 206] width 50 height 23
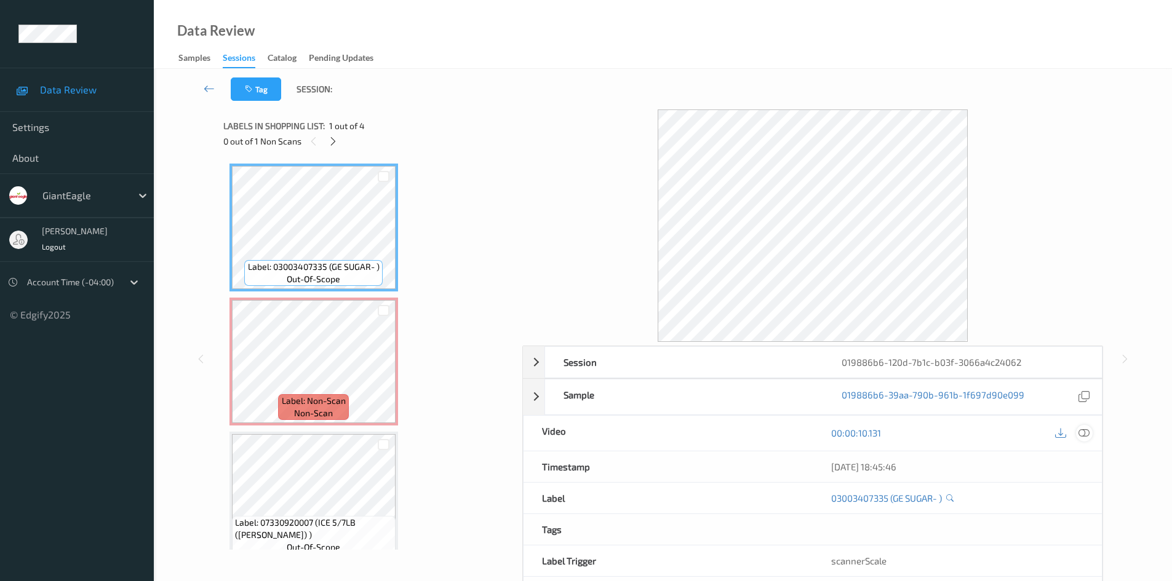
click at [1079, 435] on icon at bounding box center [1084, 433] width 11 height 11
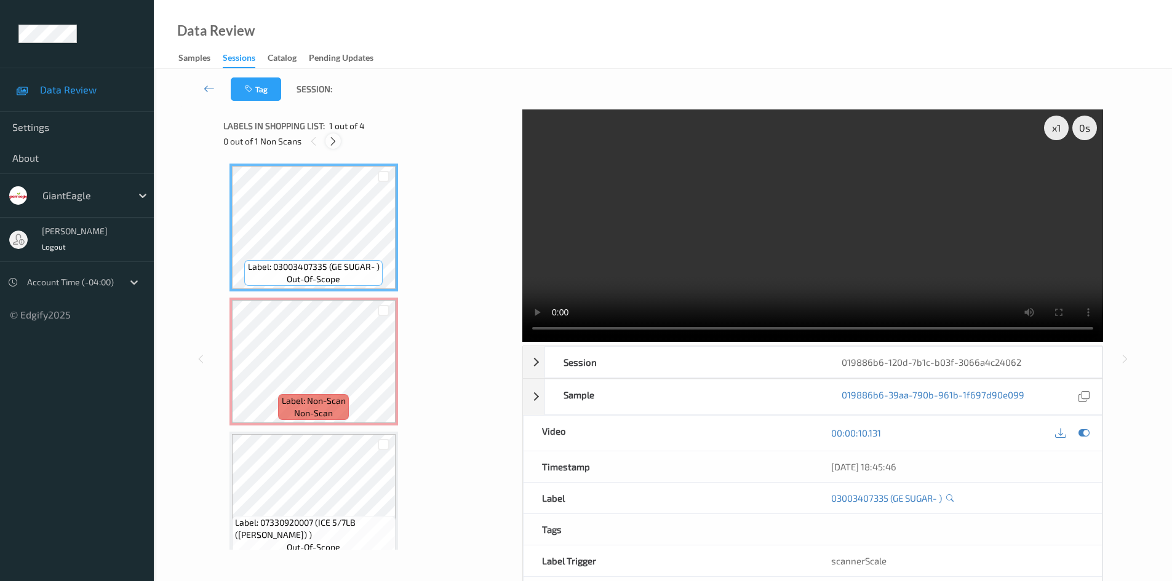
click at [333, 137] on icon at bounding box center [333, 141] width 10 height 11
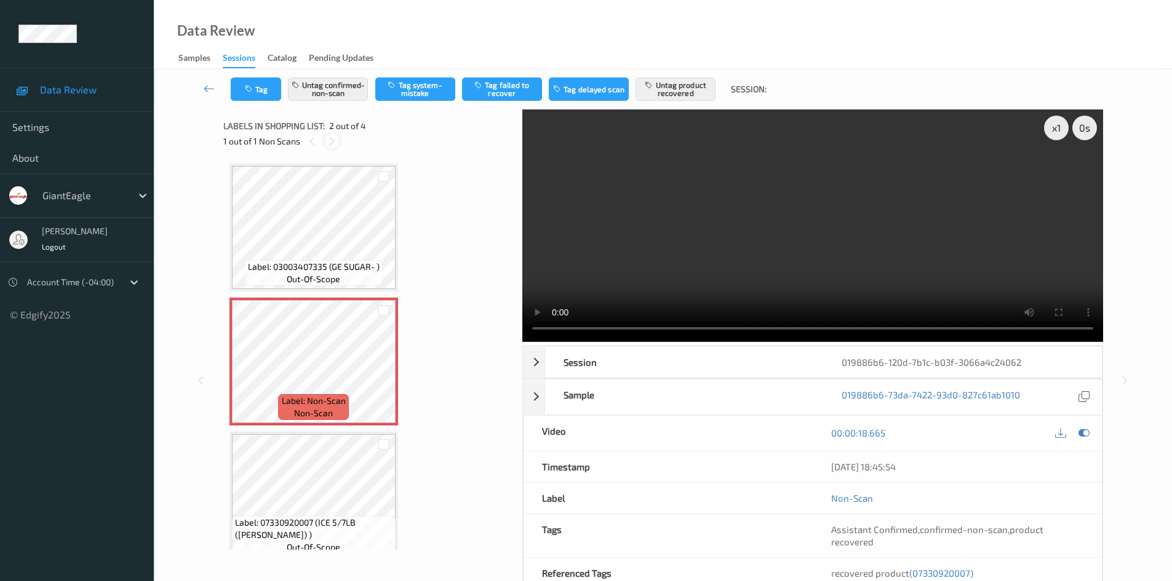
scroll to position [6, 0]
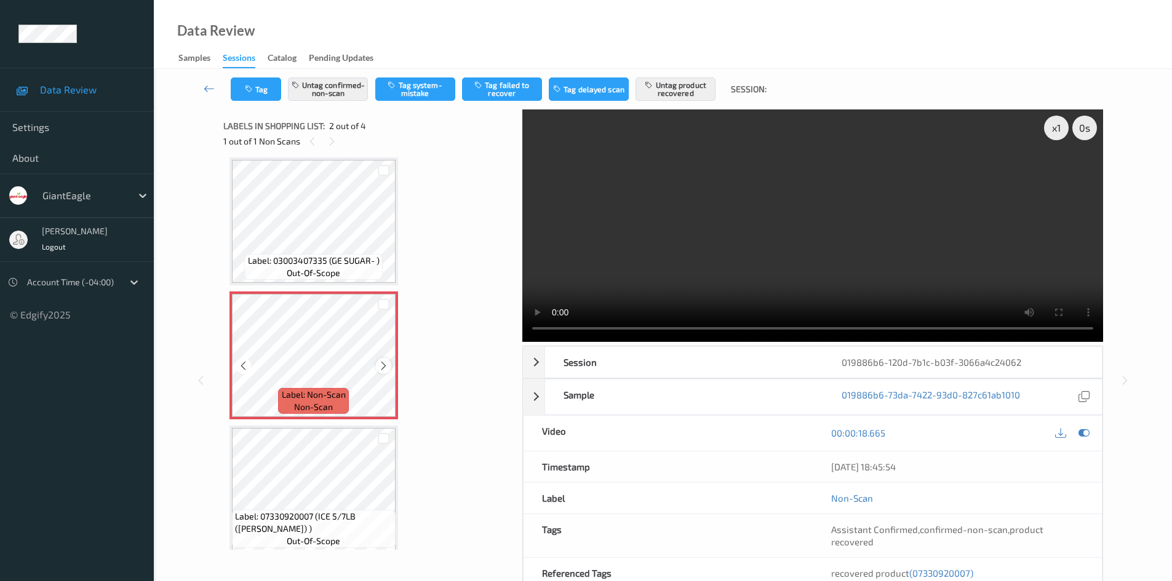
click at [379, 362] on icon at bounding box center [383, 366] width 10 height 11
click at [380, 365] on icon at bounding box center [383, 366] width 10 height 11
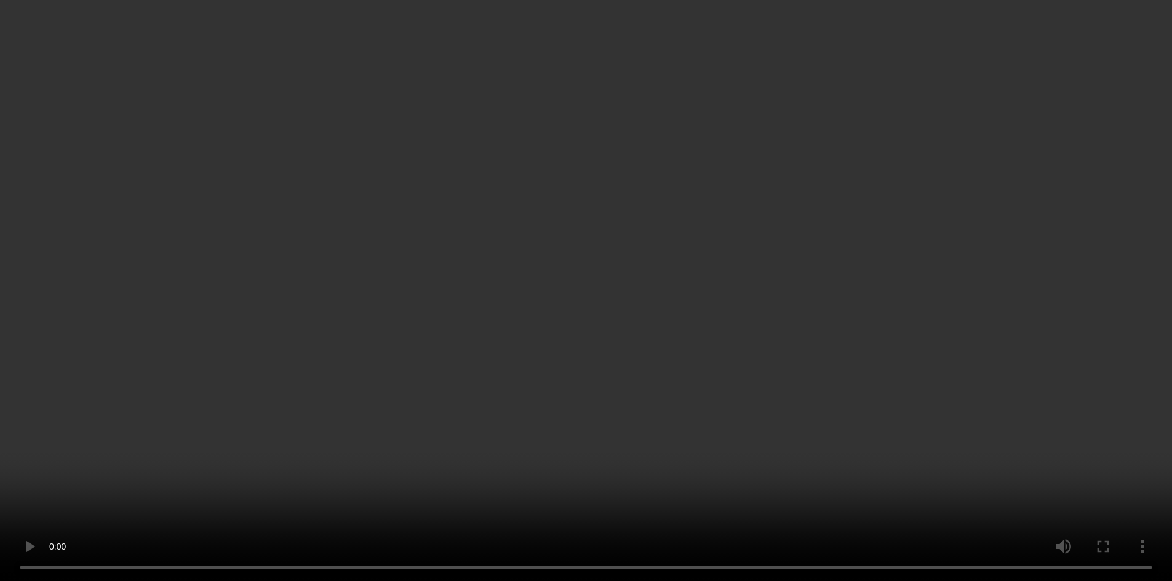
scroll to position [129, 0]
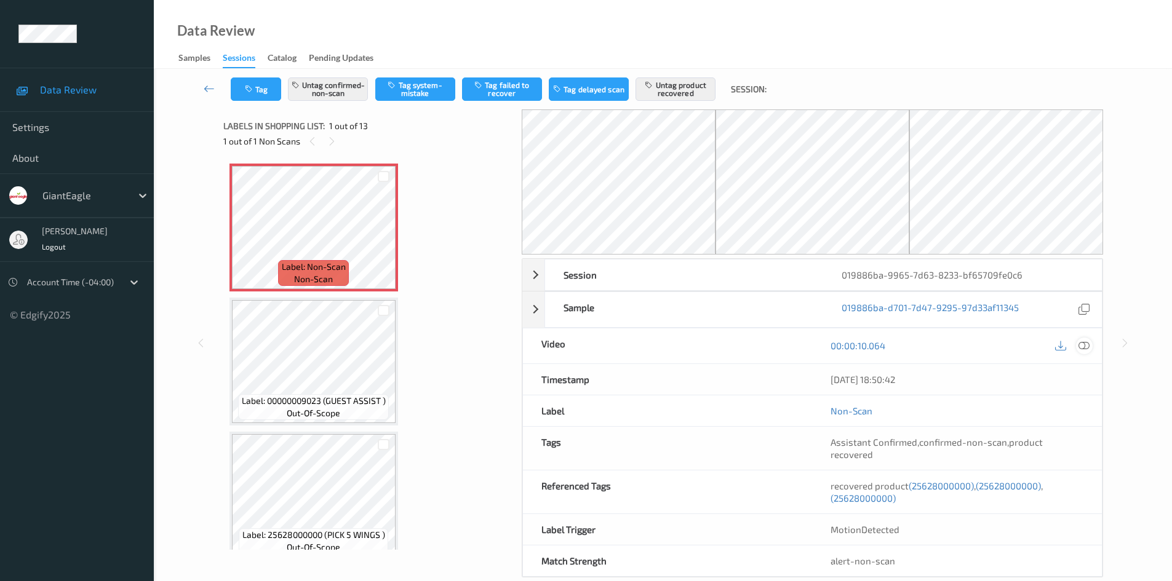
click at [1089, 348] on icon at bounding box center [1084, 345] width 11 height 11
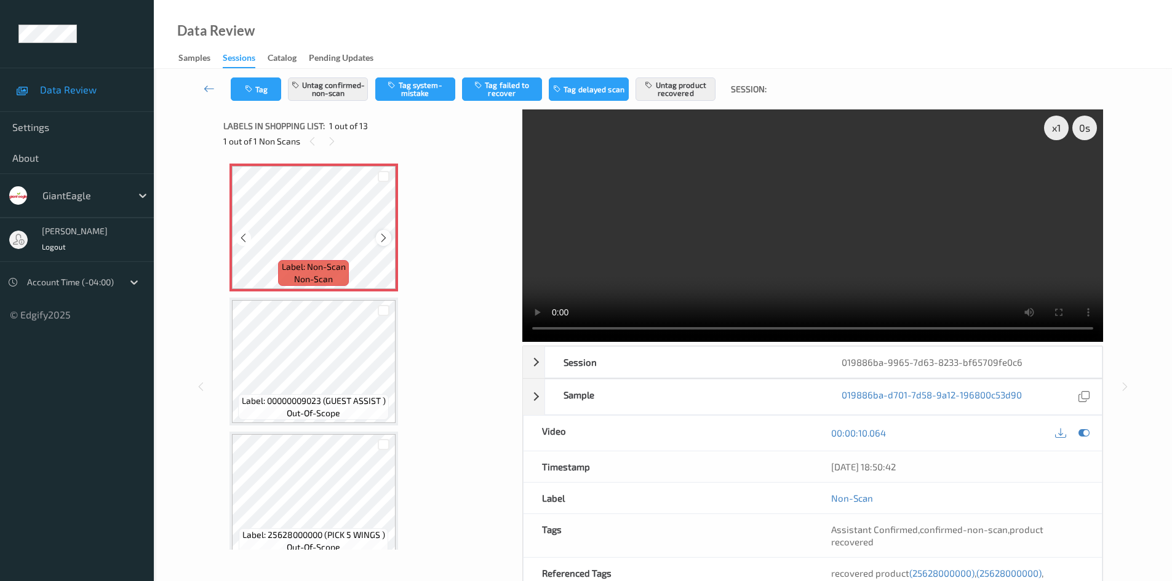
click at [380, 234] on icon at bounding box center [383, 238] width 10 height 11
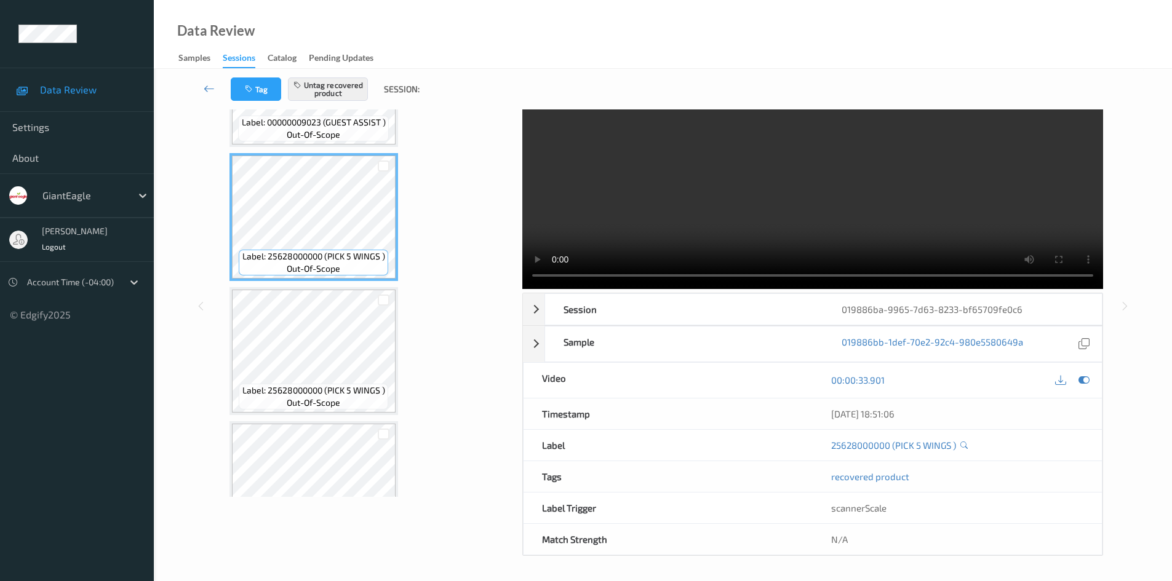
scroll to position [246, 0]
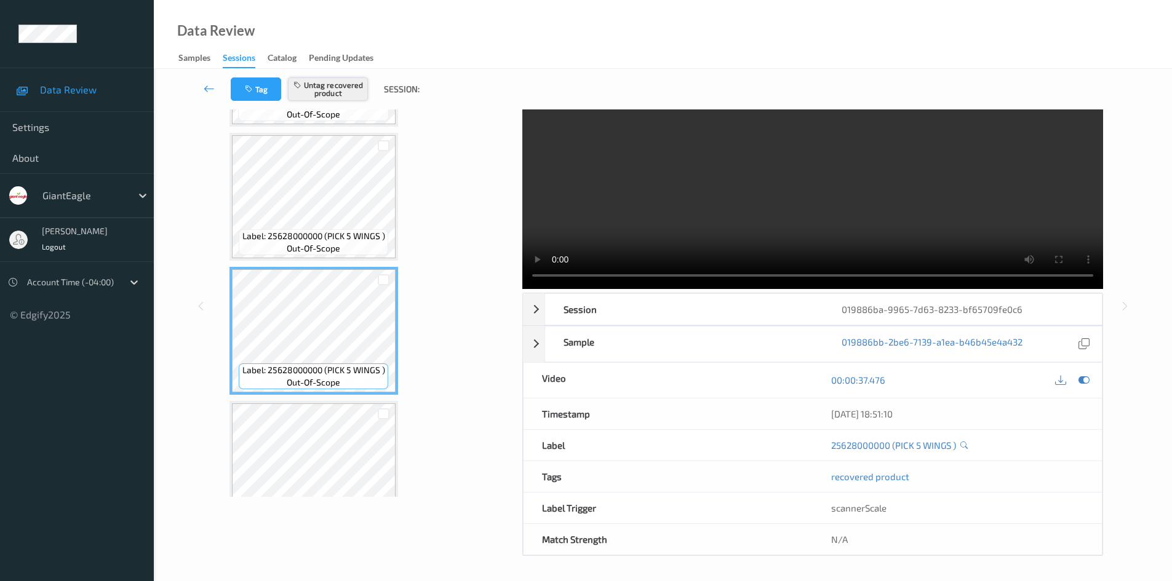
click at [338, 96] on button "Untag recovered product" at bounding box center [328, 89] width 80 height 23
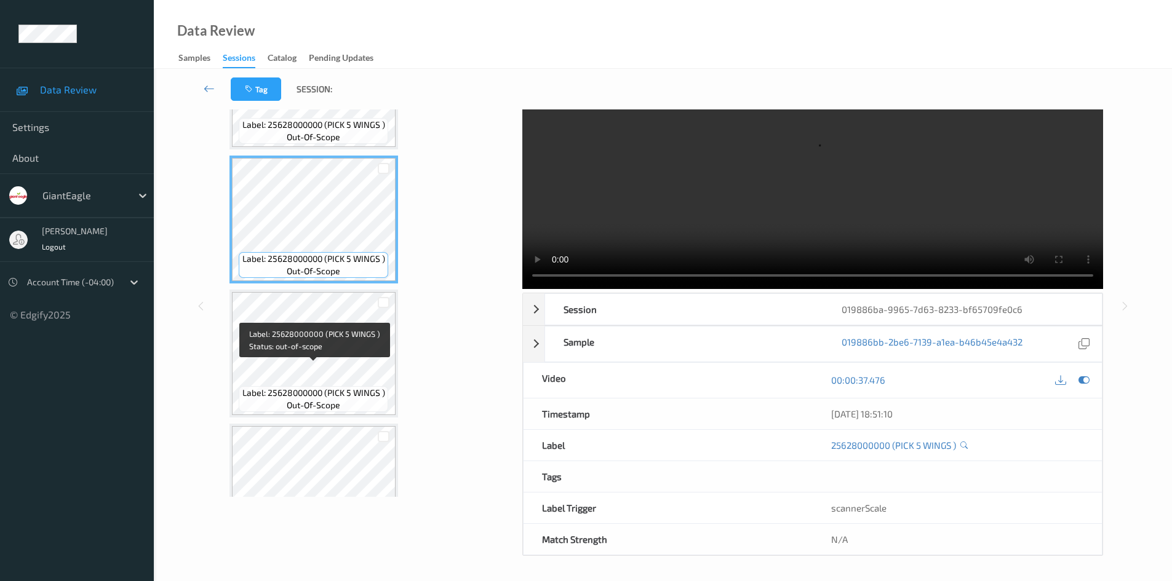
scroll to position [369, 0]
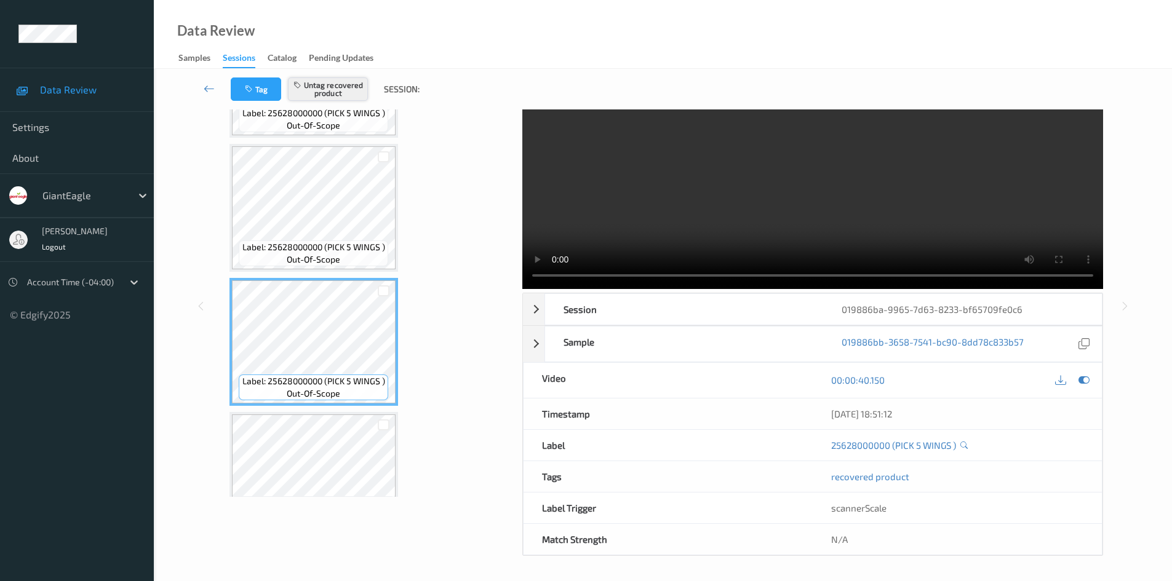
click at [321, 92] on button "Untag recovered product" at bounding box center [328, 89] width 80 height 23
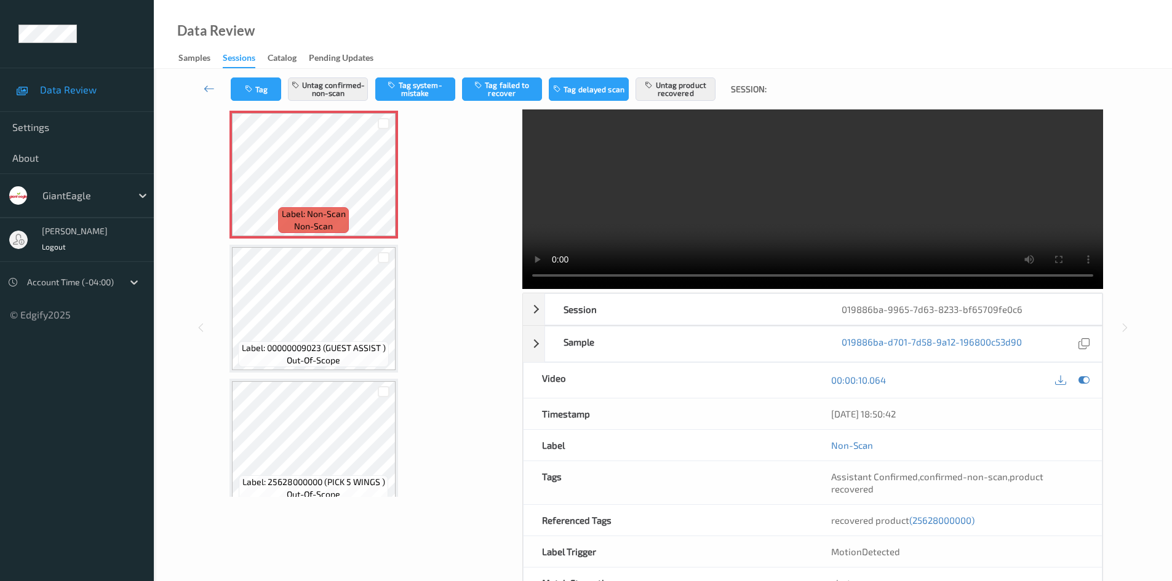
scroll to position [0, 0]
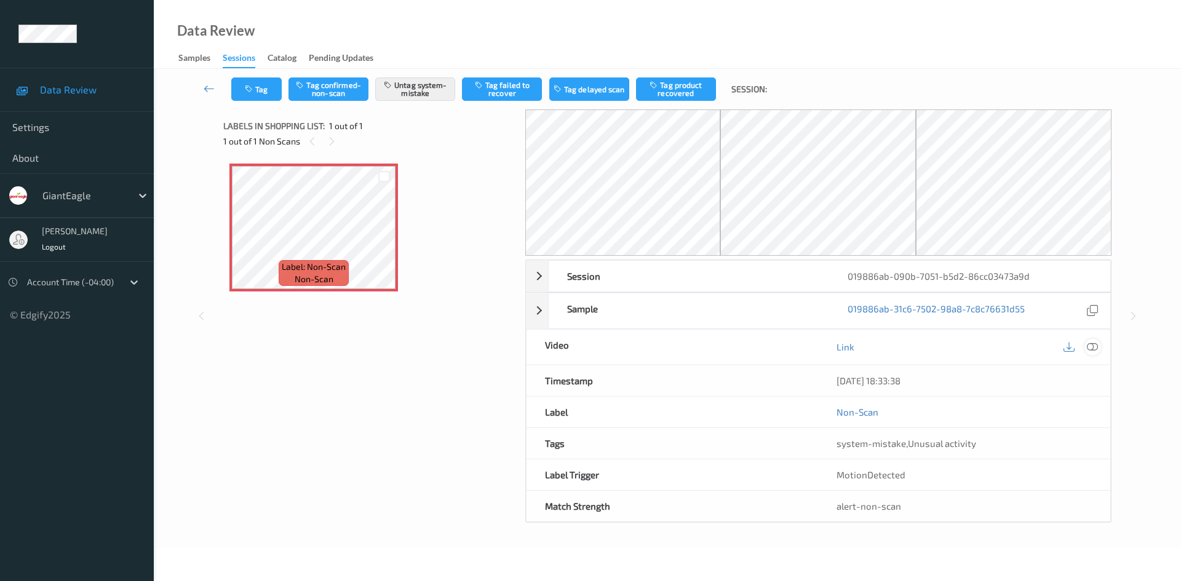
click at [1097, 346] on icon at bounding box center [1092, 346] width 11 height 11
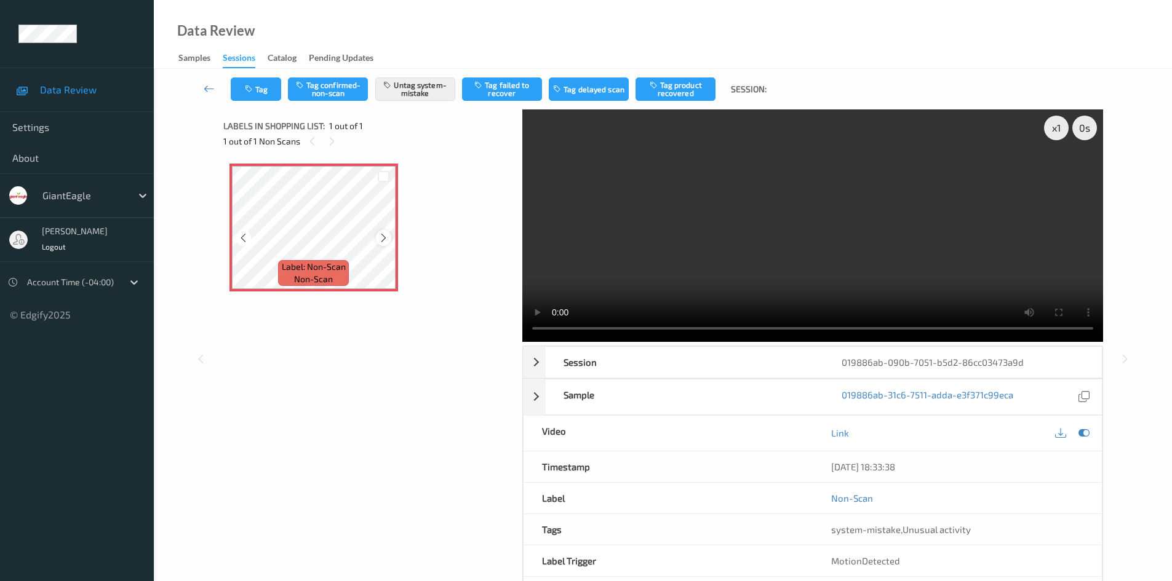
click at [386, 241] on icon at bounding box center [383, 238] width 10 height 11
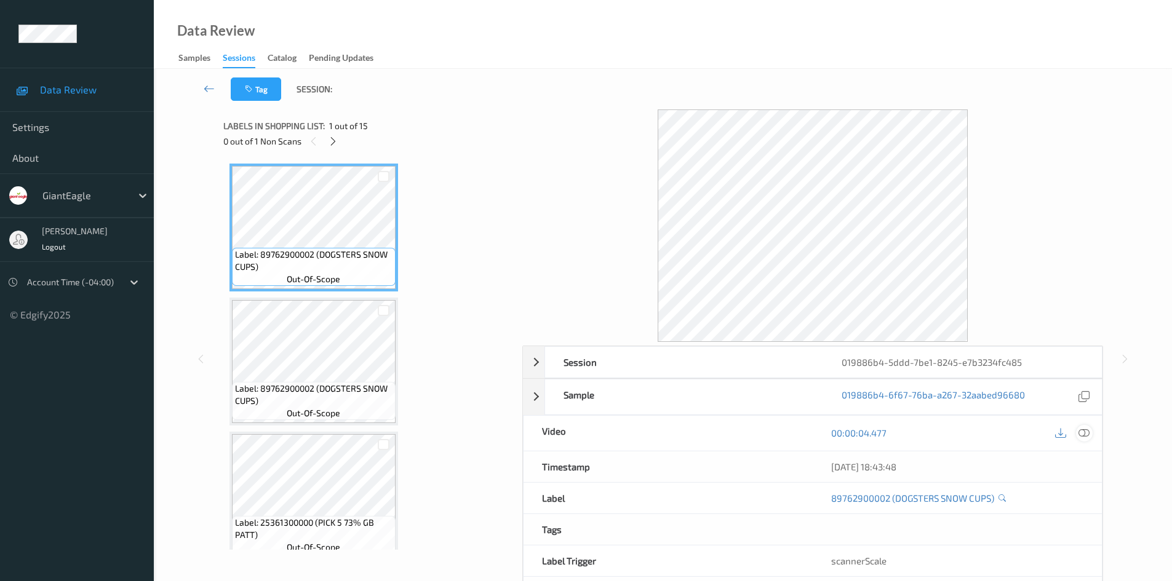
click at [1081, 434] on icon at bounding box center [1084, 433] width 11 height 11
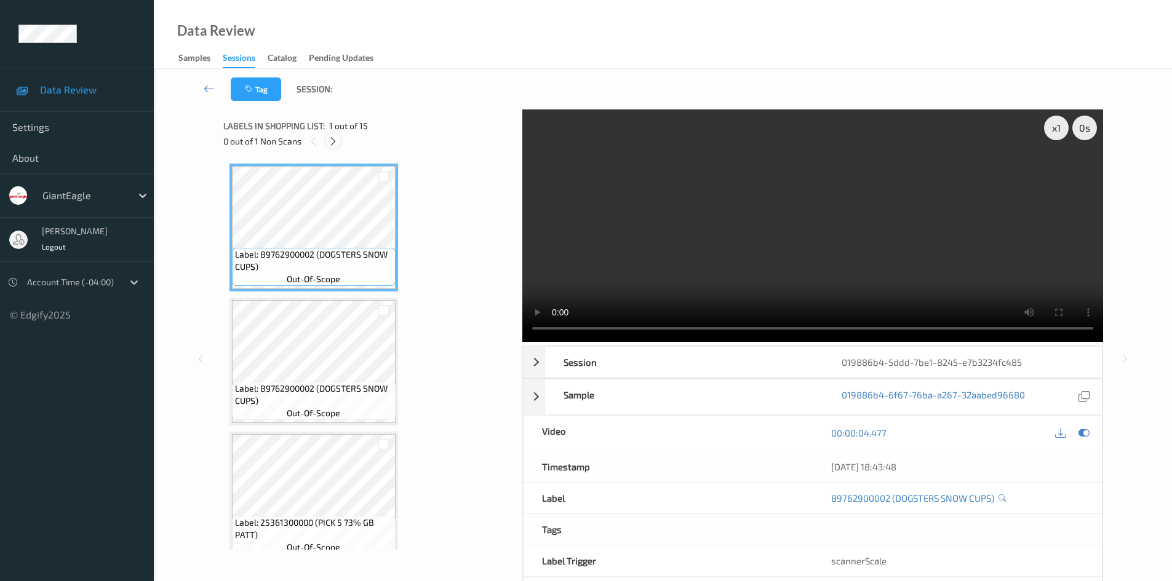
click at [330, 142] on icon at bounding box center [333, 141] width 10 height 11
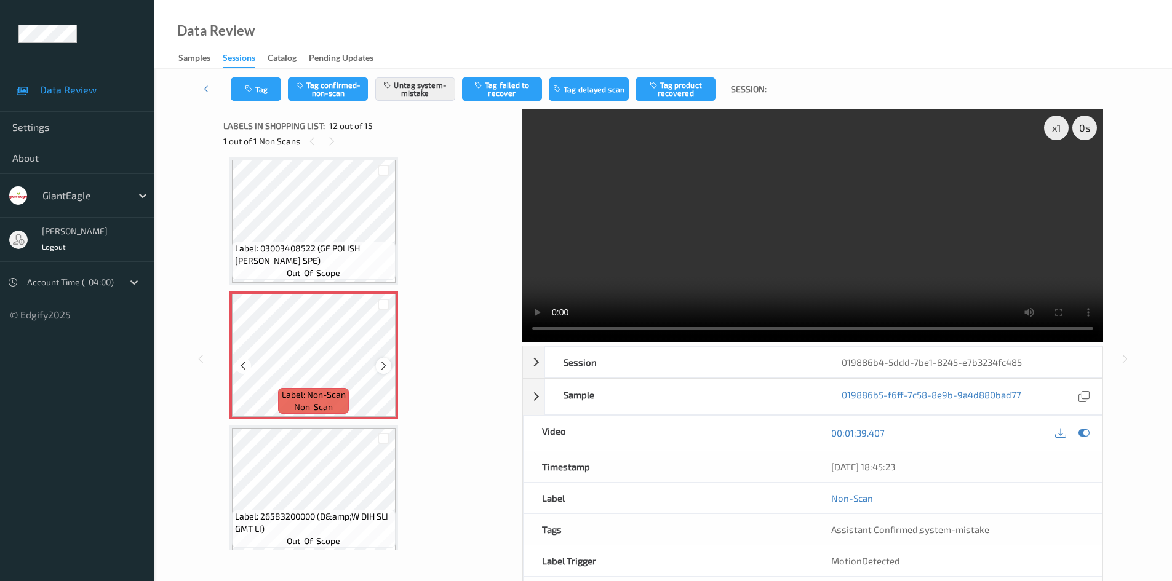
click at [383, 367] on icon at bounding box center [383, 366] width 10 height 11
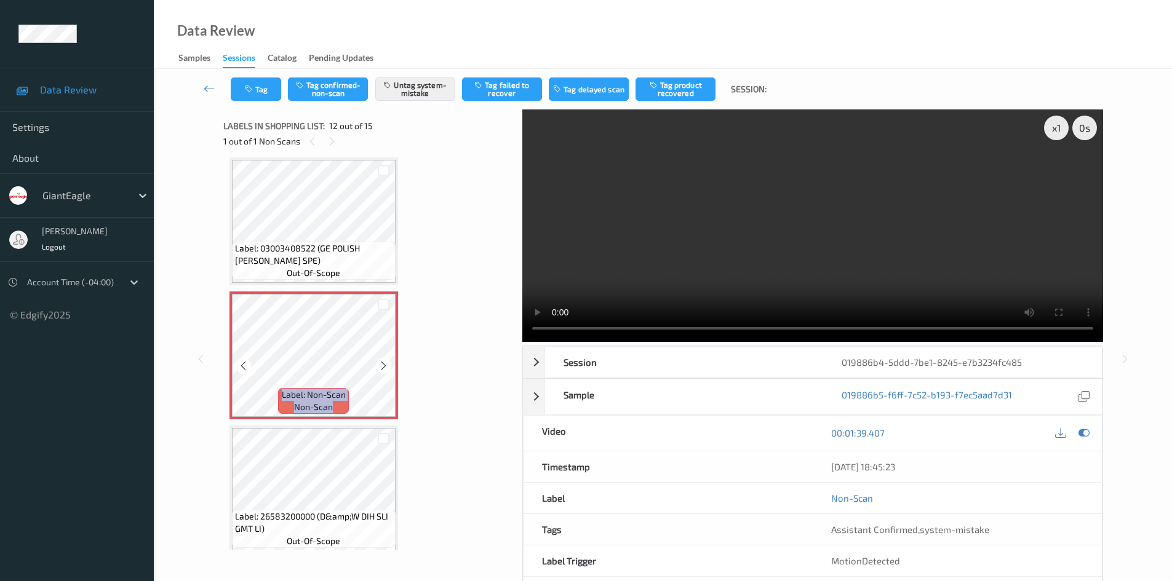
click at [383, 367] on icon at bounding box center [383, 366] width 10 height 11
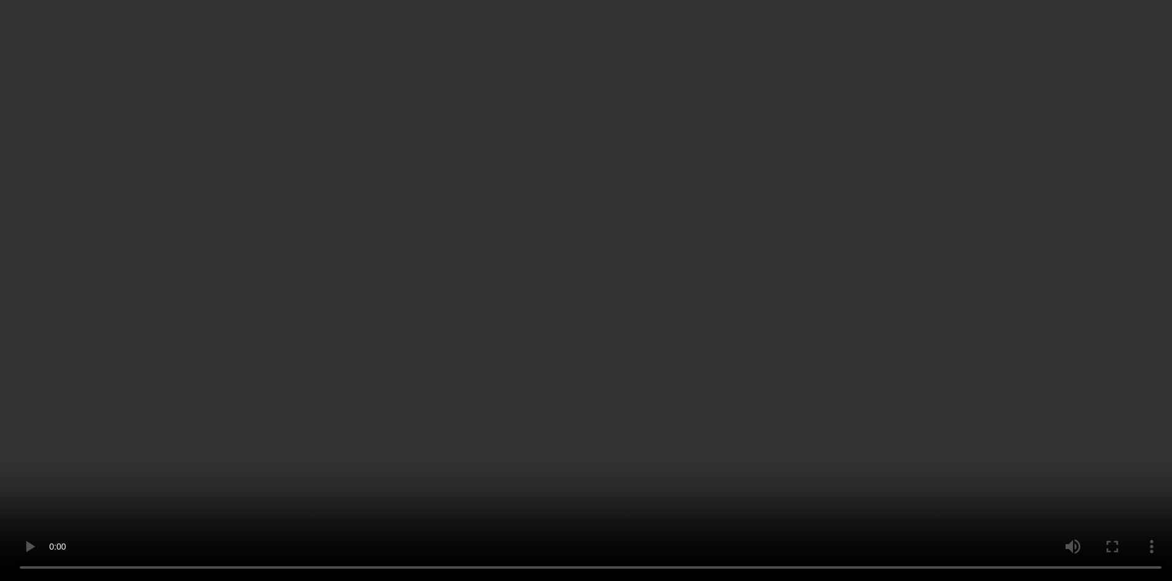
scroll to position [1532, 0]
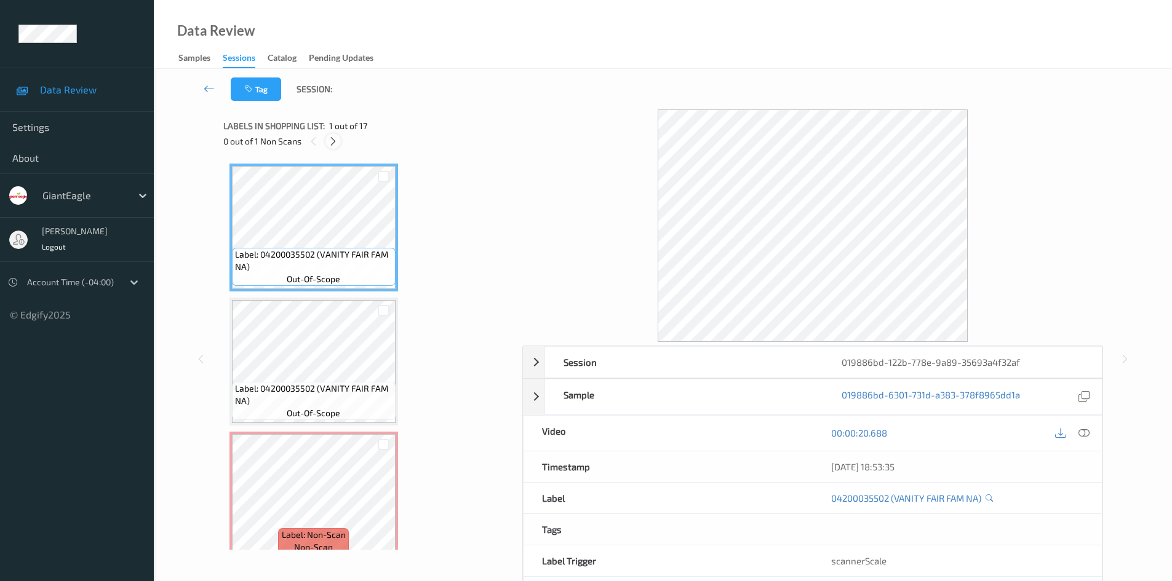
click at [337, 145] on icon at bounding box center [333, 141] width 10 height 11
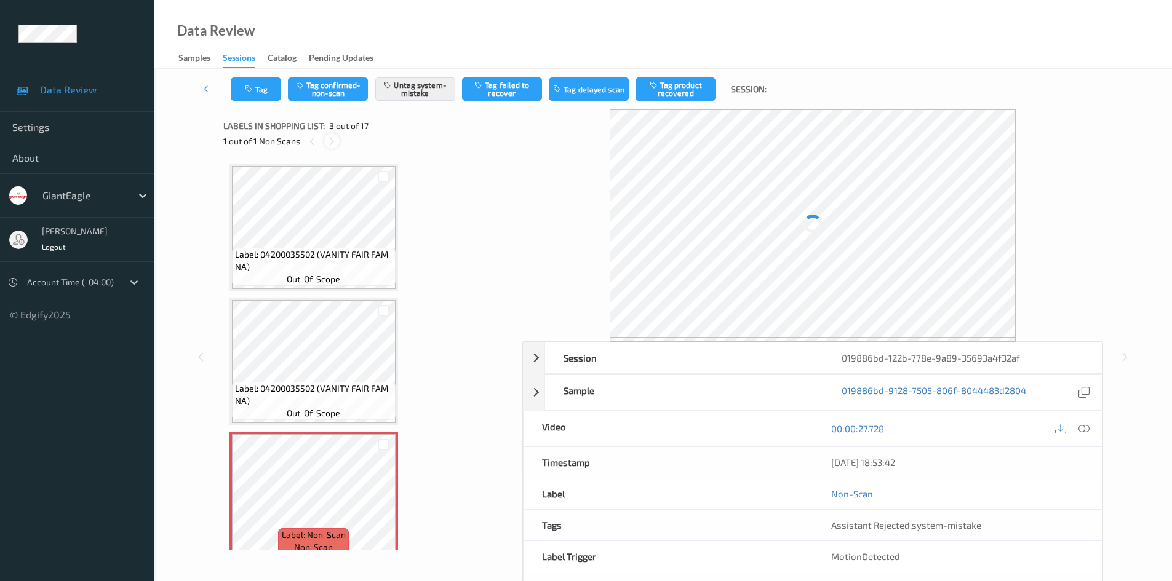
scroll to position [140, 0]
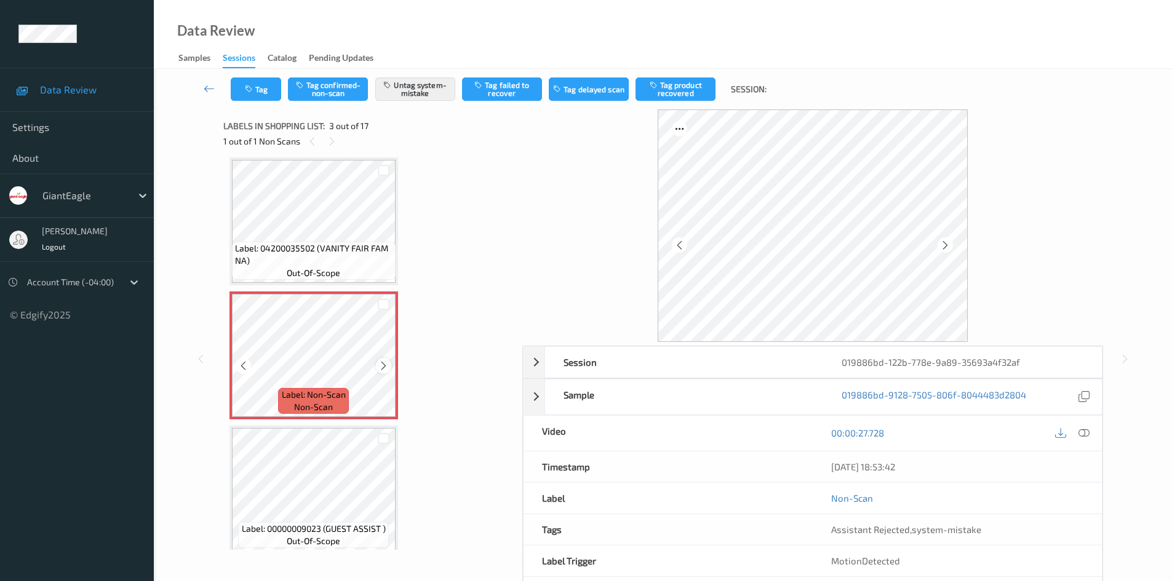
click at [386, 362] on icon at bounding box center [383, 366] width 10 height 11
click at [1094, 431] on div "00:00:27.728" at bounding box center [957, 433] width 289 height 35
click at [1083, 432] on icon at bounding box center [1084, 433] width 11 height 11
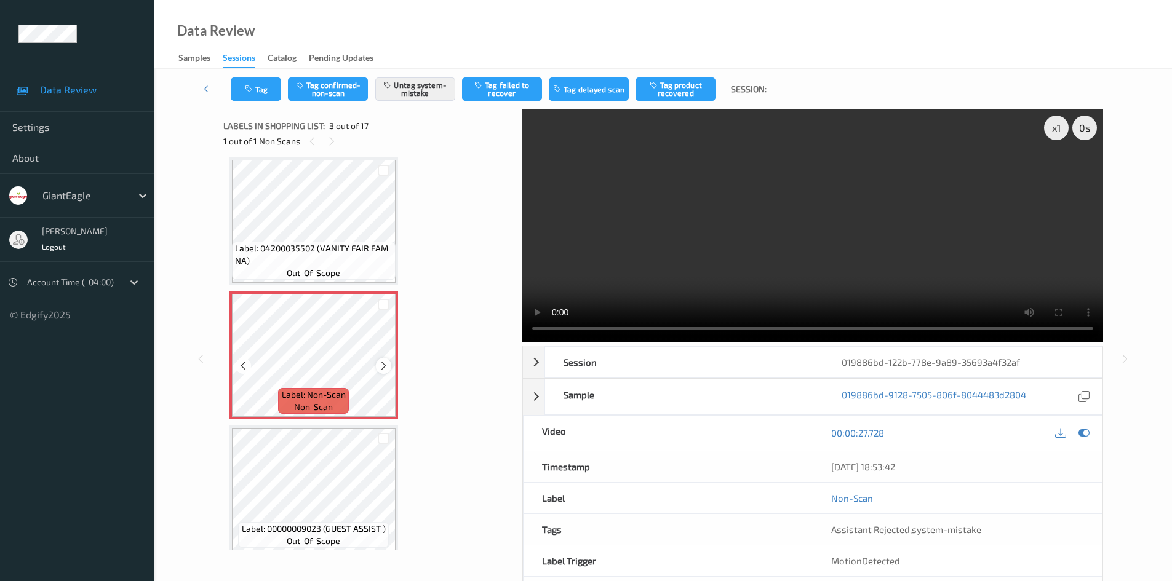
click at [384, 365] on icon at bounding box center [383, 366] width 10 height 11
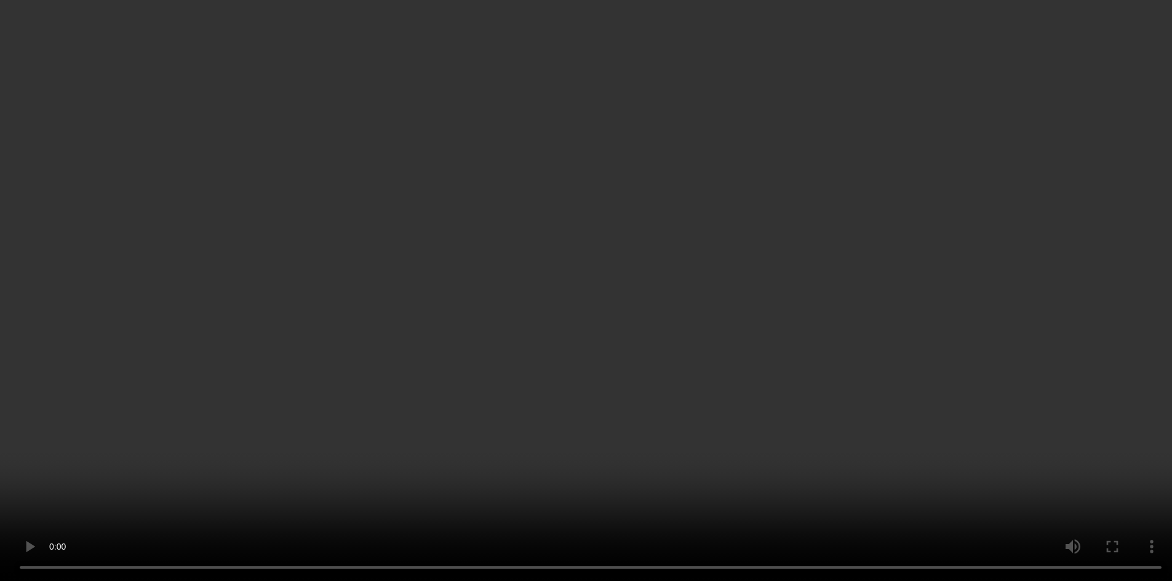
scroll to position [185, 0]
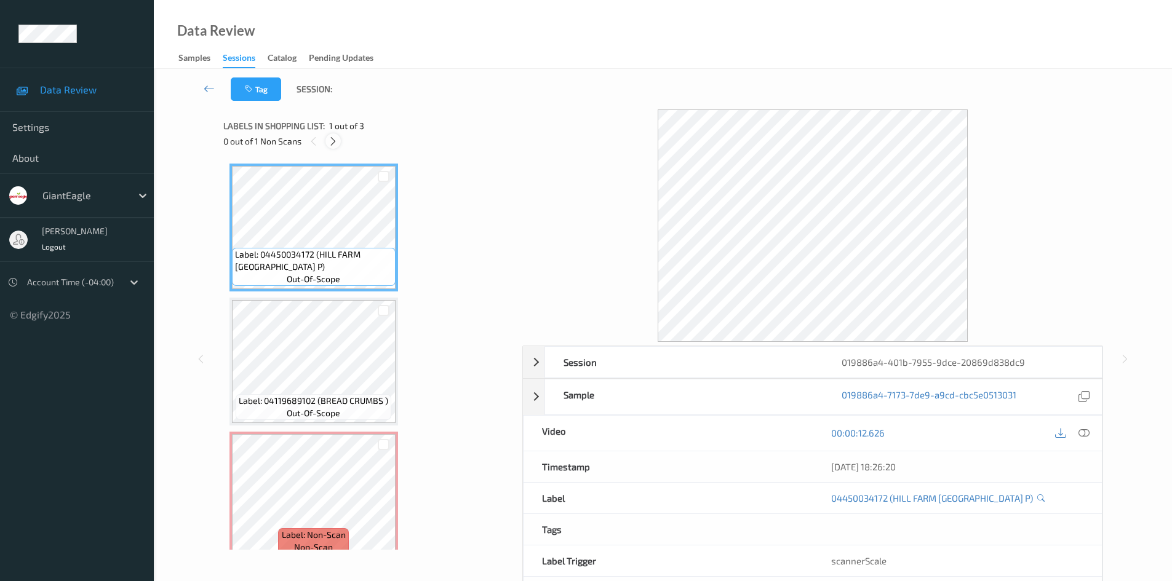
click at [337, 143] on icon at bounding box center [333, 141] width 10 height 11
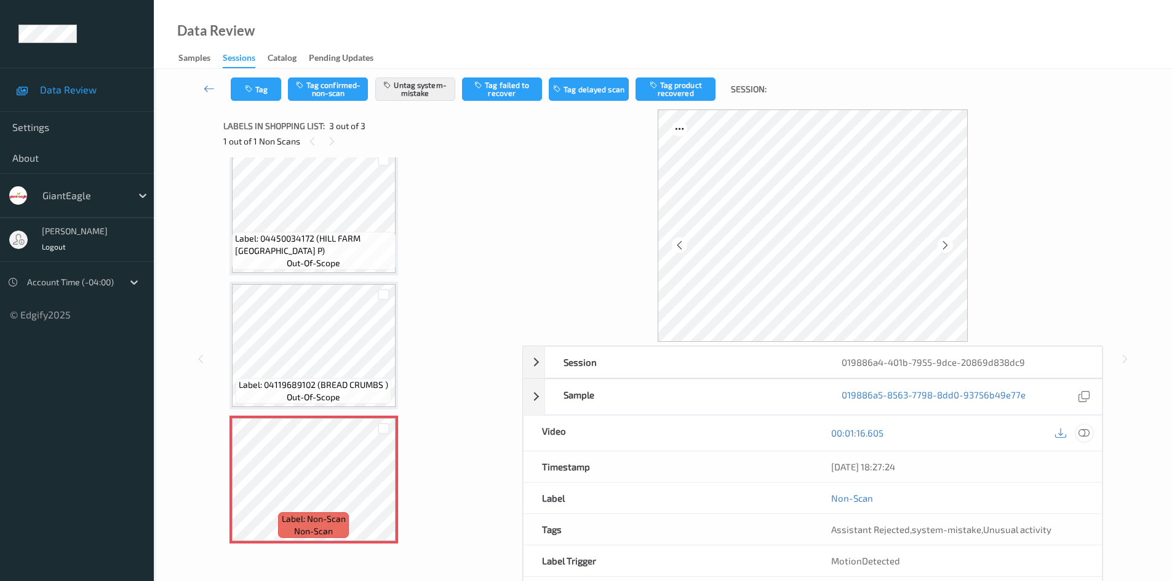
click at [1078, 435] on div at bounding box center [1084, 433] width 17 height 17
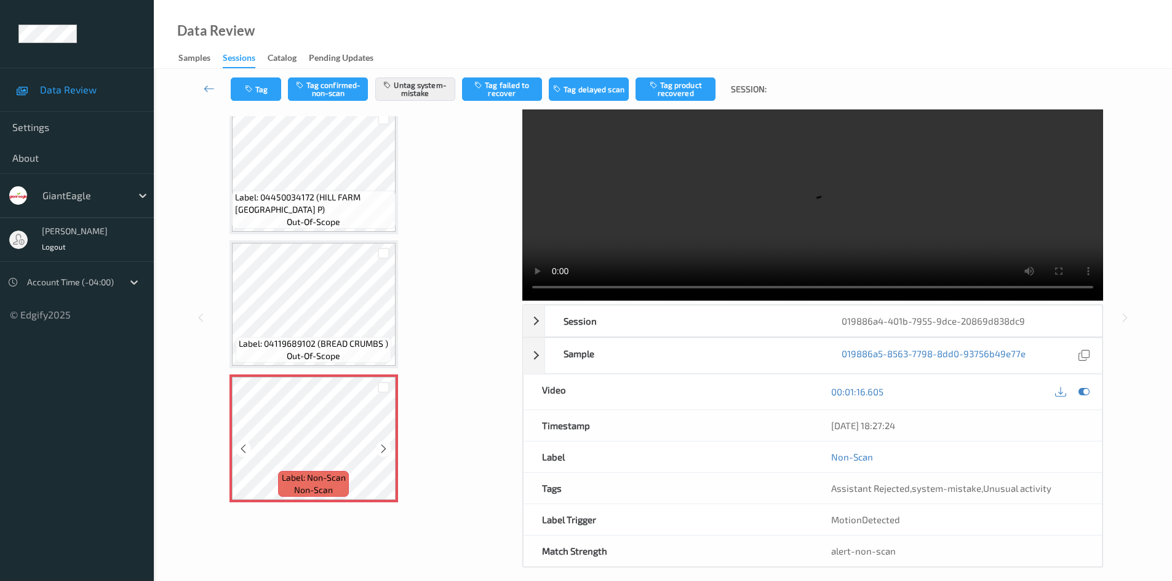
scroll to position [53, 0]
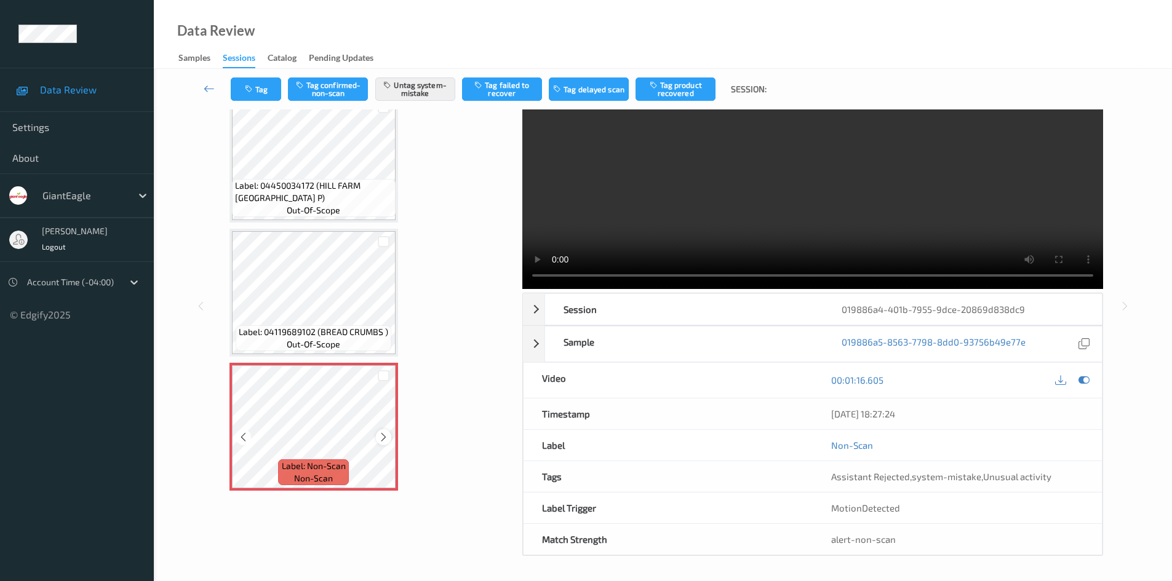
click at [380, 441] on icon at bounding box center [383, 437] width 10 height 11
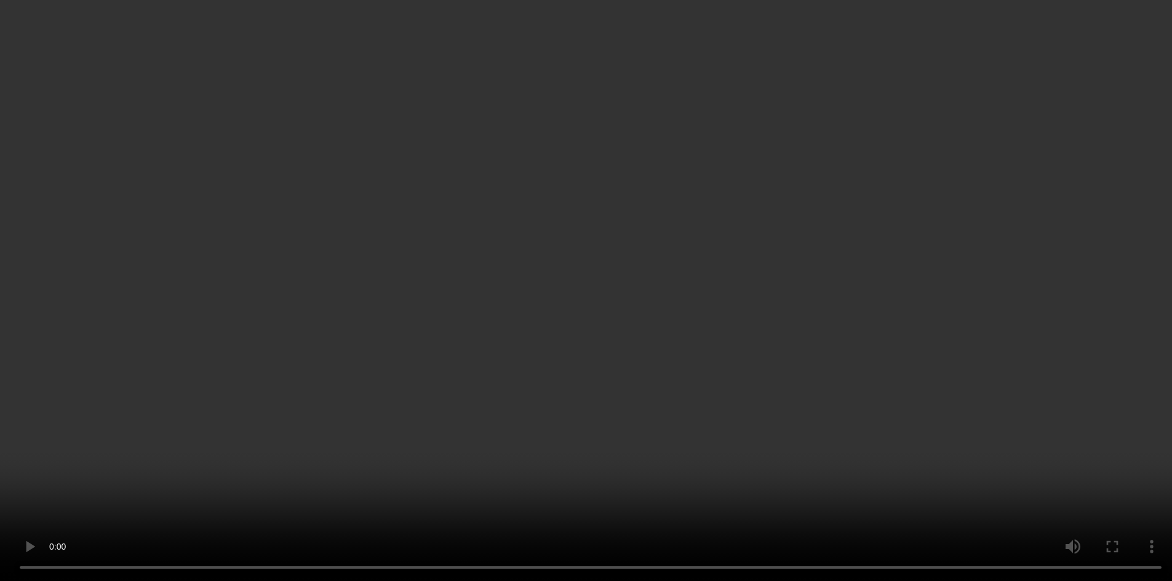
scroll to position [16, 0]
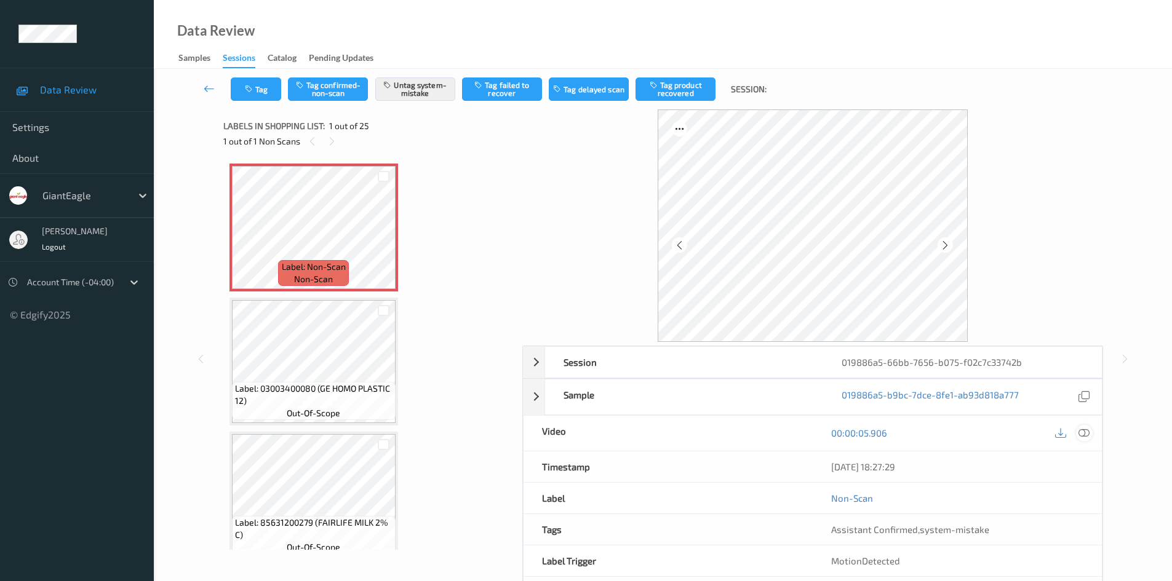
click at [1087, 433] on icon at bounding box center [1084, 433] width 11 height 11
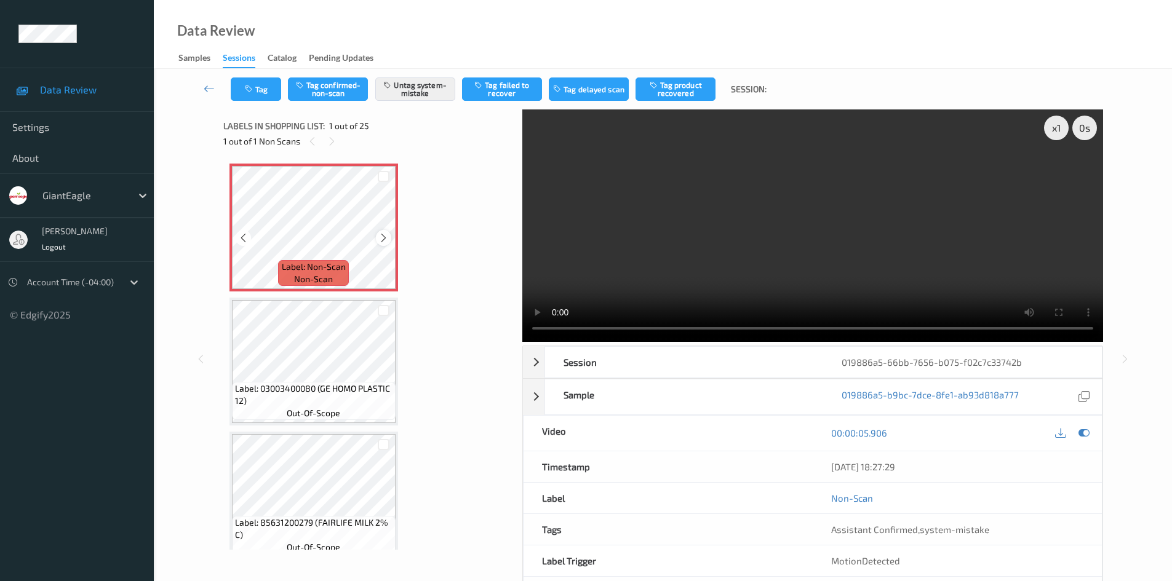
click at [385, 239] on icon at bounding box center [383, 238] width 10 height 11
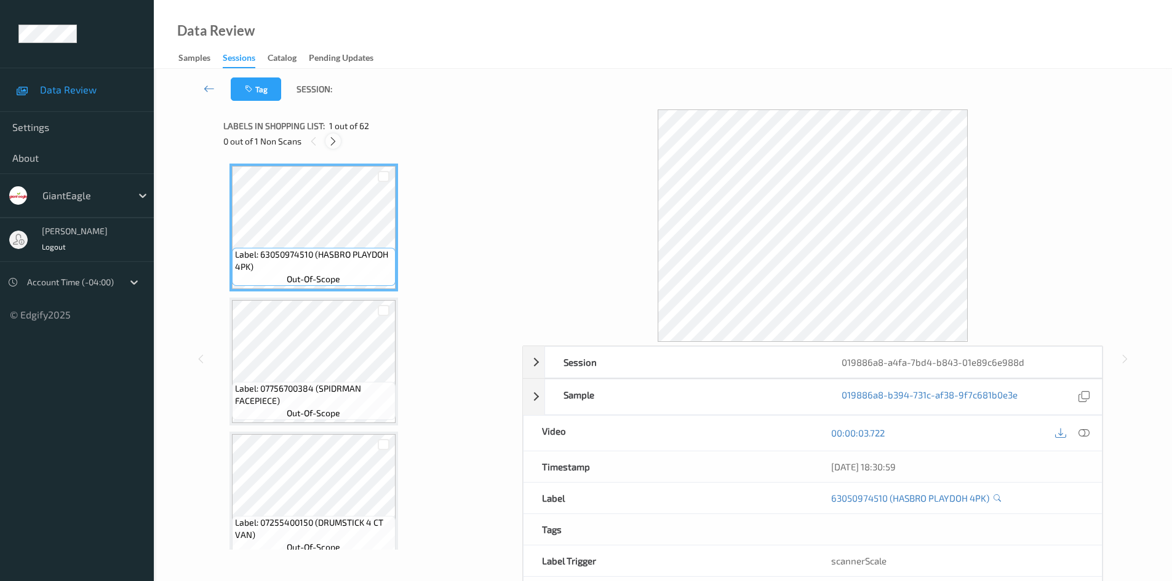
click at [331, 141] on icon at bounding box center [333, 141] width 10 height 11
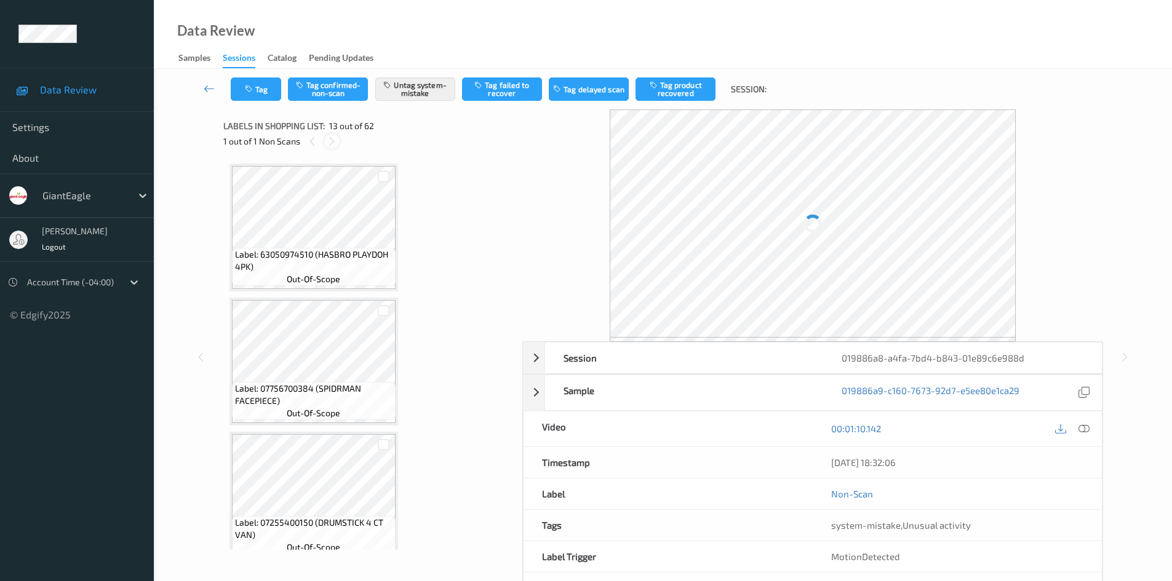
scroll to position [1481, 0]
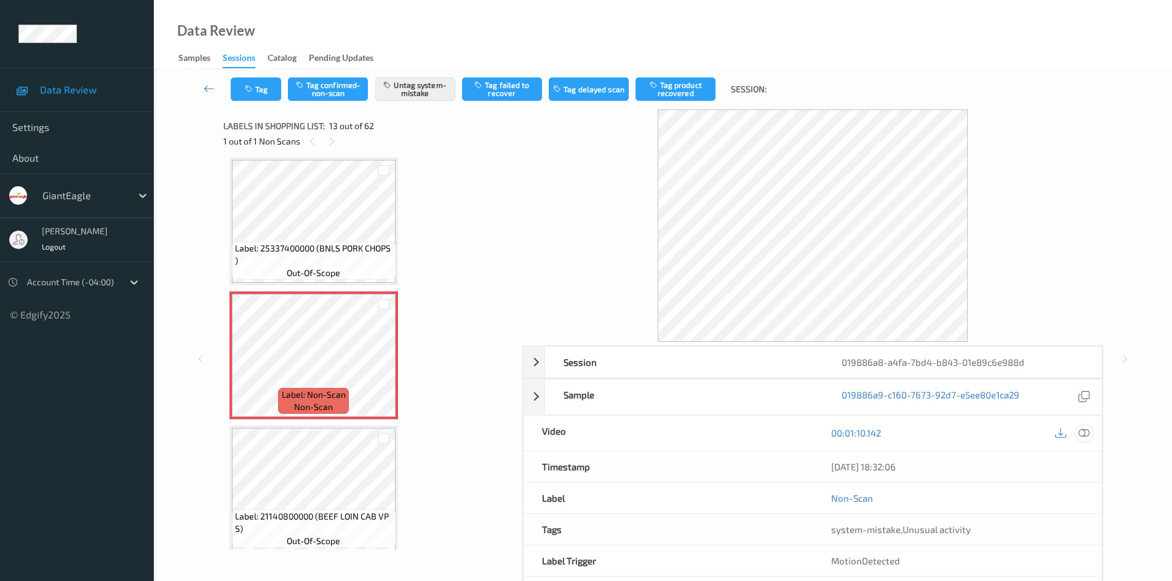
click at [1087, 432] on icon at bounding box center [1084, 433] width 11 height 11
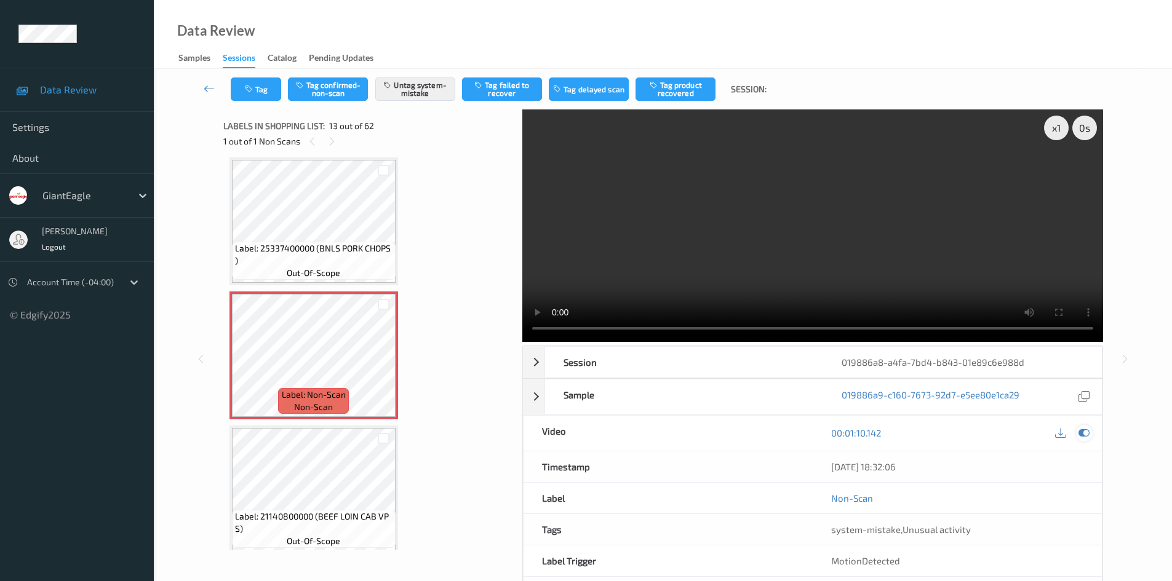
click at [1083, 430] on icon at bounding box center [1084, 433] width 11 height 11
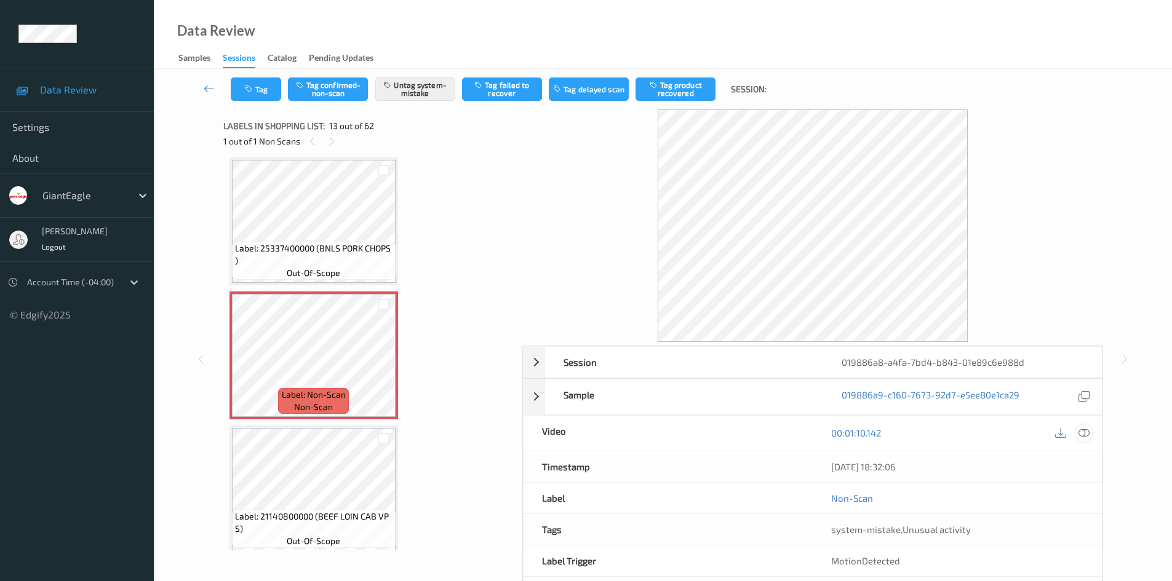
click at [1085, 433] on icon at bounding box center [1084, 433] width 11 height 11
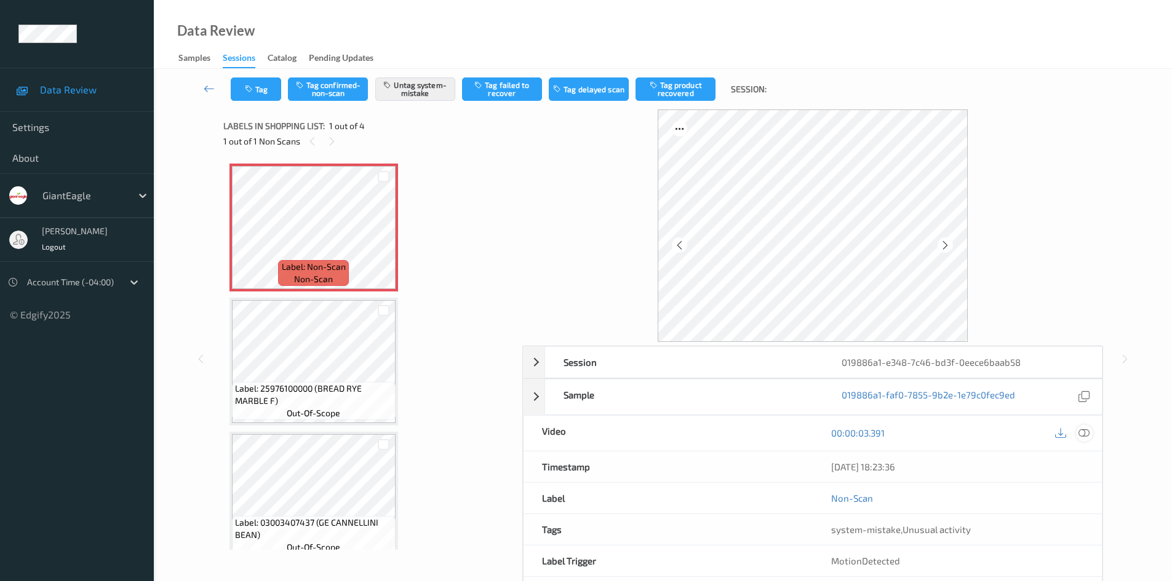
click at [1090, 430] on div at bounding box center [1084, 433] width 17 height 17
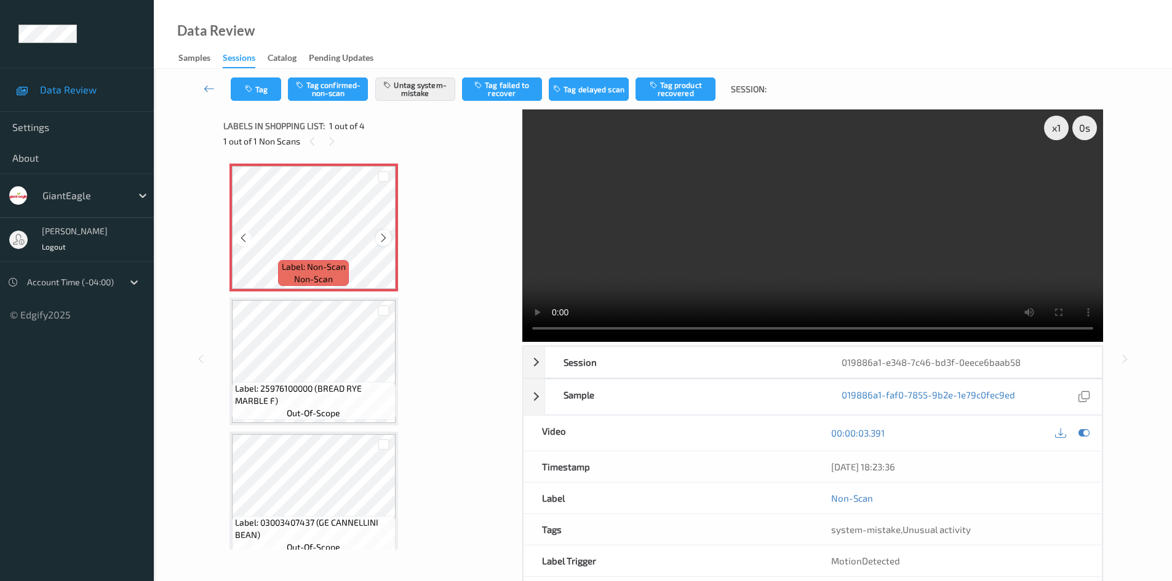
click at [391, 239] on div at bounding box center [383, 237] width 15 height 15
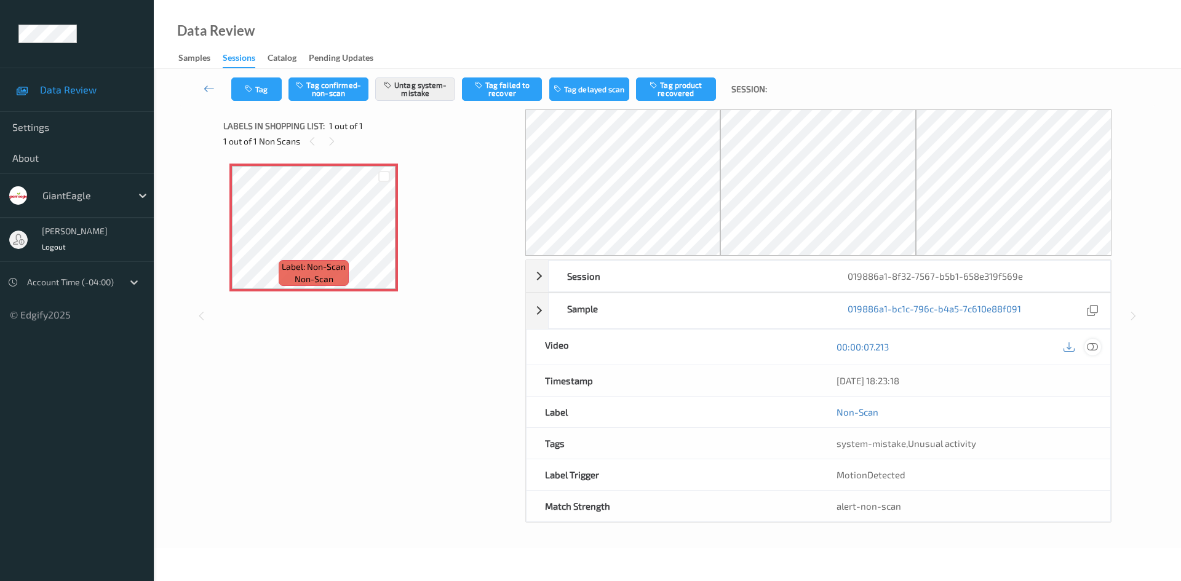
click at [1093, 349] on icon at bounding box center [1092, 346] width 11 height 11
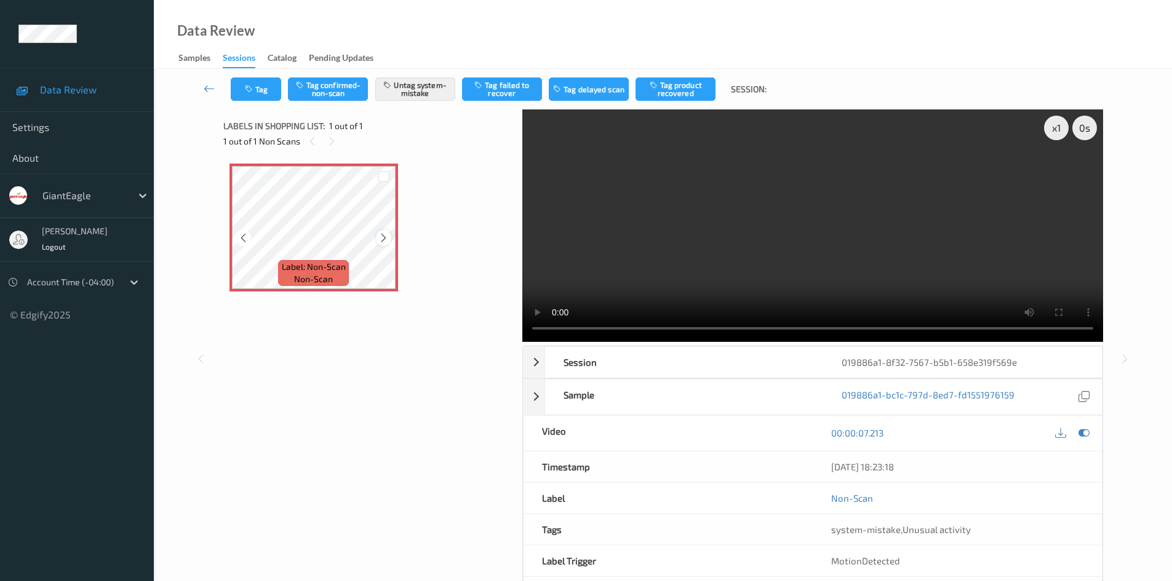
click at [380, 236] on icon at bounding box center [383, 238] width 10 height 11
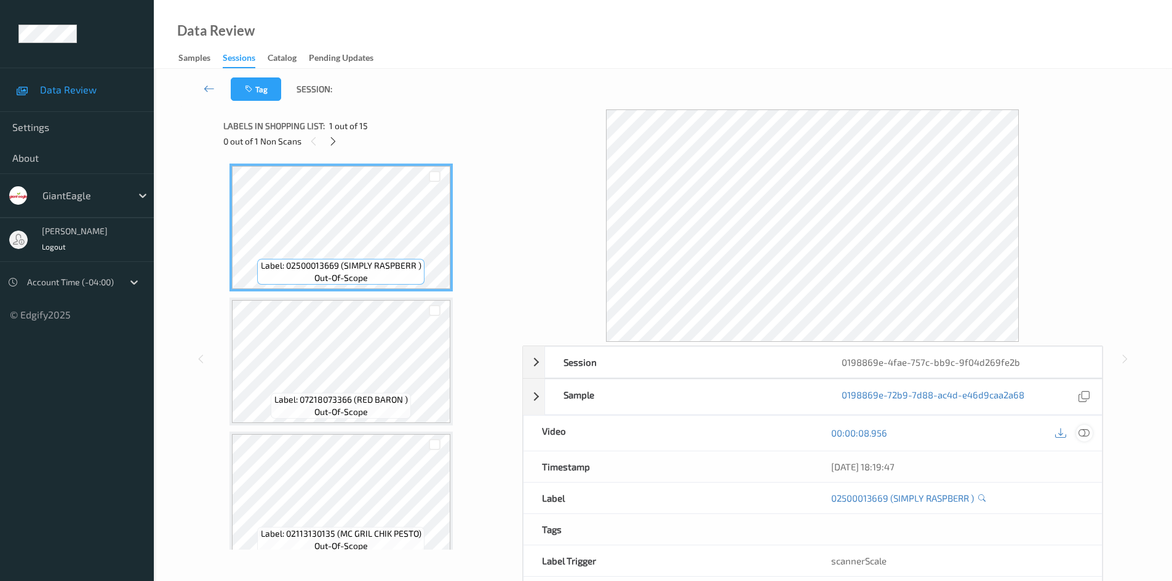
click at [1085, 435] on icon at bounding box center [1084, 433] width 11 height 11
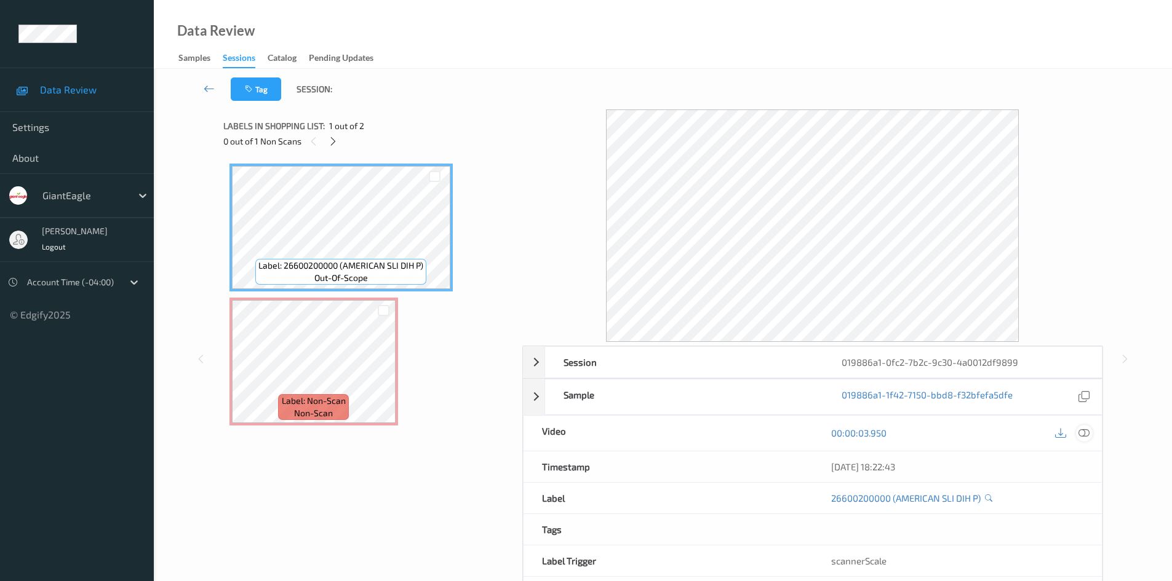
click at [1081, 433] on icon at bounding box center [1084, 433] width 11 height 11
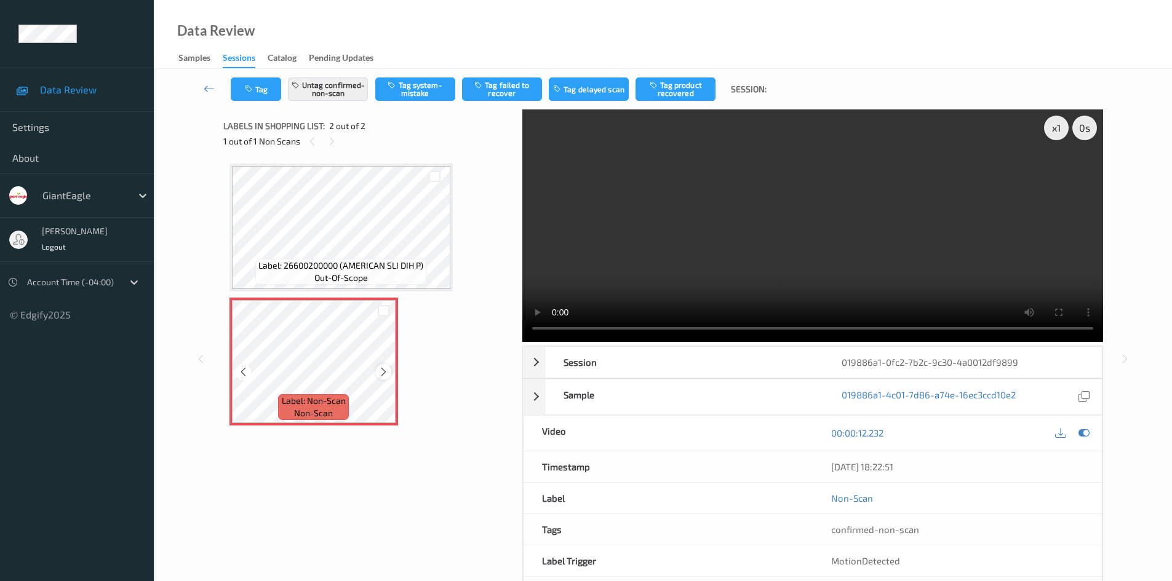
click at [376, 371] on div at bounding box center [383, 371] width 15 height 15
click at [377, 371] on div at bounding box center [383, 371] width 15 height 15
click at [326, 92] on button "Untag confirmed-non-scan" at bounding box center [328, 89] width 80 height 23
click at [422, 94] on button "Tag system-mistake" at bounding box center [415, 89] width 80 height 23
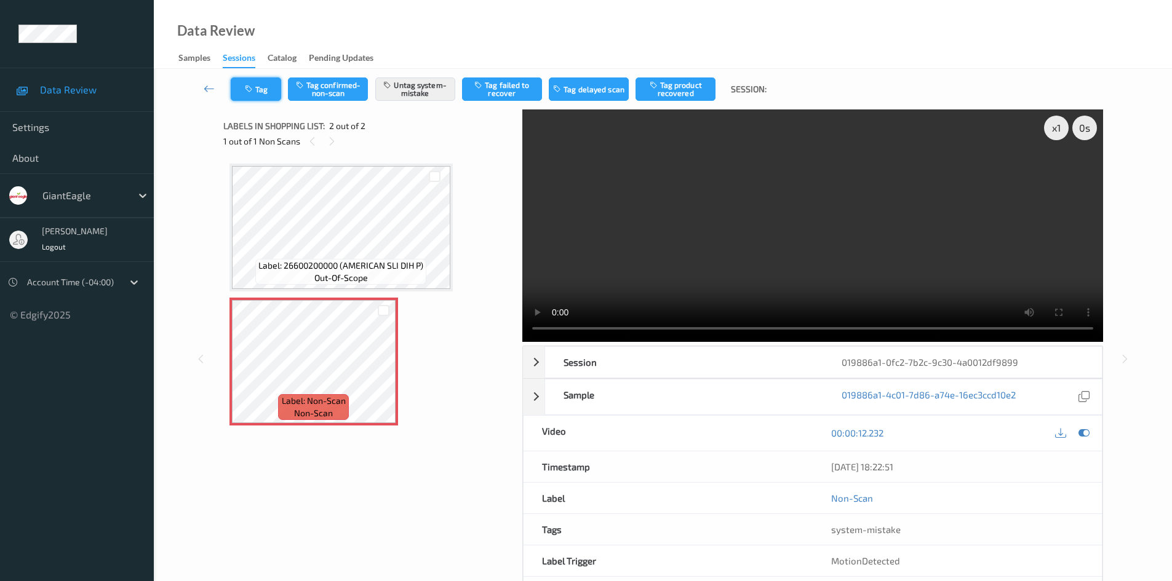
click at [275, 90] on button "Tag" at bounding box center [256, 89] width 50 height 23
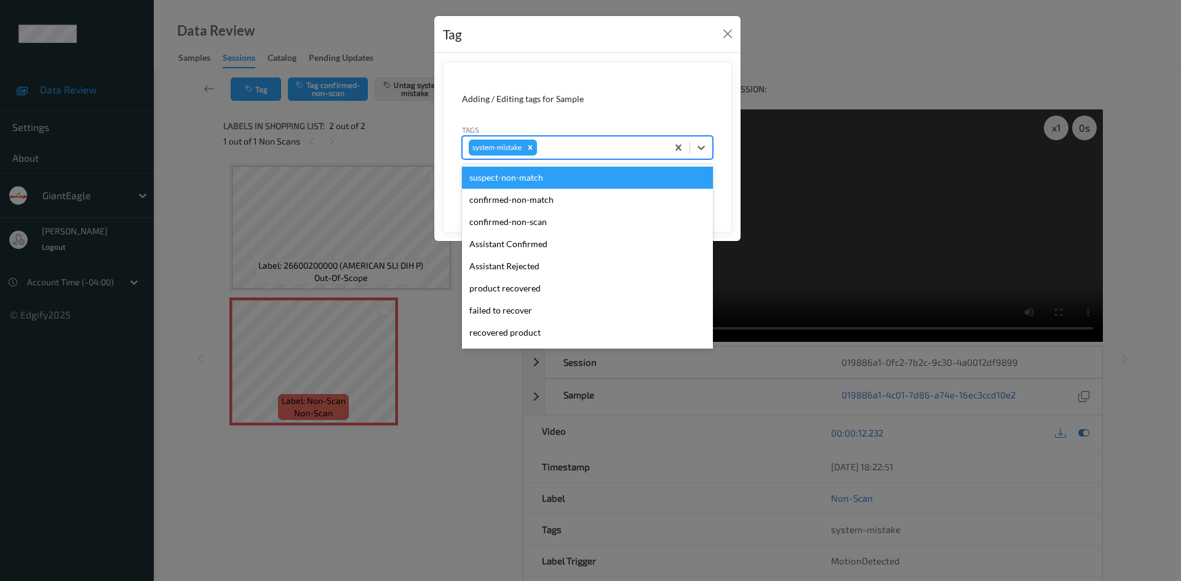
click at [577, 150] on div at bounding box center [601, 147] width 122 height 15
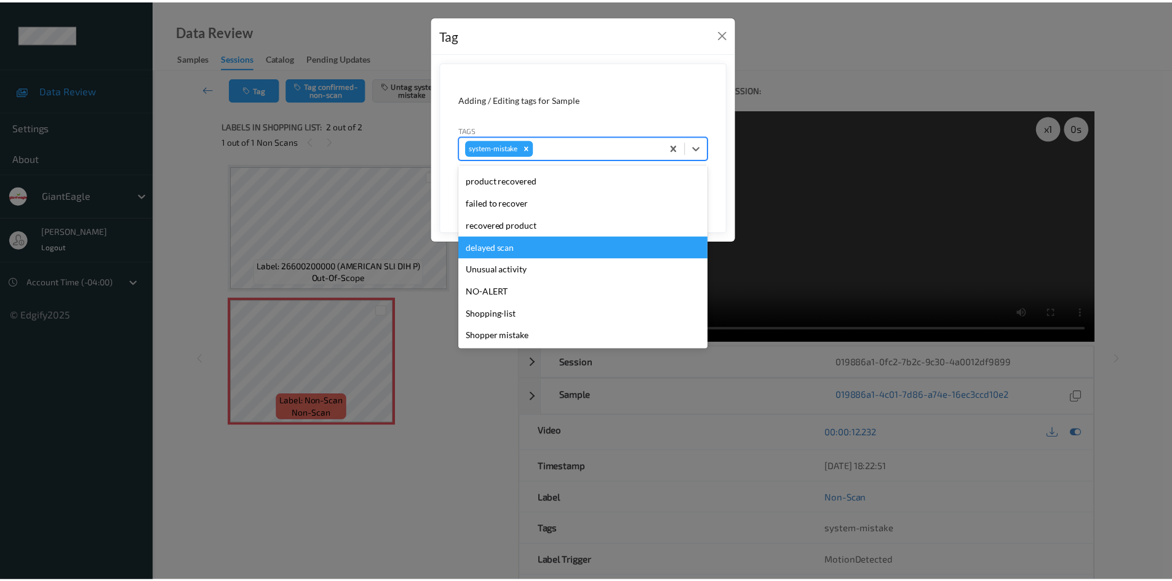
scroll to position [108, 0]
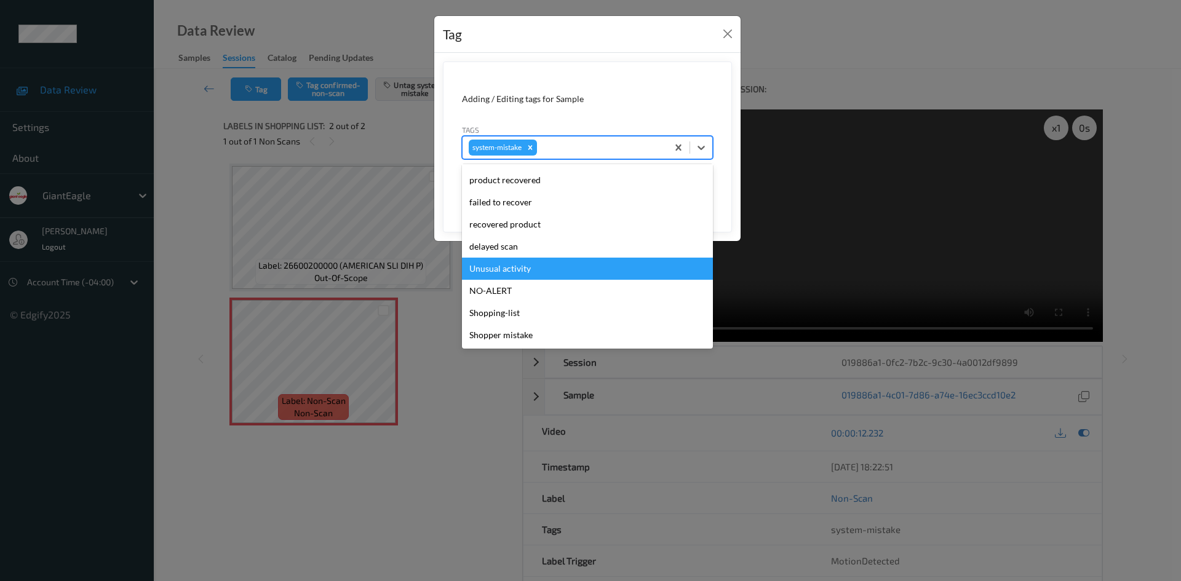
click at [543, 268] on div "Unusual activity" at bounding box center [587, 269] width 251 height 22
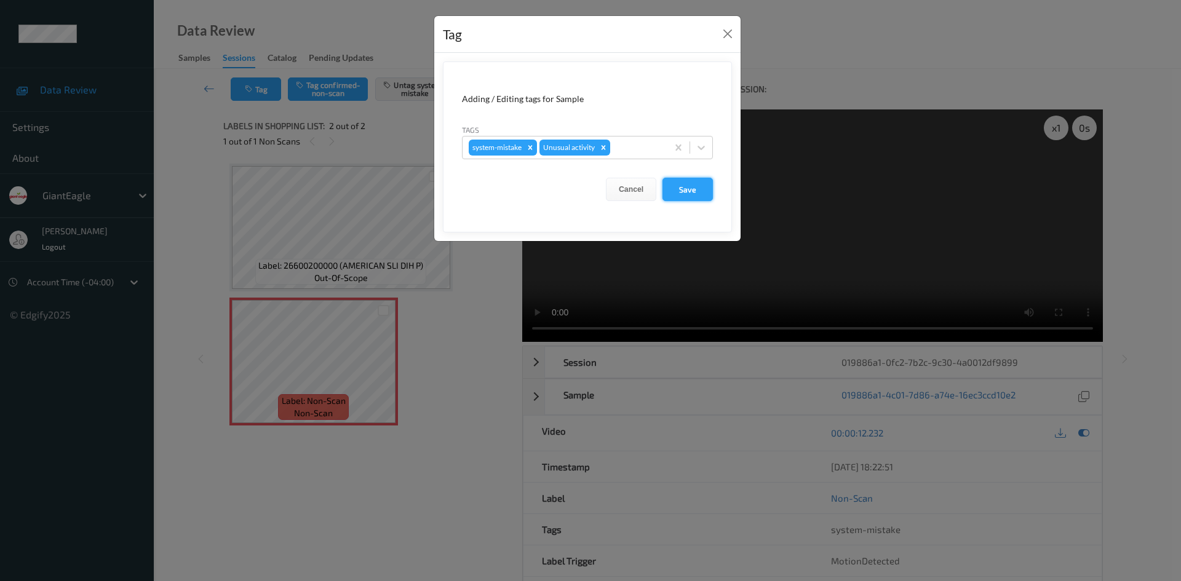
click at [685, 191] on button "Save" at bounding box center [688, 189] width 50 height 23
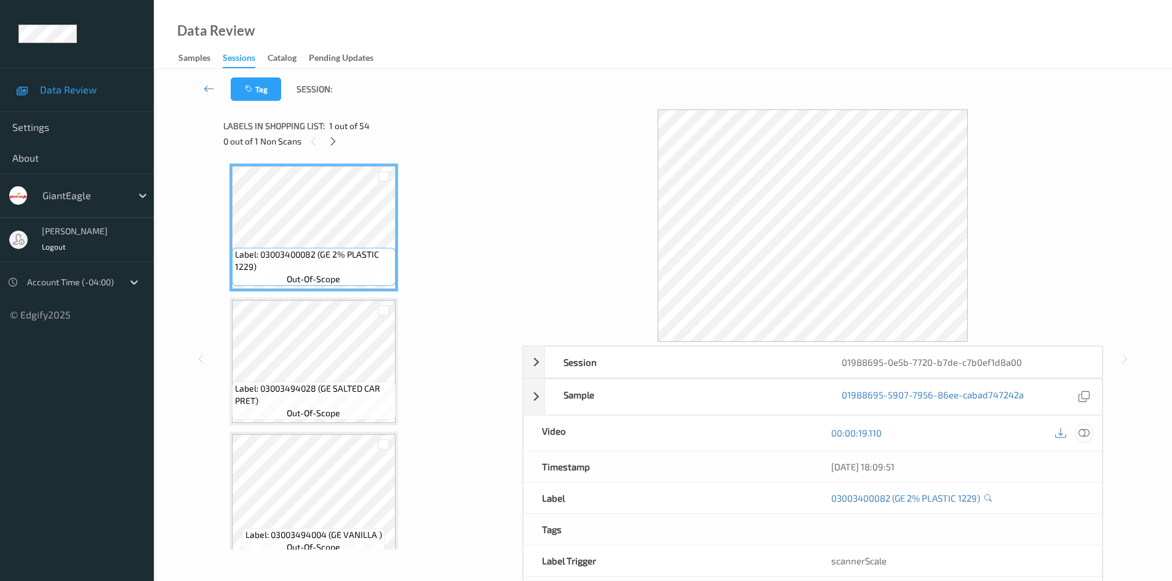
click at [1082, 431] on icon at bounding box center [1084, 433] width 11 height 11
click at [1085, 437] on icon at bounding box center [1084, 433] width 11 height 11
click at [1083, 434] on icon at bounding box center [1084, 433] width 11 height 11
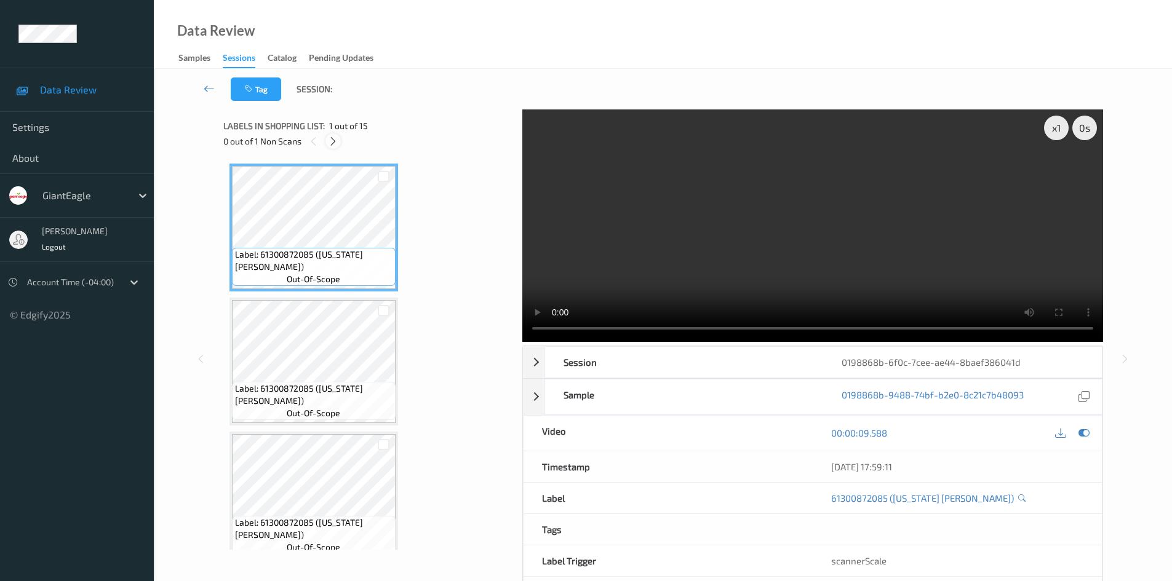
click at [330, 138] on icon at bounding box center [333, 141] width 10 height 11
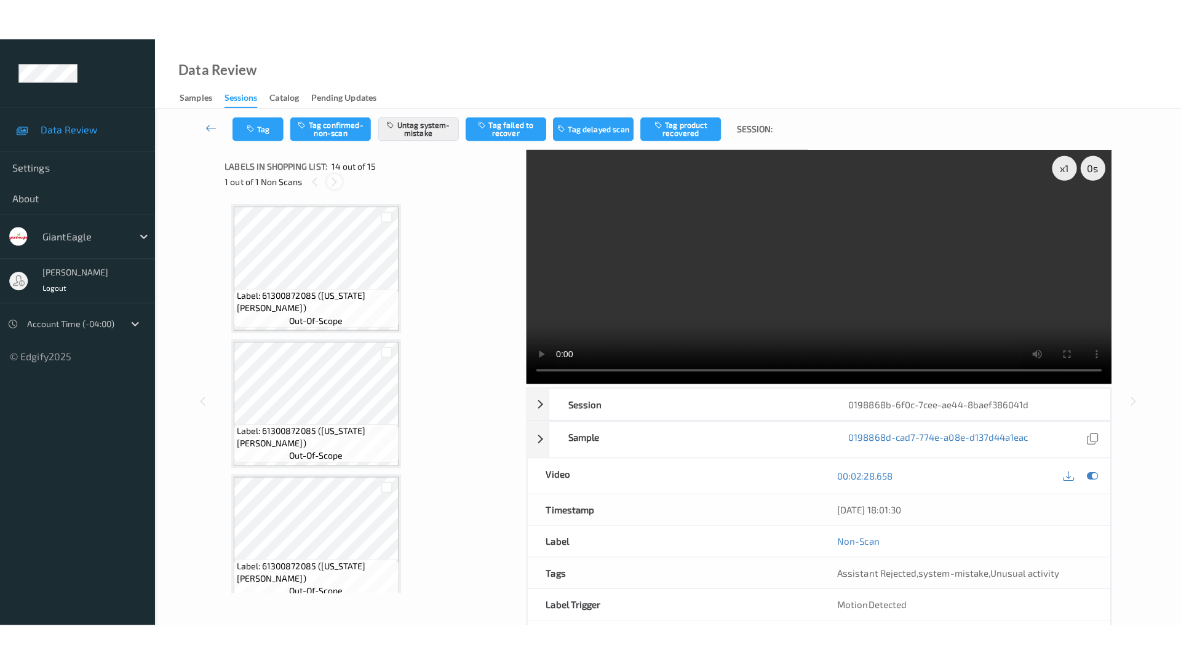
scroll to position [1616, 0]
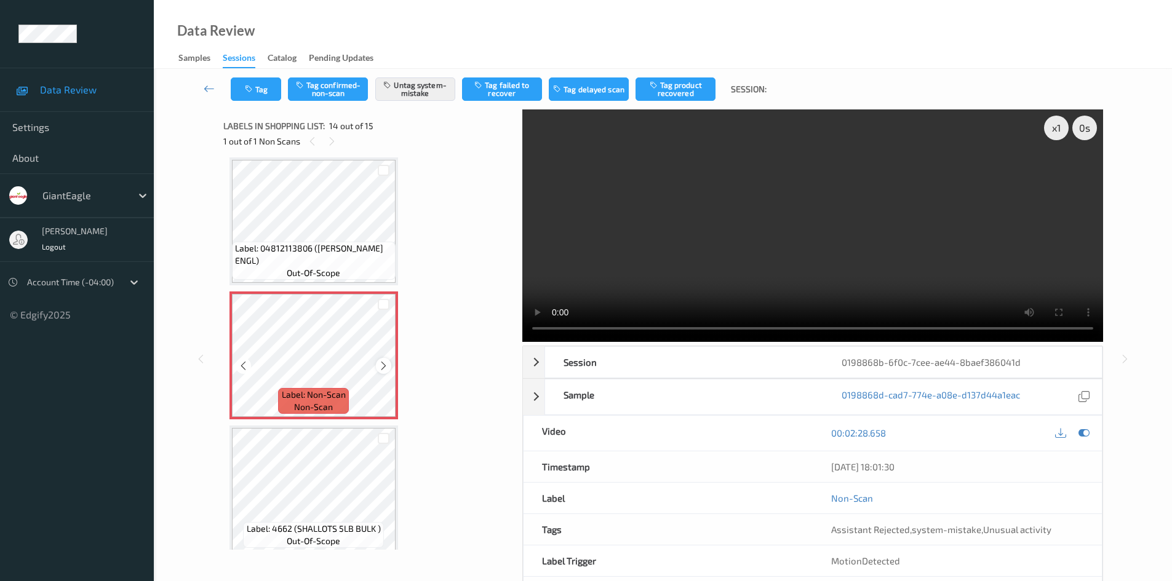
click at [385, 364] on icon at bounding box center [383, 366] width 10 height 11
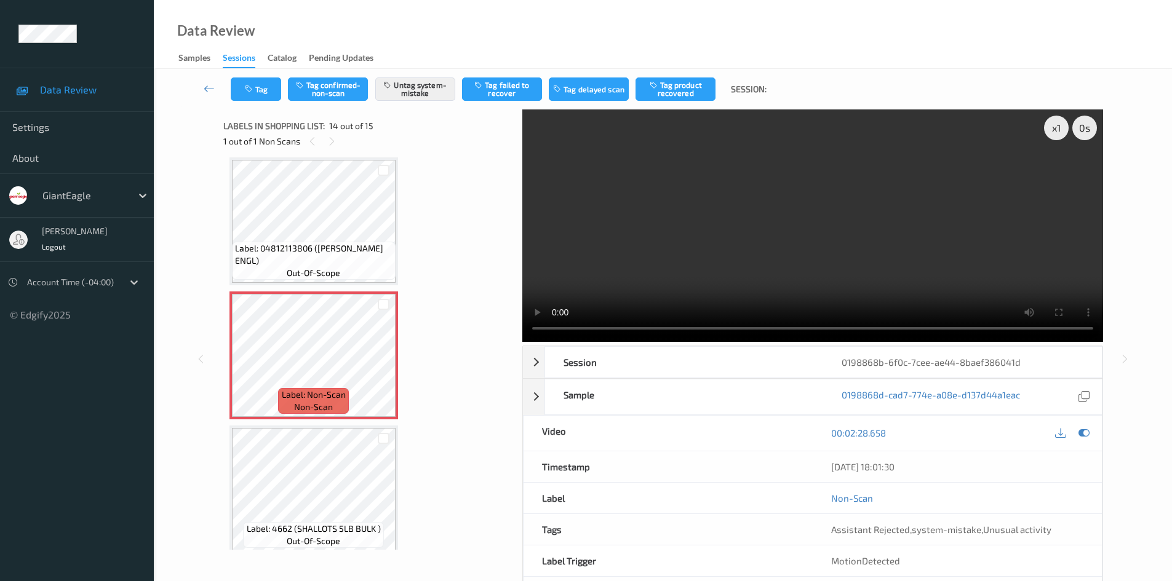
scroll to position [1542, 0]
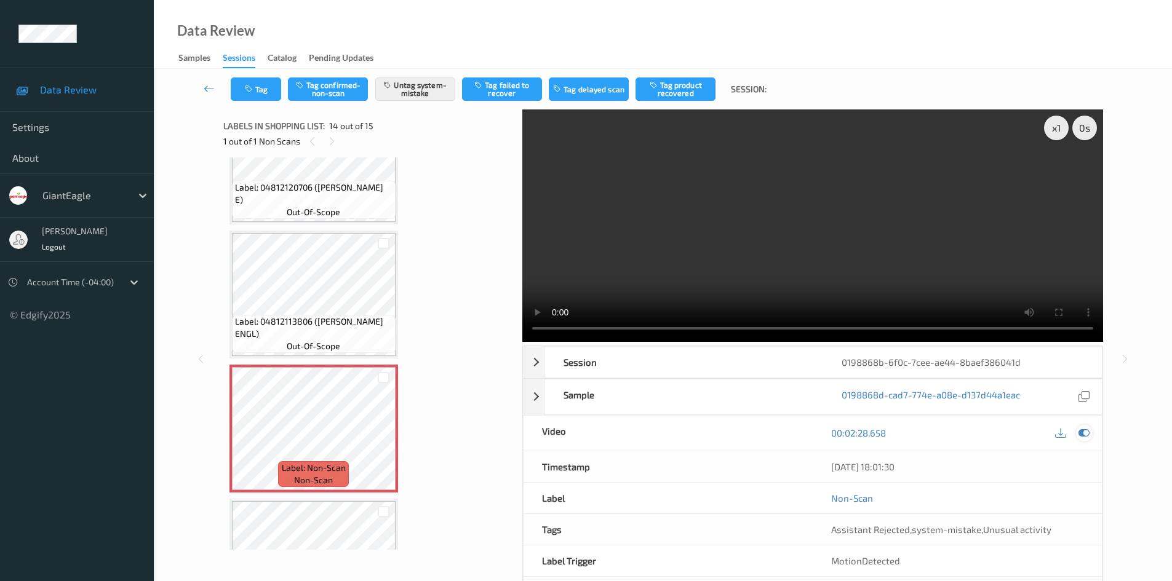
click at [1084, 434] on icon at bounding box center [1084, 433] width 11 height 11
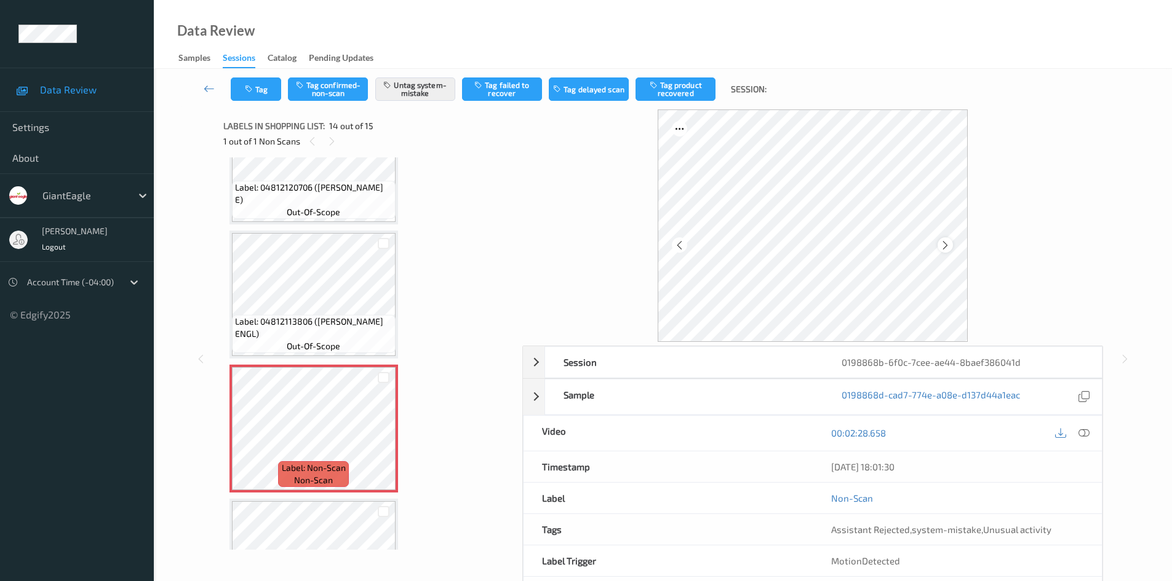
click at [946, 247] on icon at bounding box center [945, 245] width 10 height 11
click at [1083, 430] on icon at bounding box center [1084, 433] width 11 height 11
